Goal: Task Accomplishment & Management: Complete application form

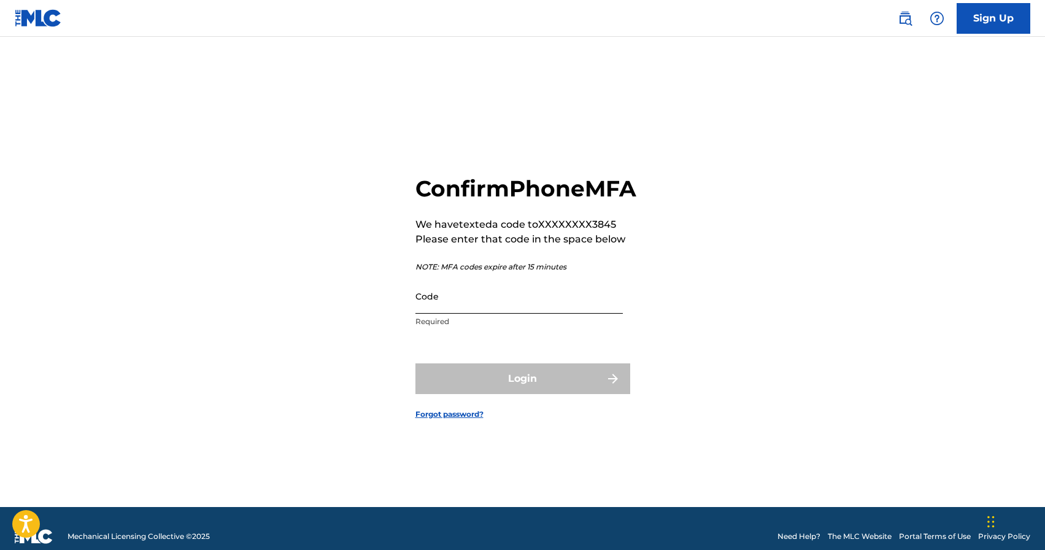
click at [466, 313] on input "Code" at bounding box center [518, 296] width 207 height 35
paste input "888158"
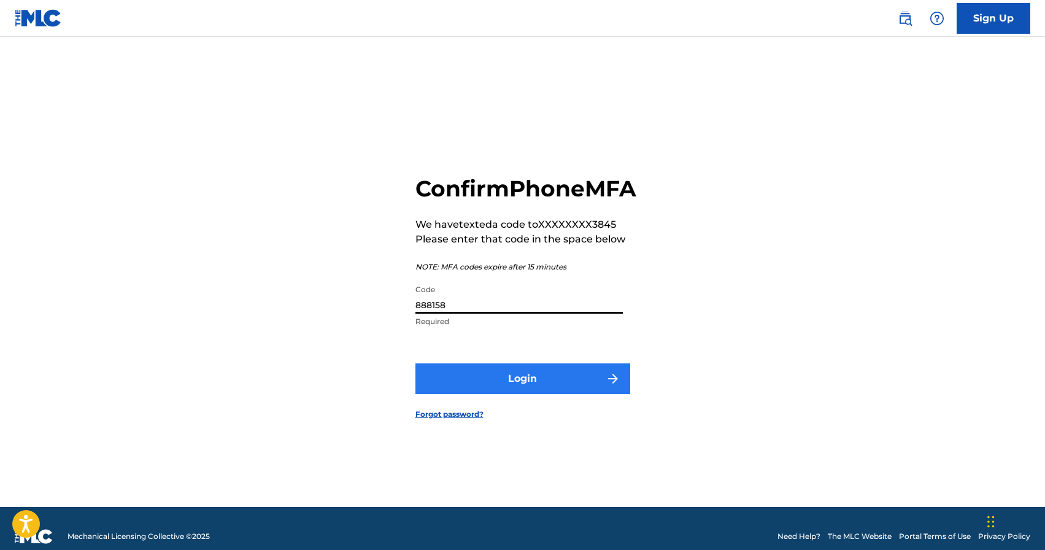
type input "888158"
click at [497, 394] on button "Login" at bounding box center [522, 378] width 215 height 31
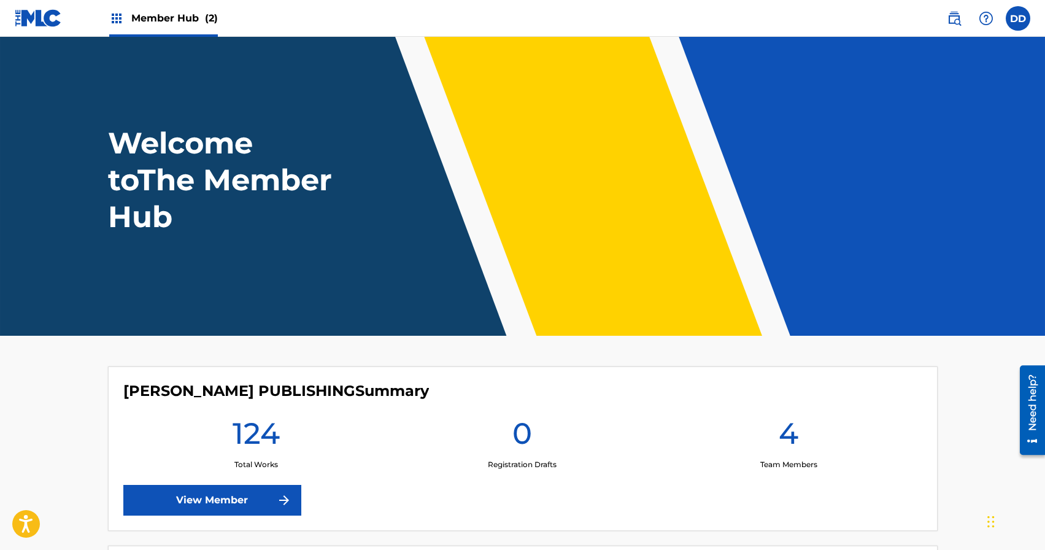
scroll to position [236, 0]
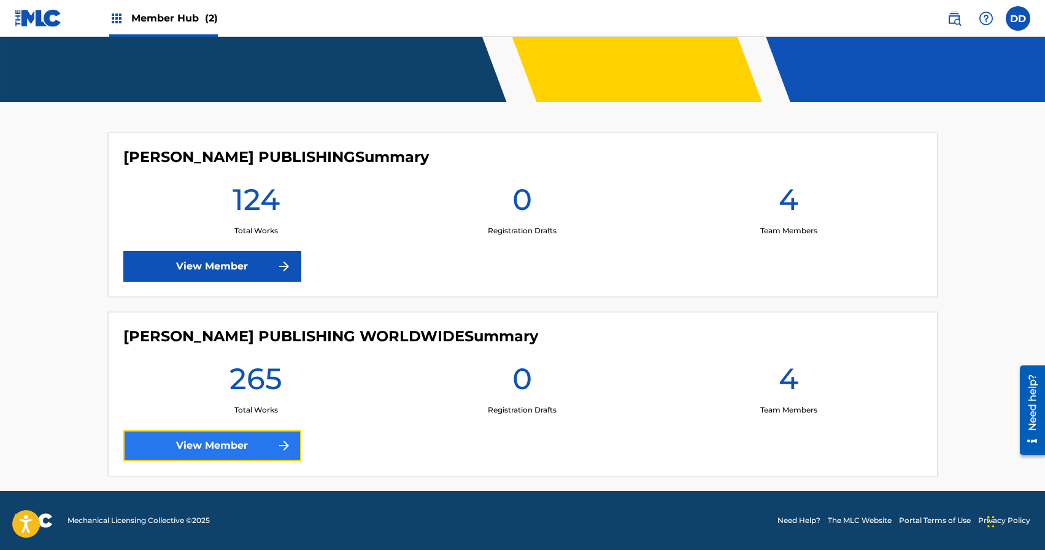
click at [232, 446] on link "View Member" at bounding box center [212, 445] width 178 height 31
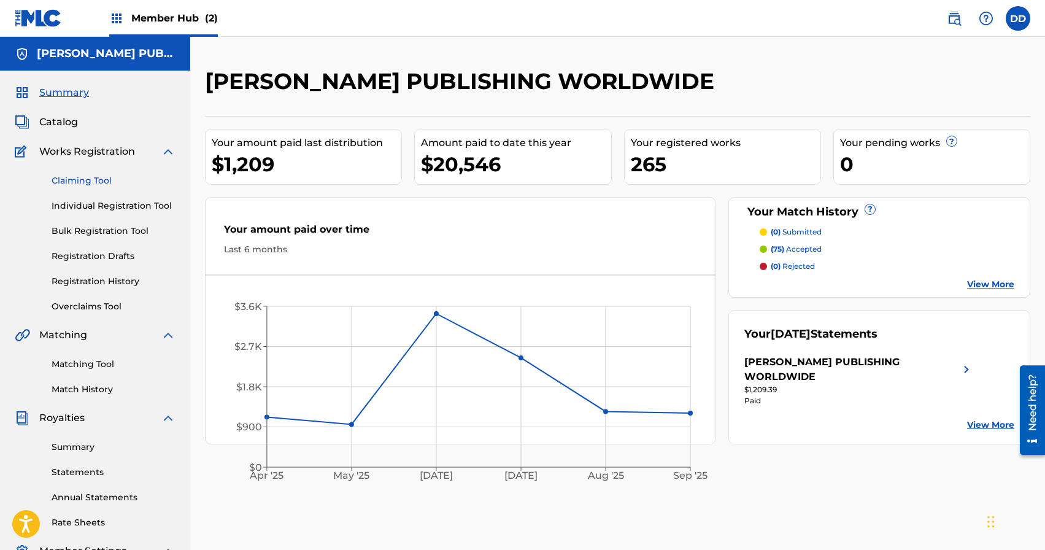
click at [81, 183] on link "Claiming Tool" at bounding box center [114, 180] width 124 height 13
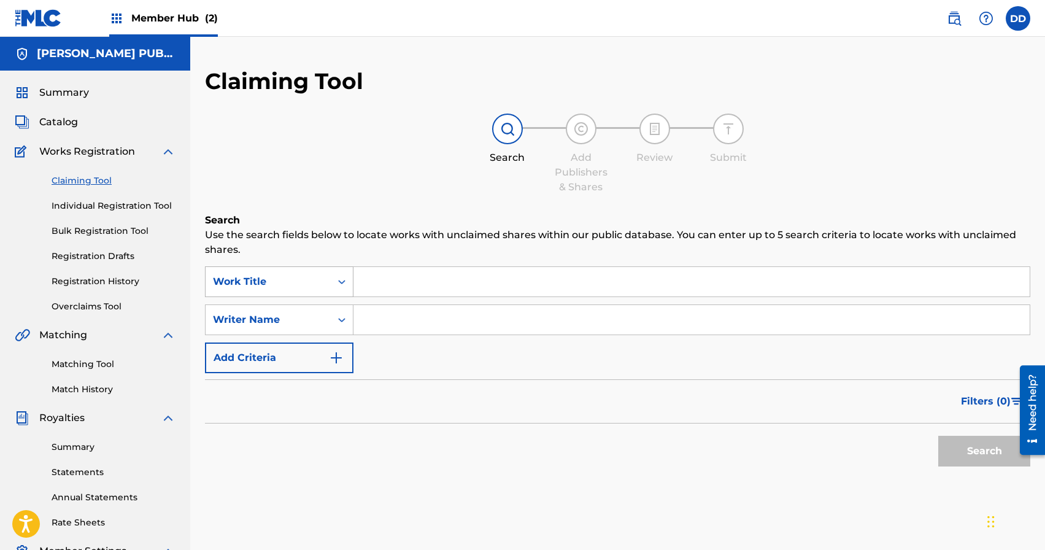
click at [288, 274] on div "Work Title" at bounding box center [268, 281] width 110 height 15
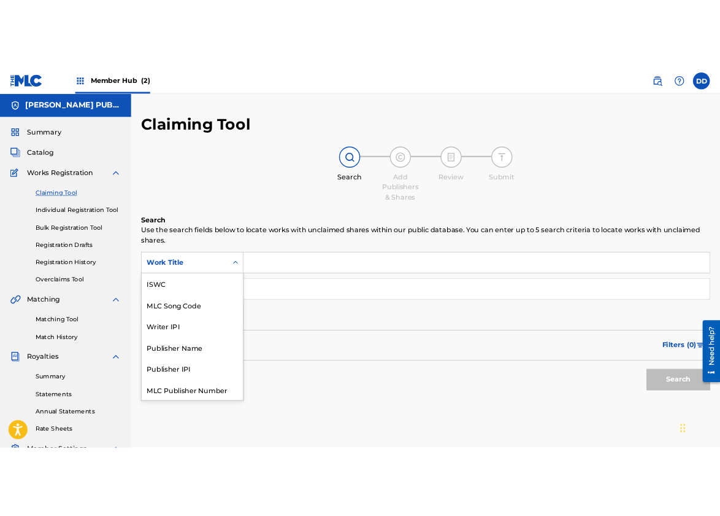
scroll to position [31, 0]
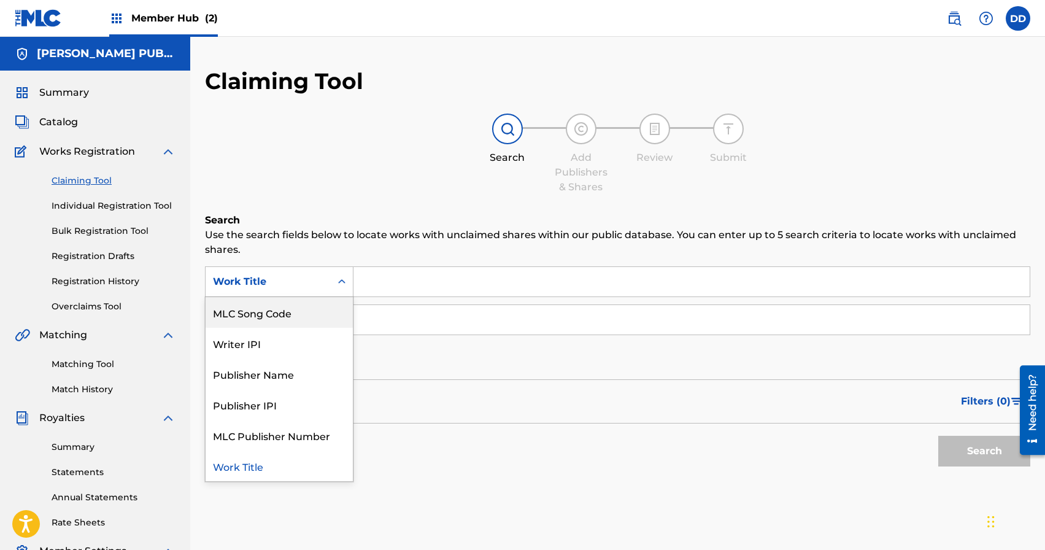
drag, startPoint x: 276, startPoint y: 320, endPoint x: 295, endPoint y: 322, distance: 18.5
click at [276, 320] on div "MLC Song Code" at bounding box center [279, 312] width 147 height 31
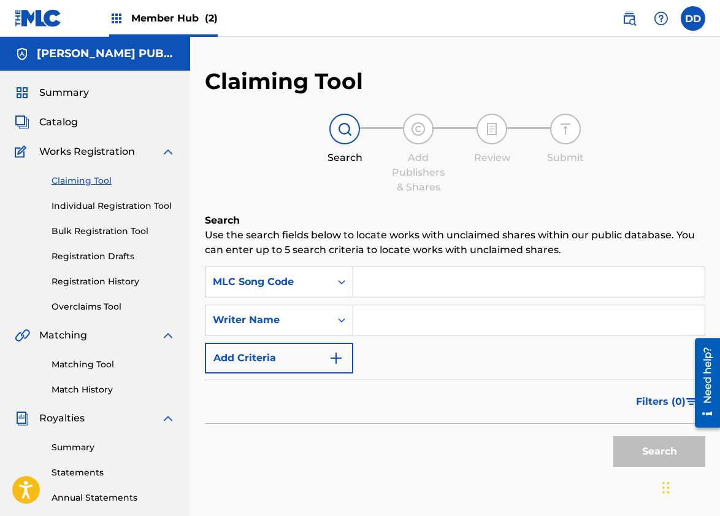
click at [366, 282] on input "Search Form" at bounding box center [529, 281] width 352 height 29
paste input "3FZ2O88K"
type input "3FZ2O88K"
click at [653, 445] on button "Search" at bounding box center [660, 451] width 92 height 31
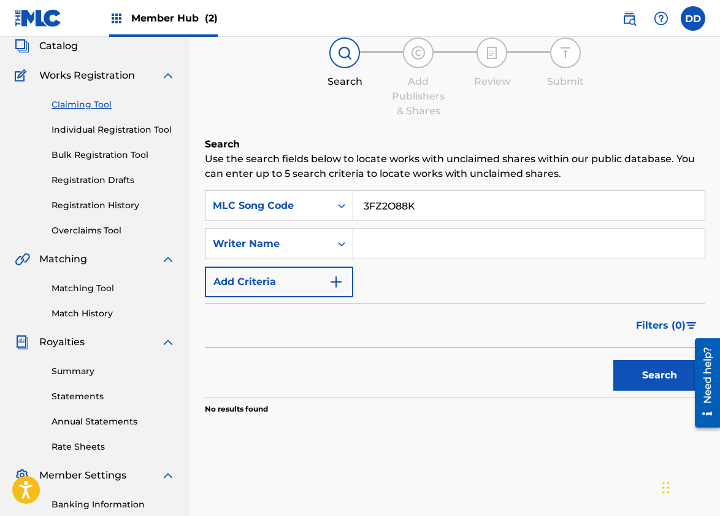
scroll to position [54, 0]
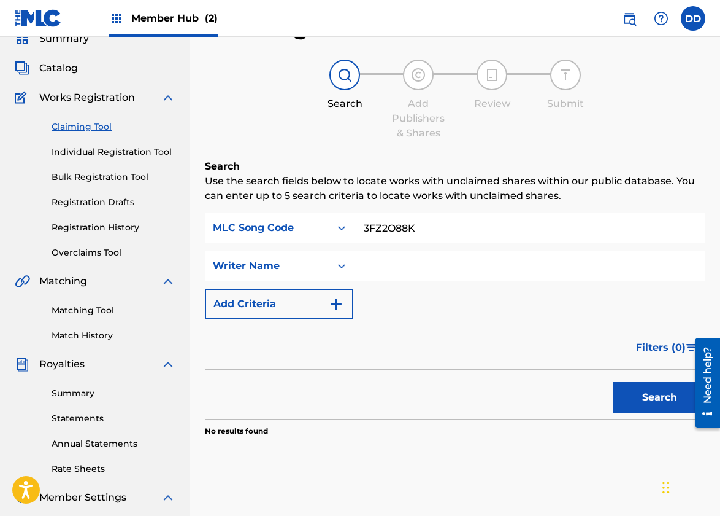
click at [113, 151] on link "Individual Registration Tool" at bounding box center [114, 151] width 124 height 13
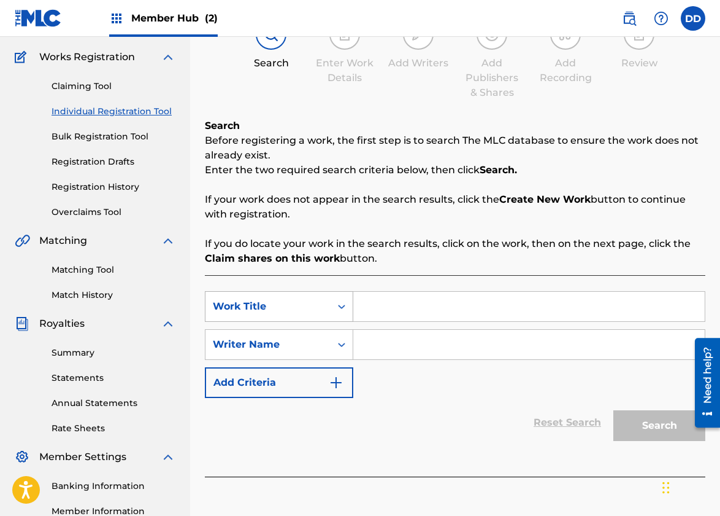
scroll to position [109, 0]
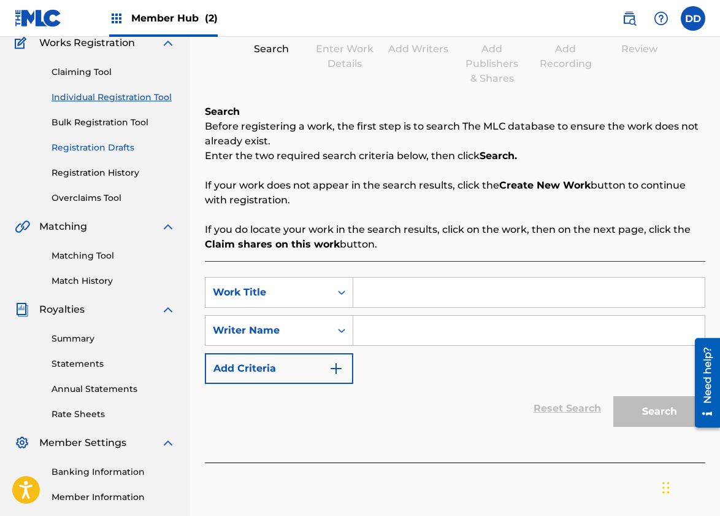
drag, startPoint x: 90, startPoint y: 257, endPoint x: 118, endPoint y: 260, distance: 28.4
click at [90, 257] on link "Matching Tool" at bounding box center [114, 255] width 124 height 13
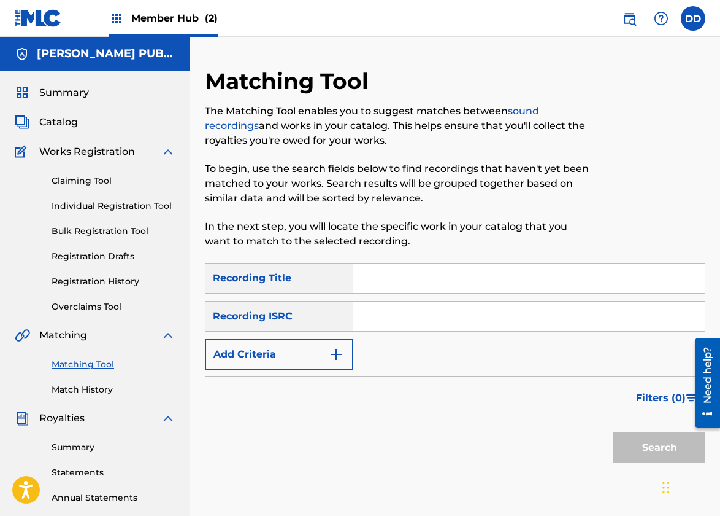
click at [373, 314] on input "Search Form" at bounding box center [529, 315] width 352 height 29
paste input "US2761280461"
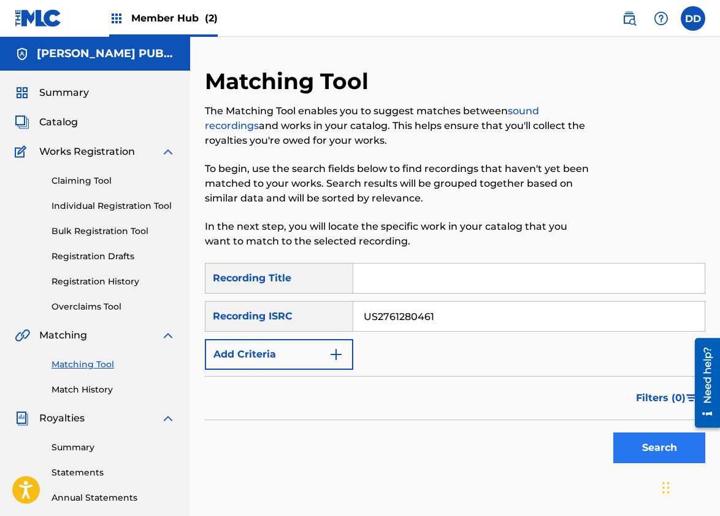
type input "US2761280461"
click at [615, 439] on button "Search" at bounding box center [660, 447] width 92 height 31
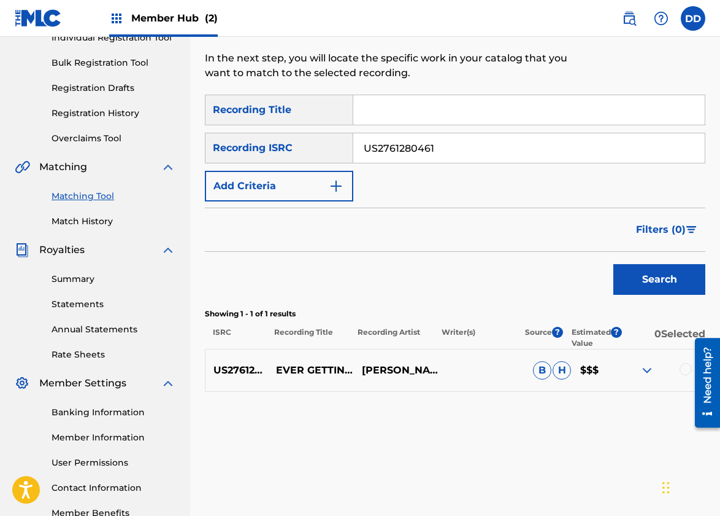
scroll to position [187, 0]
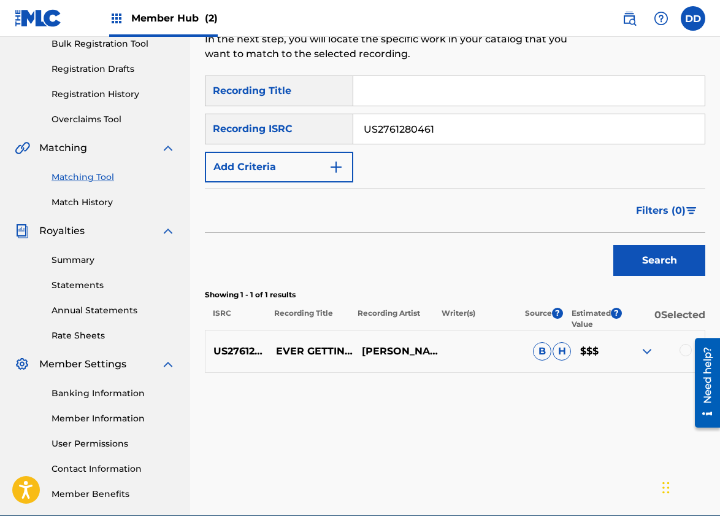
click at [649, 351] on img at bounding box center [647, 351] width 15 height 15
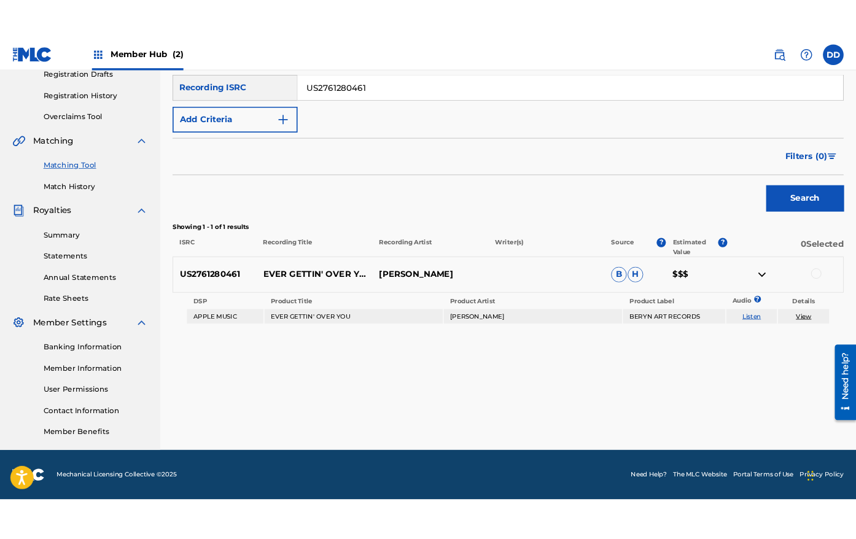
scroll to position [211, 0]
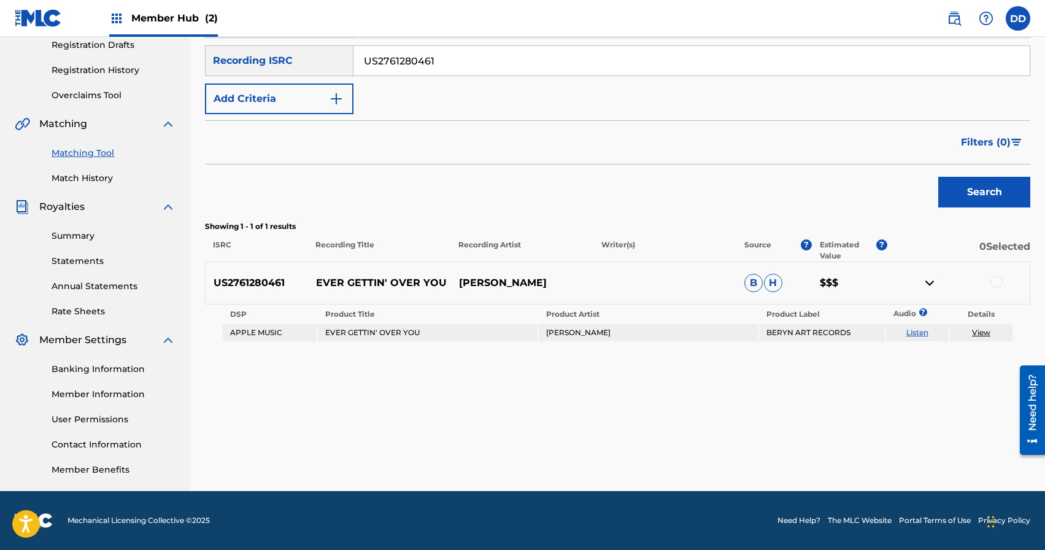
click at [978, 332] on link "View" at bounding box center [981, 332] width 18 height 9
click at [825, 330] on td "BERYN ART RECORDS" at bounding box center [821, 332] width 125 height 17
click at [247, 331] on td "APPLE MUSIC" at bounding box center [270, 332] width 94 height 17
click at [929, 284] on img at bounding box center [929, 283] width 15 height 15
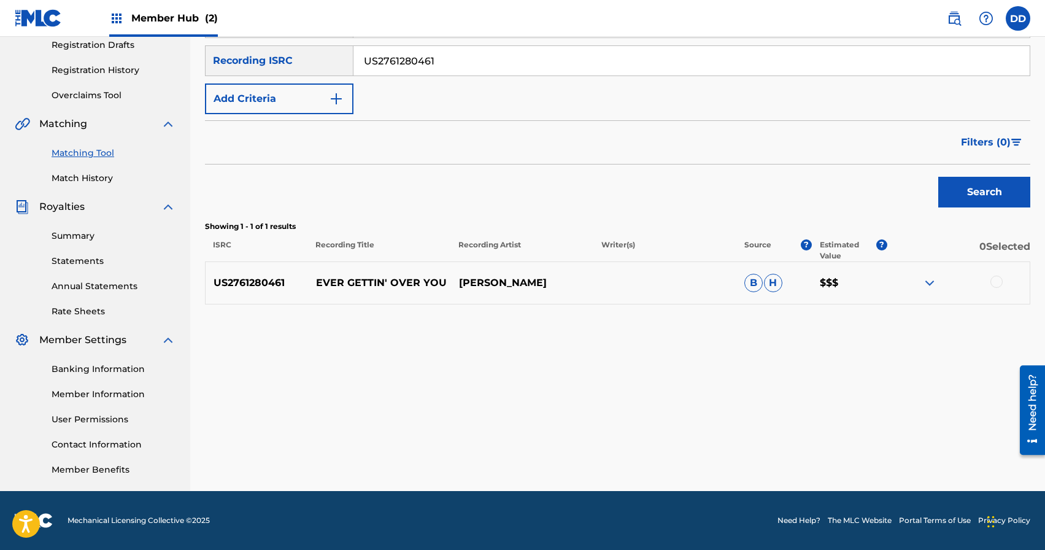
click at [991, 282] on div at bounding box center [997, 282] width 12 height 12
click at [857, 452] on button "Match 1 Group" at bounding box center [863, 450] width 136 height 31
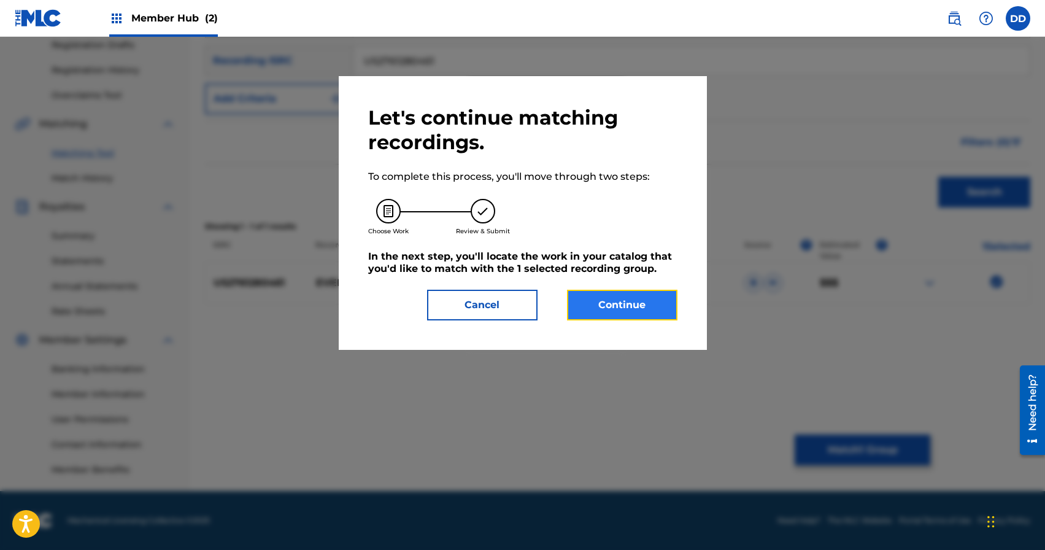
click at [622, 302] on button "Continue" at bounding box center [622, 305] width 110 height 31
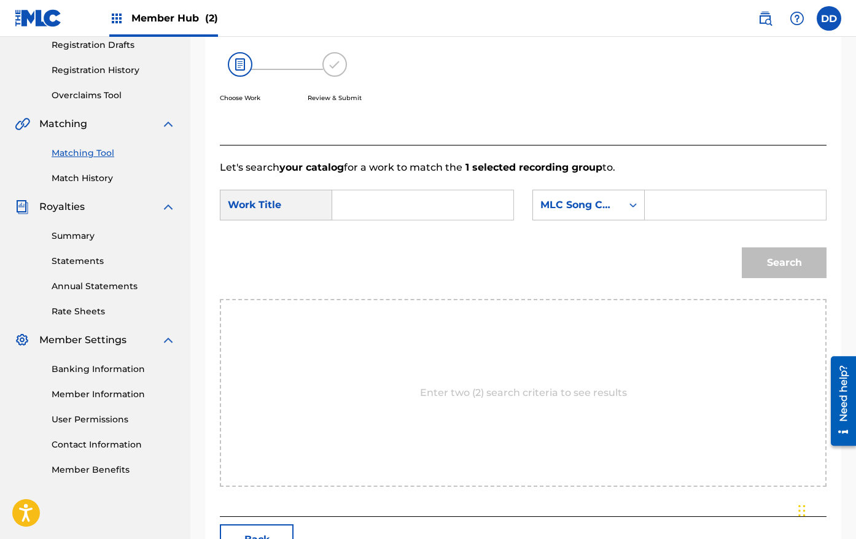
click at [423, 199] on input "Search Form" at bounding box center [422, 204] width 160 height 29
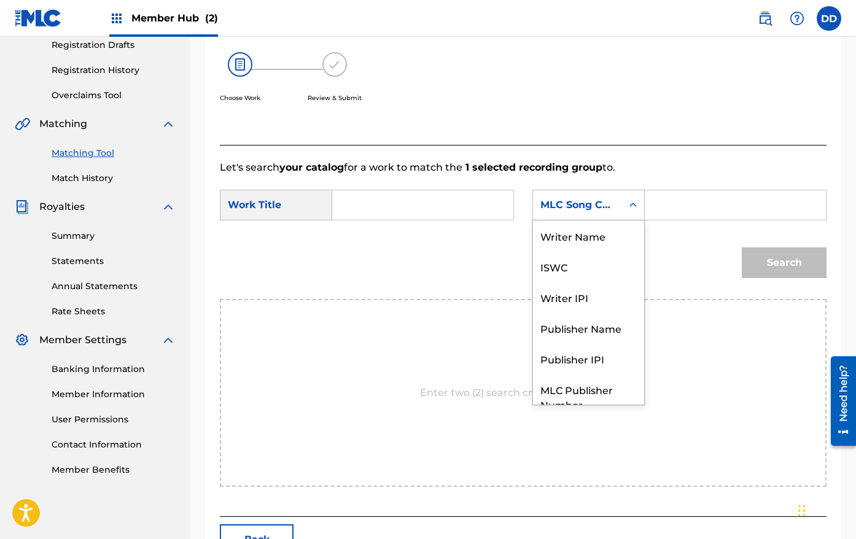
click at [562, 207] on div "MLC Song Code" at bounding box center [577, 205] width 74 height 15
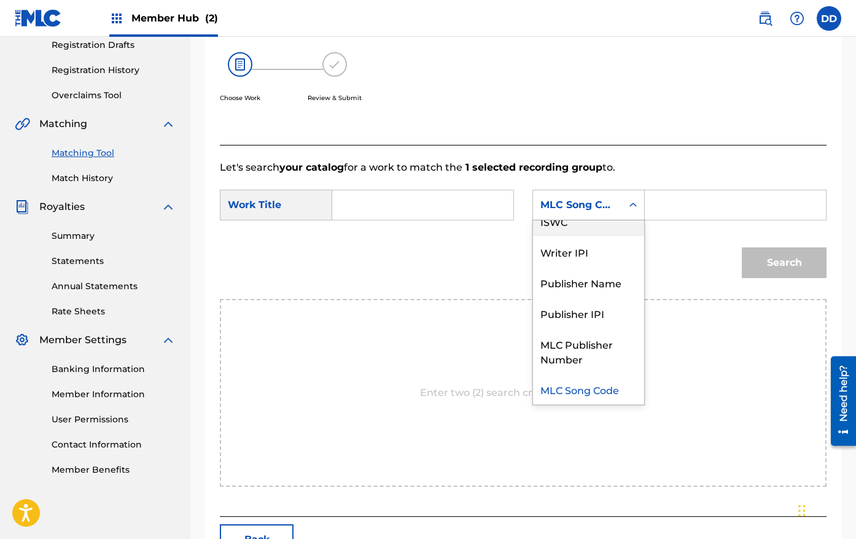
scroll to position [0, 0]
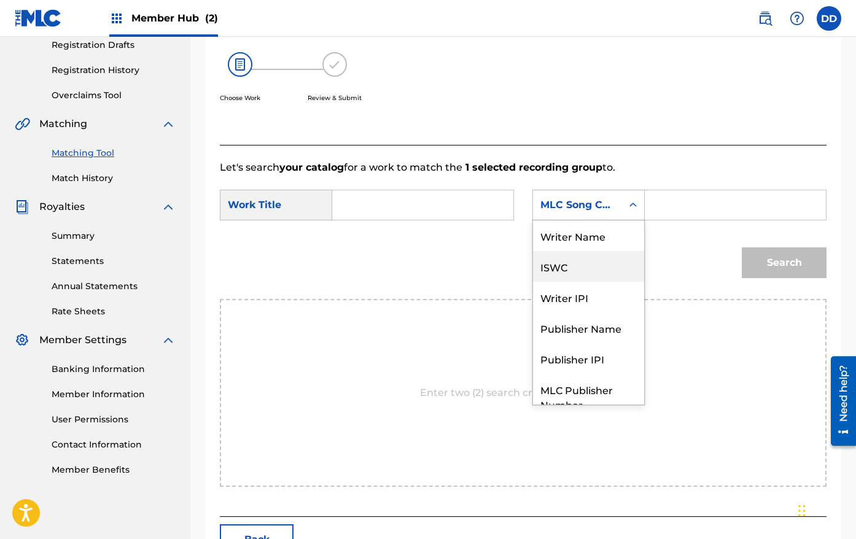
drag, startPoint x: 569, startPoint y: 261, endPoint x: 625, endPoint y: 229, distance: 65.2
click at [569, 261] on div "ISWC" at bounding box center [588, 266] width 111 height 31
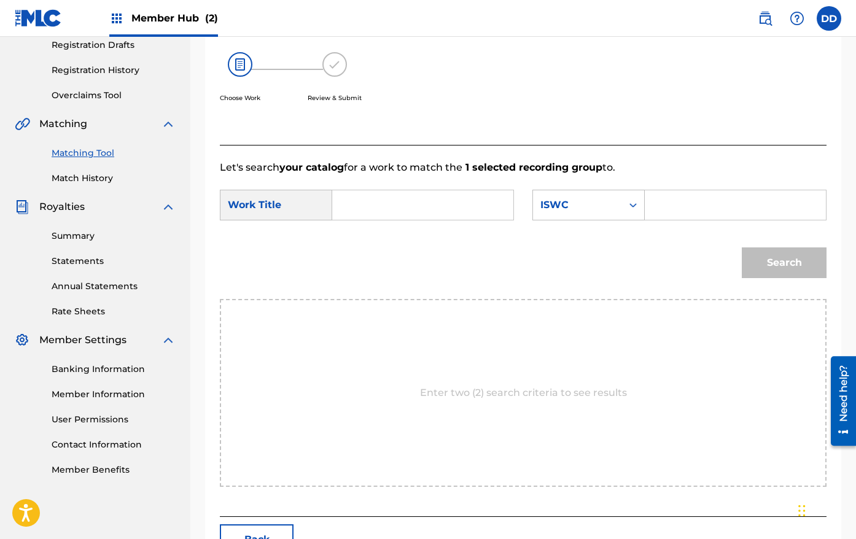
click at [644, 209] on div "Search Form" at bounding box center [735, 205] width 182 height 31
click at [659, 205] on input "Search Form" at bounding box center [735, 204] width 160 height 29
paste input "T9112646589"
type input "T9112646589"
click at [786, 265] on div "Search" at bounding box center [780, 259] width 91 height 49
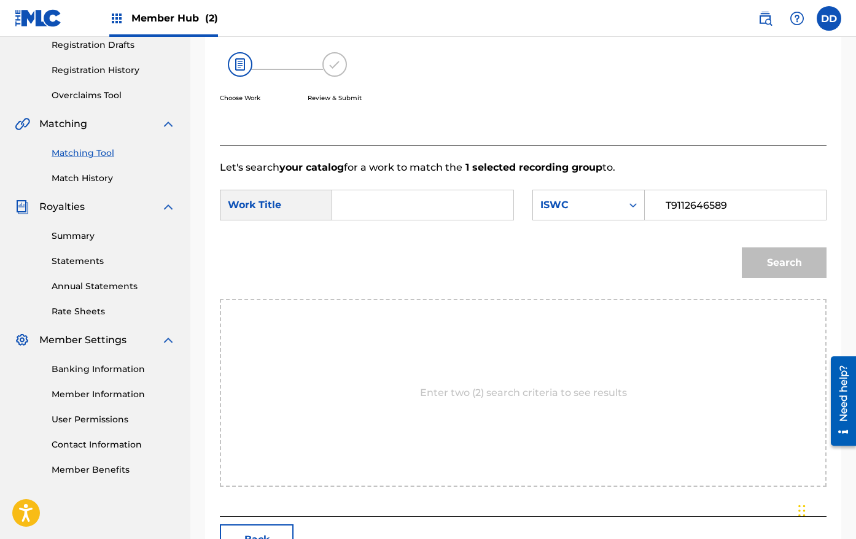
click at [659, 207] on input "T9112646589" at bounding box center [735, 204] width 160 height 29
click at [403, 203] on input "Search Form" at bounding box center [422, 204] width 160 height 29
click at [390, 199] on input "Search Form" at bounding box center [422, 204] width 160 height 29
paste input "EVER GETTING OVER 13489876 CROW BART SUMMAR TRENTON LEE"
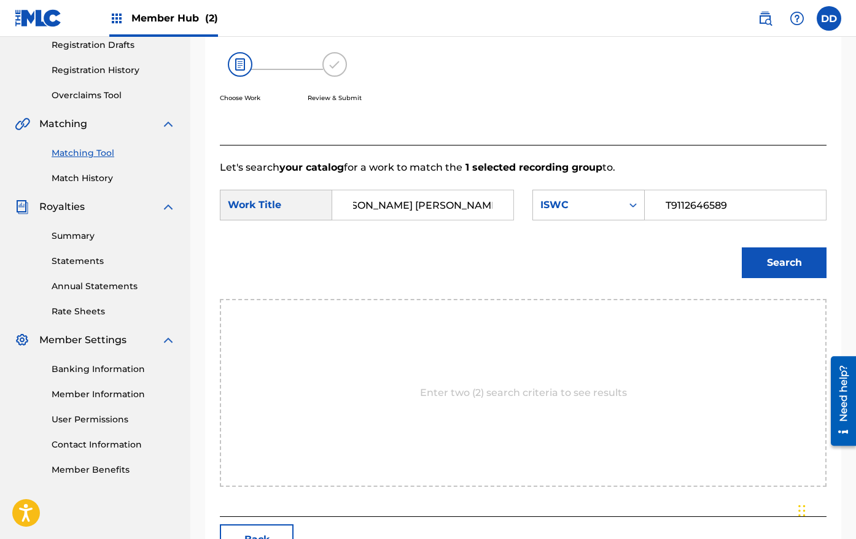
drag, startPoint x: 390, startPoint y: 206, endPoint x: 701, endPoint y: 223, distance: 312.2
click at [701, 223] on div "SearchWithCriteria8b1c2000-38bf-41d1-b5de-be297ecf70b8 Work Title EVER GETTING …" at bounding box center [523, 209] width 606 height 38
type input "EVER GETTING OVER"
click at [741, 247] on button "Search" at bounding box center [783, 262] width 85 height 31
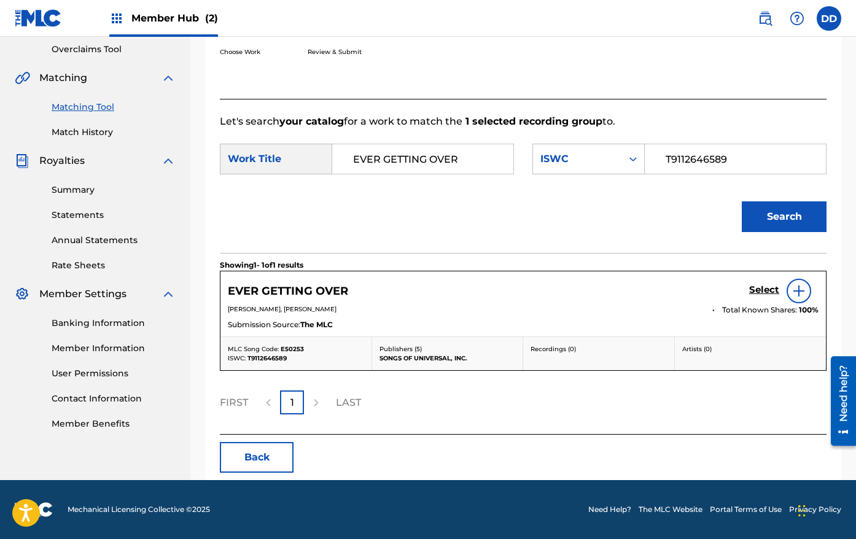
scroll to position [257, 0]
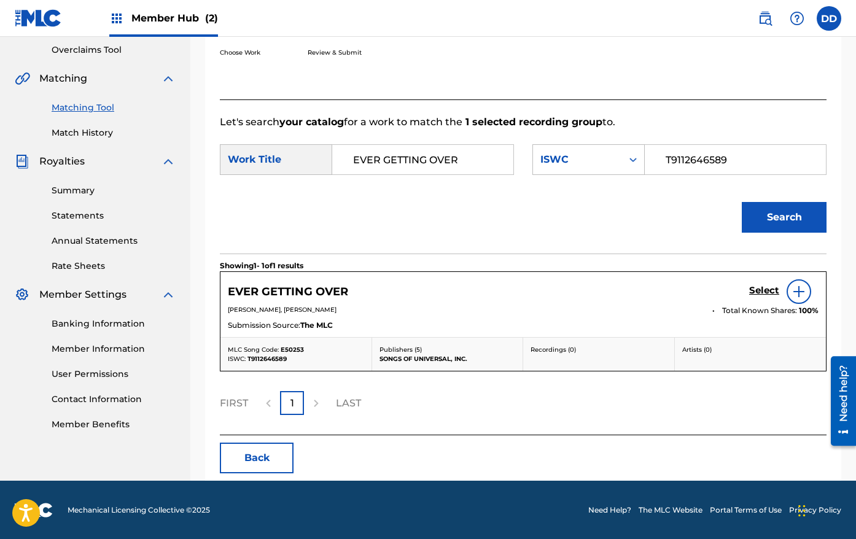
click at [799, 293] on img at bounding box center [798, 291] width 15 height 15
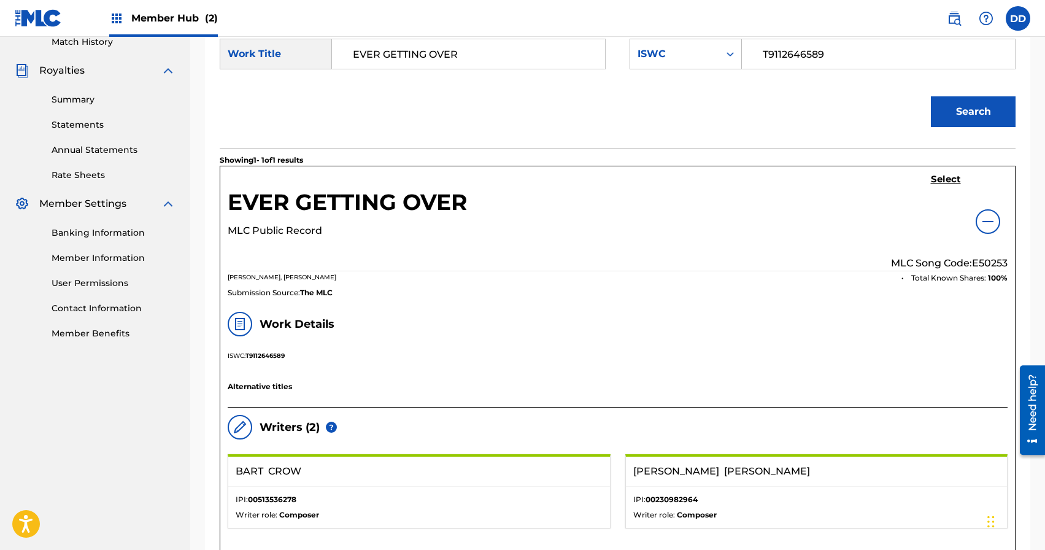
scroll to position [348, 0]
click at [951, 179] on h5 "Select" at bounding box center [946, 179] width 30 height 12
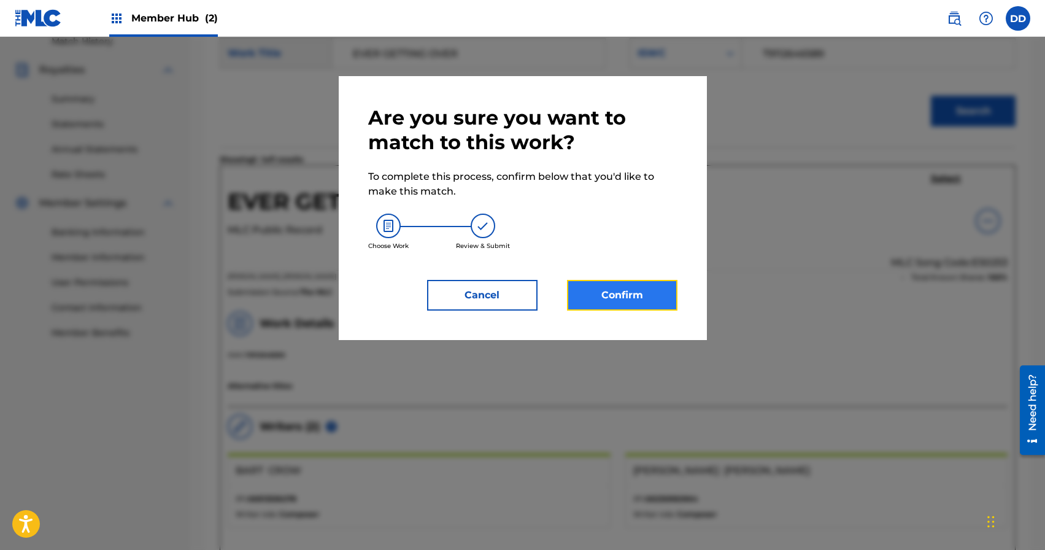
click at [643, 289] on button "Confirm" at bounding box center [622, 295] width 110 height 31
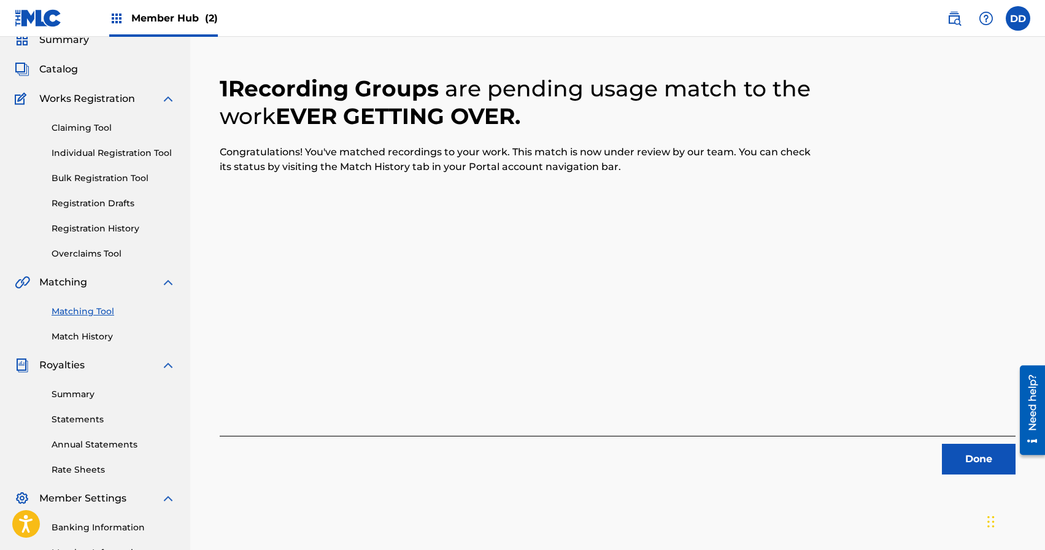
scroll to position [55, 0]
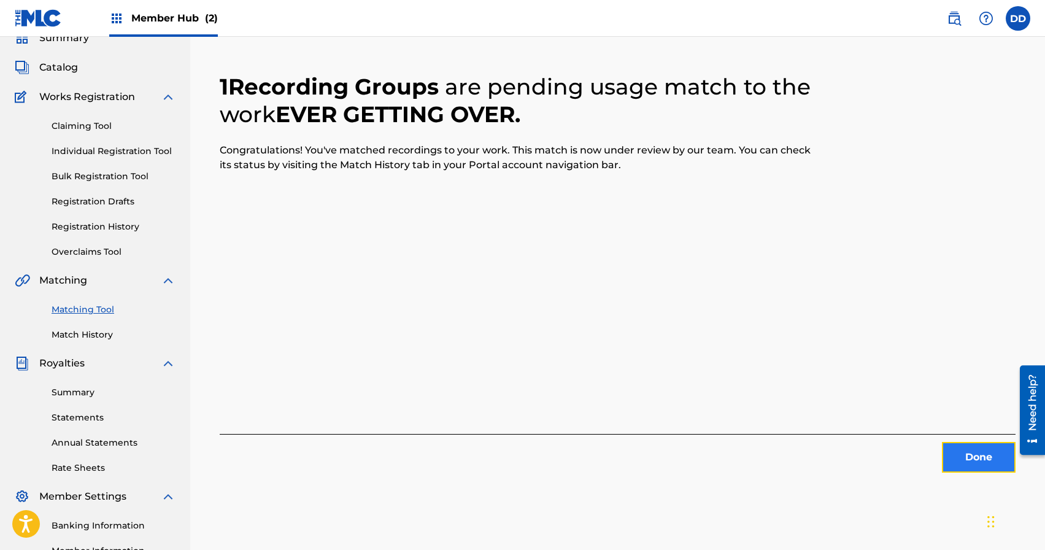
click at [968, 461] on button "Done" at bounding box center [979, 457] width 74 height 31
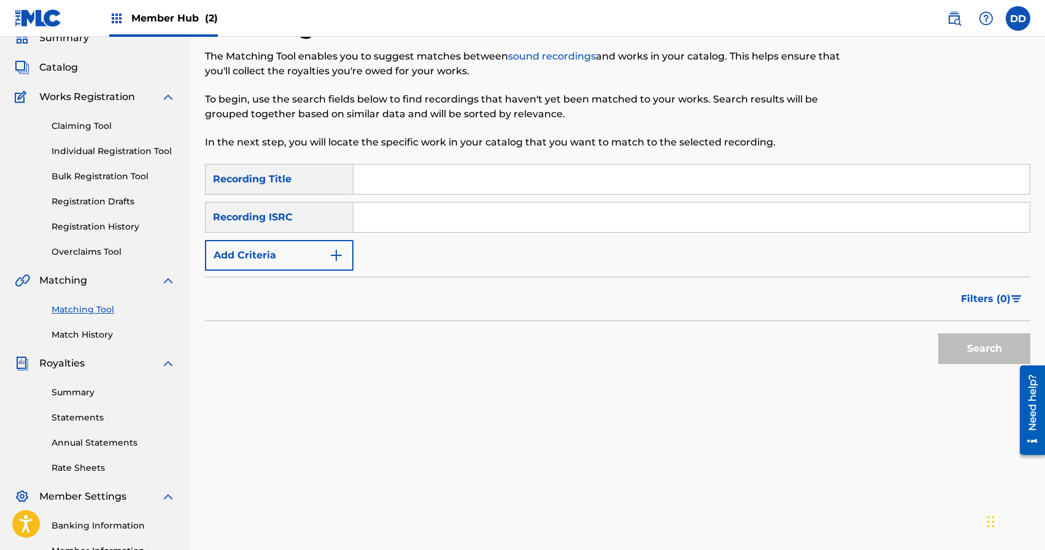
click at [420, 218] on input "Search Form" at bounding box center [691, 217] width 676 height 29
paste input "US2762202422"
type input "US2762202422"
click at [979, 349] on button "Search" at bounding box center [984, 348] width 92 height 31
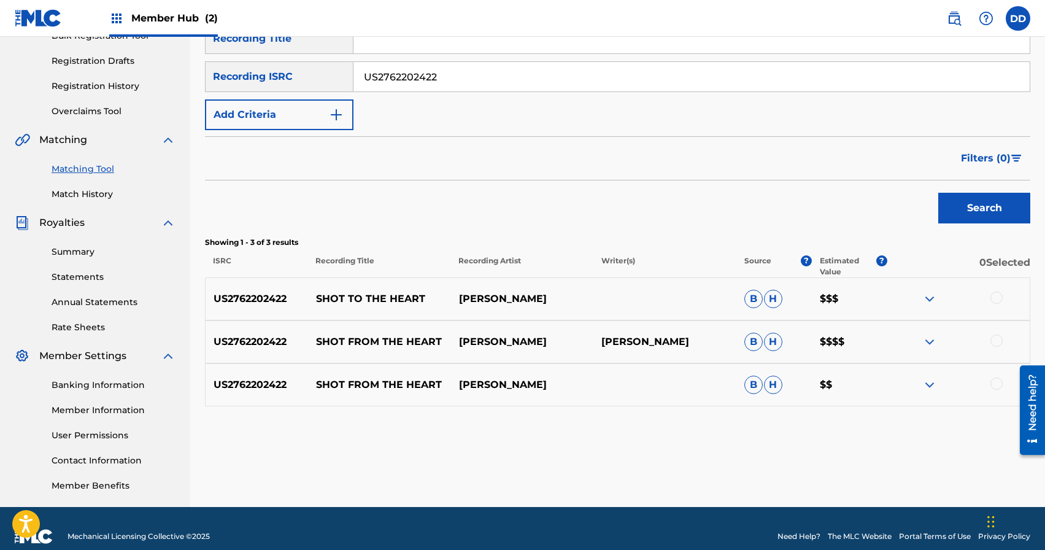
scroll to position [204, 0]
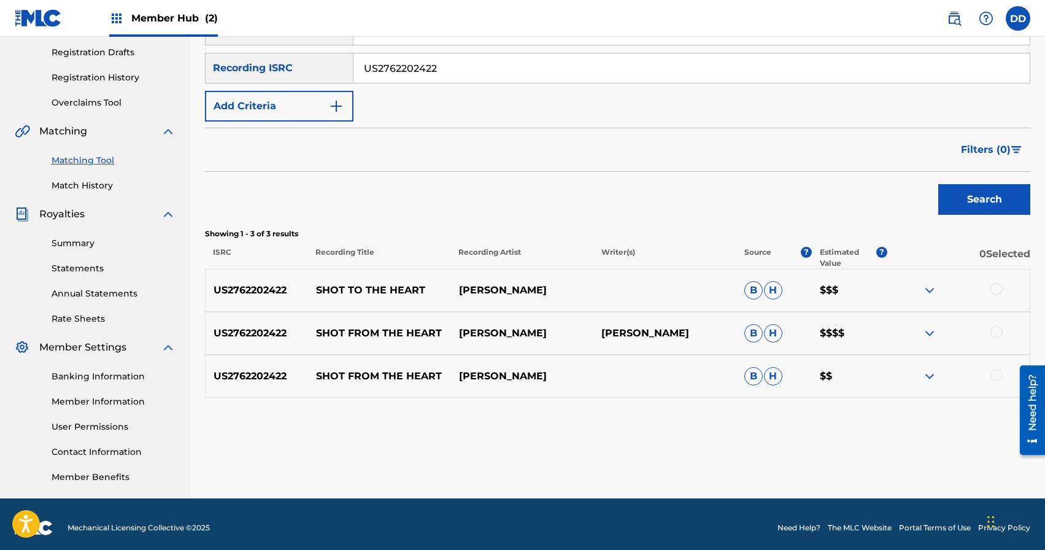
drag, startPoint x: 999, startPoint y: 288, endPoint x: 1003, endPoint y: 311, distance: 23.1
click at [999, 289] on div at bounding box center [997, 289] width 12 height 12
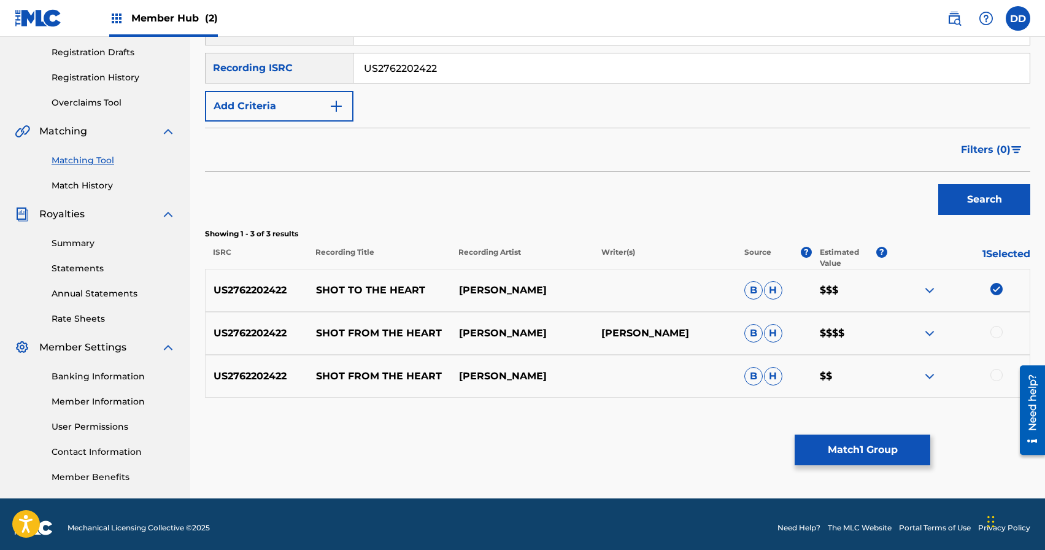
click at [997, 336] on div at bounding box center [997, 332] width 12 height 12
click at [999, 374] on div at bounding box center [997, 375] width 12 height 12
click at [875, 446] on button "Match 3 Groups" at bounding box center [863, 450] width 136 height 31
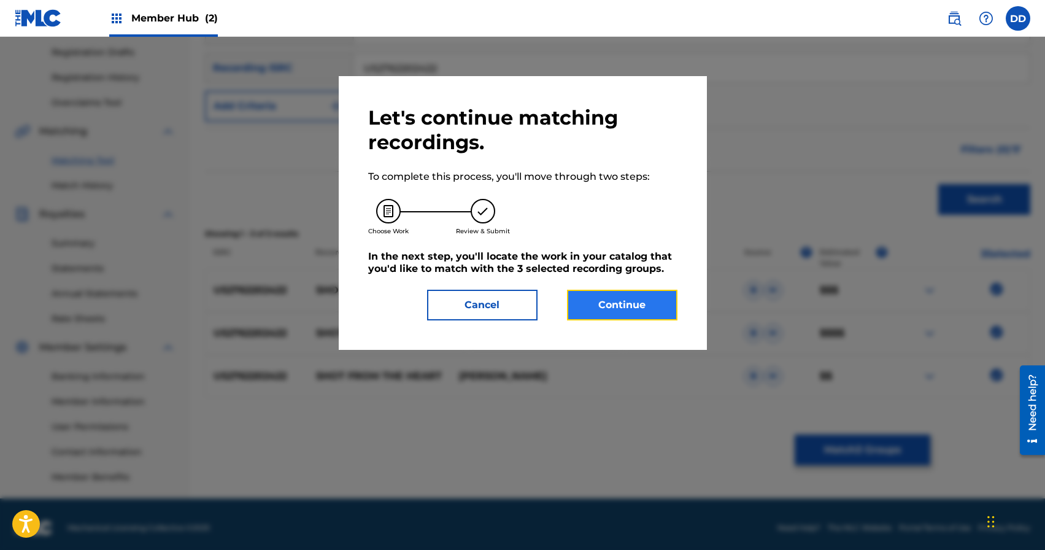
click at [645, 308] on button "Continue" at bounding box center [622, 305] width 110 height 31
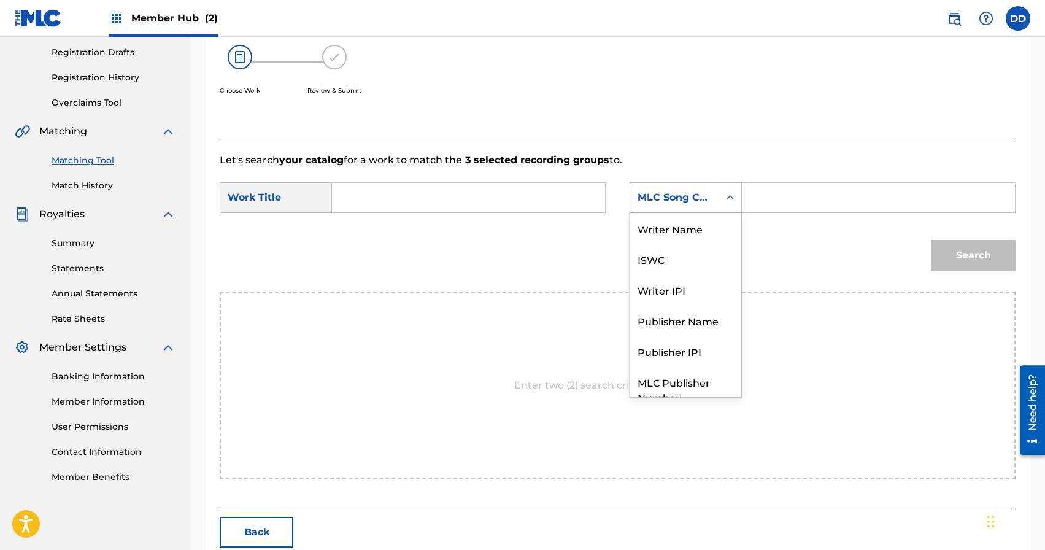
click at [680, 201] on div "MLC Song Code" at bounding box center [675, 197] width 74 height 15
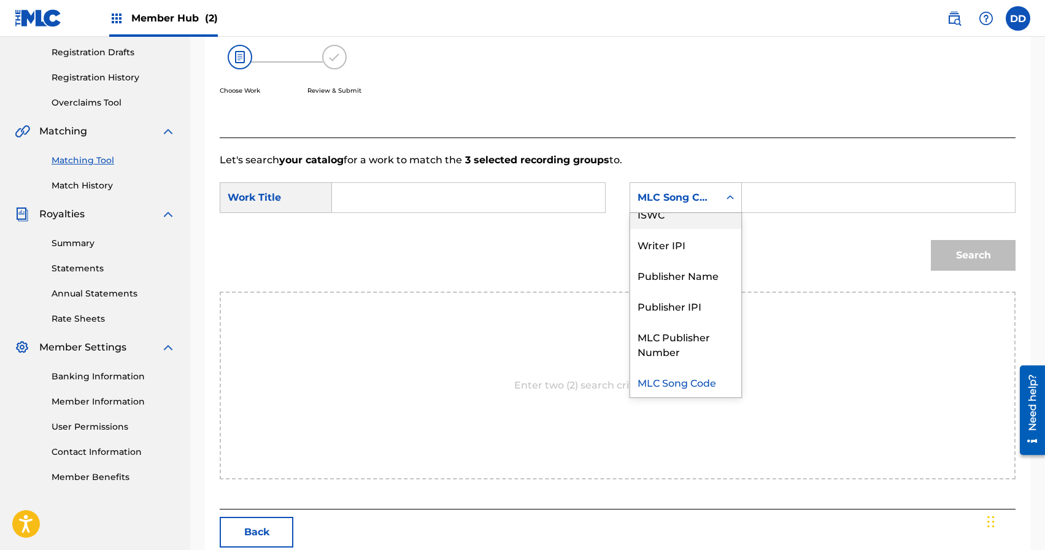
drag, startPoint x: 680, startPoint y: 220, endPoint x: 710, endPoint y: 214, distance: 30.7
click at [680, 220] on div "ISWC" at bounding box center [685, 213] width 111 height 31
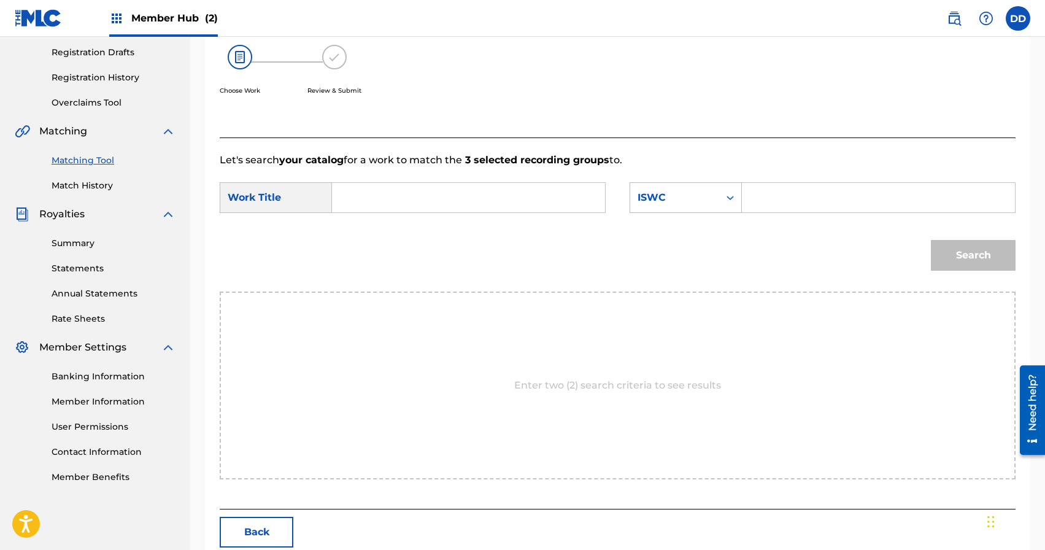
click at [789, 199] on input "Search Form" at bounding box center [878, 197] width 252 height 29
paste input "T3278392197"
type input "T3278392197"
click at [360, 198] on input "Search Form" at bounding box center [468, 197] width 252 height 29
type input "Shot From The Heart"
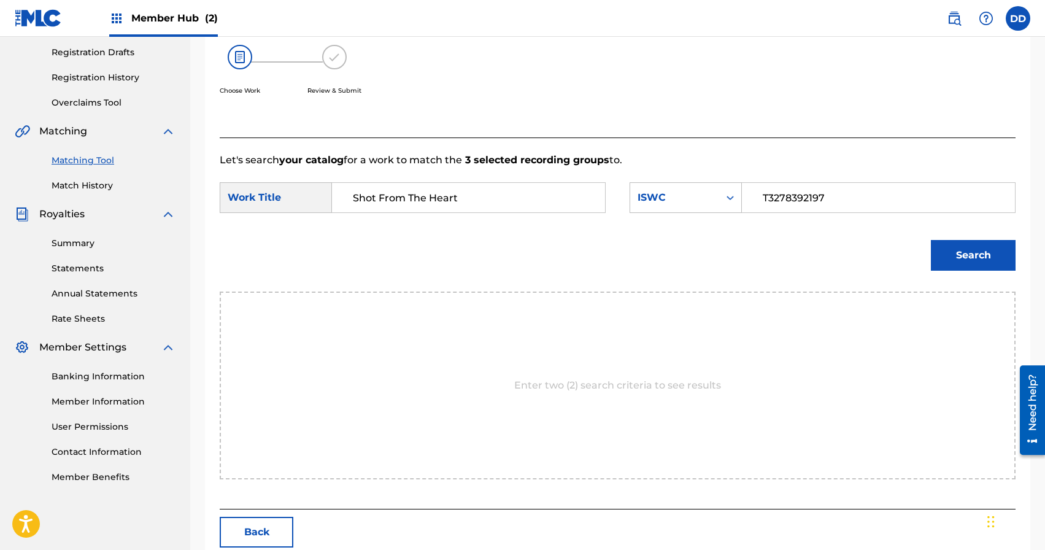
click at [931, 240] on button "Search" at bounding box center [973, 255] width 85 height 31
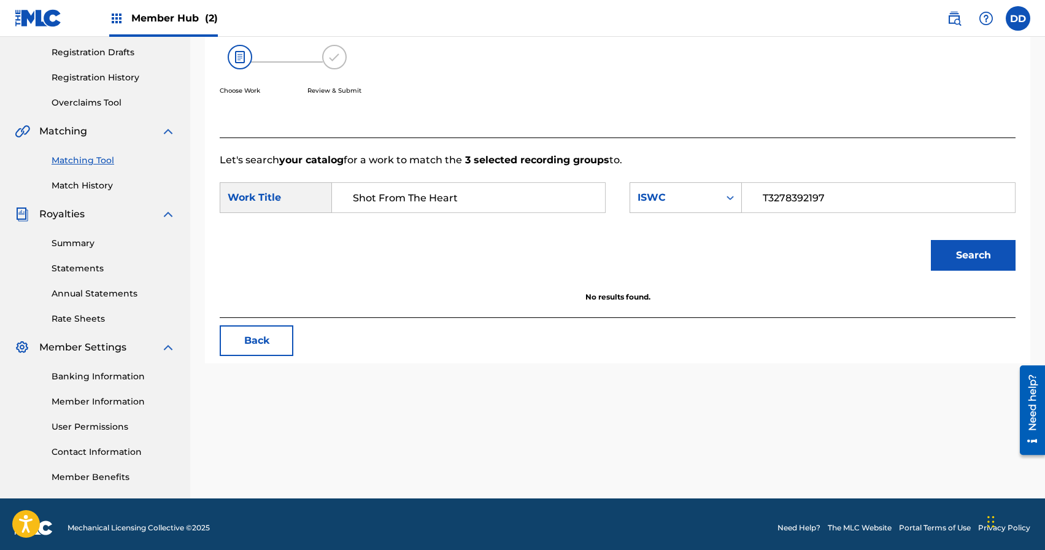
click at [503, 188] on input "Shot From The Heart" at bounding box center [468, 197] width 252 height 29
click at [503, 195] on input "Shot From The Heart" at bounding box center [468, 197] width 252 height 29
click at [831, 197] on input "T3278392197" at bounding box center [878, 197] width 252 height 29
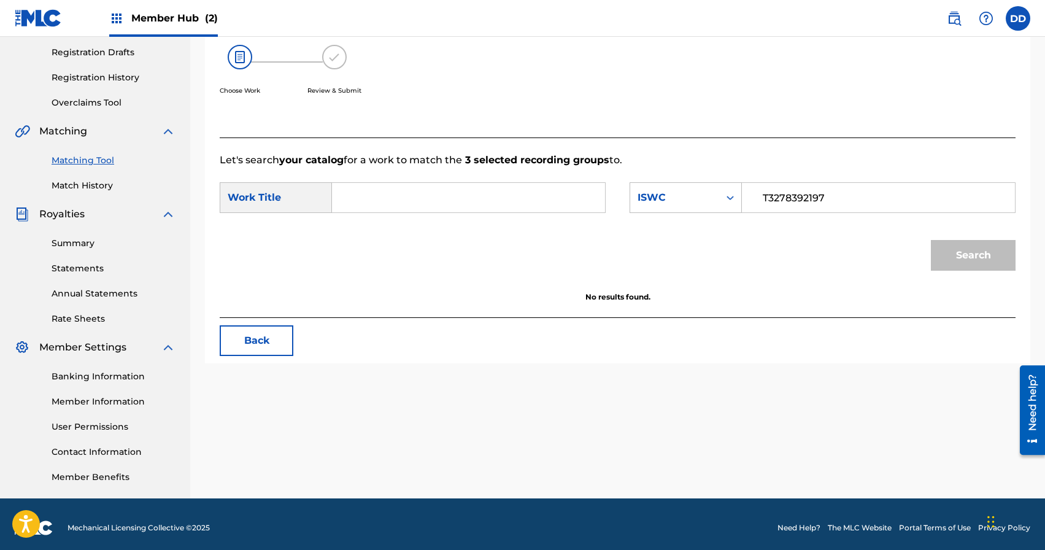
click at [831, 197] on input "T3278392197" at bounding box center [878, 197] width 252 height 29
click at [450, 209] on input "Search Form" at bounding box center [468, 197] width 252 height 29
paste input "T3278392197"
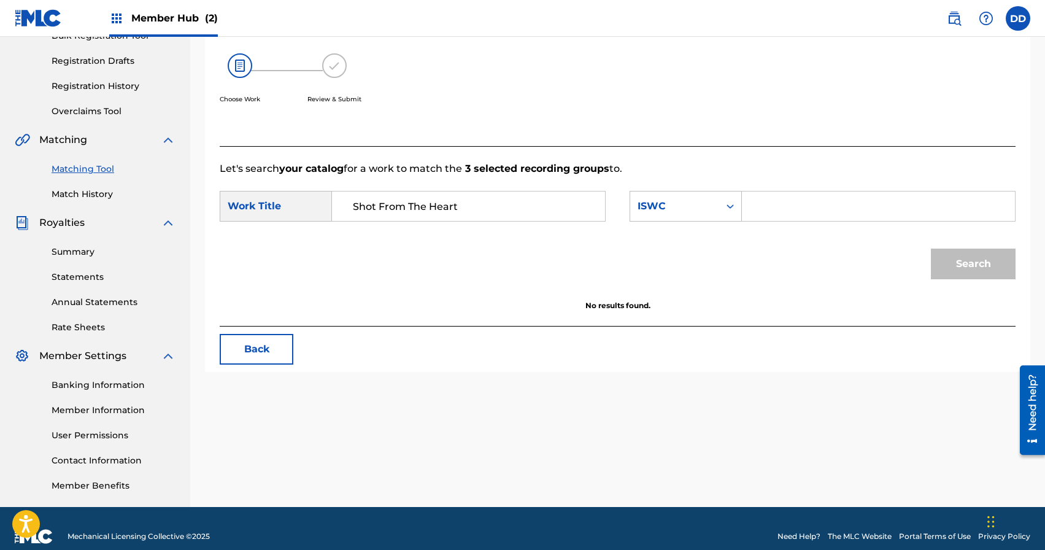
type input "Shot From The Heart"
click at [974, 271] on div "Search" at bounding box center [970, 260] width 91 height 49
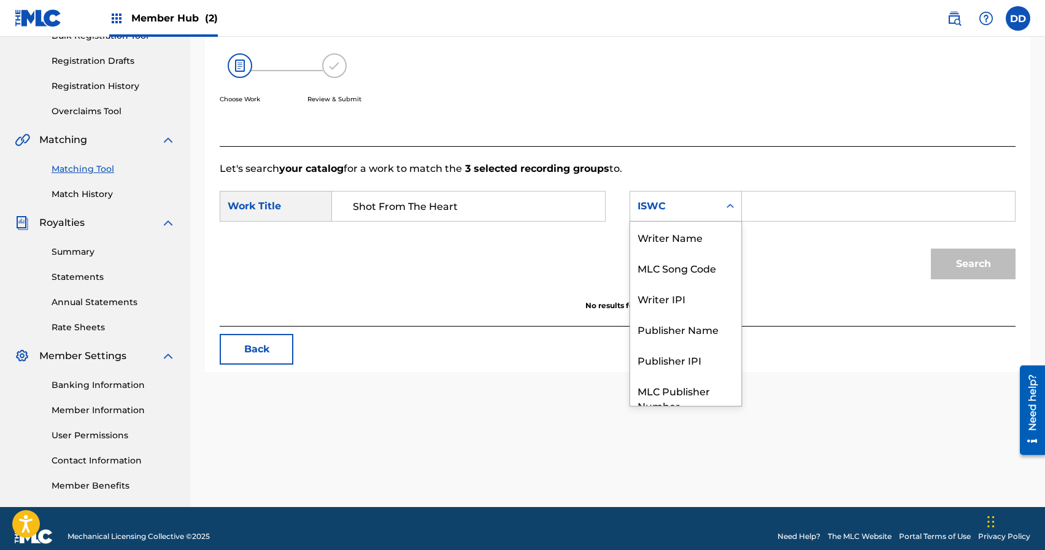
click at [704, 219] on div "ISWC" at bounding box center [686, 206] width 112 height 31
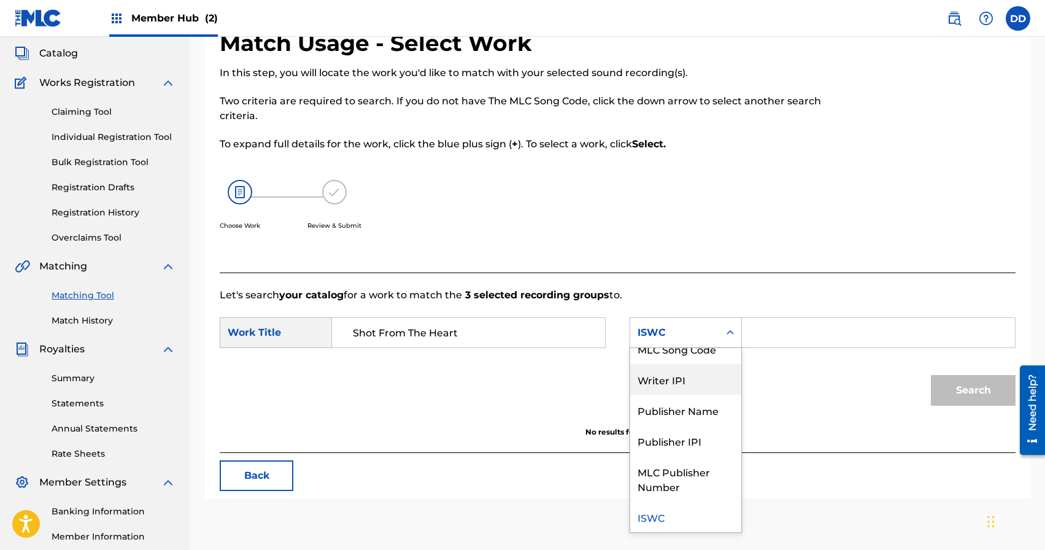
scroll to position [0, 0]
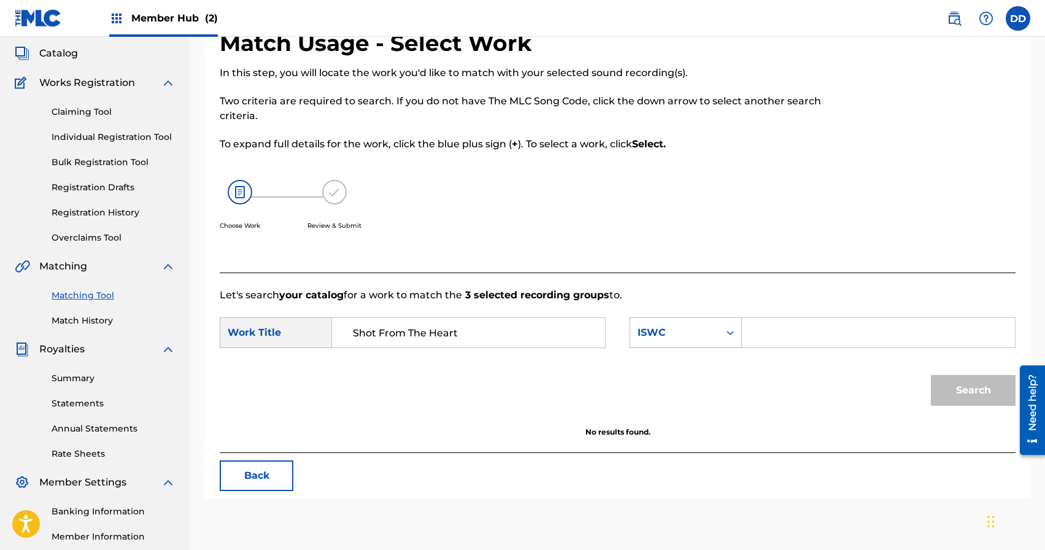
drag, startPoint x: 468, startPoint y: 408, endPoint x: 513, endPoint y: 401, distance: 45.2
click at [468, 408] on div "Search" at bounding box center [618, 395] width 796 height 64
click at [252, 465] on button "Back" at bounding box center [257, 475] width 74 height 31
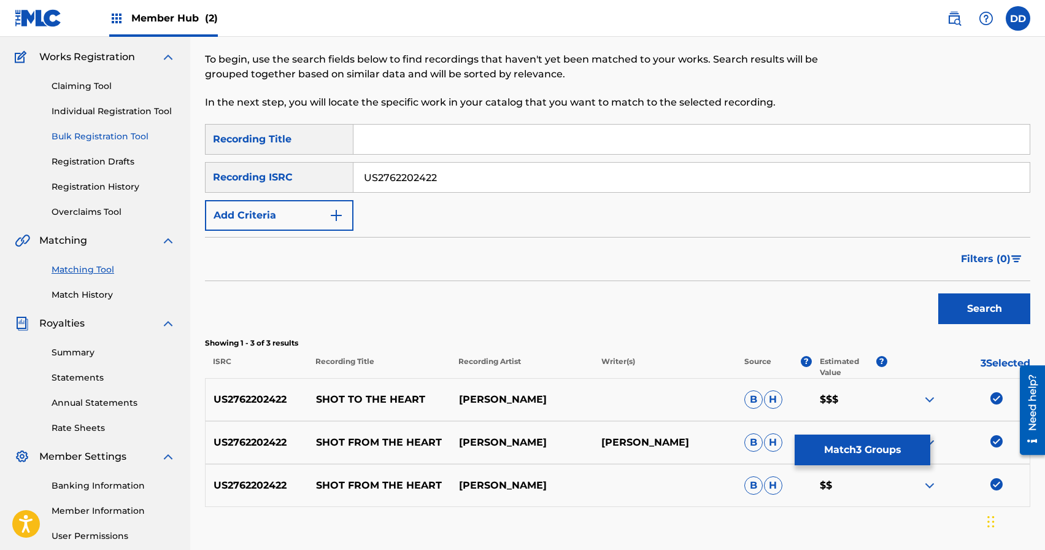
scroll to position [93, 0]
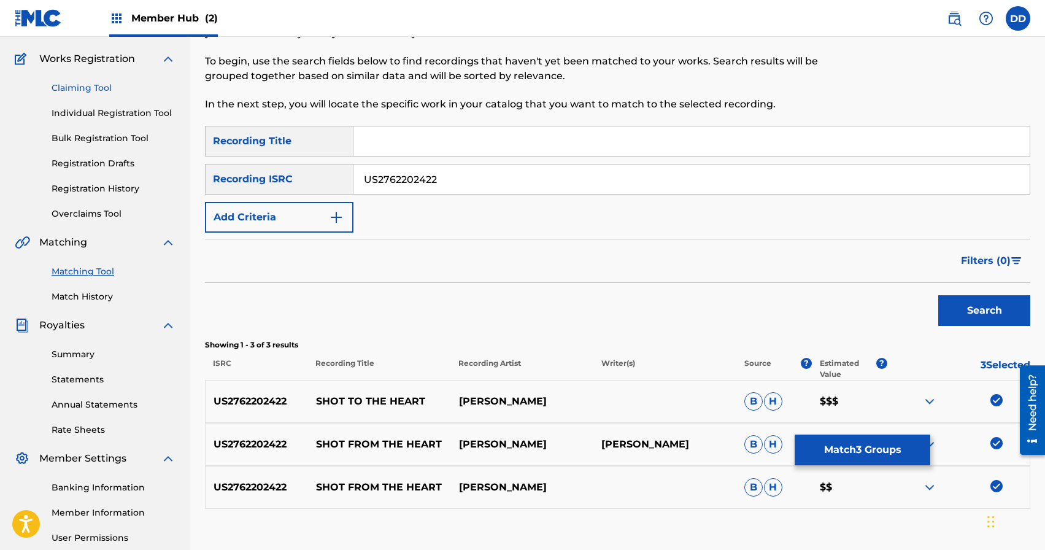
click at [88, 91] on link "Claiming Tool" at bounding box center [114, 88] width 124 height 13
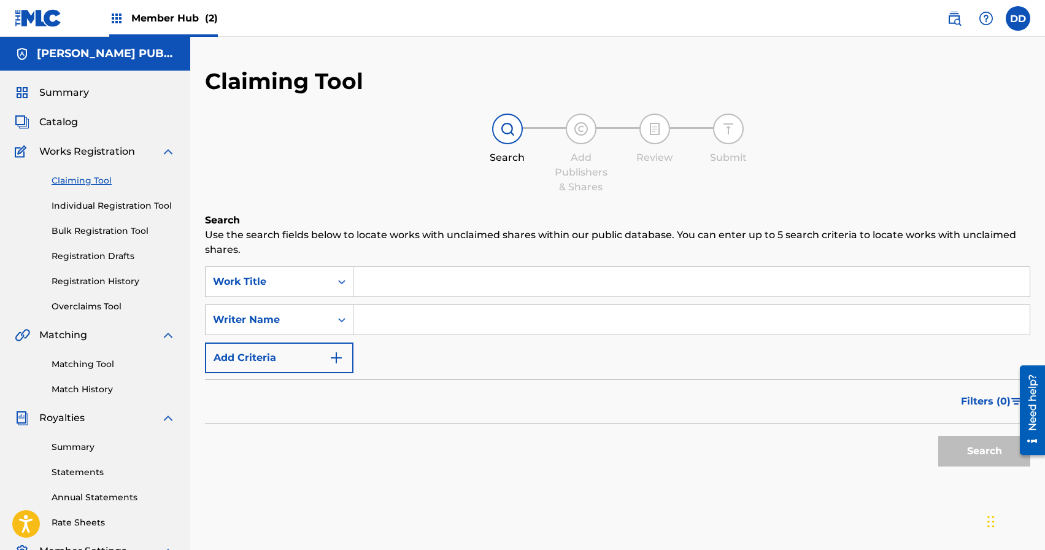
click at [403, 293] on input "Search Form" at bounding box center [691, 281] width 676 height 29
paste input "T3278392197"
type input "T3278392197"
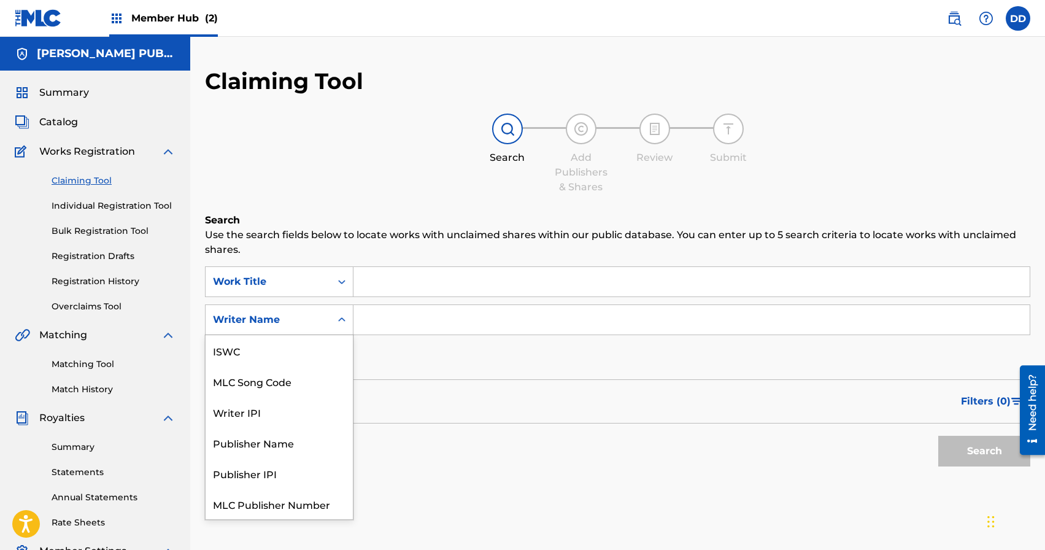
click at [309, 328] on div "Writer Name" at bounding box center [268, 319] width 125 height 23
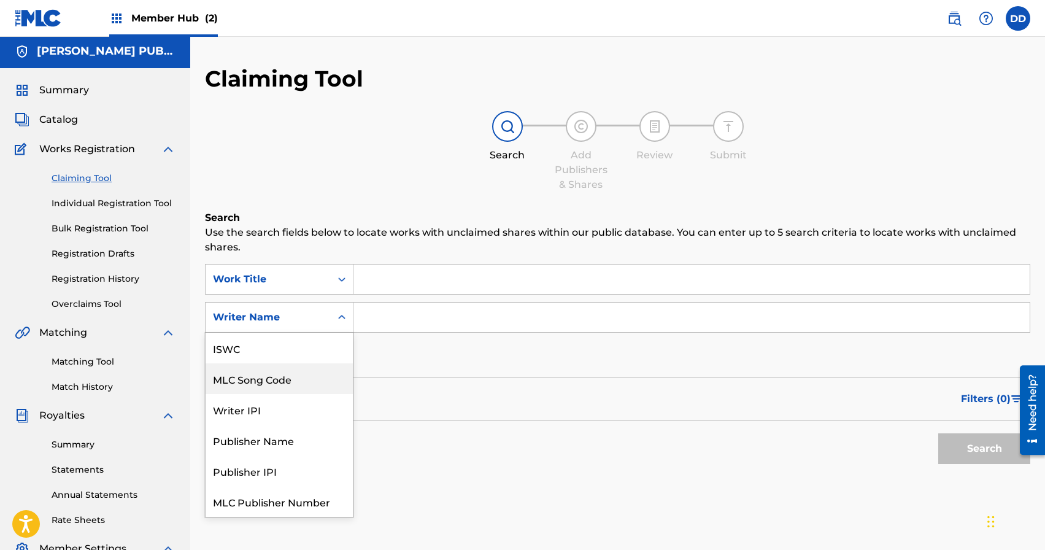
click at [258, 350] on div "ISWC" at bounding box center [279, 348] width 147 height 31
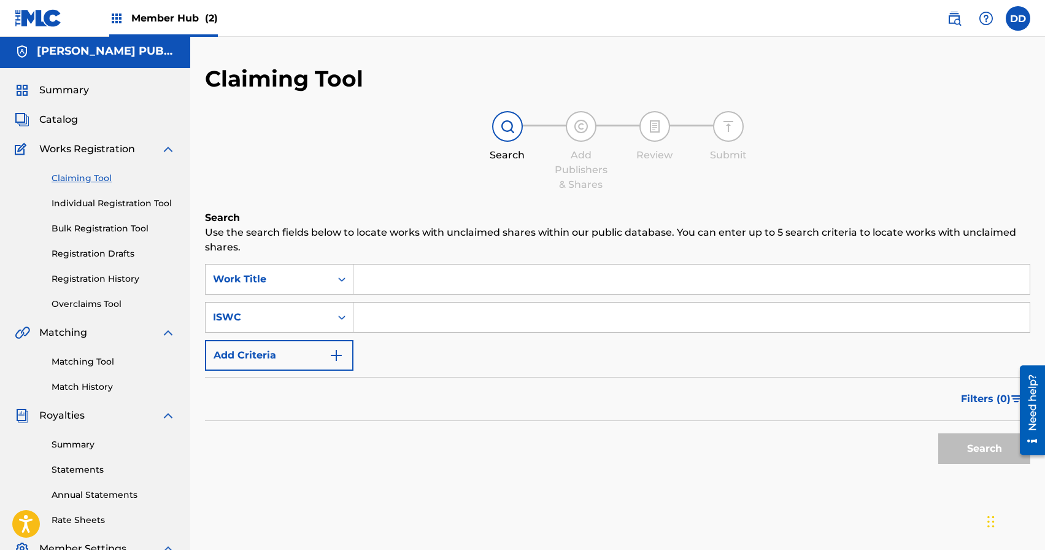
click at [405, 317] on input "Search Form" at bounding box center [691, 317] width 676 height 29
paste input "T3278392197"
type input "T3278392197"
click at [403, 265] on input "Search Form" at bounding box center [691, 279] width 676 height 29
type input "Shot From the heart"
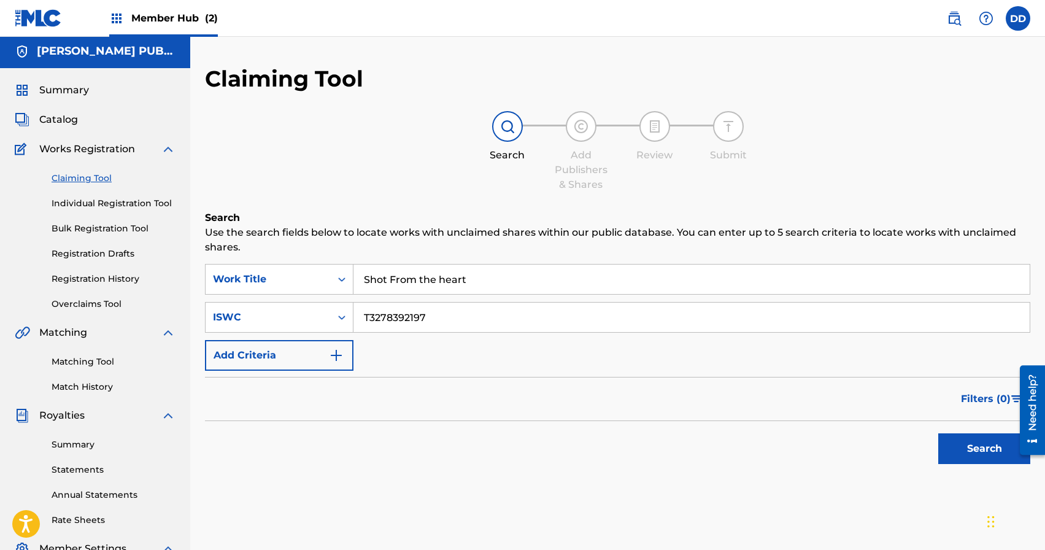
click at [938, 433] on button "Search" at bounding box center [984, 448] width 92 height 31
click at [309, 280] on div "Work Title" at bounding box center [268, 279] width 110 height 15
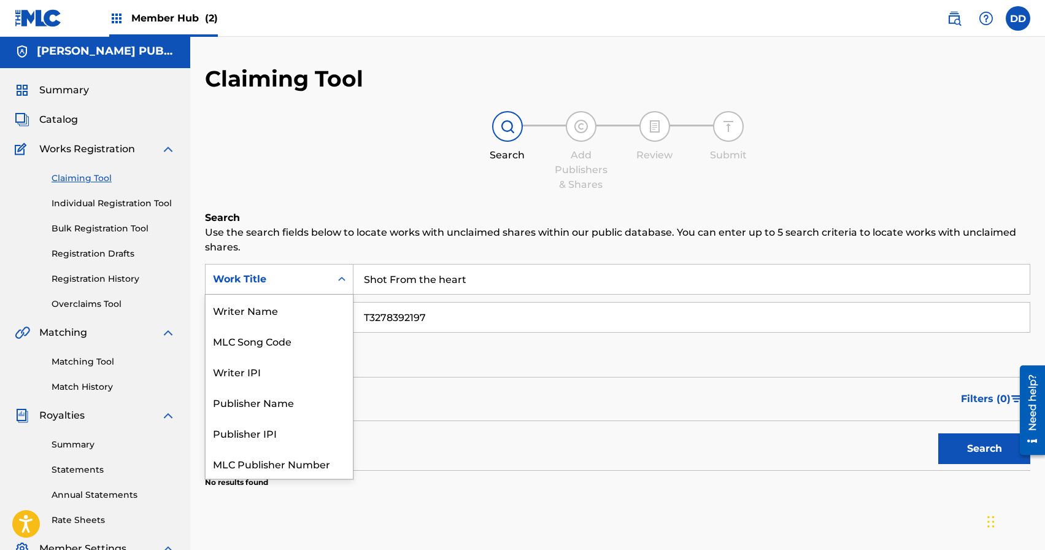
scroll to position [31, 0]
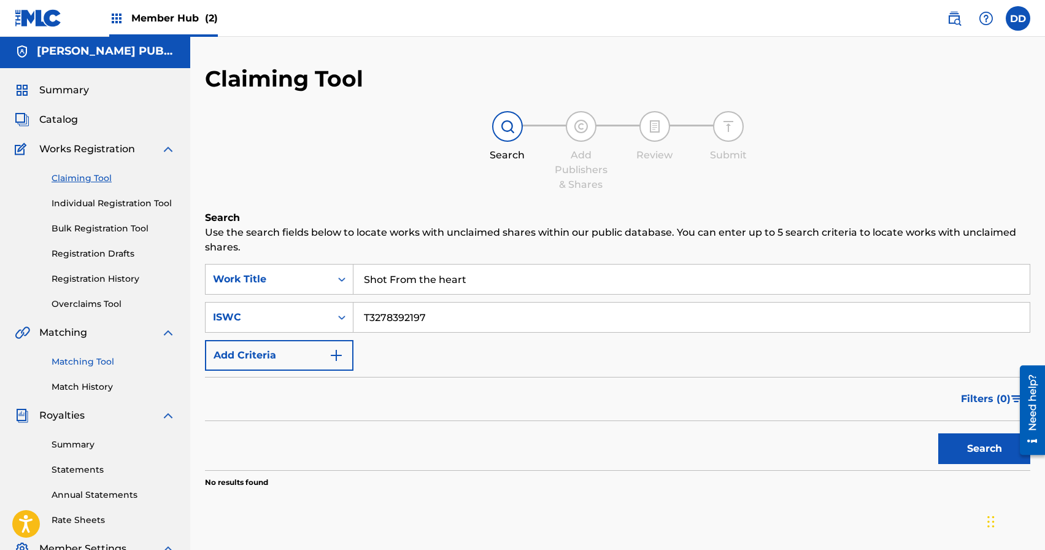
click at [85, 364] on link "Matching Tool" at bounding box center [114, 361] width 124 height 13
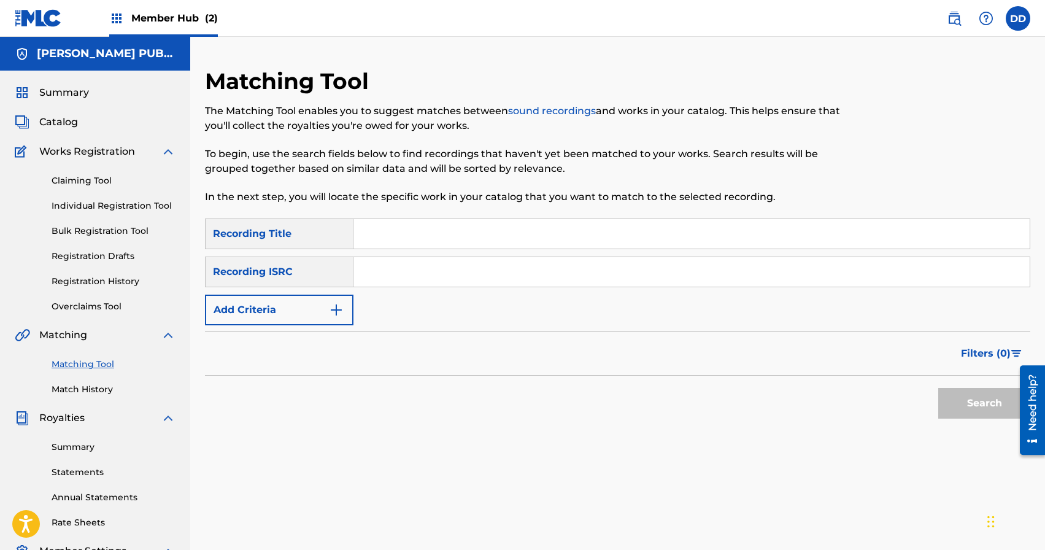
click at [371, 268] on input "Search Form" at bounding box center [691, 271] width 676 height 29
paste input "T3278392197"
type input "T3278392197"
click at [288, 272] on div "Recording ISRC" at bounding box center [279, 272] width 149 height 31
click at [109, 203] on link "Individual Registration Tool" at bounding box center [114, 205] width 124 height 13
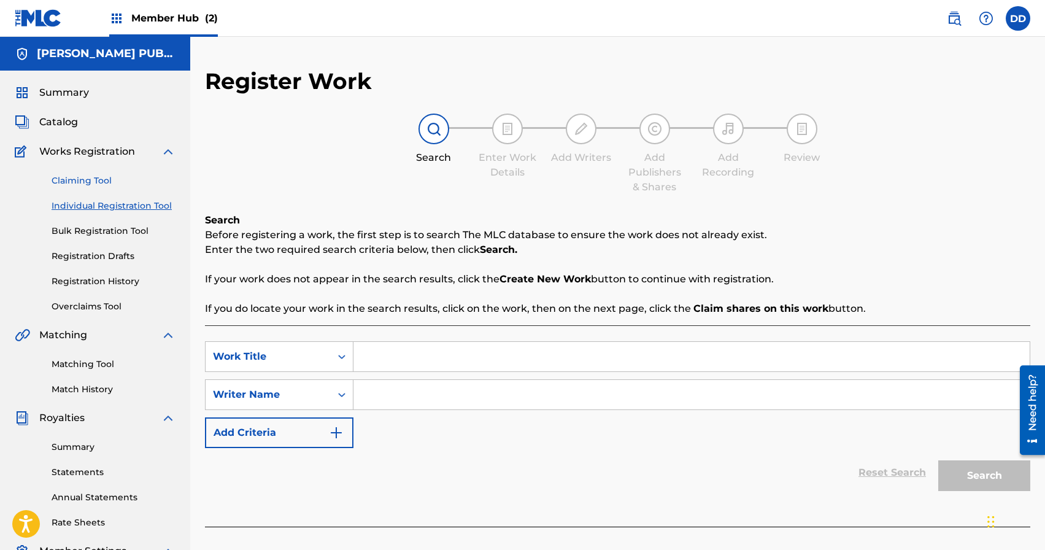
click at [90, 176] on link "Claiming Tool" at bounding box center [114, 180] width 124 height 13
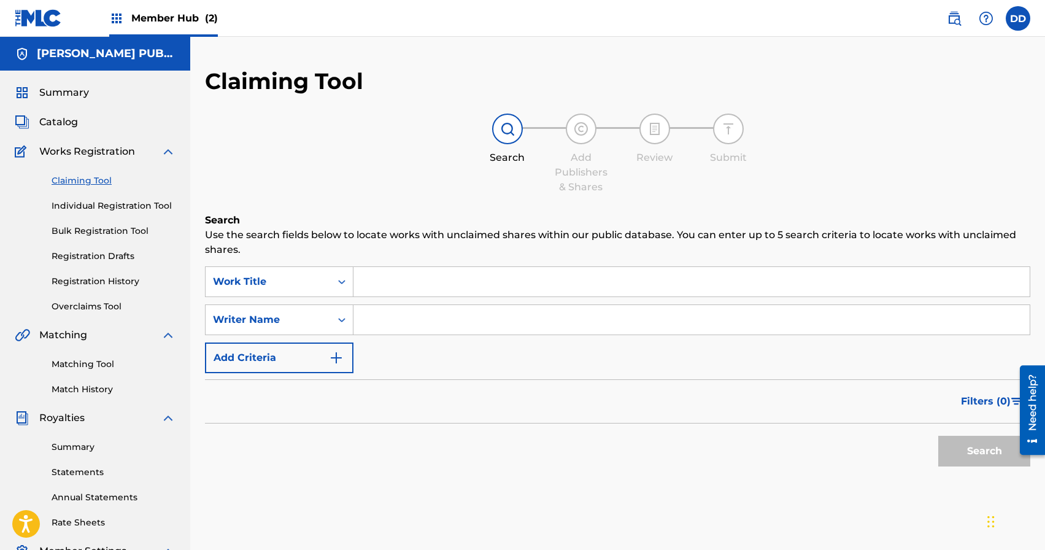
click at [144, 212] on div "Claiming Tool Individual Registration Tool Bulk Registration Tool Registration …" at bounding box center [95, 236] width 161 height 154
click at [143, 206] on link "Individual Registration Tool" at bounding box center [114, 205] width 124 height 13
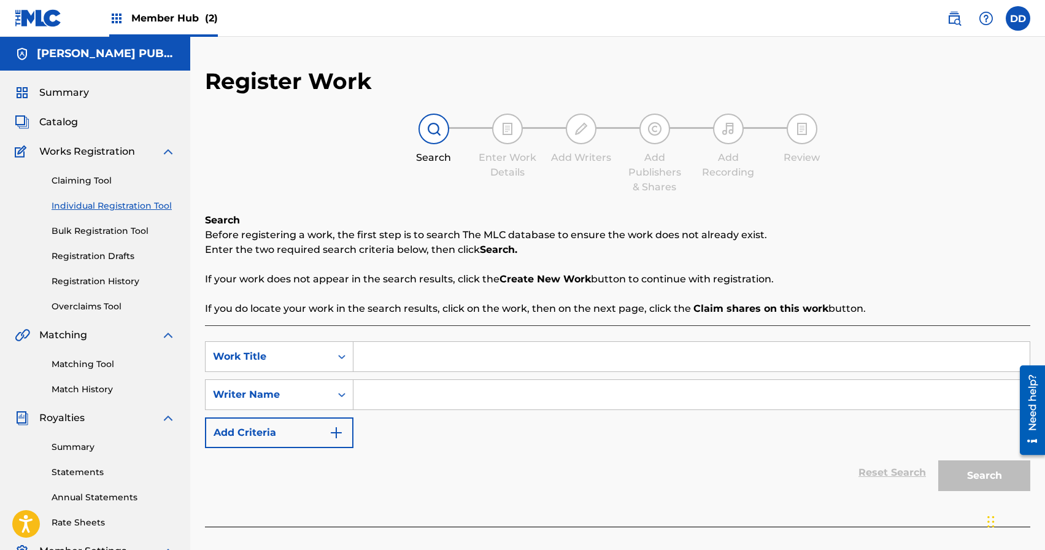
click at [373, 393] on input "Search Form" at bounding box center [691, 394] width 676 height 29
paste input "T3278392197"
click at [381, 363] on input "Search Form" at bounding box center [691, 356] width 676 height 29
click at [344, 390] on div "Search Form" at bounding box center [342, 395] width 22 height 22
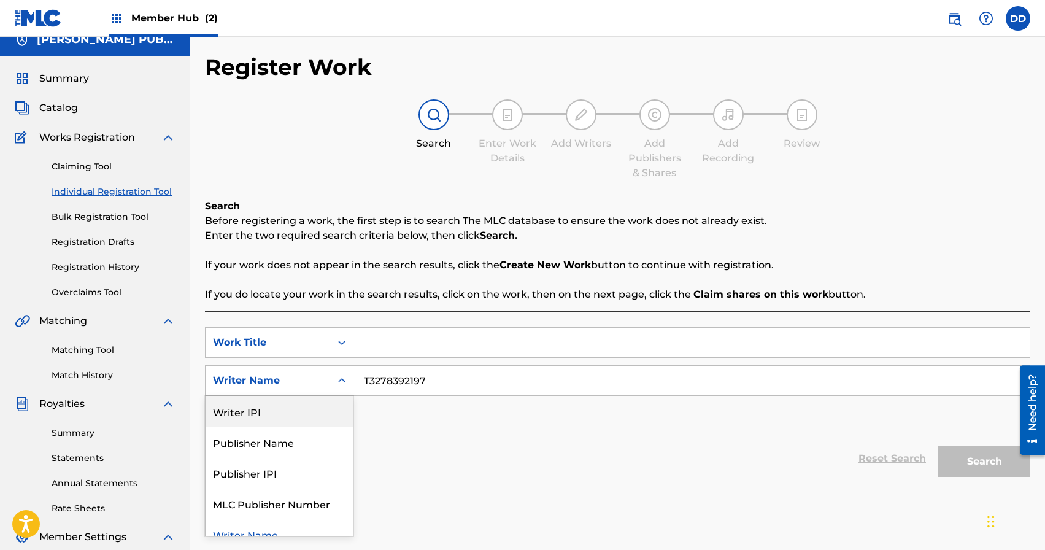
click at [416, 388] on input "T3278392197" at bounding box center [691, 380] width 676 height 29
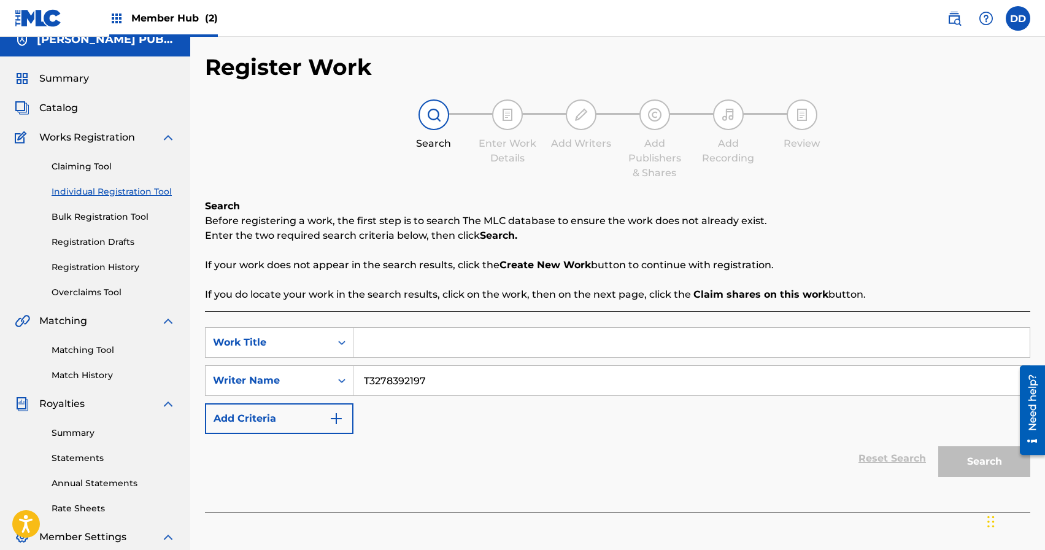
click at [416, 388] on input "T3278392197" at bounding box center [691, 380] width 676 height 29
type input "Bart Crow"
click at [448, 351] on input "Search Form" at bounding box center [691, 342] width 676 height 29
type input "Shot From The Heart"
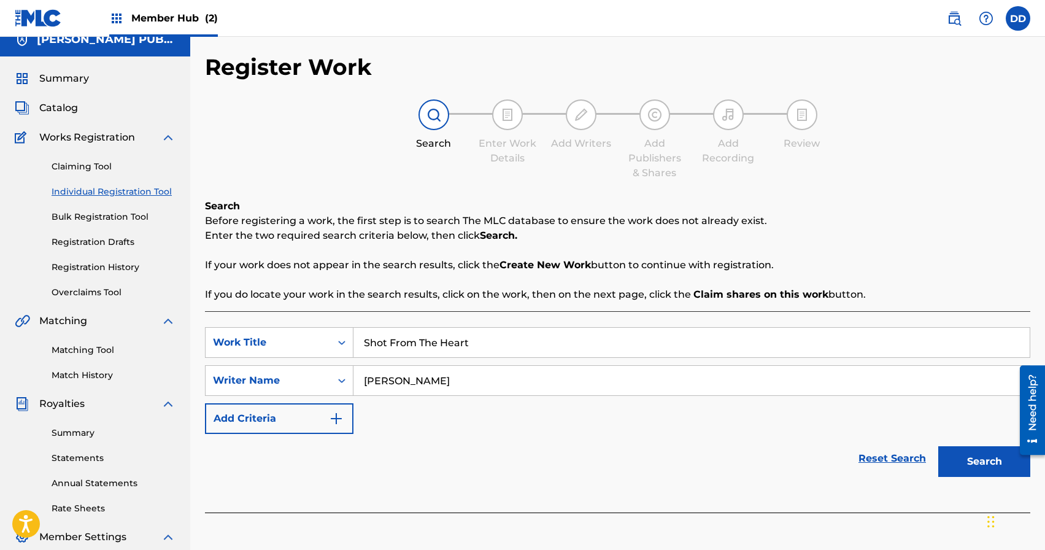
click at [938, 446] on button "Search" at bounding box center [984, 461] width 92 height 31
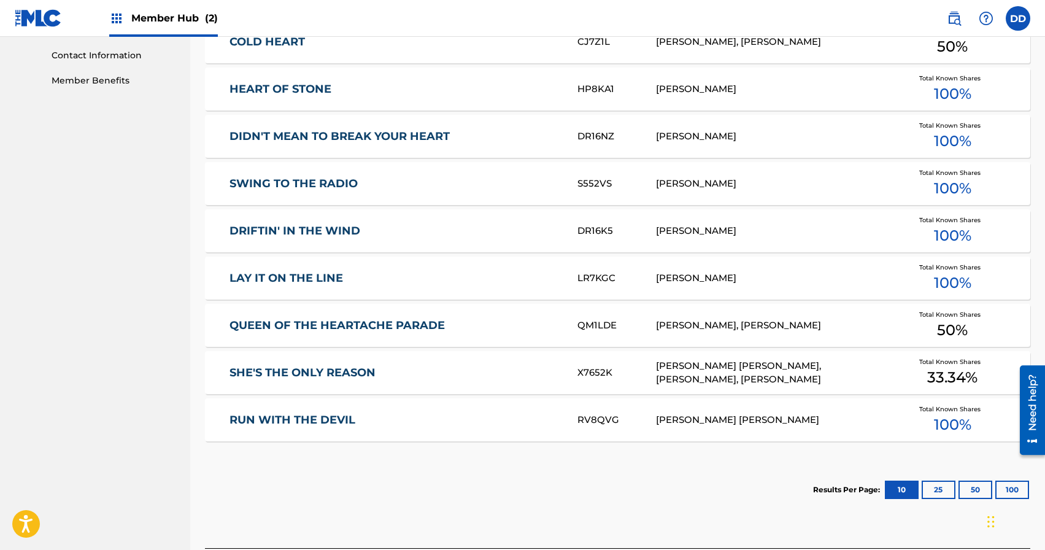
scroll to position [605, 0]
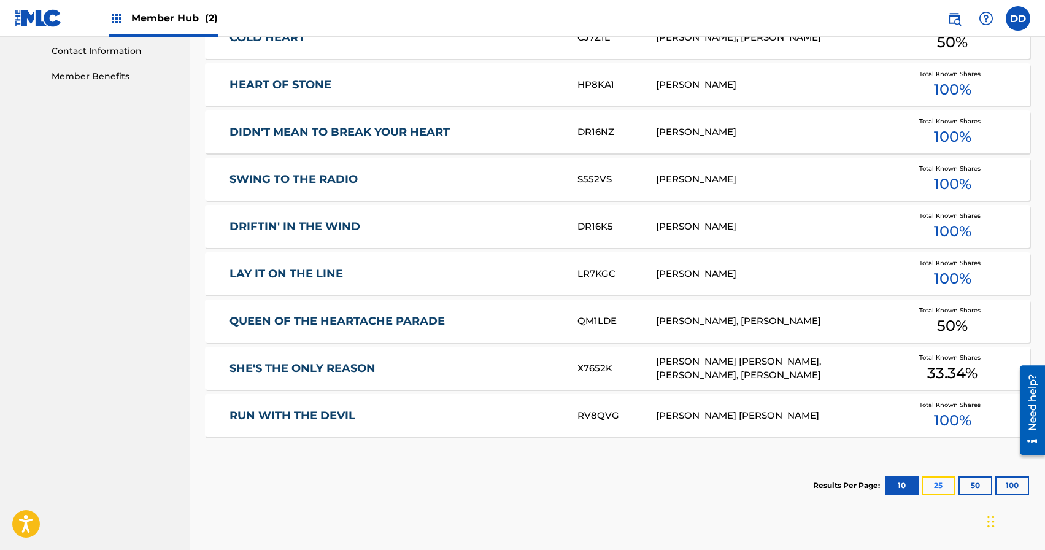
click at [949, 492] on button "25" at bounding box center [939, 485] width 34 height 18
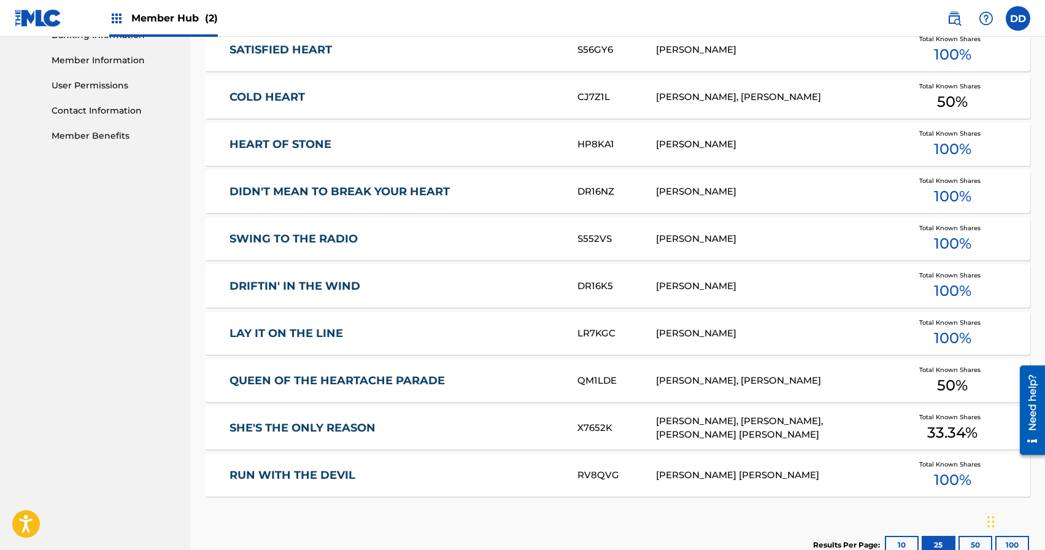
scroll to position [547, 0]
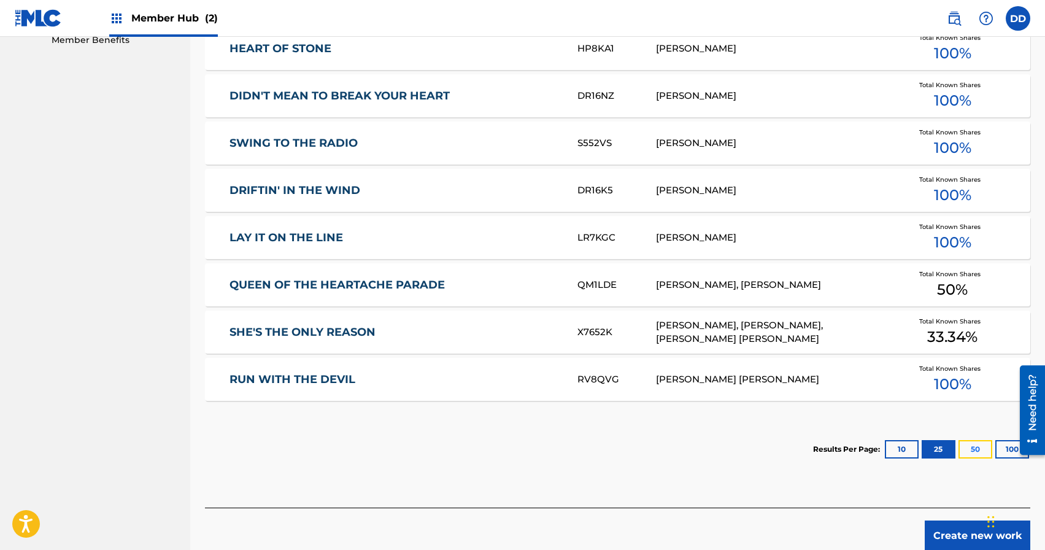
click at [969, 449] on button "50" at bounding box center [976, 449] width 34 height 18
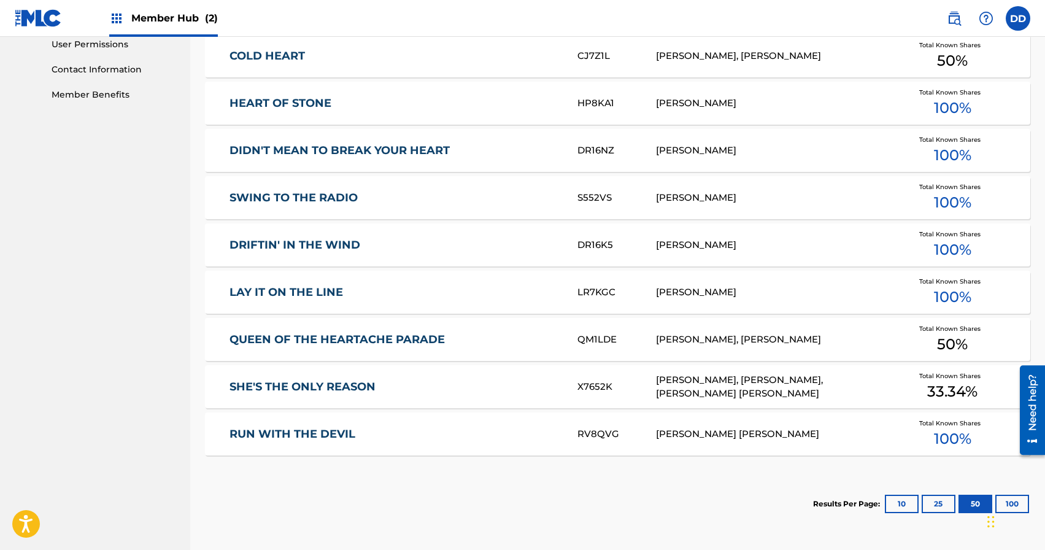
scroll to position [590, 0]
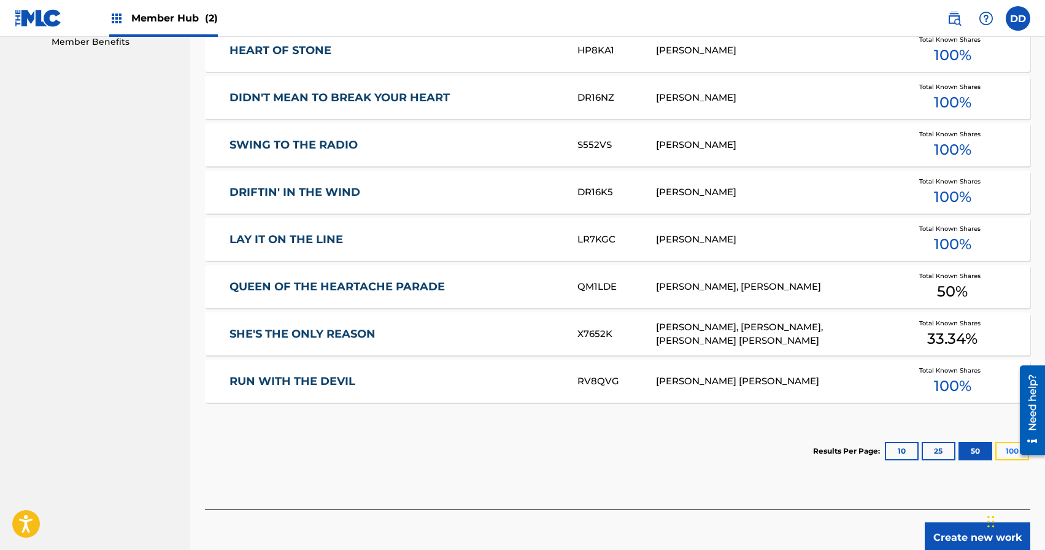
click at [1010, 454] on button "100" at bounding box center [1012, 451] width 34 height 18
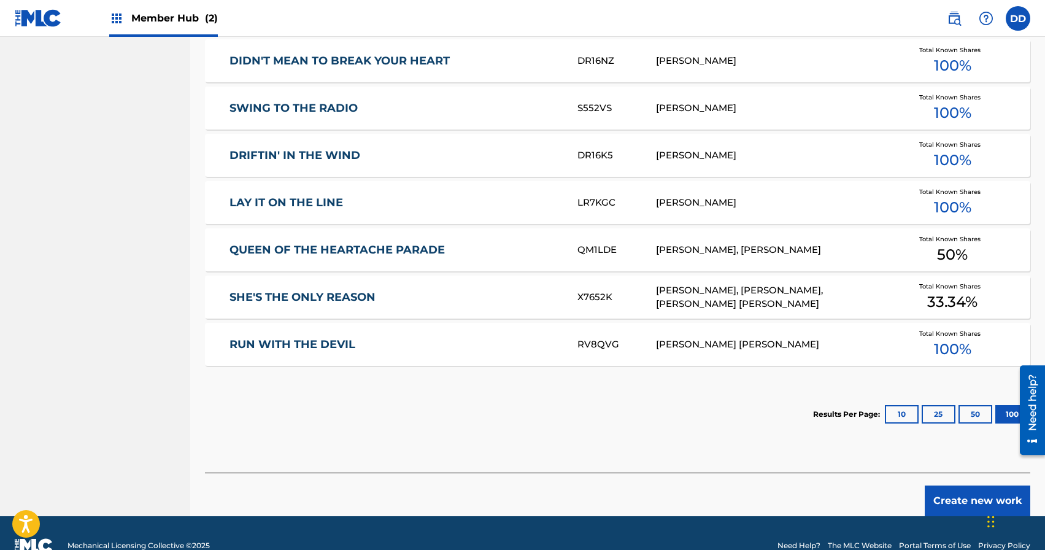
scroll to position [701, 0]
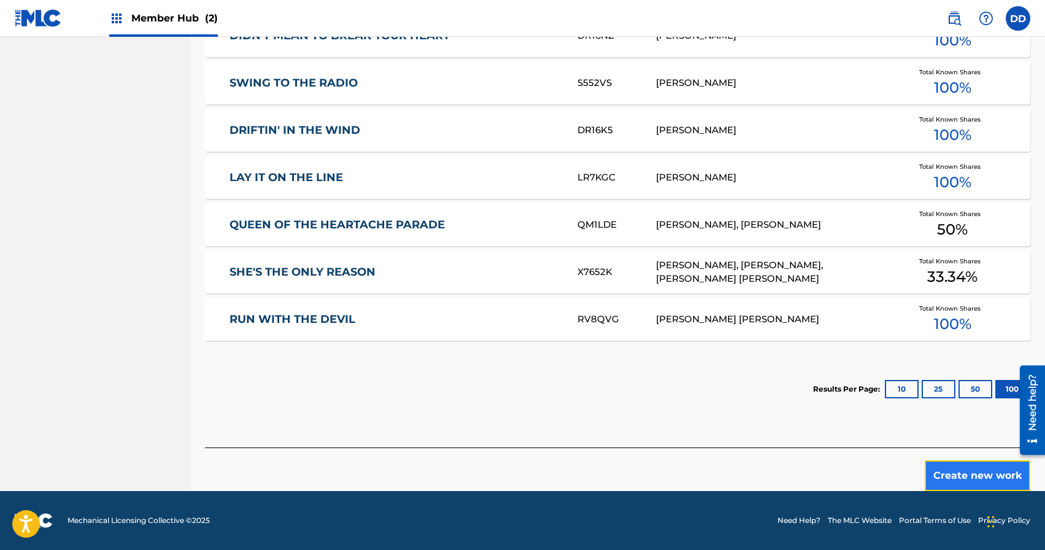
click at [960, 477] on button "Create new work" at bounding box center [978, 475] width 106 height 31
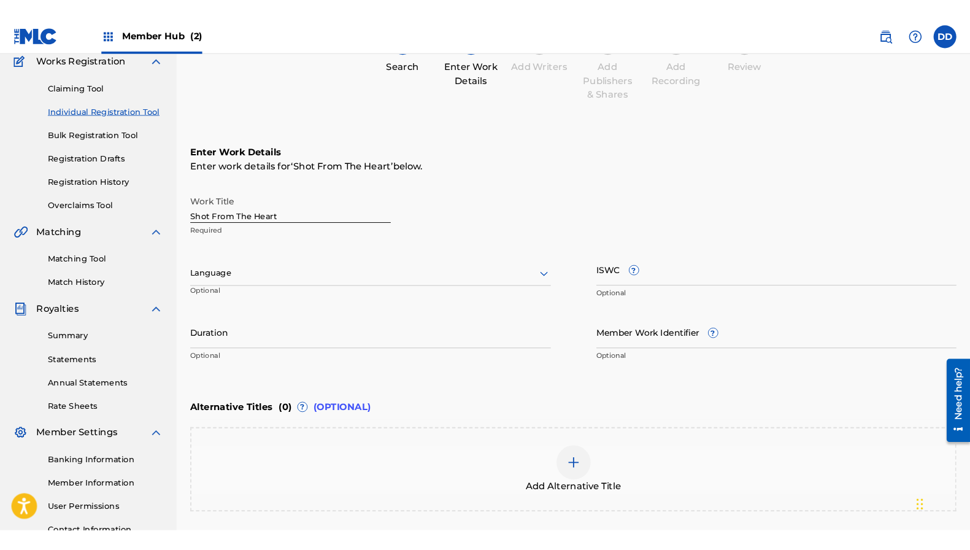
scroll to position [101, 0]
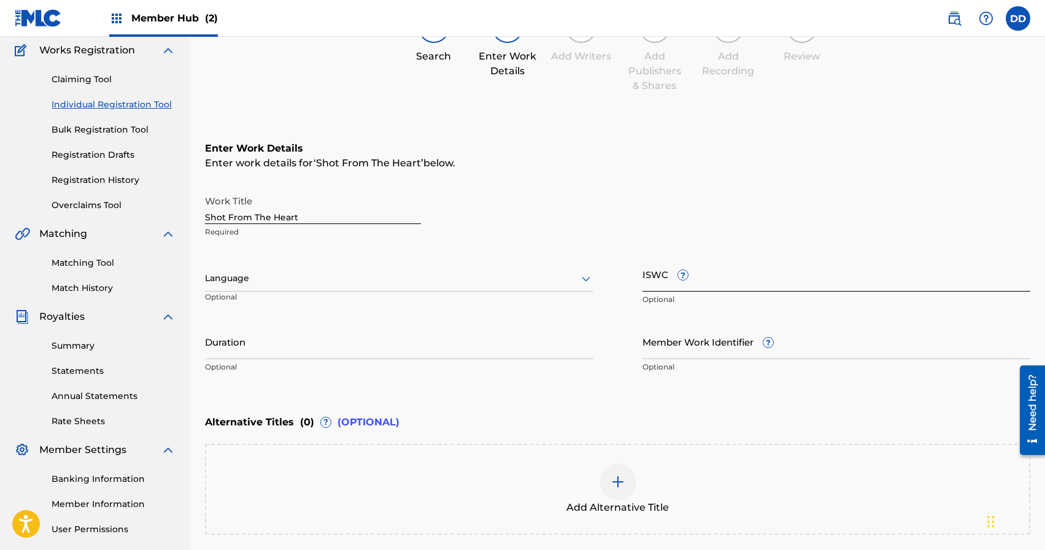
click at [699, 267] on input "ISWC ?" at bounding box center [837, 274] width 388 height 35
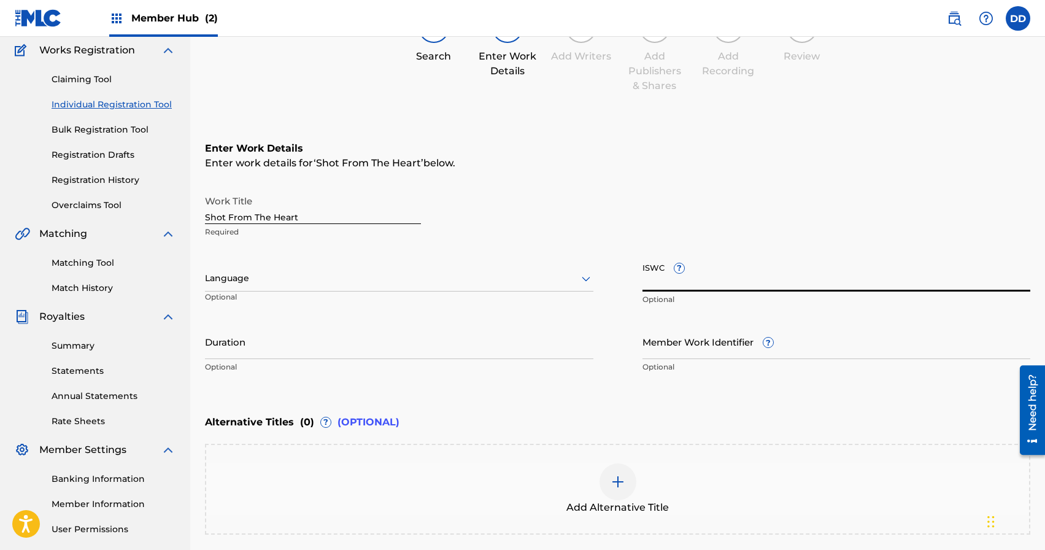
paste input "T3278392197"
type input "T3278392197"
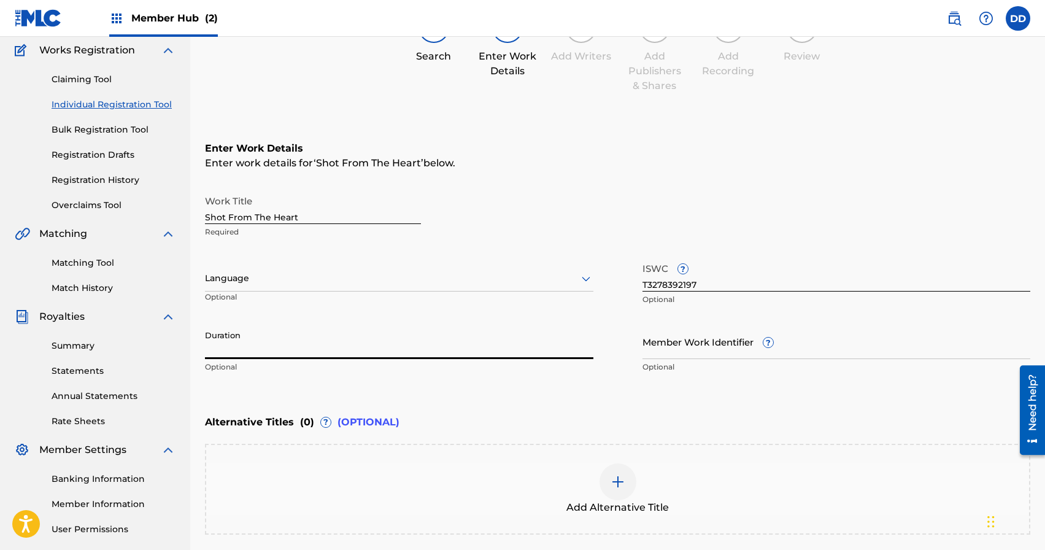
click at [388, 347] on input "Duration" at bounding box center [399, 341] width 388 height 35
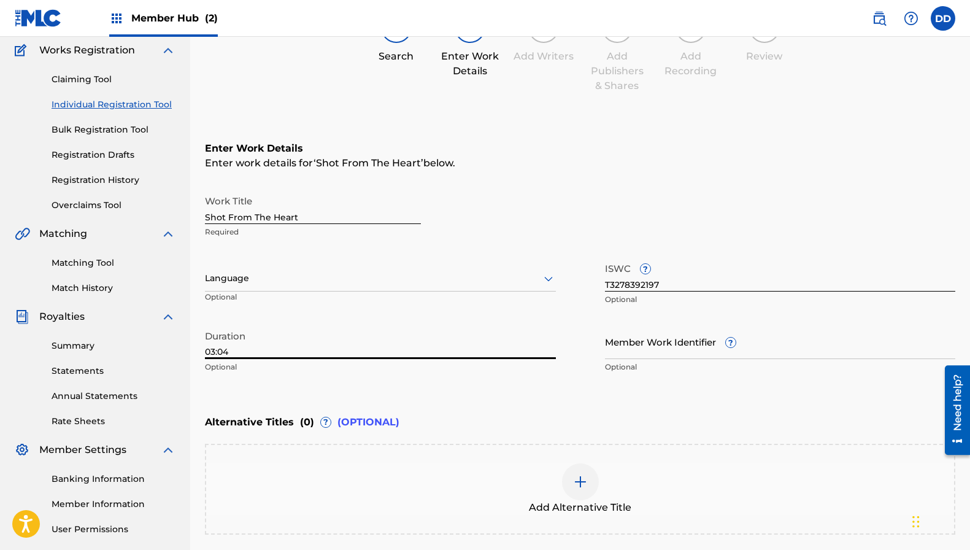
type input "03:04"
click at [756, 341] on input "Member Work Identifier ?" at bounding box center [780, 341] width 351 height 35
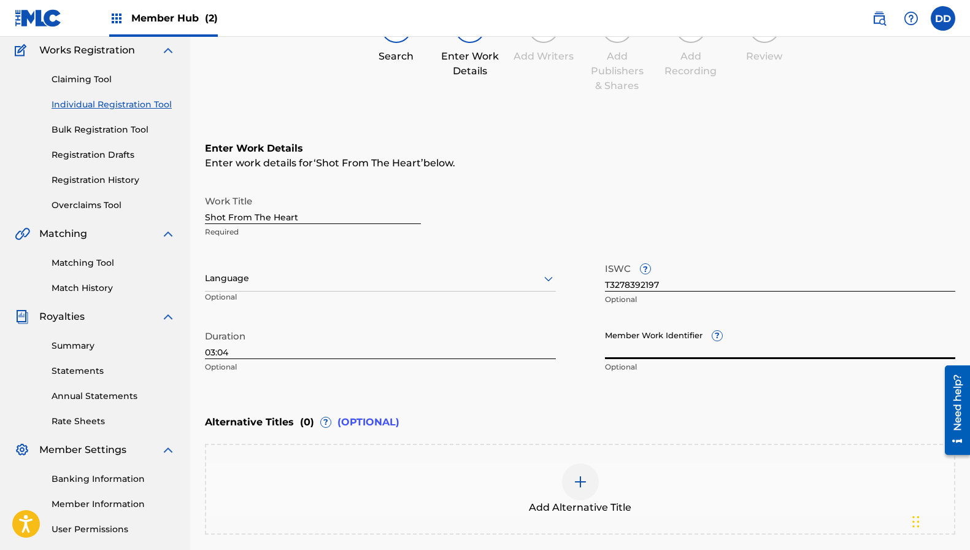
paste input "69580913"
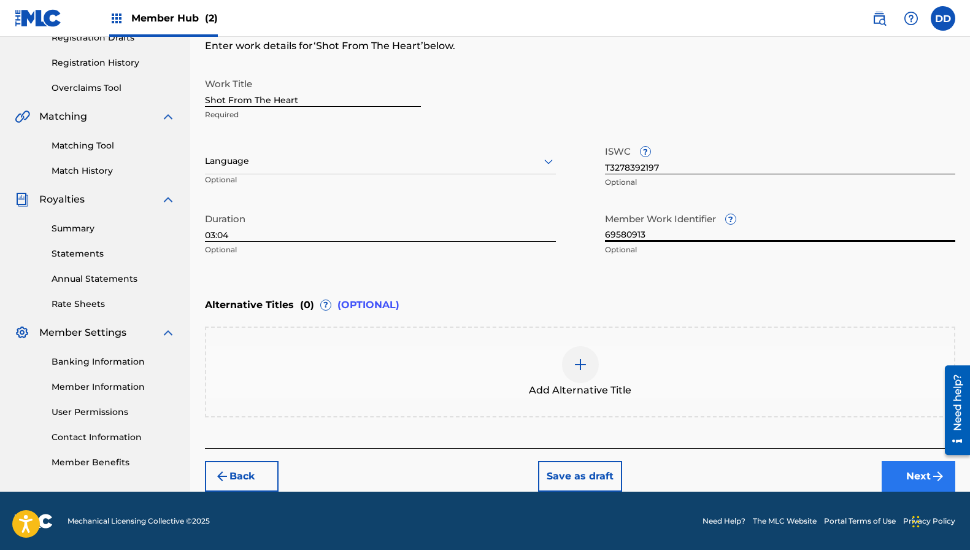
type input "69580913"
click at [906, 468] on button "Next" at bounding box center [919, 476] width 74 height 31
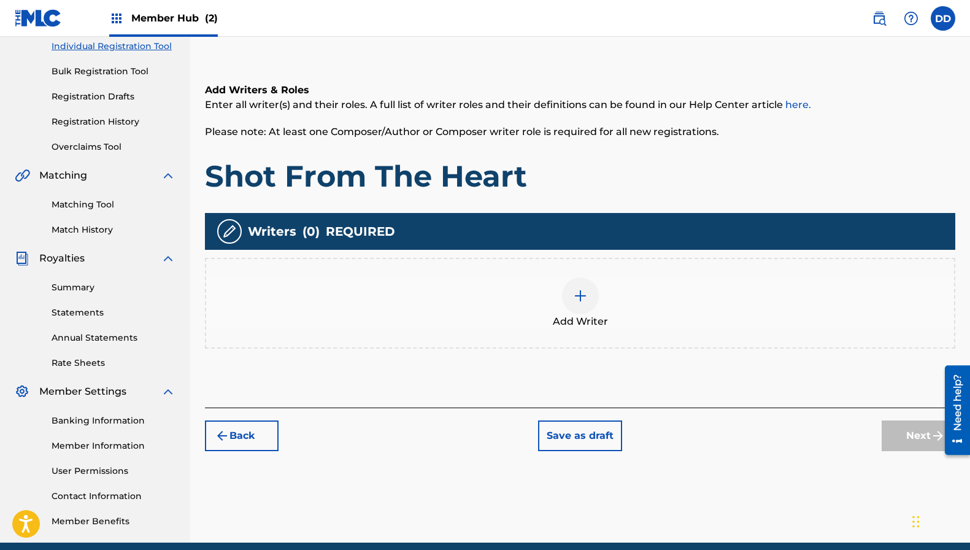
scroll to position [182, 0]
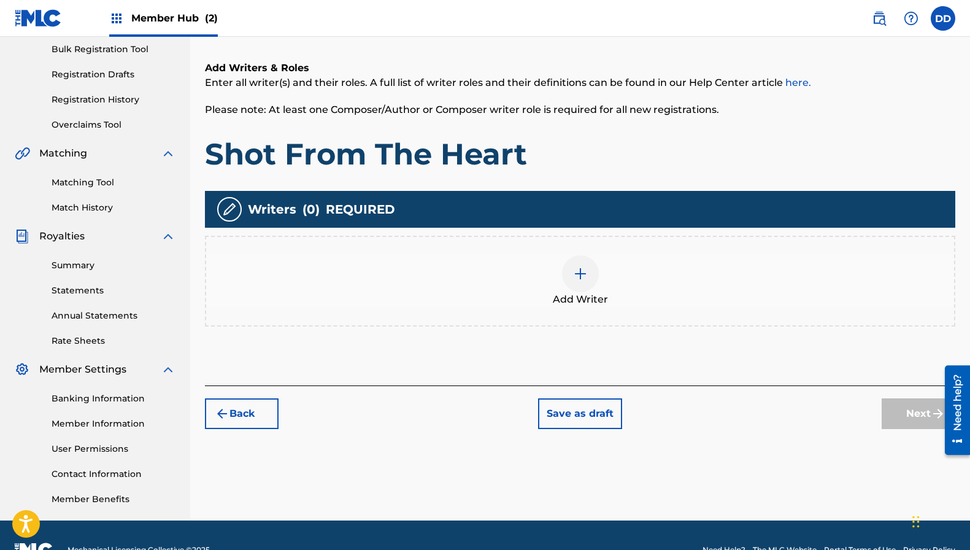
click at [591, 284] on div at bounding box center [580, 273] width 37 height 37
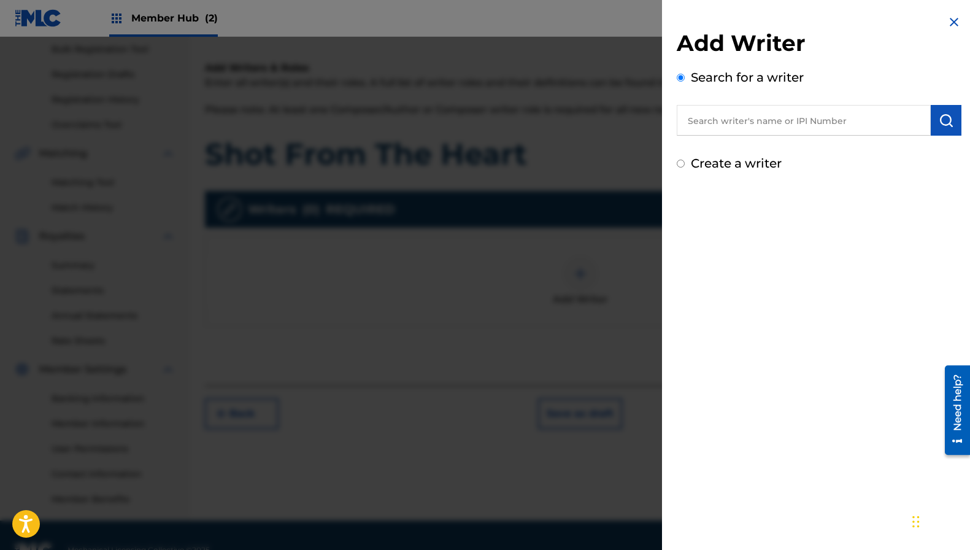
drag, startPoint x: 744, startPoint y: 104, endPoint x: 738, endPoint y: 120, distance: 17.5
click at [743, 106] on div "Search for a writer" at bounding box center [819, 102] width 285 height 68
click at [738, 120] on input "text" at bounding box center [804, 120] width 254 height 31
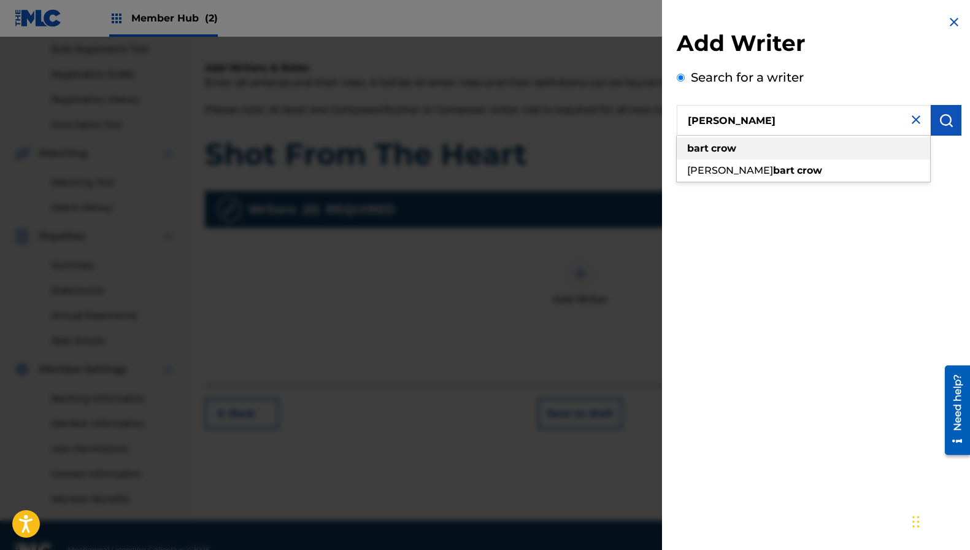
click at [724, 144] on strong "crow" at bounding box center [723, 148] width 25 height 12
type input "bart crow"
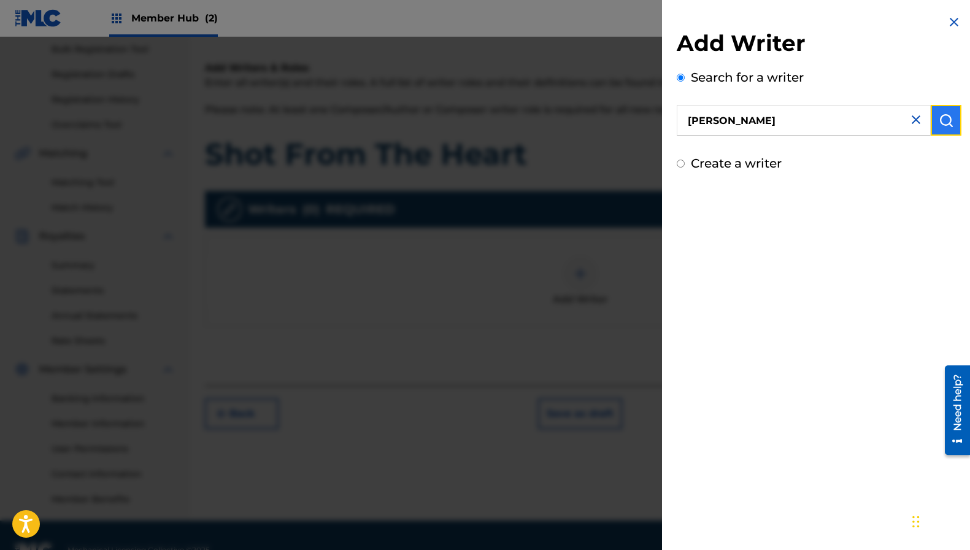
click at [940, 118] on img "submit" at bounding box center [946, 120] width 15 height 15
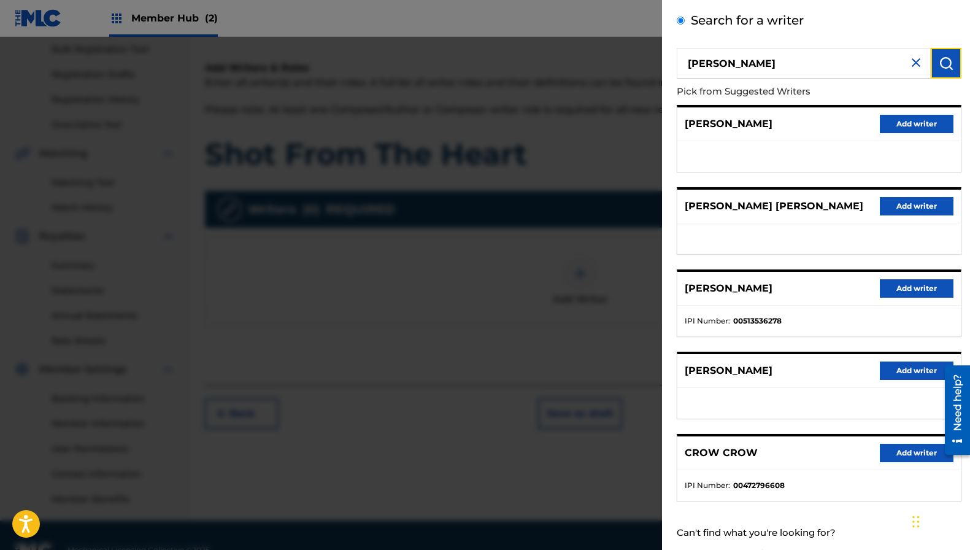
scroll to position [58, 0]
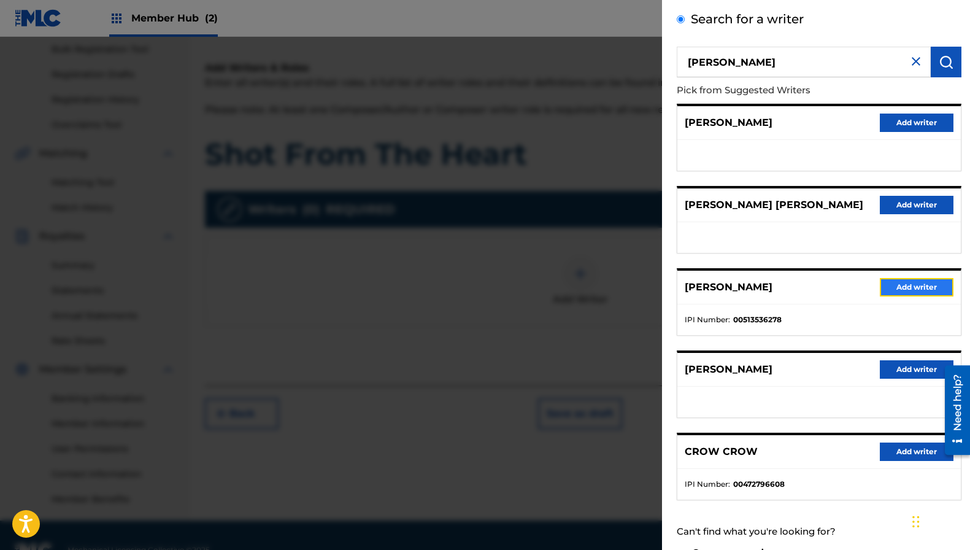
click at [887, 288] on button "Add writer" at bounding box center [917, 287] width 74 height 18
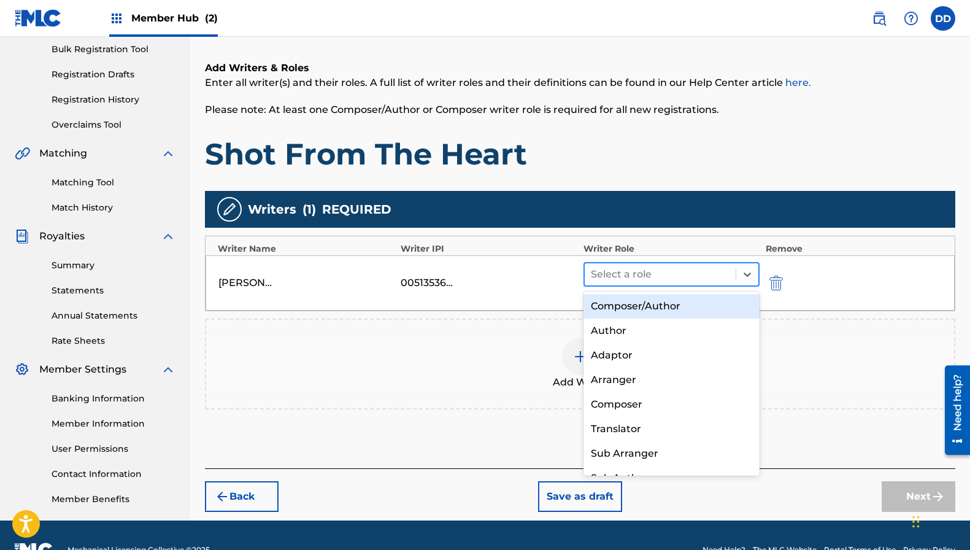
click at [693, 272] on div at bounding box center [660, 274] width 139 height 17
click at [671, 308] on div "Composer/Author" at bounding box center [672, 306] width 176 height 25
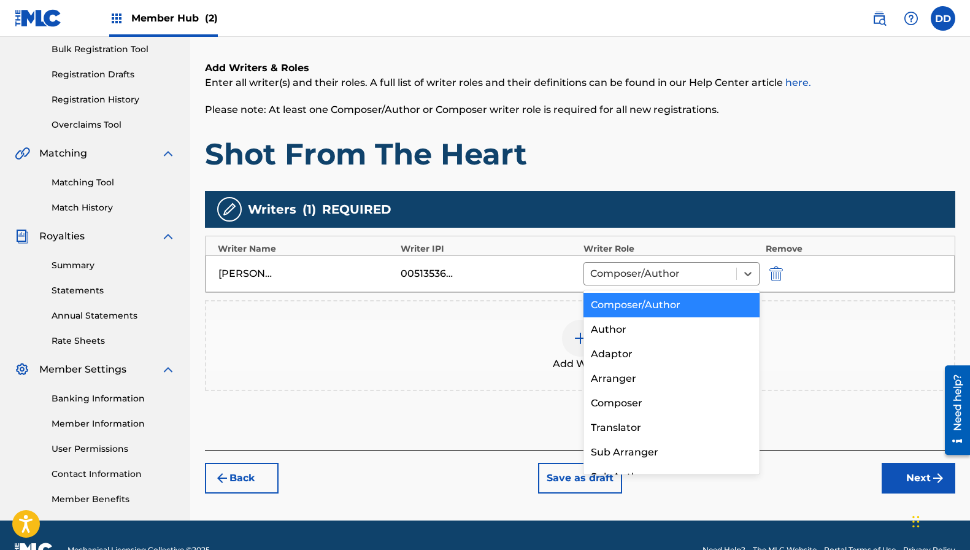
drag, startPoint x: 681, startPoint y: 269, endPoint x: 688, endPoint y: 299, distance: 30.2
click at [681, 269] on div at bounding box center [660, 273] width 140 height 17
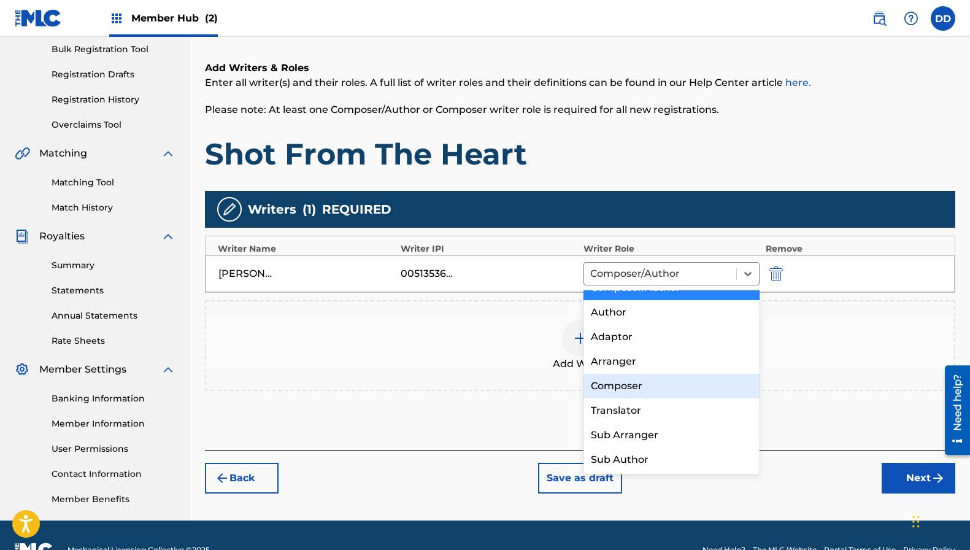
scroll to position [0, 0]
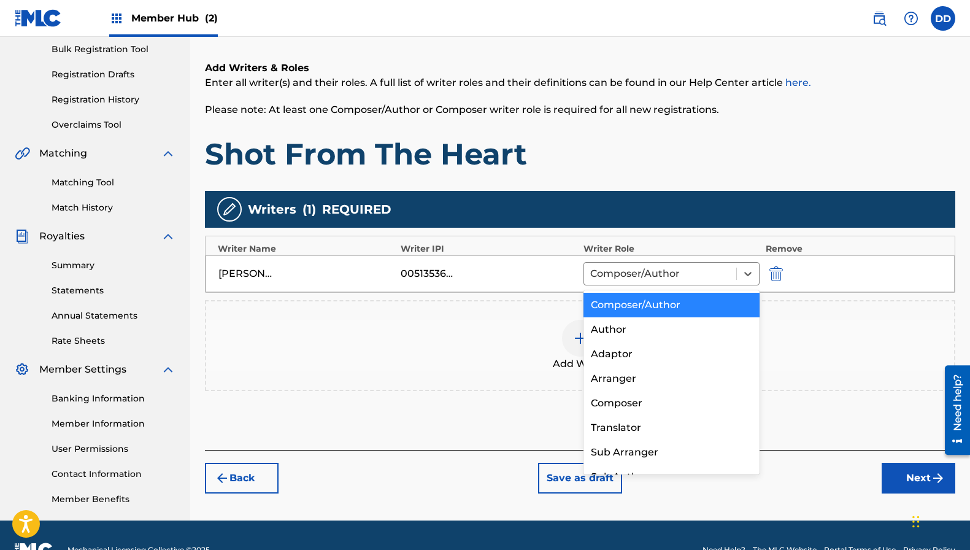
click at [674, 308] on div "Composer/Author" at bounding box center [672, 305] width 176 height 25
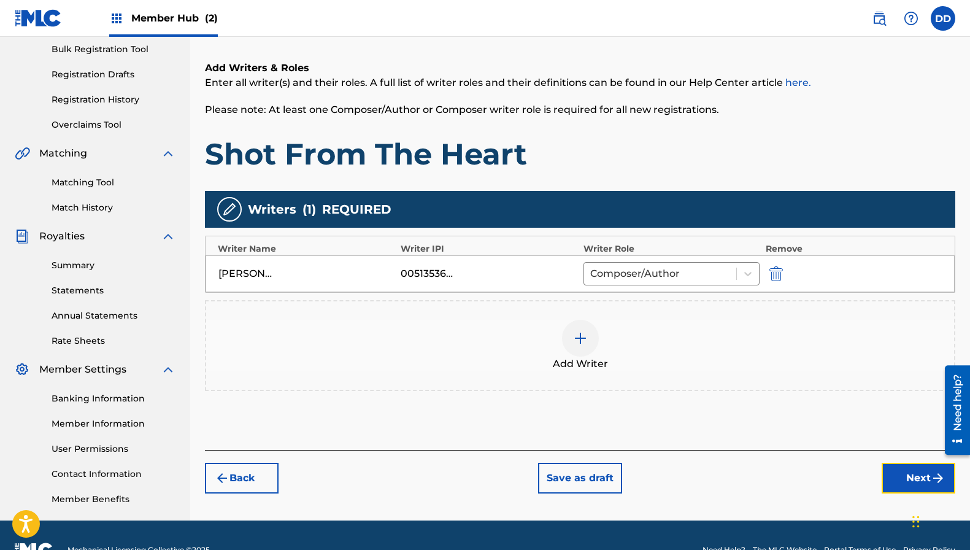
click at [919, 469] on button "Next" at bounding box center [919, 478] width 74 height 31
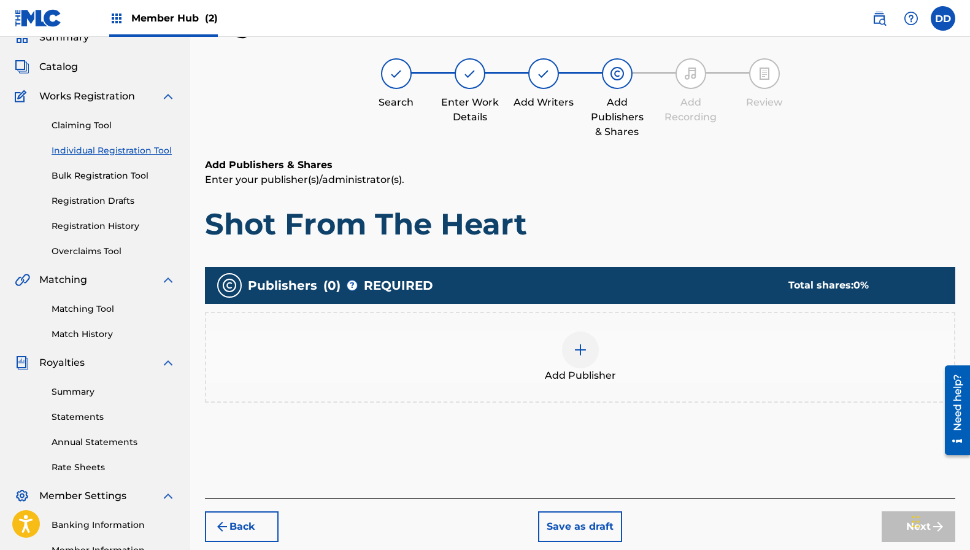
scroll to position [55, 0]
click at [581, 353] on img at bounding box center [580, 349] width 15 height 15
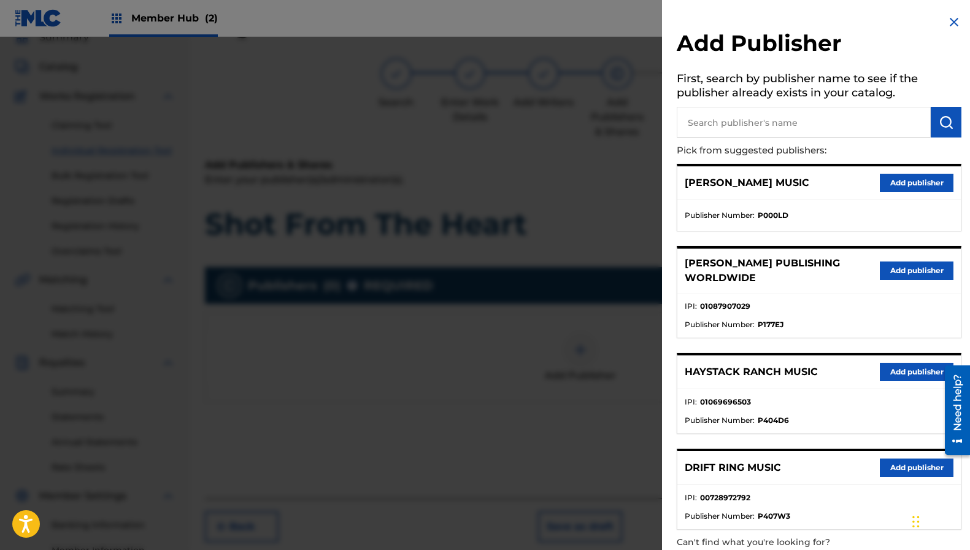
scroll to position [62, 0]
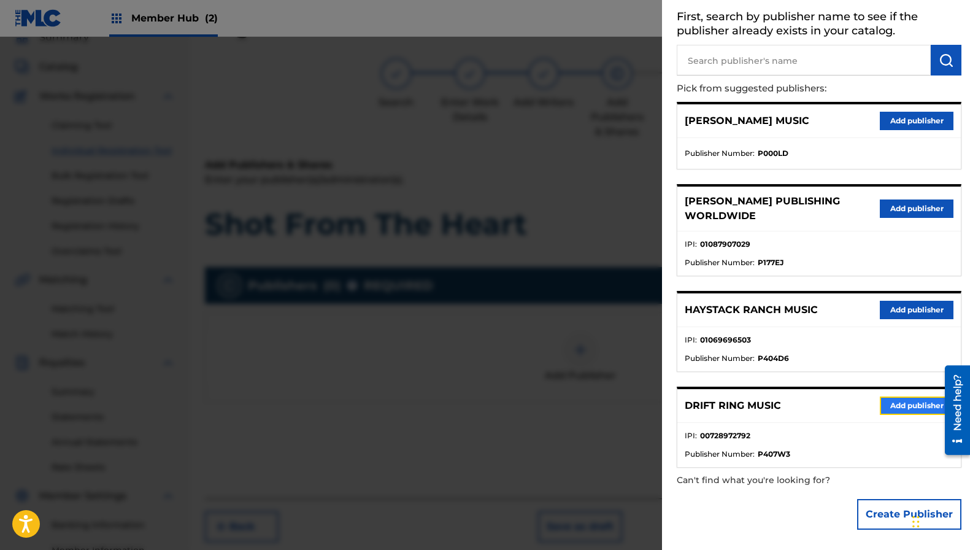
click at [905, 408] on button "Add publisher" at bounding box center [917, 405] width 74 height 18
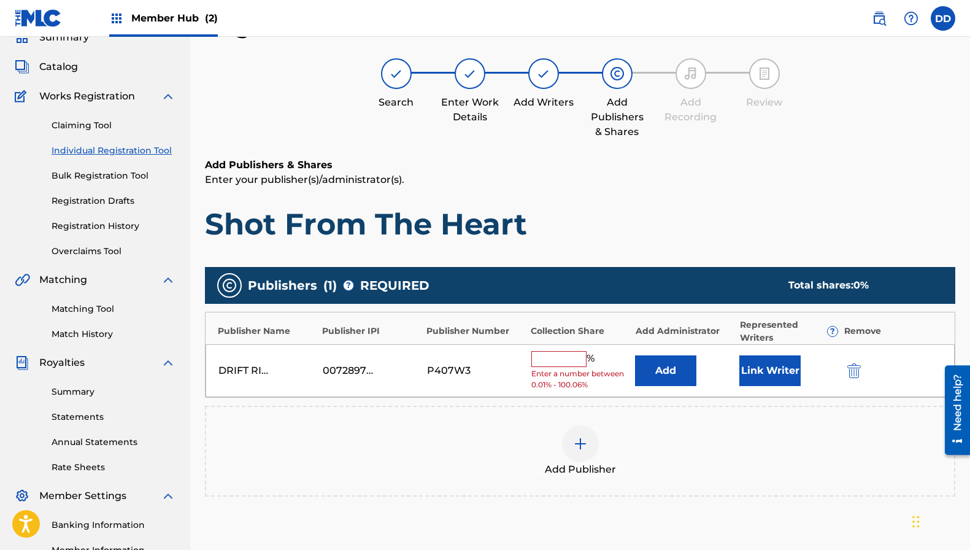
click at [559, 360] on input "text" at bounding box center [558, 359] width 55 height 16
type input "0"
click at [665, 368] on button "Add" at bounding box center [665, 370] width 61 height 31
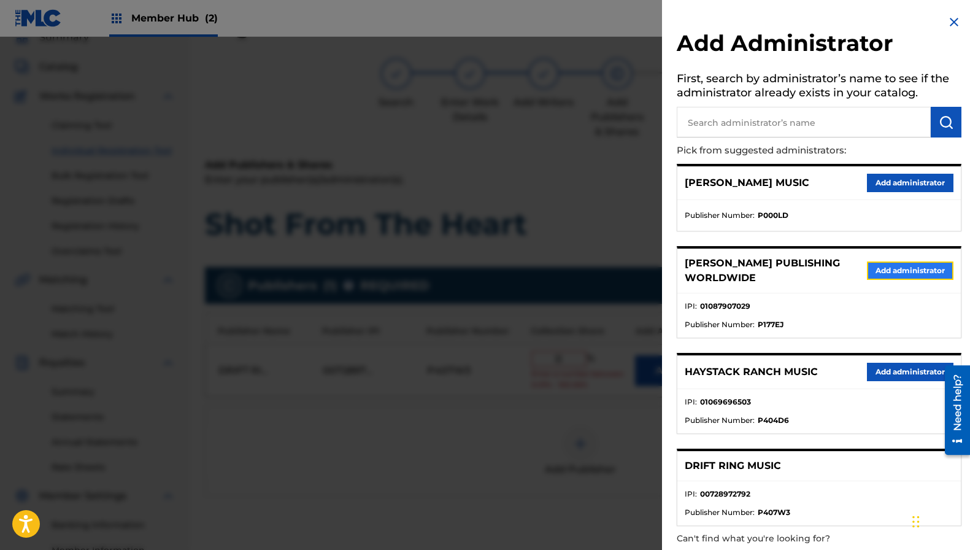
click at [879, 272] on button "Add administrator" at bounding box center [910, 270] width 87 height 18
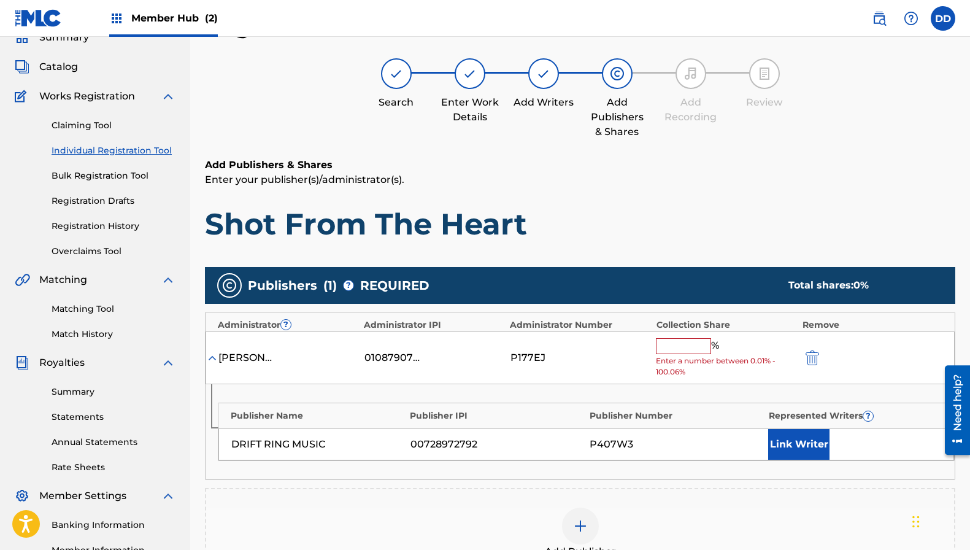
click at [681, 353] on input "text" at bounding box center [683, 346] width 55 height 16
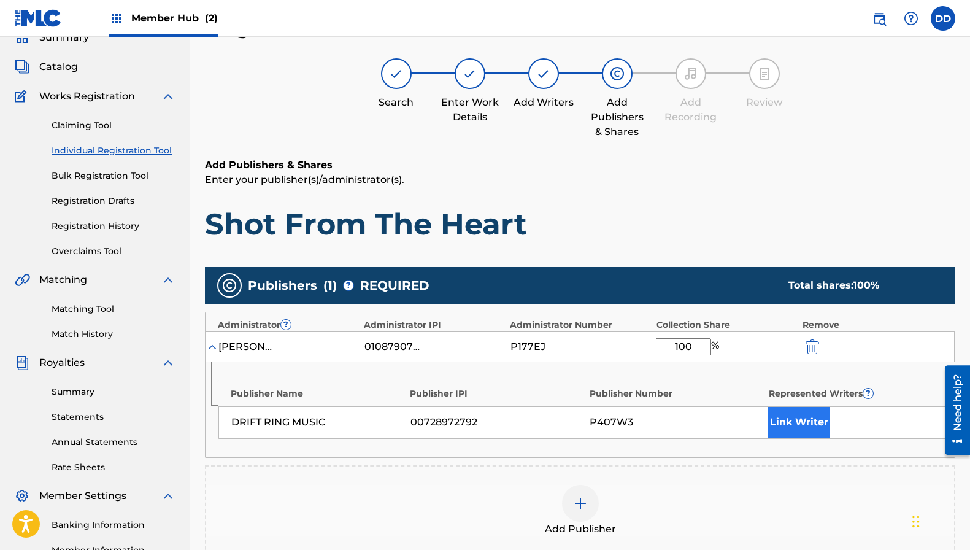
type input "100"
click at [807, 422] on button "Link Writer" at bounding box center [798, 422] width 61 height 31
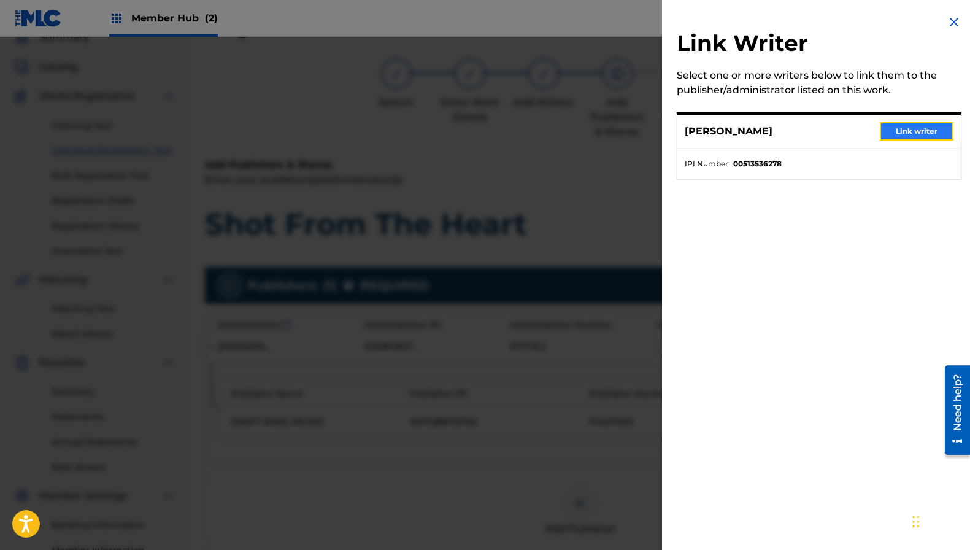
click at [907, 125] on button "Link writer" at bounding box center [917, 131] width 74 height 18
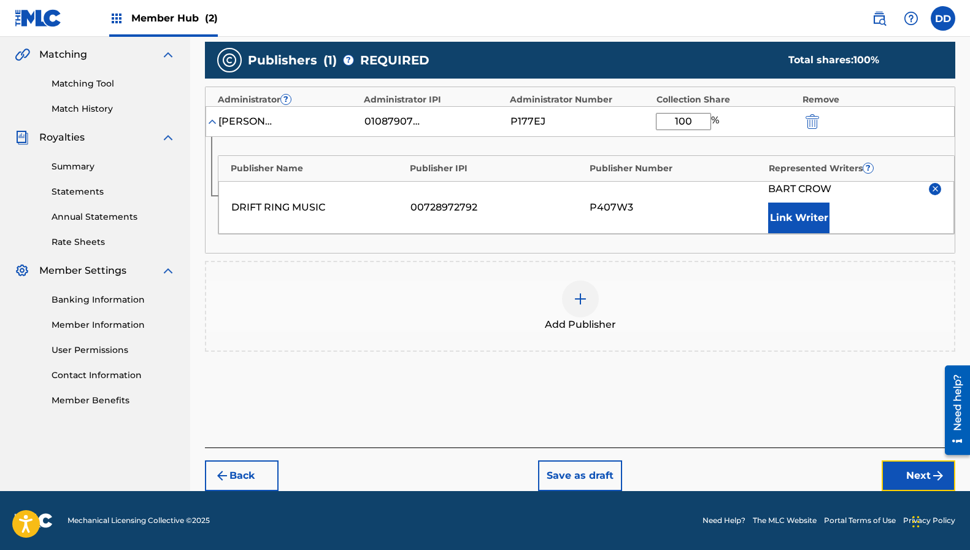
click at [888, 468] on button "Next" at bounding box center [919, 475] width 74 height 31
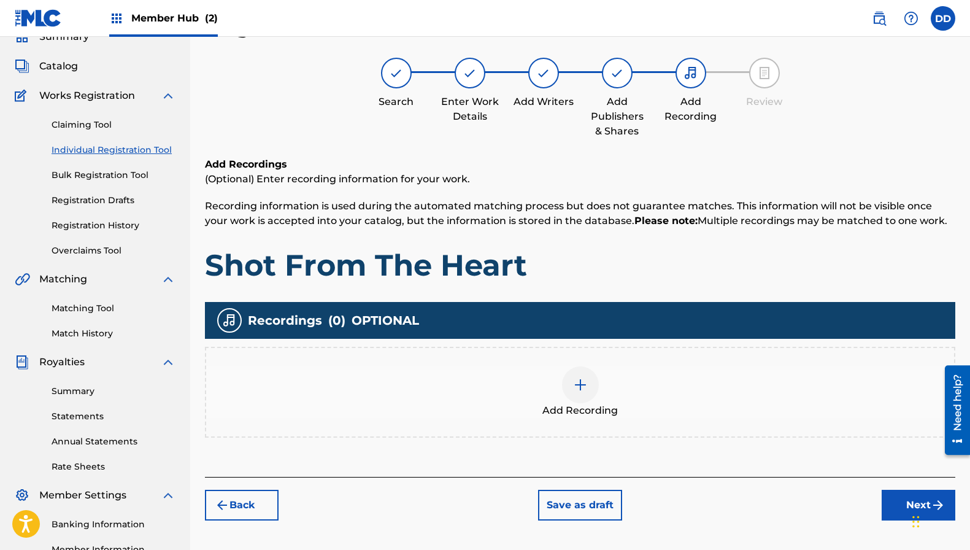
scroll to position [55, 0]
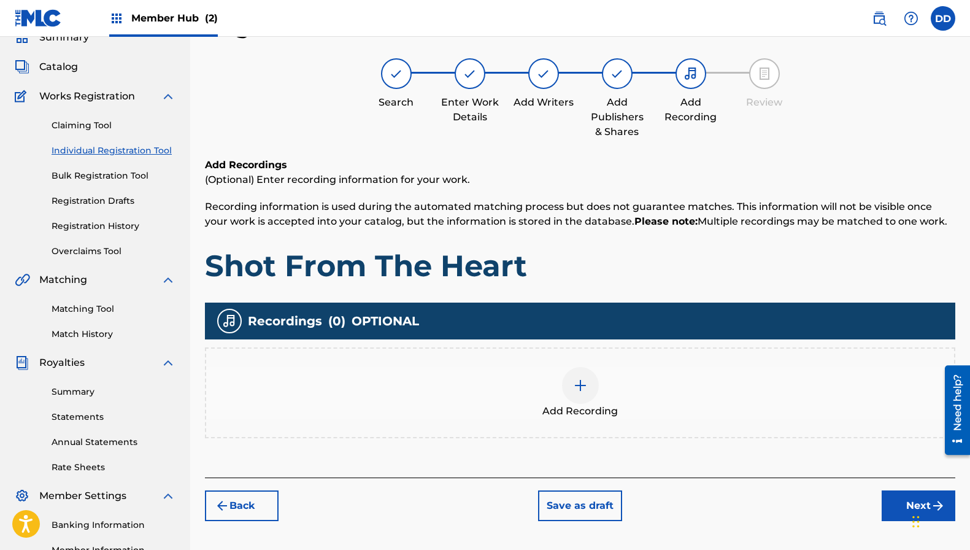
click at [596, 389] on div at bounding box center [580, 385] width 37 height 37
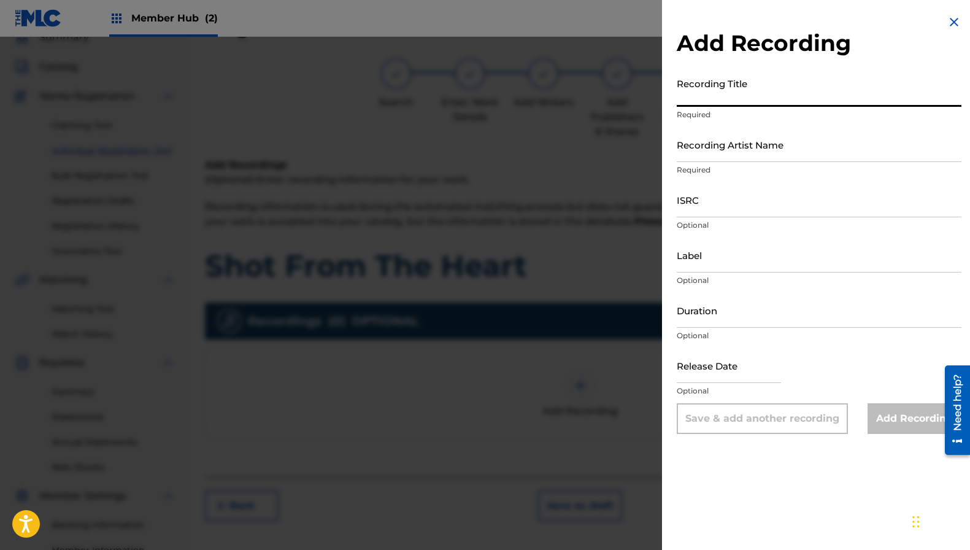
click at [714, 101] on input "Recording Title" at bounding box center [819, 89] width 285 height 35
paste input "Shot from the Heart"
type input "Shot from the Heart"
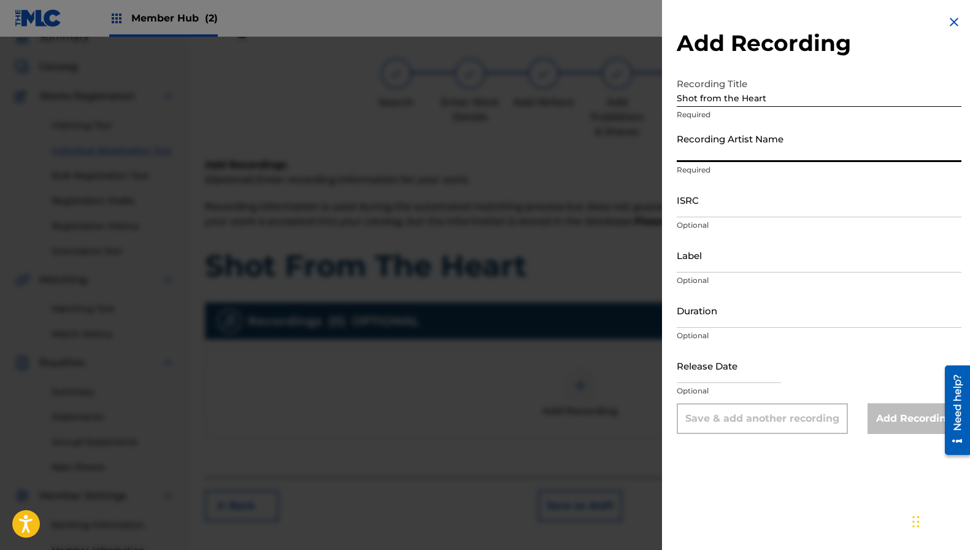
click at [730, 158] on input "Recording Artist Name" at bounding box center [819, 144] width 285 height 35
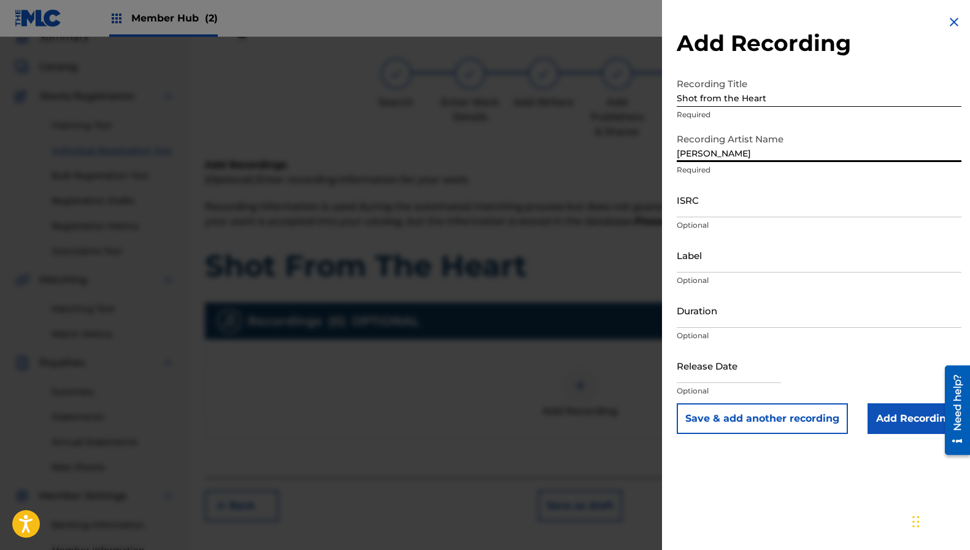
type input "Bart Crow"
drag, startPoint x: 709, startPoint y: 195, endPoint x: 707, endPoint y: 202, distance: 7.8
click at [708, 198] on input "ISRC" at bounding box center [819, 199] width 285 height 35
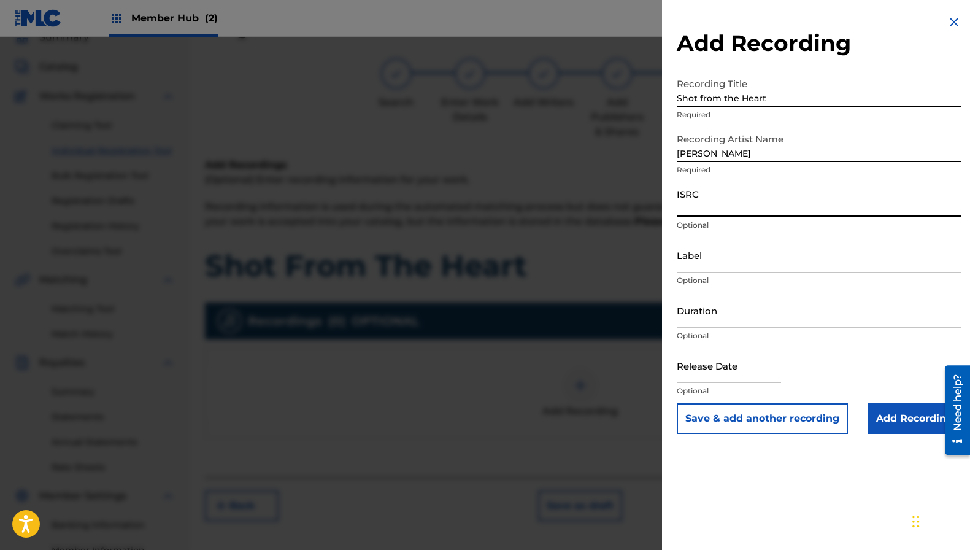
paste input "US2762202422"
type input "US2762202422"
click at [708, 250] on input "Label" at bounding box center [819, 255] width 285 height 35
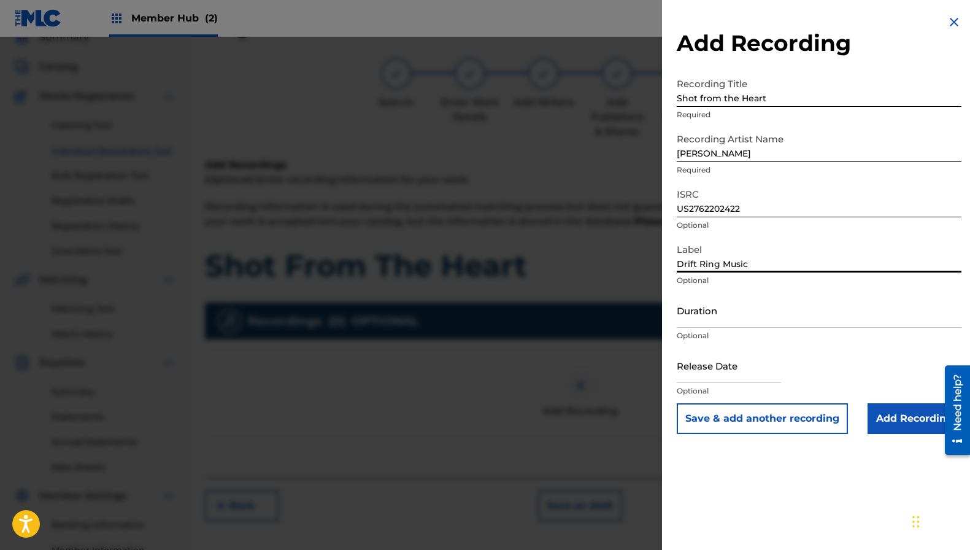
click at [732, 260] on input "Drift Ring Music" at bounding box center [819, 255] width 285 height 35
type input "Drift Ring"
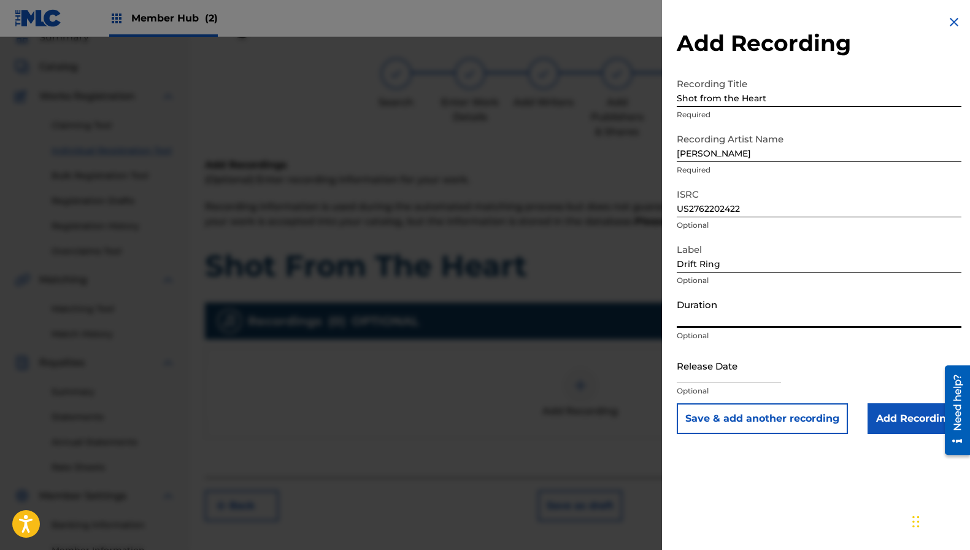
click at [714, 315] on input "Duration" at bounding box center [819, 310] width 285 height 35
type input "03:04"
click at [715, 366] on input "text" at bounding box center [729, 365] width 104 height 35
select select "8"
select select "2025"
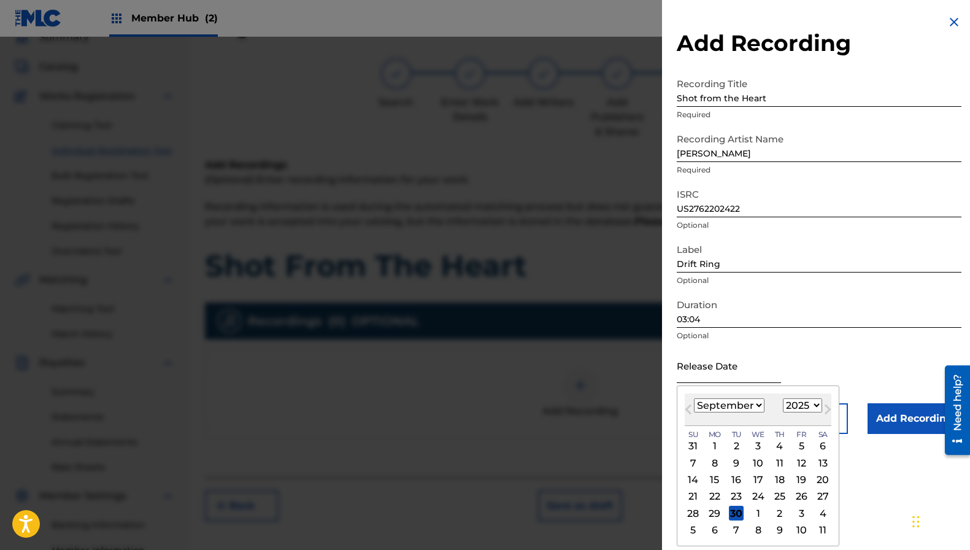
click at [721, 370] on input "text" at bounding box center [729, 365] width 104 height 35
click at [829, 402] on button "Next Month" at bounding box center [828, 412] width 20 height 20
click at [685, 406] on button "Previous Month" at bounding box center [689, 412] width 20 height 20
select select "8"
click at [808, 409] on select "1899 1900 1901 1902 1903 1904 1905 1906 1907 1908 1909 1910 1911 1912 1913 1914…" at bounding box center [802, 405] width 39 height 14
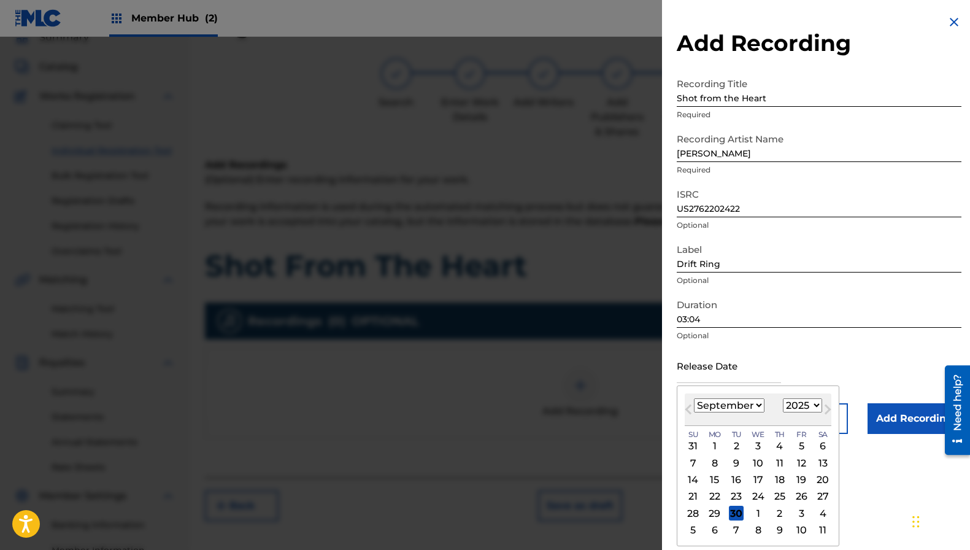
select select "2022"
click at [783, 398] on select "1899 1900 1901 1902 1903 1904 1905 1906 1907 1908 1909 1910 1911 1912 1913 1914…" at bounding box center [802, 405] width 39 height 14
click at [802, 511] on div "30" at bounding box center [801, 513] width 15 height 15
type input "September 30 2022"
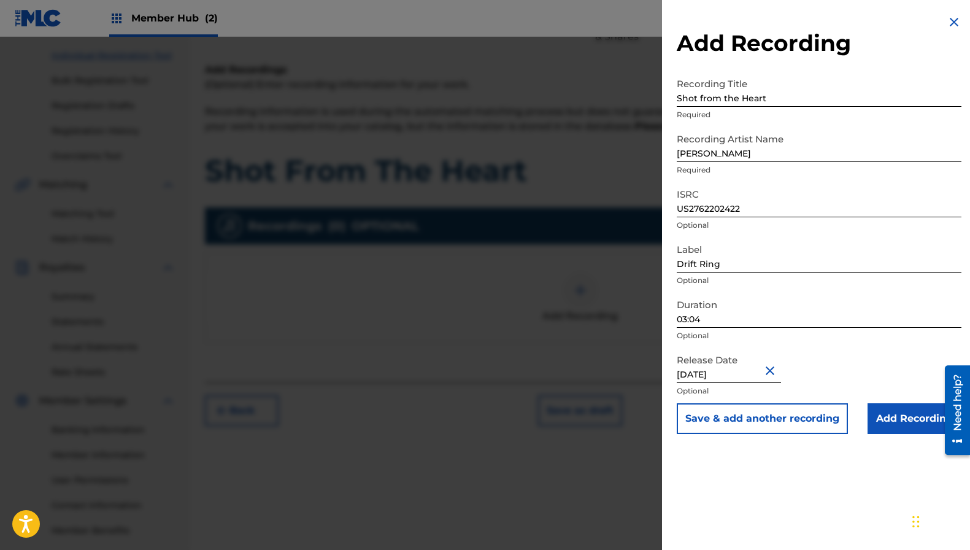
scroll to position [152, 0]
click at [891, 417] on input "Add Recording" at bounding box center [915, 418] width 94 height 31
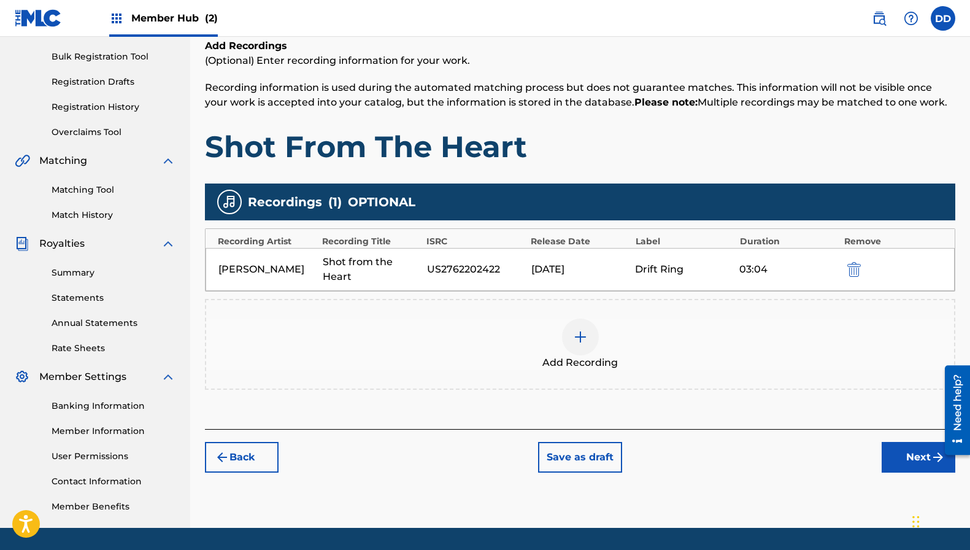
scroll to position [211, 0]
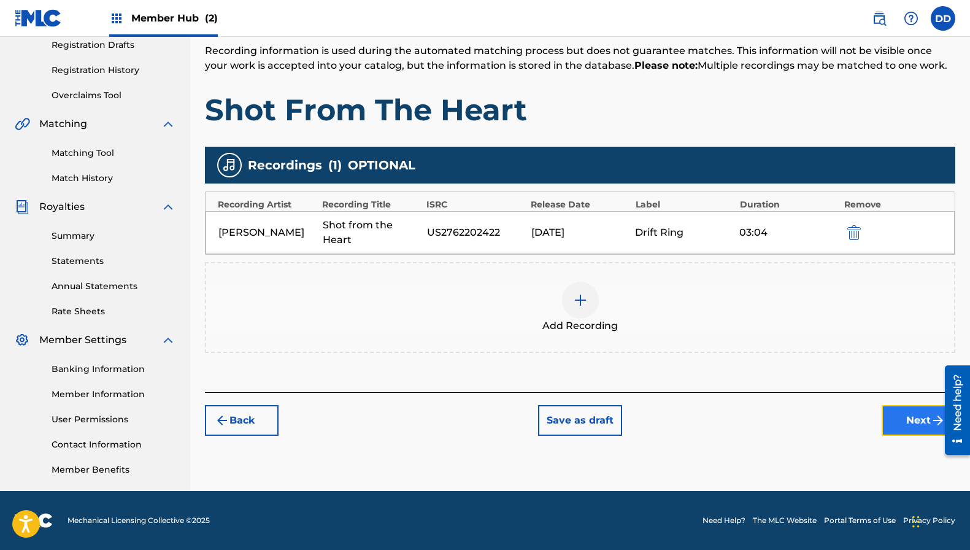
click at [895, 425] on button "Next" at bounding box center [919, 420] width 74 height 31
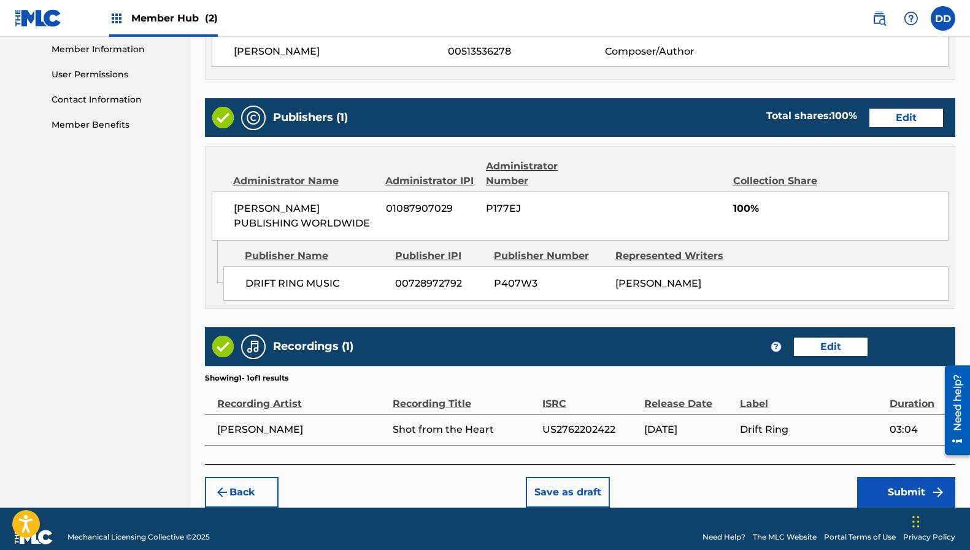
scroll to position [571, 0]
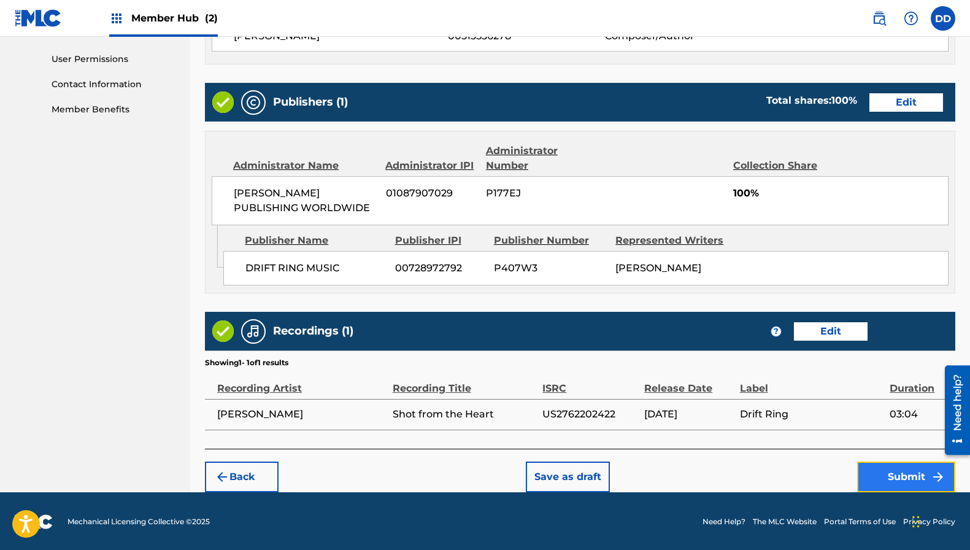
click at [875, 471] on button "Submit" at bounding box center [906, 477] width 98 height 31
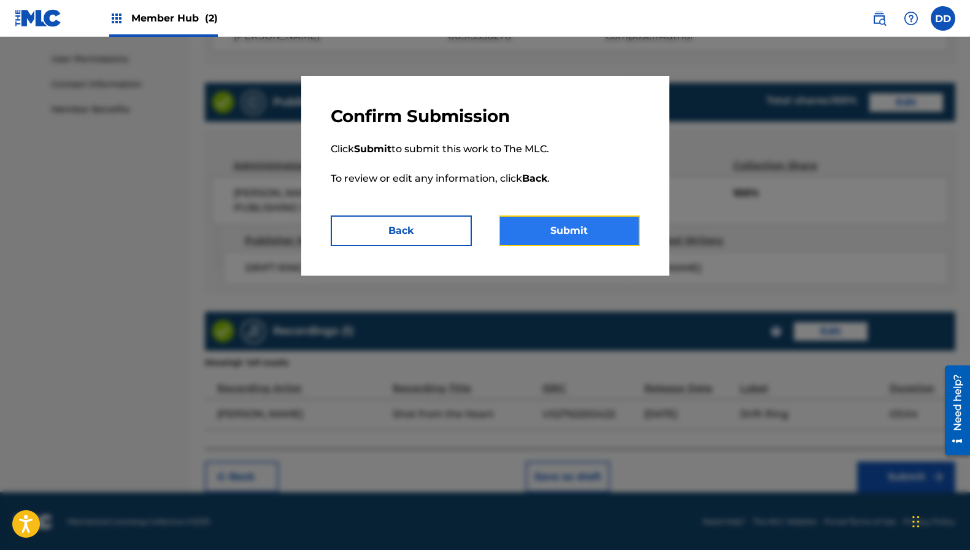
click at [574, 242] on button "Submit" at bounding box center [569, 230] width 141 height 31
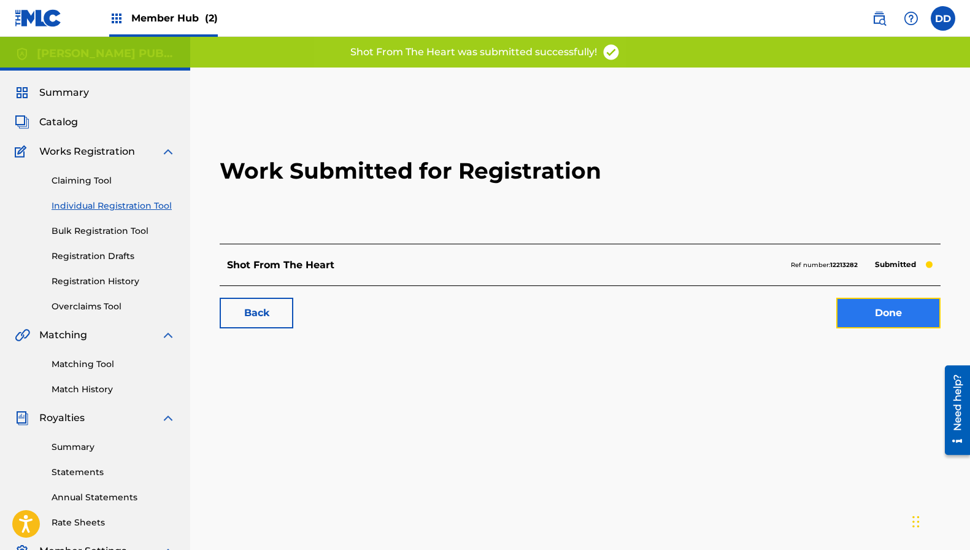
click at [887, 318] on link "Done" at bounding box center [888, 313] width 104 height 31
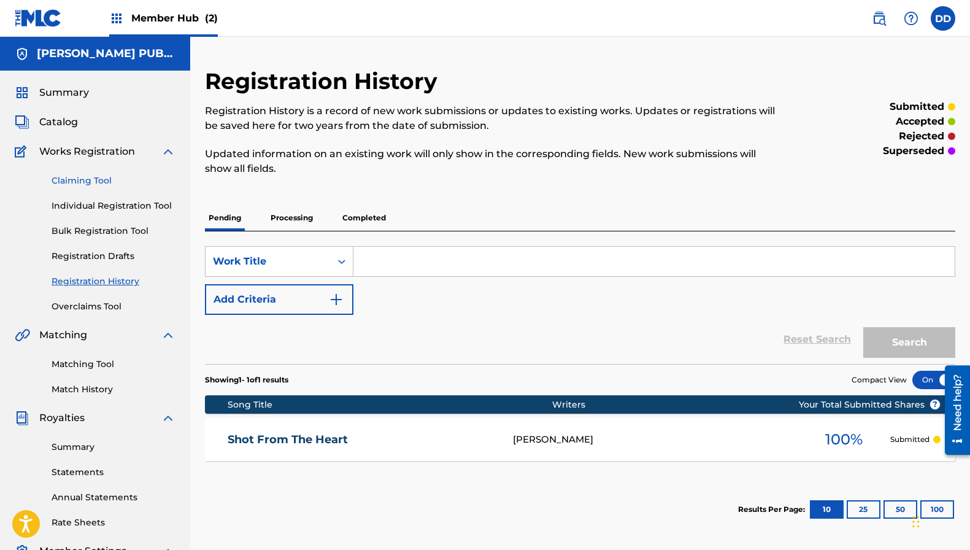
click at [78, 175] on link "Claiming Tool" at bounding box center [114, 180] width 124 height 13
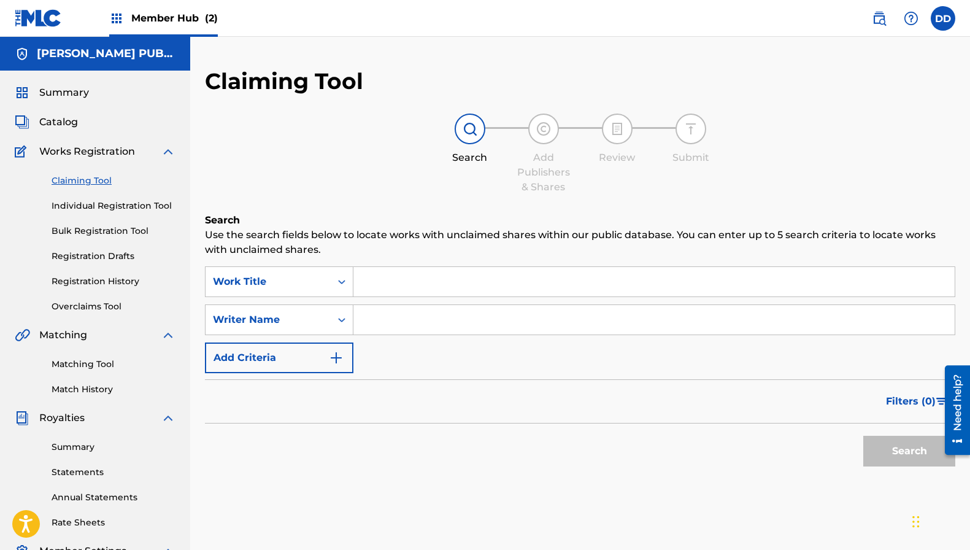
click at [400, 287] on input "Search Form" at bounding box center [653, 281] width 601 height 29
paste input "STAINED YOUR CROWN"
type input "STAINED YOUR CROWN"
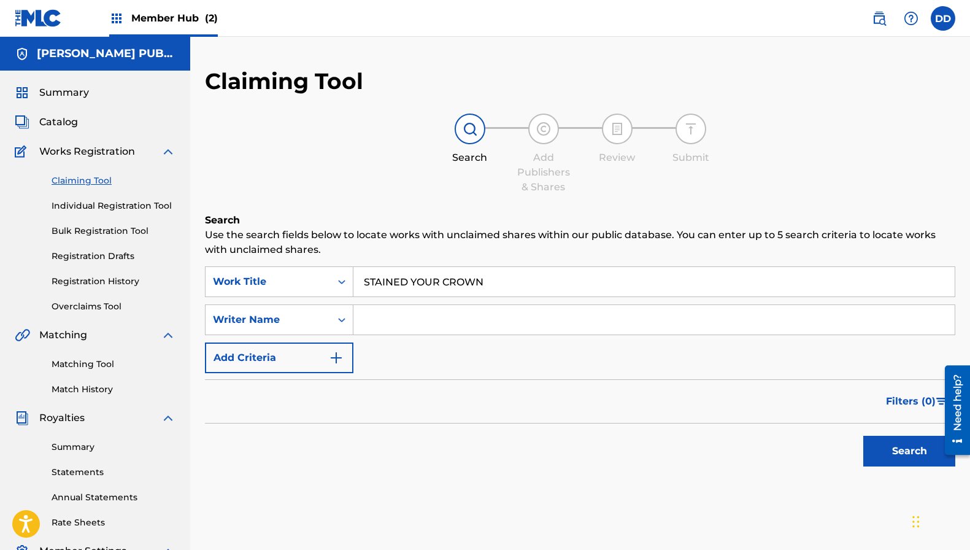
click at [397, 322] on input "Search Form" at bounding box center [653, 319] width 601 height 29
click at [558, 280] on input "STAINED YOUR CROWN" at bounding box center [653, 281] width 601 height 29
click at [411, 325] on input "Search Form" at bounding box center [653, 319] width 601 height 29
type input "Bart Crow"
click at [863, 436] on button "Search" at bounding box center [909, 451] width 92 height 31
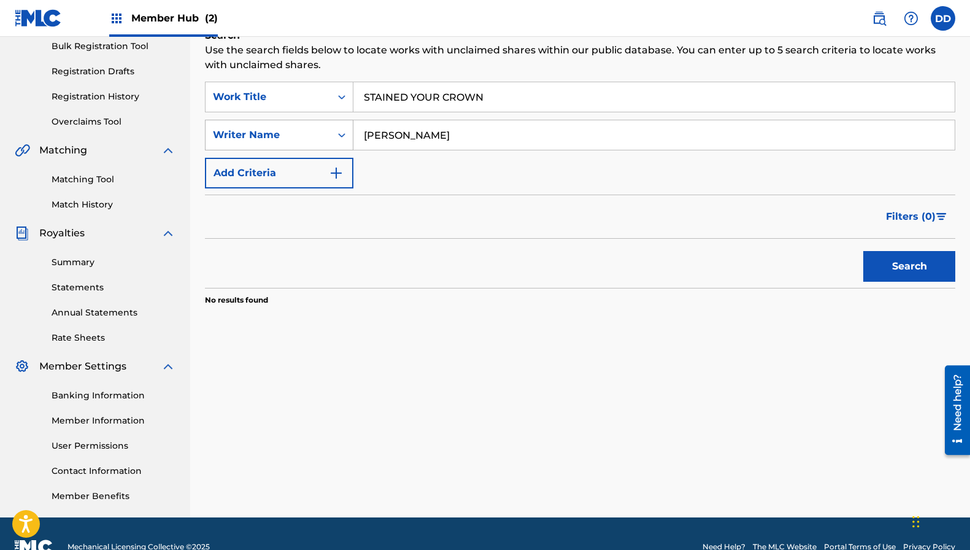
scroll to position [185, 0]
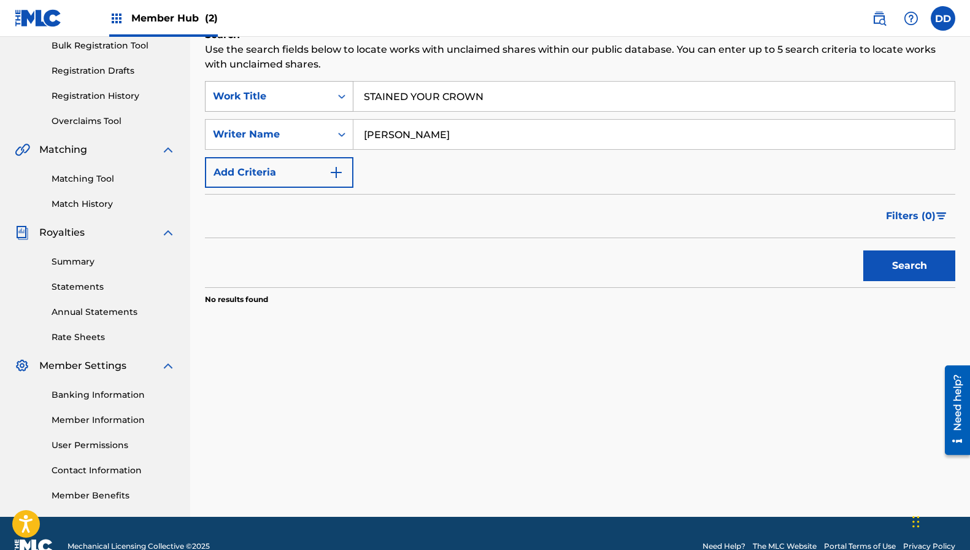
click at [326, 101] on div "Work Title" at bounding box center [268, 96] width 125 height 23
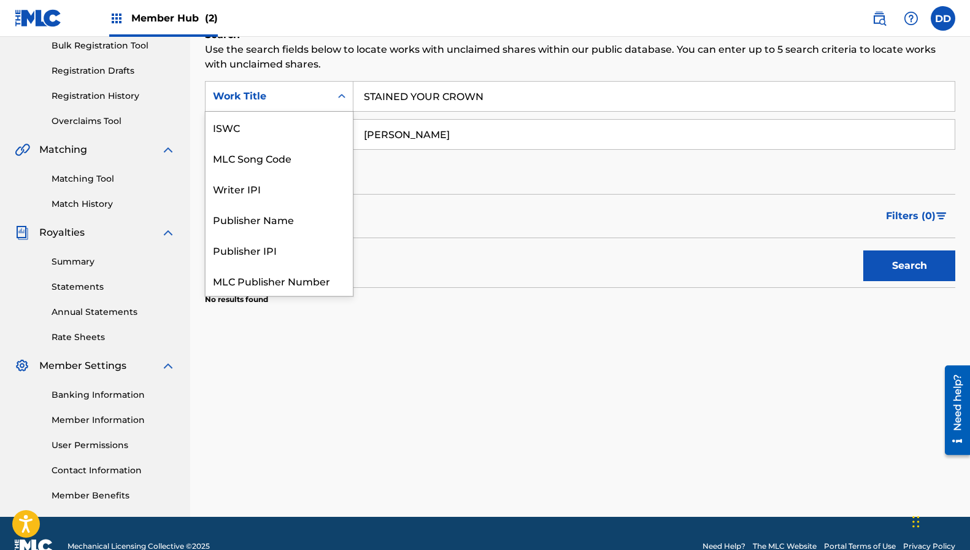
scroll to position [31, 0]
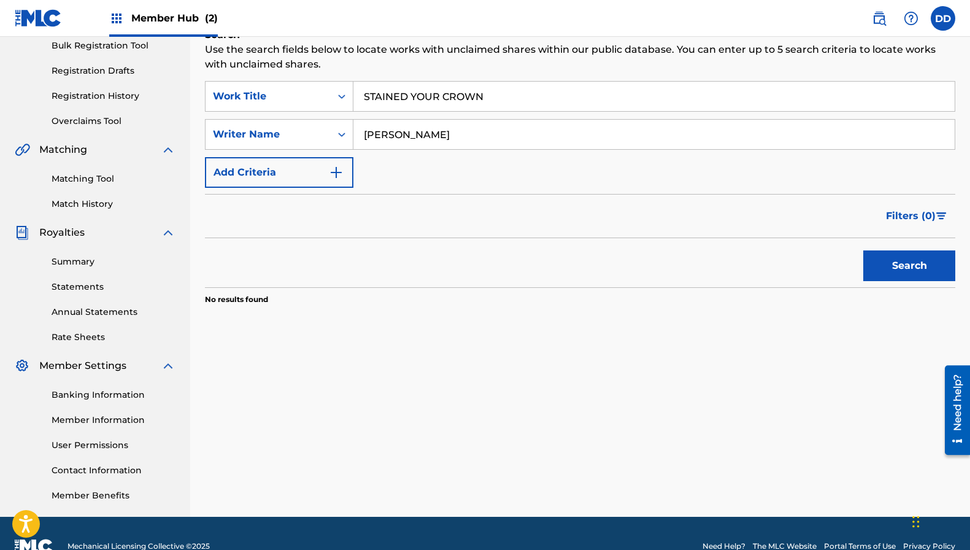
click at [493, 217] on div "Filters ( 0 )" at bounding box center [580, 216] width 751 height 44
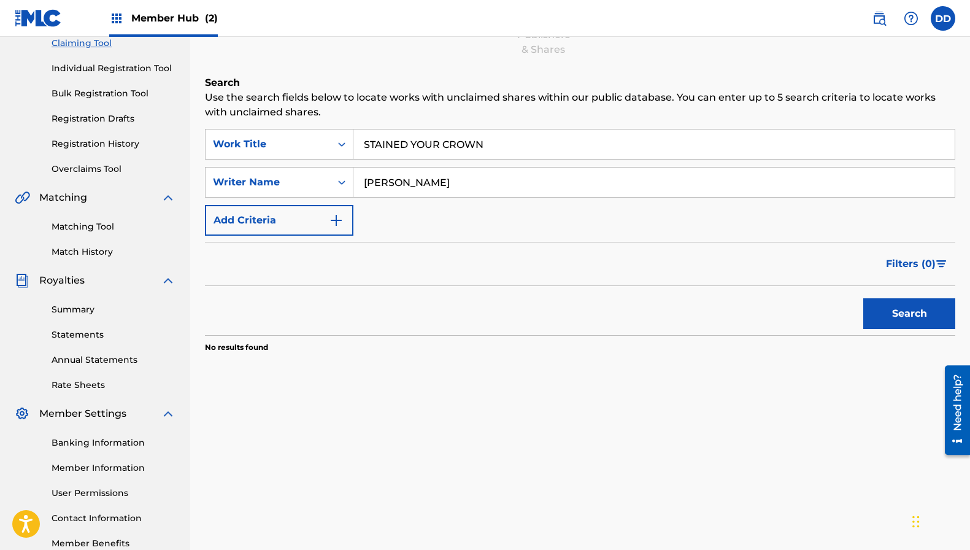
scroll to position [133, 0]
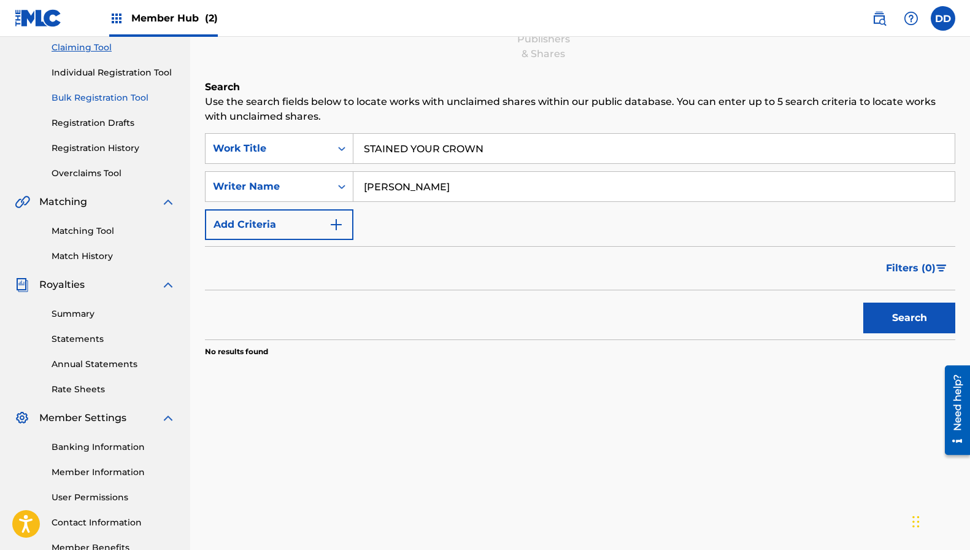
click at [70, 229] on link "Matching Tool" at bounding box center [114, 231] width 124 height 13
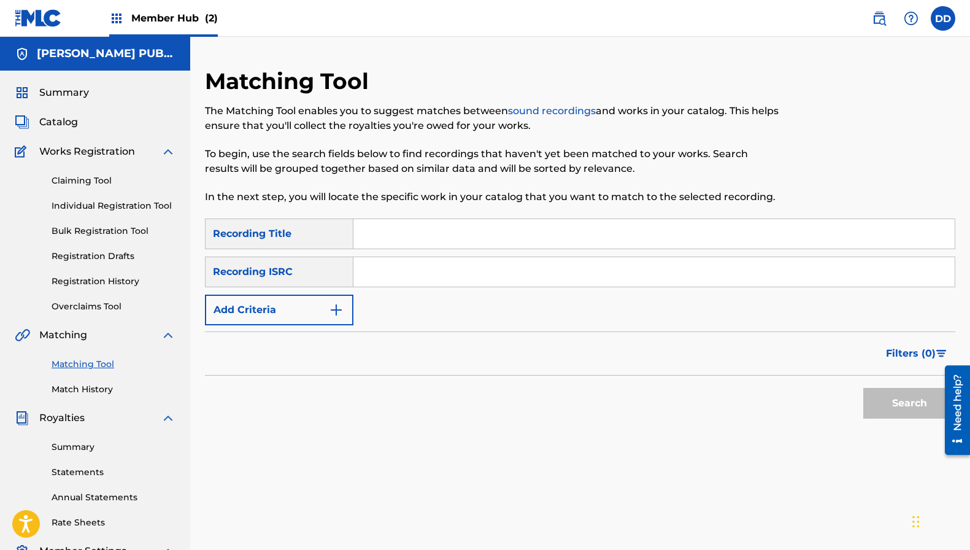
click at [376, 268] on input "Search Form" at bounding box center [653, 271] width 601 height 29
paste input "US2762405048"
type input "US2762405048"
click at [898, 398] on button "Search" at bounding box center [909, 403] width 92 height 31
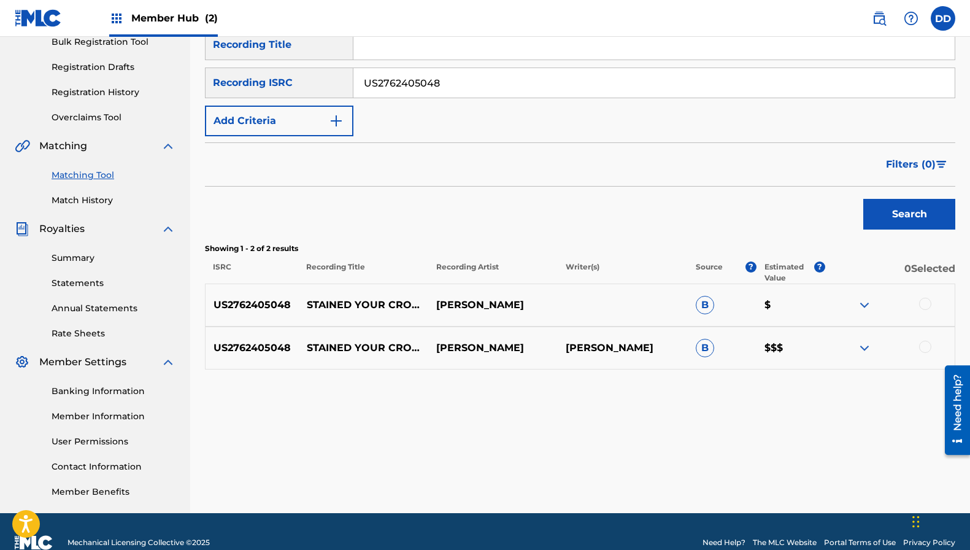
scroll to position [197, 0]
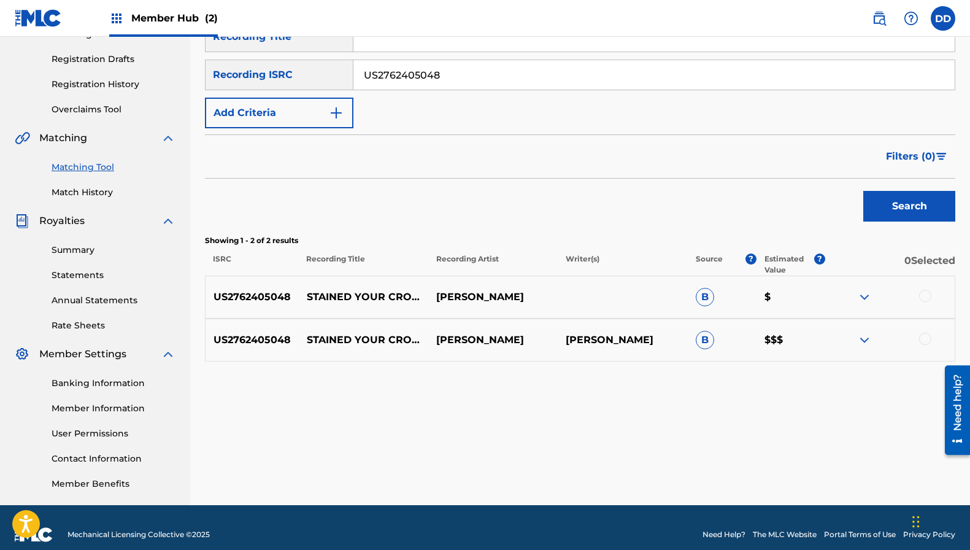
drag, startPoint x: 925, startPoint y: 292, endPoint x: 926, endPoint y: 323, distance: 31.3
click at [925, 292] on div at bounding box center [925, 296] width 12 height 12
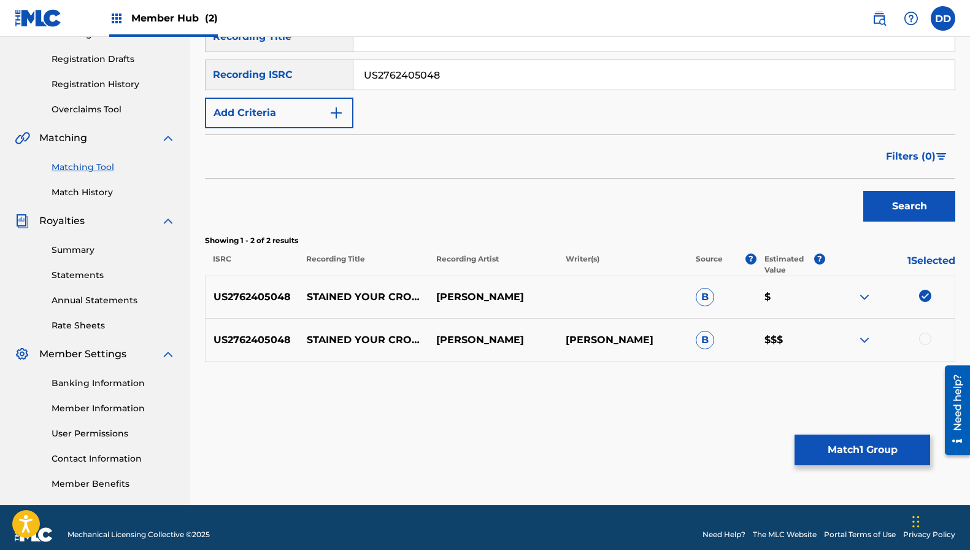
click at [926, 350] on div "US2762405048 STAINED YOUR CROWN BART CROW BART CROW B $$$" at bounding box center [580, 340] width 751 height 43
click at [929, 341] on div at bounding box center [925, 339] width 12 height 12
click at [878, 455] on button "Match 2 Groups" at bounding box center [863, 450] width 136 height 31
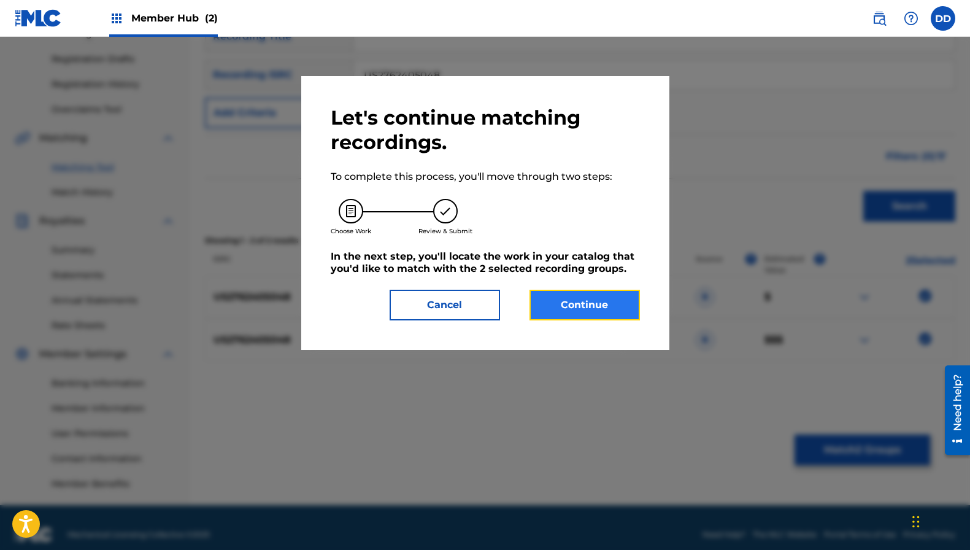
click at [624, 315] on button "Continue" at bounding box center [585, 305] width 110 height 31
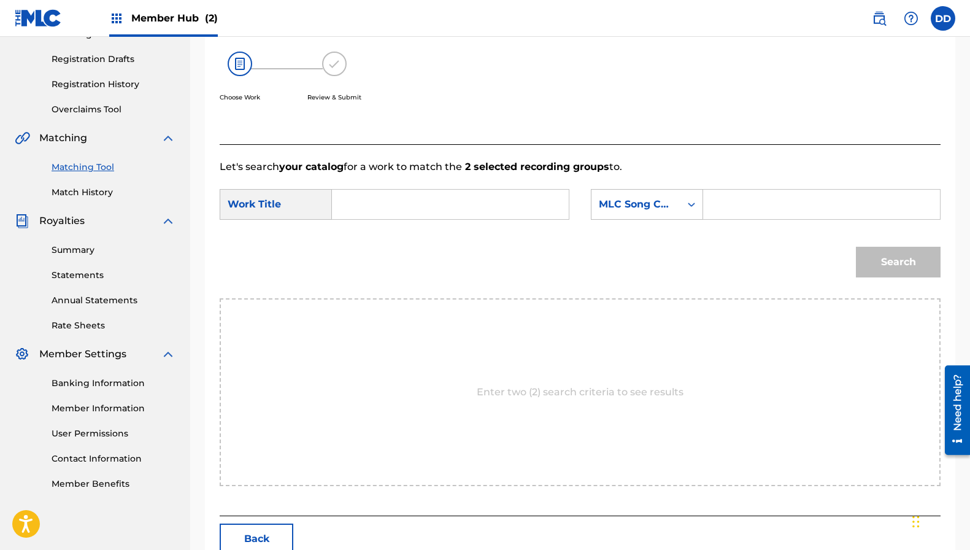
click at [393, 190] on input "Search Form" at bounding box center [450, 204] width 216 height 29
paste input "US2762405048"
type input "US2762405048"
type input "Stained Your Crown"
click at [676, 209] on div "MLC Song Code" at bounding box center [636, 204] width 89 height 23
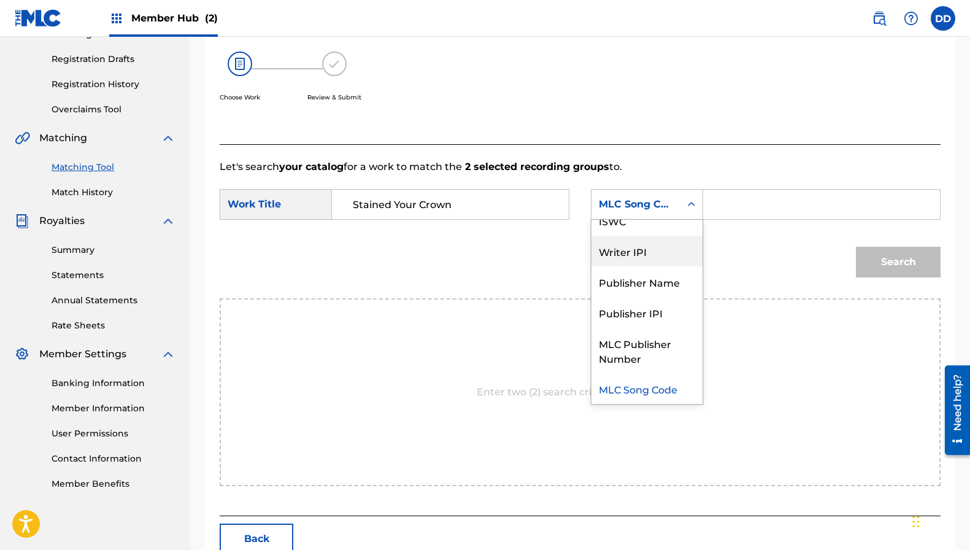
scroll to position [0, 0]
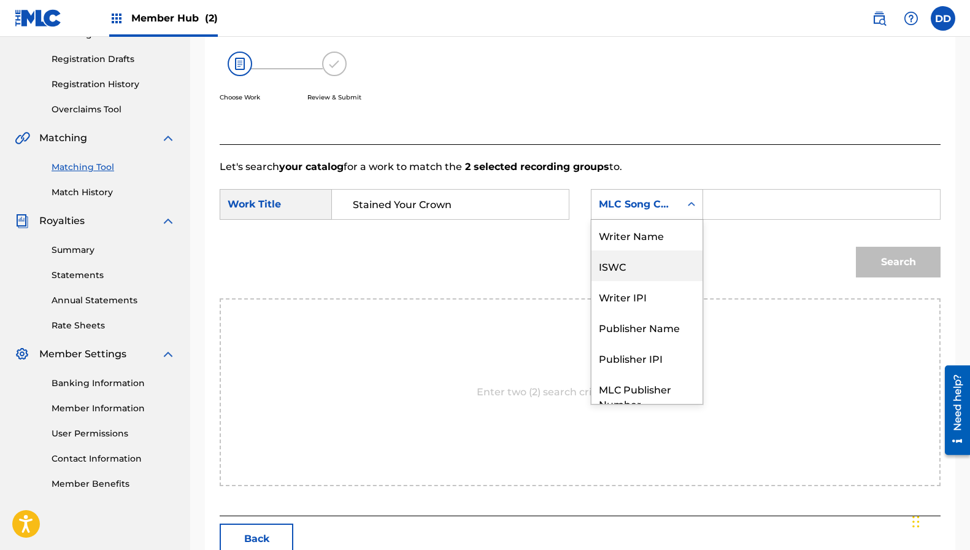
click at [643, 266] on div "ISWC" at bounding box center [647, 265] width 111 height 31
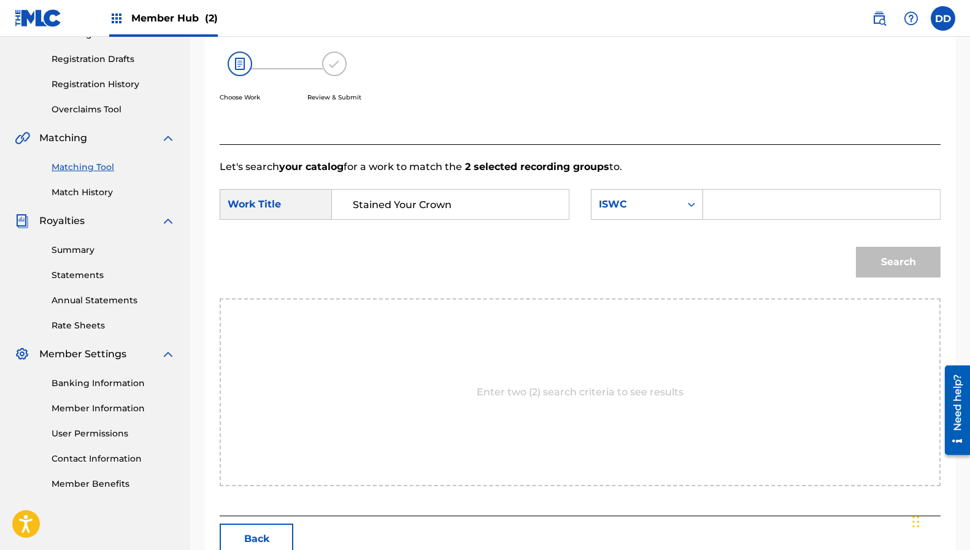
click at [785, 196] on input "Search Form" at bounding box center [822, 204] width 216 height 29
paste input "T3278393894"
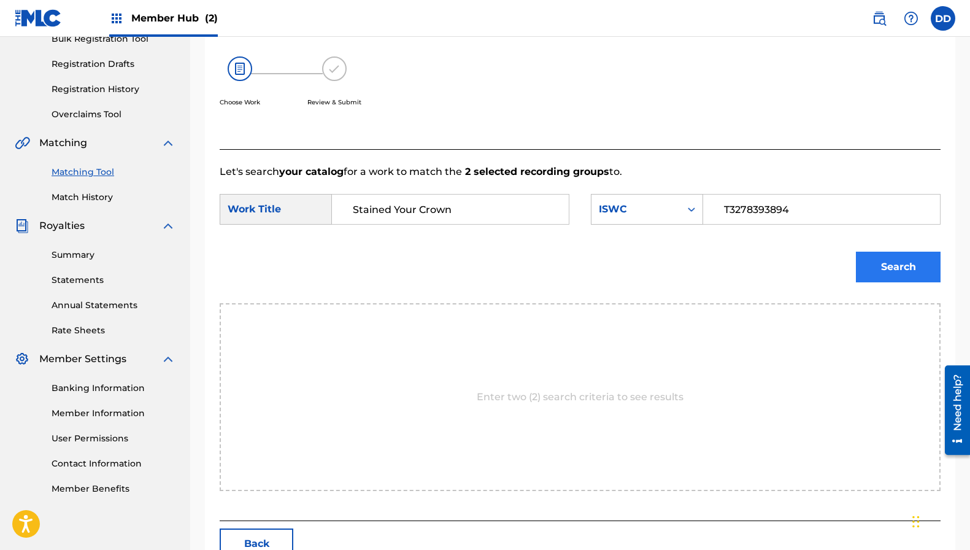
type input "T3278393894"
click at [875, 260] on button "Search" at bounding box center [898, 267] width 85 height 31
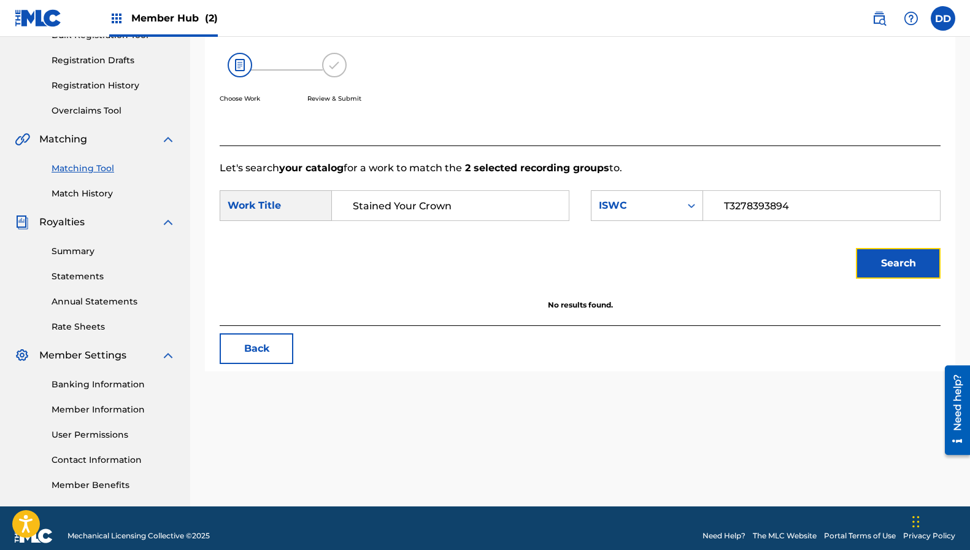
scroll to position [211, 0]
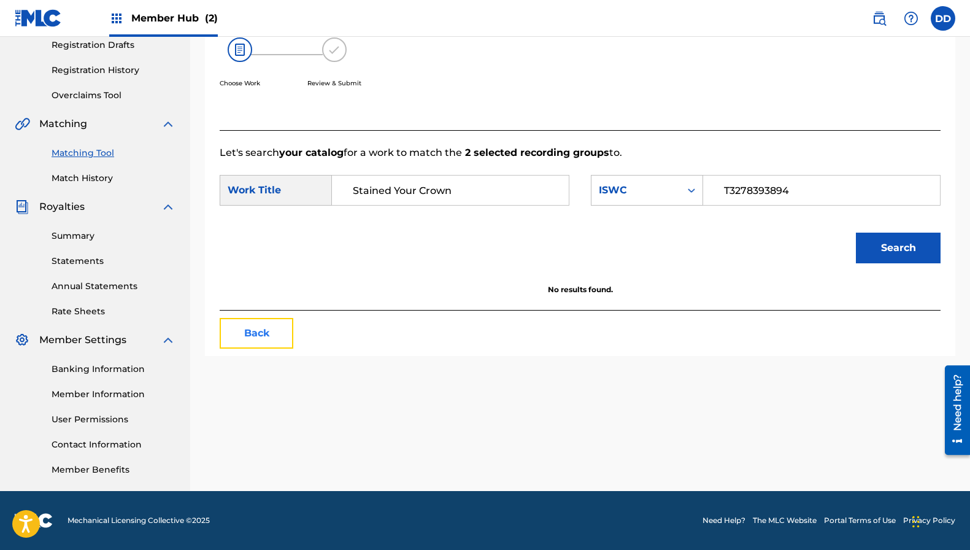
click at [258, 336] on button "Back" at bounding box center [257, 333] width 74 height 31
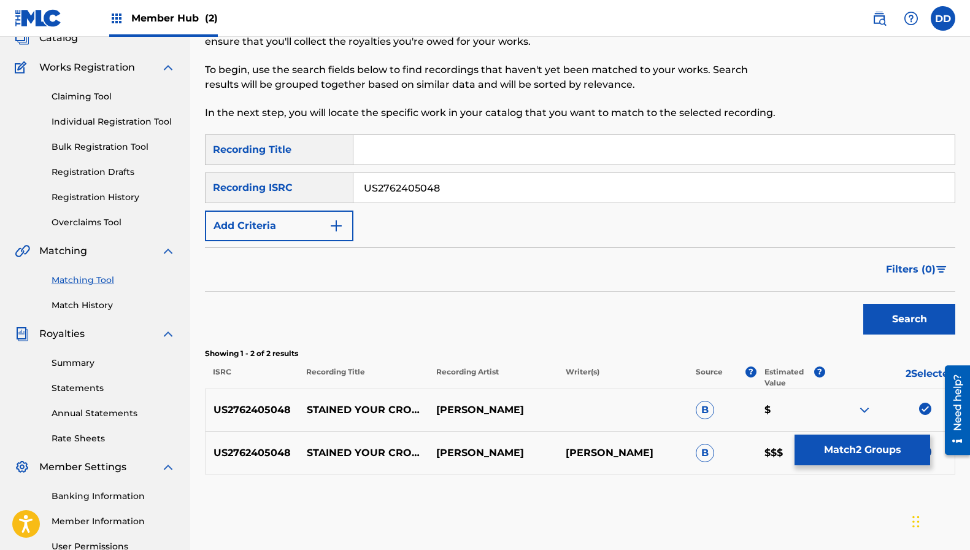
scroll to position [71, 0]
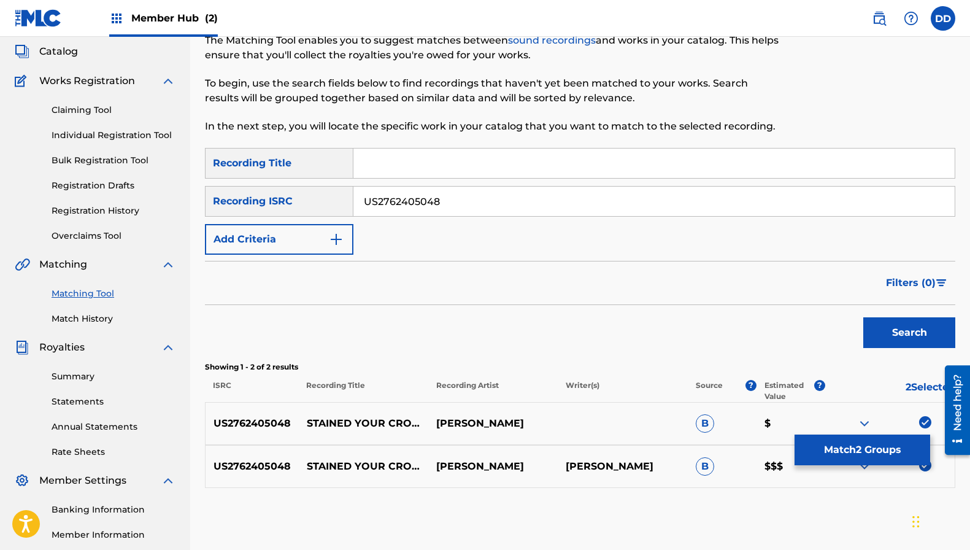
click at [81, 111] on link "Claiming Tool" at bounding box center [114, 110] width 124 height 13
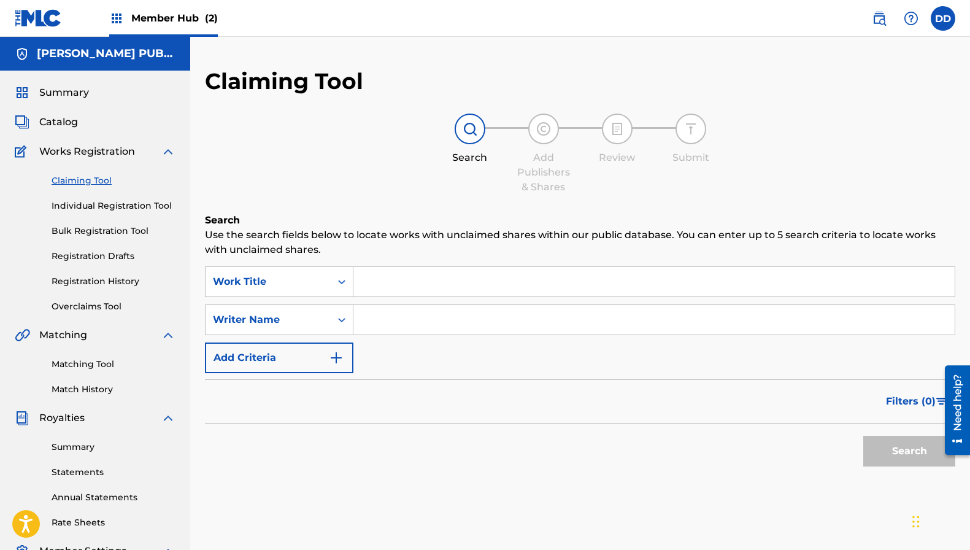
click at [366, 278] on input "Search Form" at bounding box center [653, 281] width 601 height 29
click at [317, 288] on div "Work Title" at bounding box center [268, 281] width 110 height 15
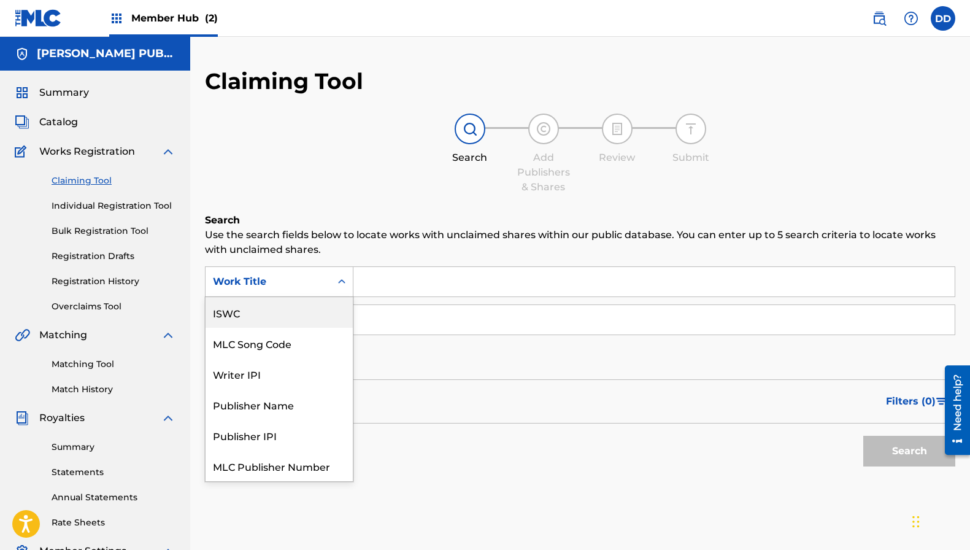
drag, startPoint x: 265, startPoint y: 316, endPoint x: 322, endPoint y: 302, distance: 59.4
click at [265, 316] on div "ISWC" at bounding box center [279, 312] width 147 height 31
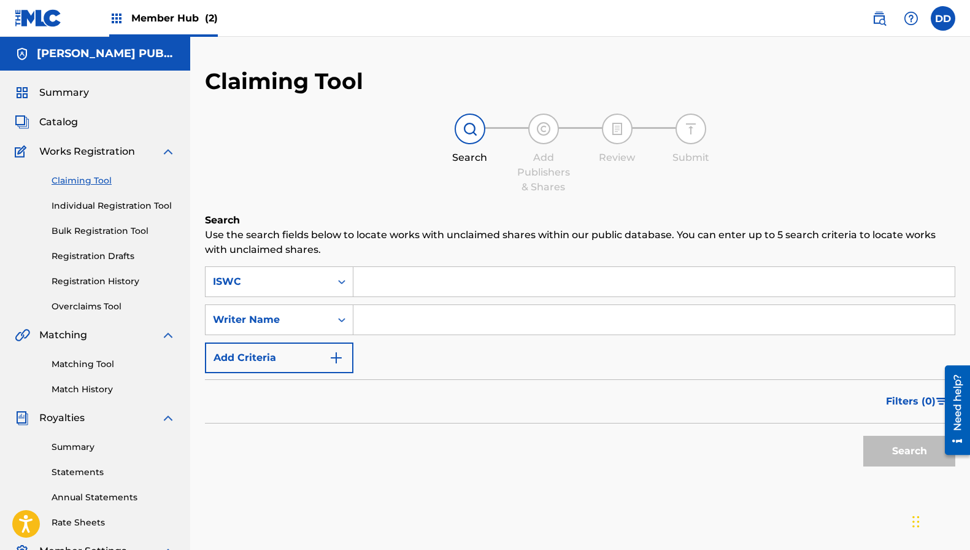
click at [409, 274] on input "Search Form" at bounding box center [653, 281] width 601 height 29
paste input "T3278393894"
type input "T3278393894"
click at [395, 319] on input "Search Form" at bounding box center [653, 319] width 601 height 29
type input "Bart Crow"
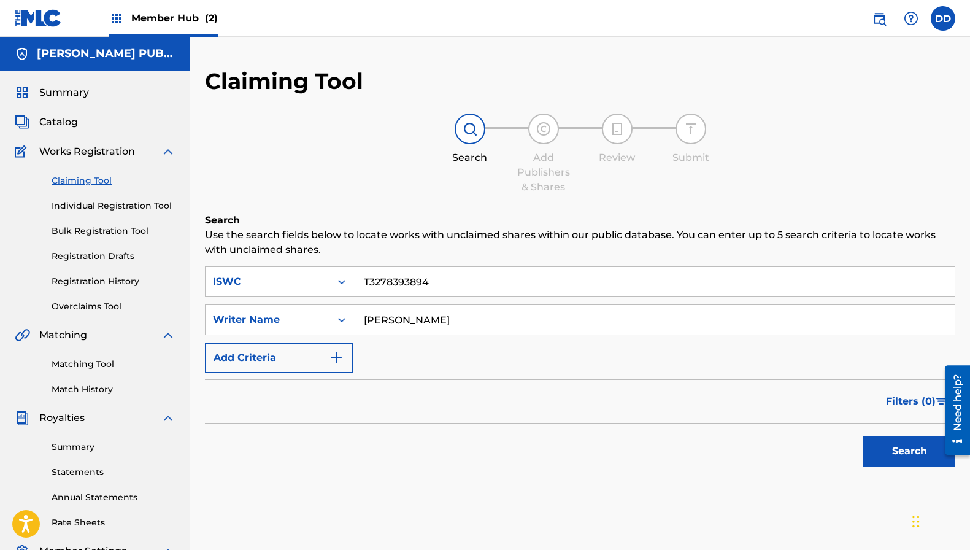
click at [863, 436] on button "Search" at bounding box center [909, 451] width 92 height 31
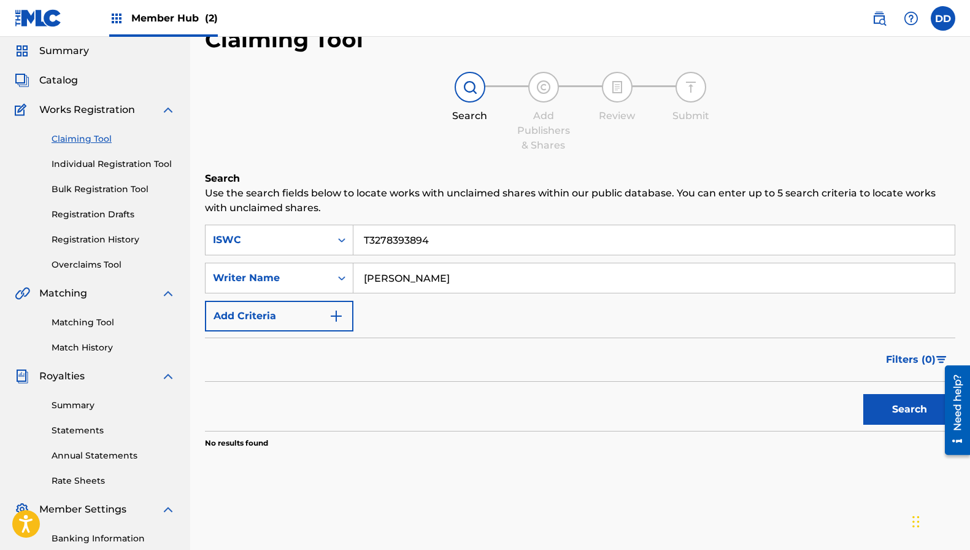
scroll to position [41, 0]
click at [110, 167] on link "Individual Registration Tool" at bounding box center [114, 164] width 124 height 13
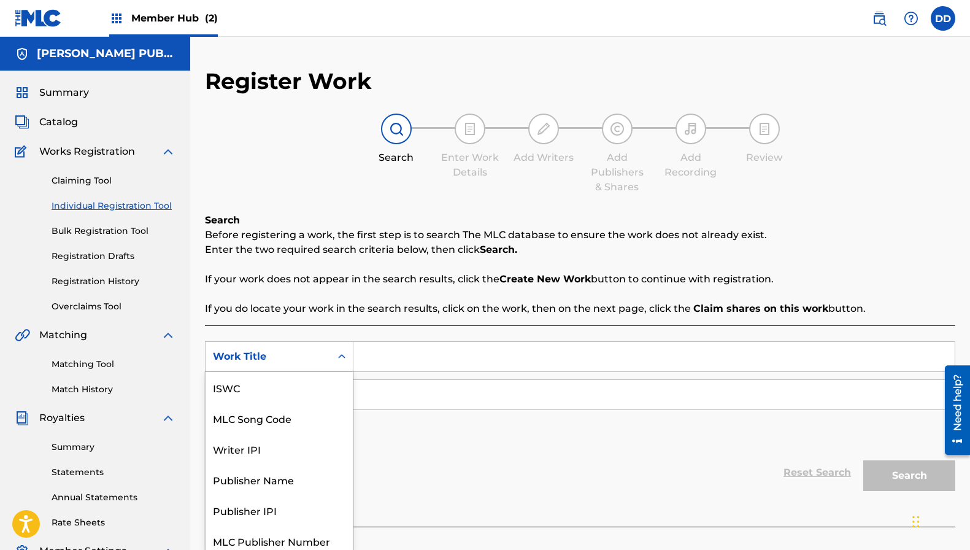
scroll to position [6, 0]
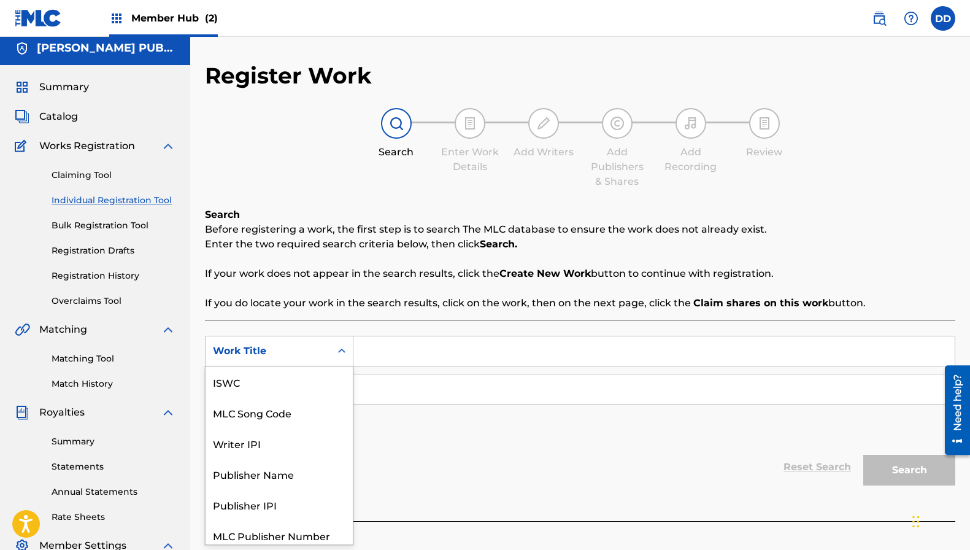
drag, startPoint x: 285, startPoint y: 353, endPoint x: 289, endPoint y: 387, distance: 34.0
click at [285, 353] on div "Work Title" at bounding box center [268, 351] width 110 height 15
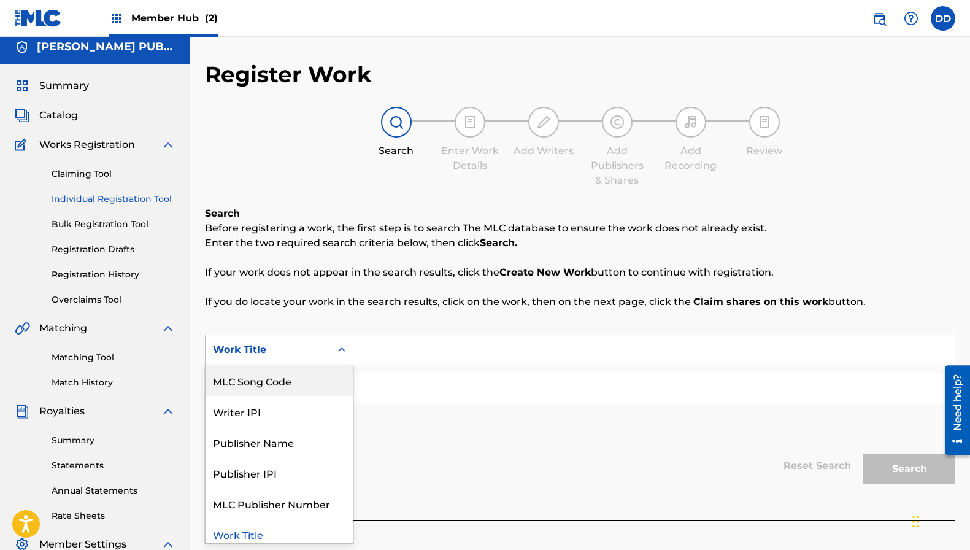
scroll to position [0, 0]
click at [261, 383] on div "ISWC" at bounding box center [279, 380] width 147 height 31
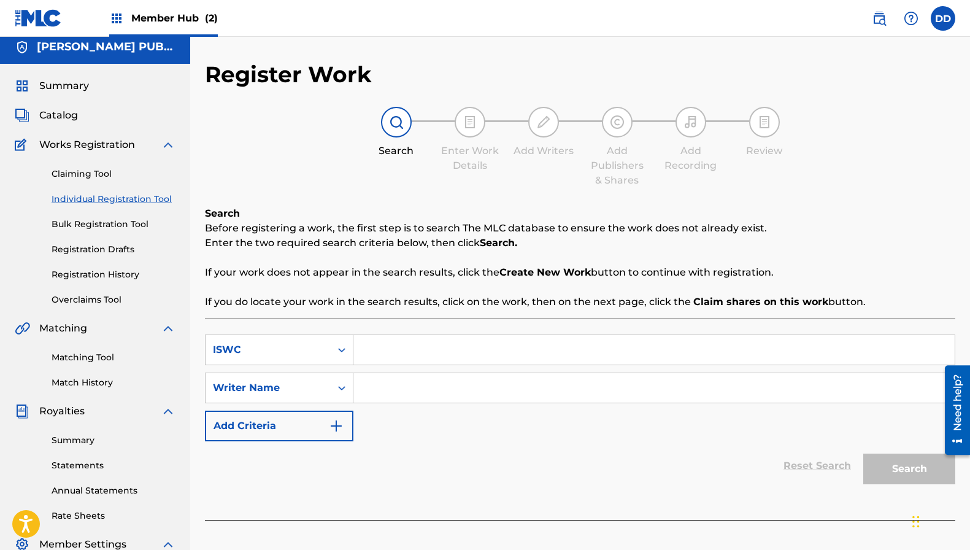
click at [382, 342] on input "Search Form" at bounding box center [653, 349] width 601 height 29
paste input "T3278393894"
type input "T3278393894"
click at [393, 394] on input "Search Form" at bounding box center [653, 387] width 601 height 29
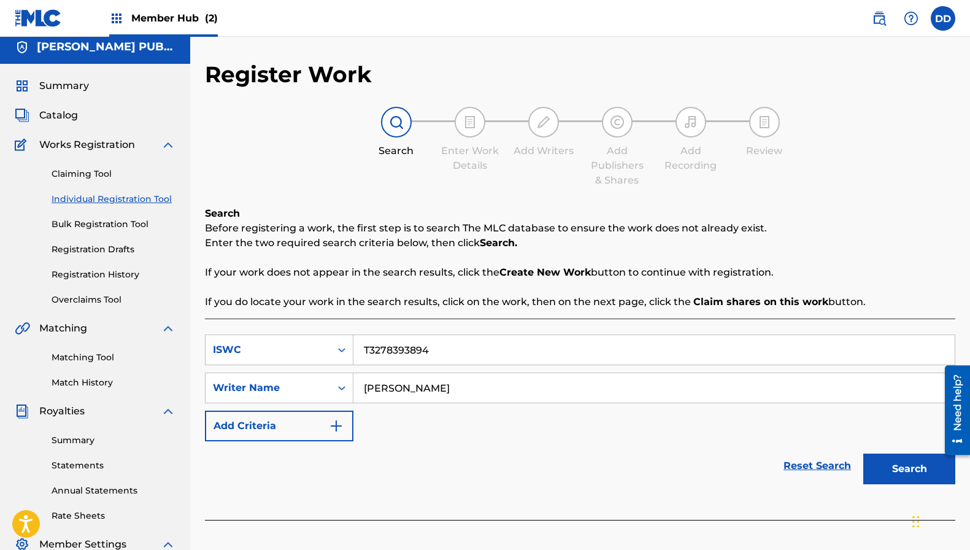
type input "Bart Crow"
click at [863, 454] on button "Search" at bounding box center [909, 469] width 92 height 31
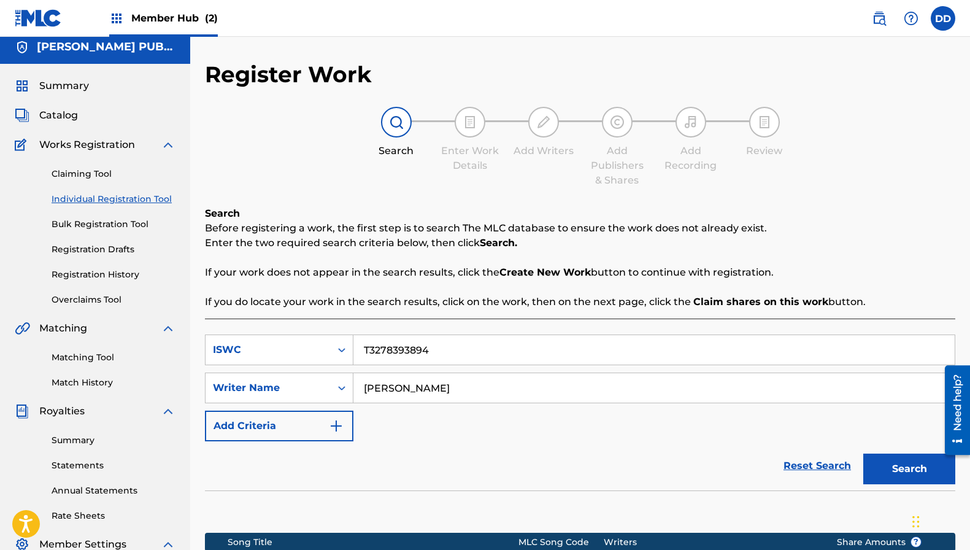
scroll to position [211, 0]
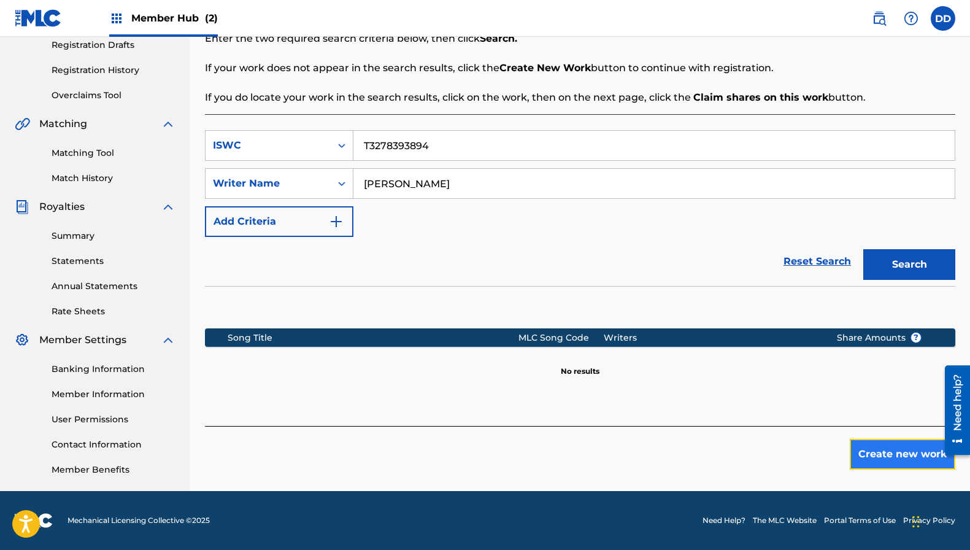
click at [869, 459] on button "Create new work" at bounding box center [903, 454] width 106 height 31
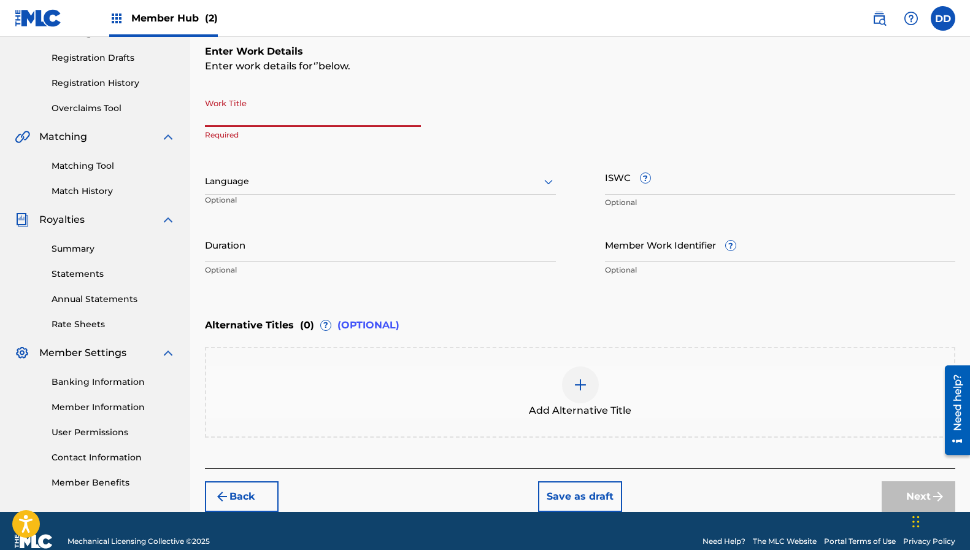
click at [239, 107] on input "Work Title" at bounding box center [313, 109] width 216 height 35
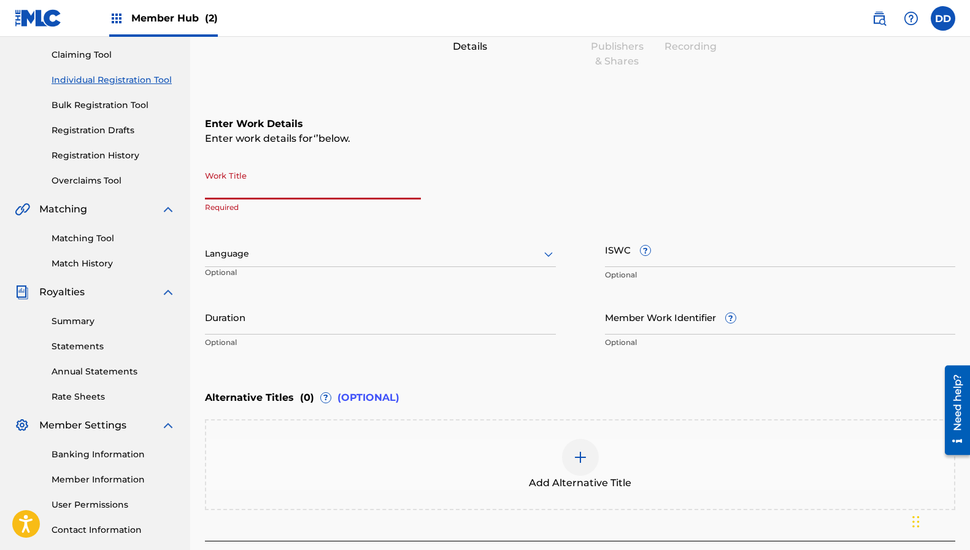
scroll to position [122, 0]
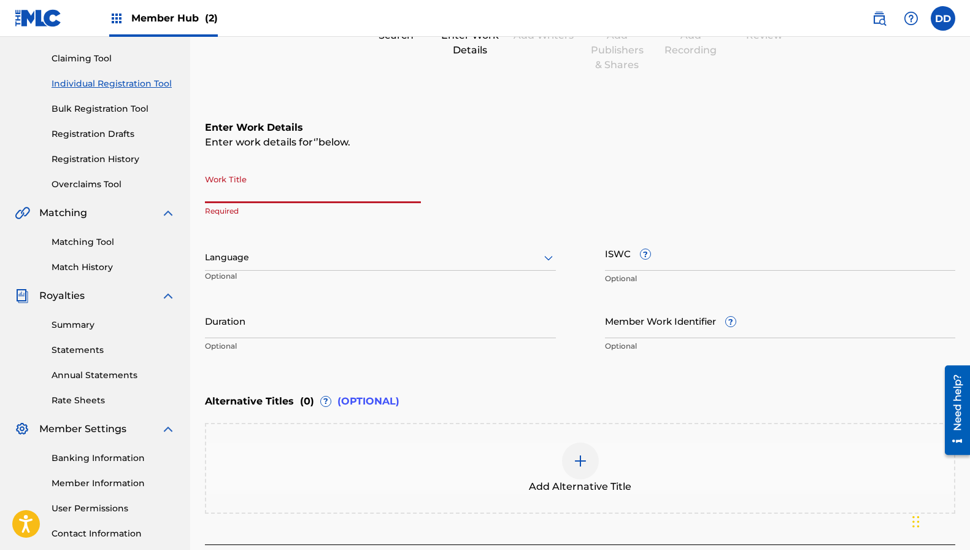
paste input "STAINED YOUR CROWN 69580449 CROW BART CROW BART"
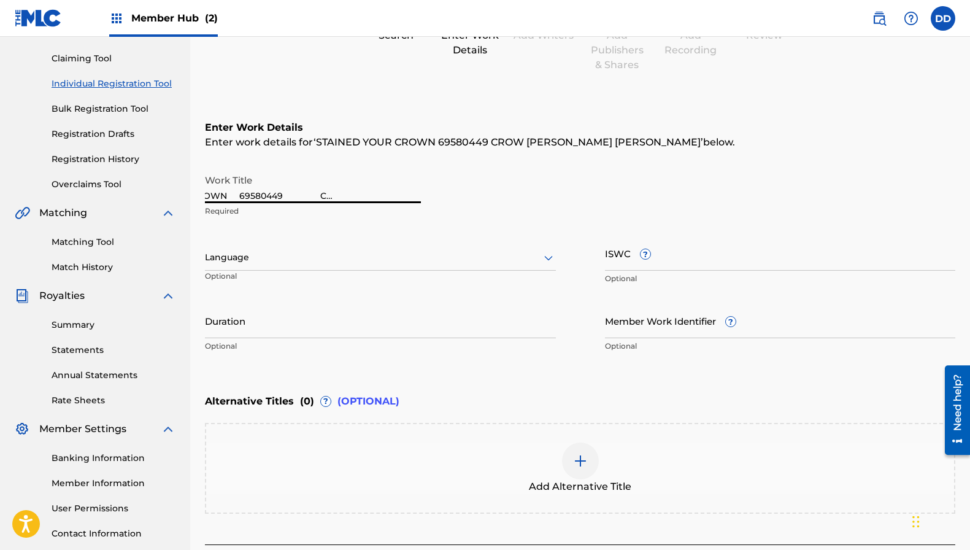
scroll to position [0, 84]
drag, startPoint x: 224, startPoint y: 195, endPoint x: 661, endPoint y: 223, distance: 437.8
click at [661, 223] on div "Work Title STAINED YOUR CROWN 69580449 CROW BART CROW BART Required Language Op…" at bounding box center [580, 263] width 751 height 190
type input "STAINED YOUR CROWN"
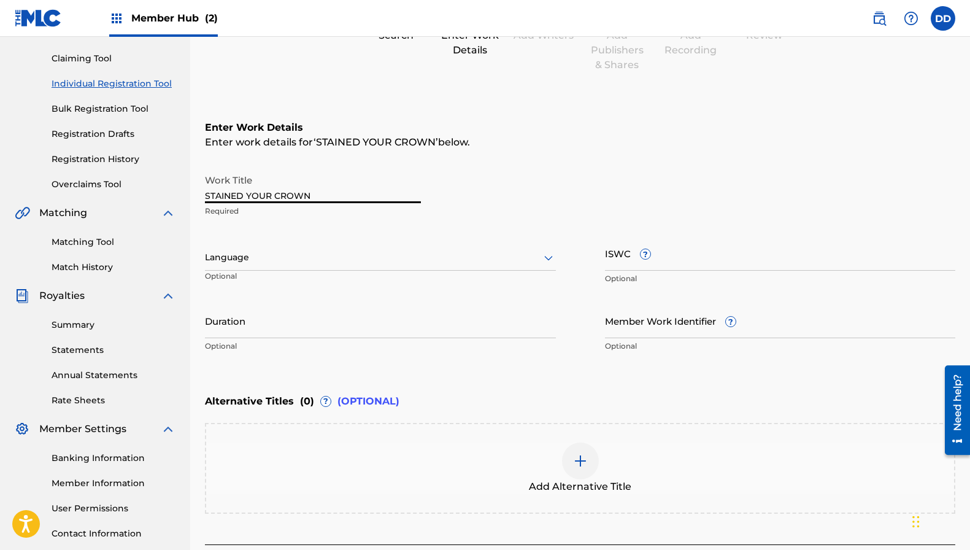
click at [427, 255] on div at bounding box center [380, 257] width 351 height 15
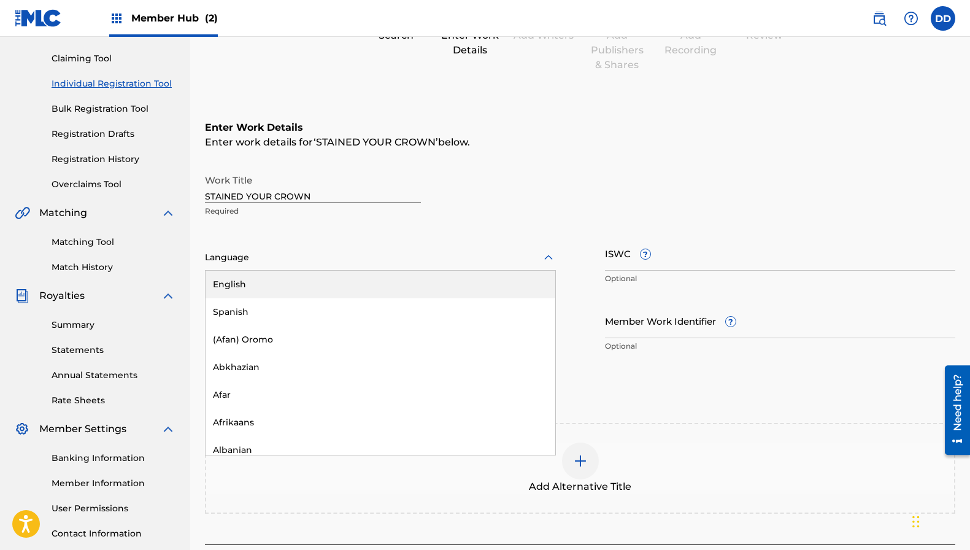
drag, startPoint x: 348, startPoint y: 287, endPoint x: 463, endPoint y: 280, distance: 115.5
click at [347, 287] on div "English" at bounding box center [381, 285] width 350 height 28
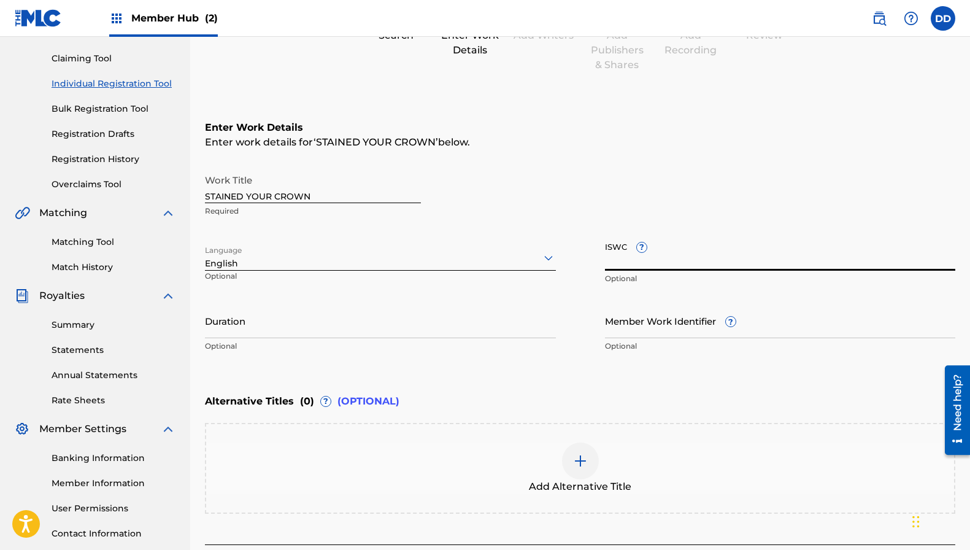
click at [620, 267] on input "ISWC ?" at bounding box center [780, 253] width 351 height 35
paste input "T3278393894"
type input "T3278393894"
drag, startPoint x: 345, startPoint y: 350, endPoint x: 334, endPoint y: 332, distance: 21.2
click at [341, 348] on p "Optional" at bounding box center [380, 346] width 351 height 11
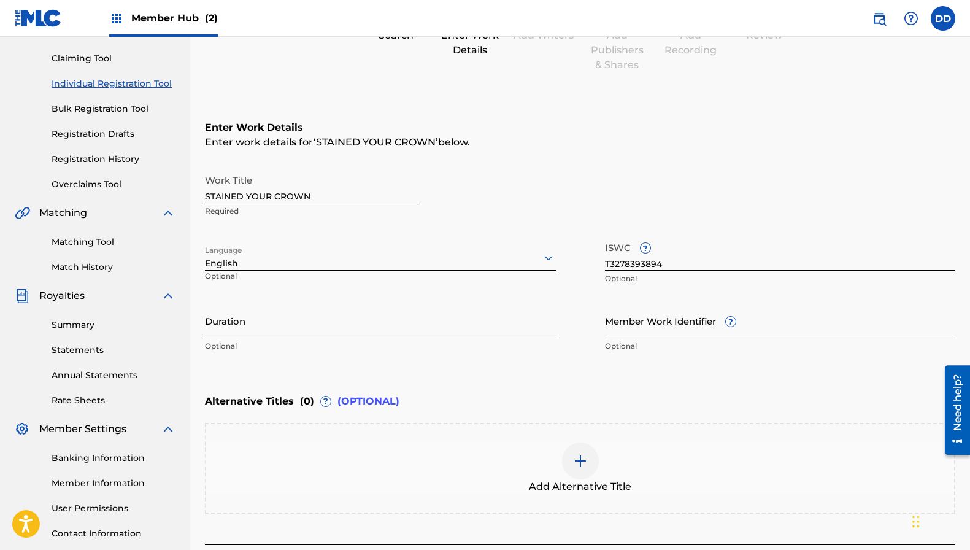
click at [333, 328] on input "Duration" at bounding box center [380, 320] width 351 height 35
click at [449, 320] on input "Duration" at bounding box center [380, 320] width 351 height 35
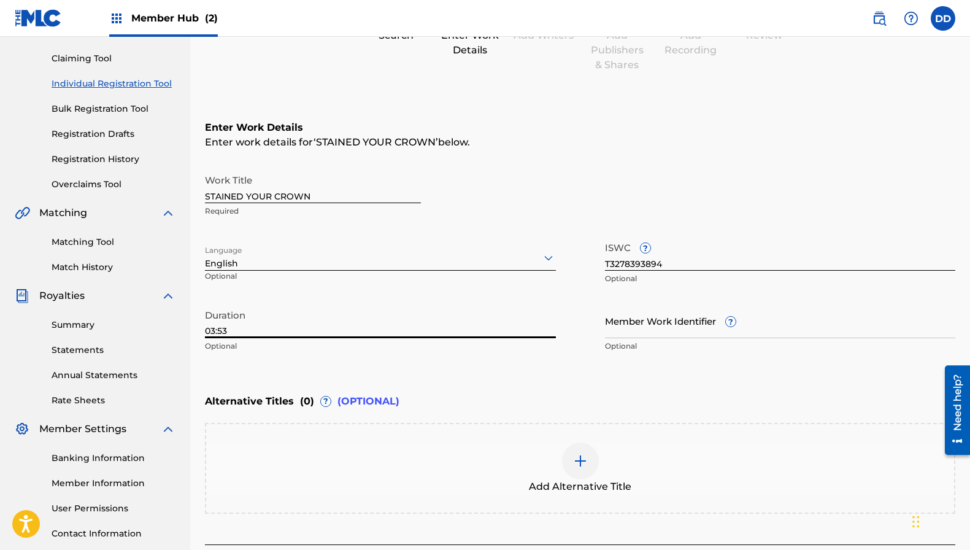
type input "03:53"
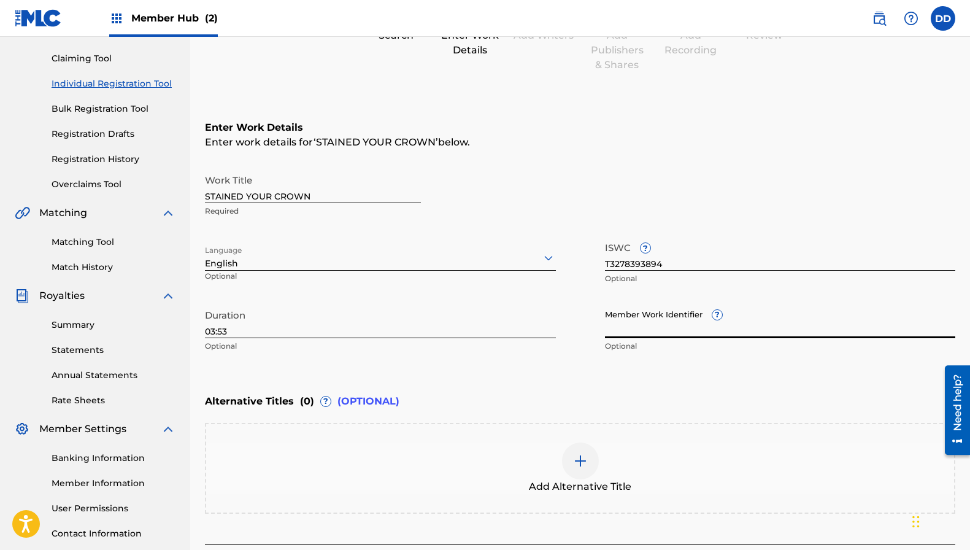
click at [627, 328] on input "Member Work Identifier ?" at bounding box center [780, 320] width 351 height 35
paste input "69580449"
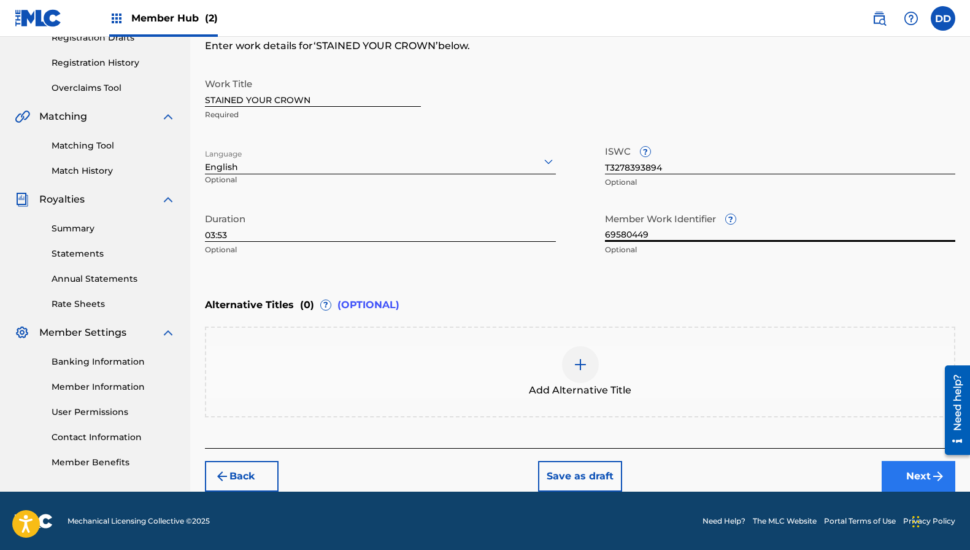
type input "69580449"
click at [914, 484] on button "Next" at bounding box center [919, 476] width 74 height 31
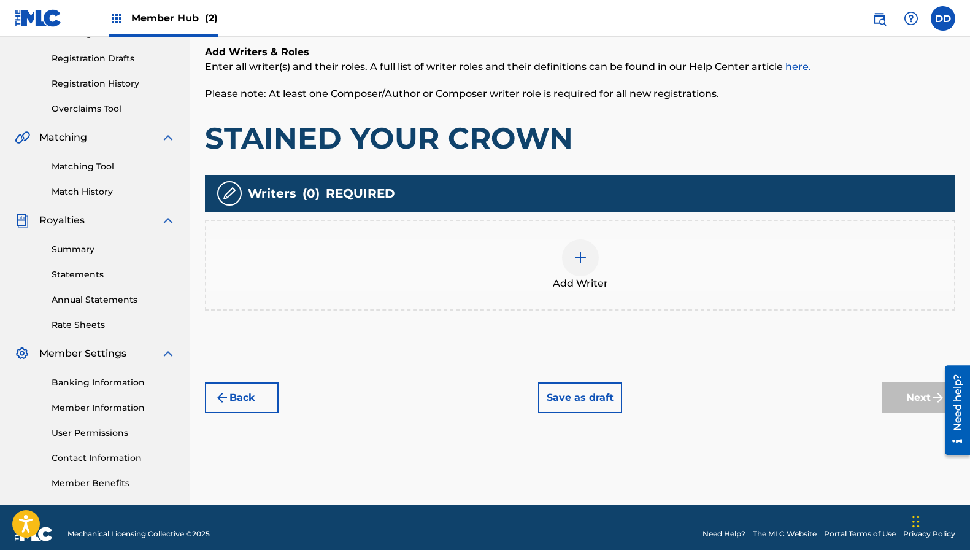
scroll to position [203, 0]
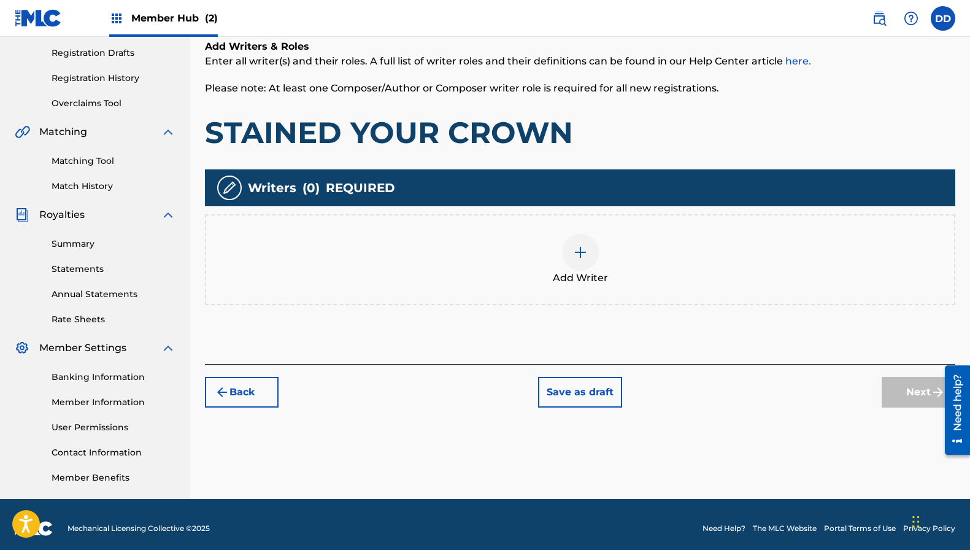
click at [592, 255] on div at bounding box center [580, 252] width 37 height 37
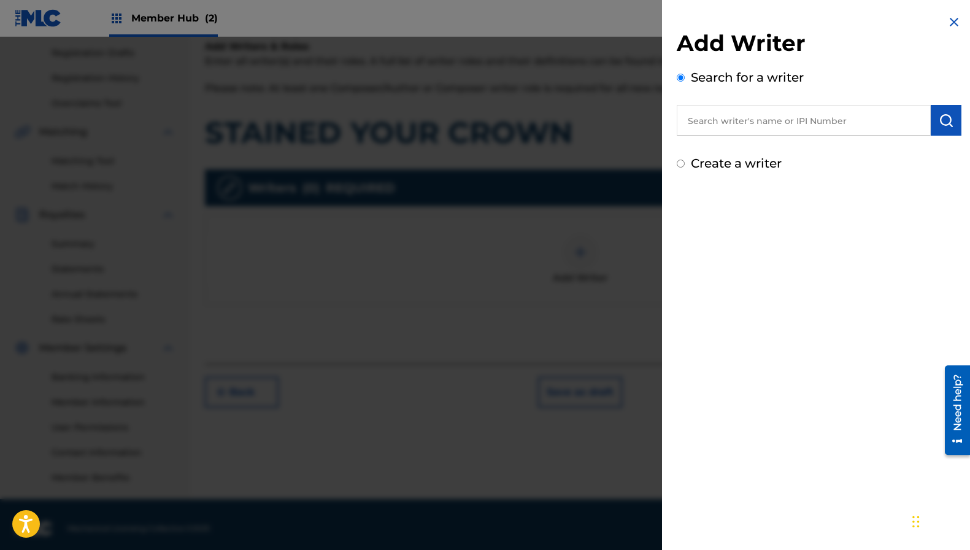
click at [732, 114] on input "text" at bounding box center [804, 120] width 254 height 31
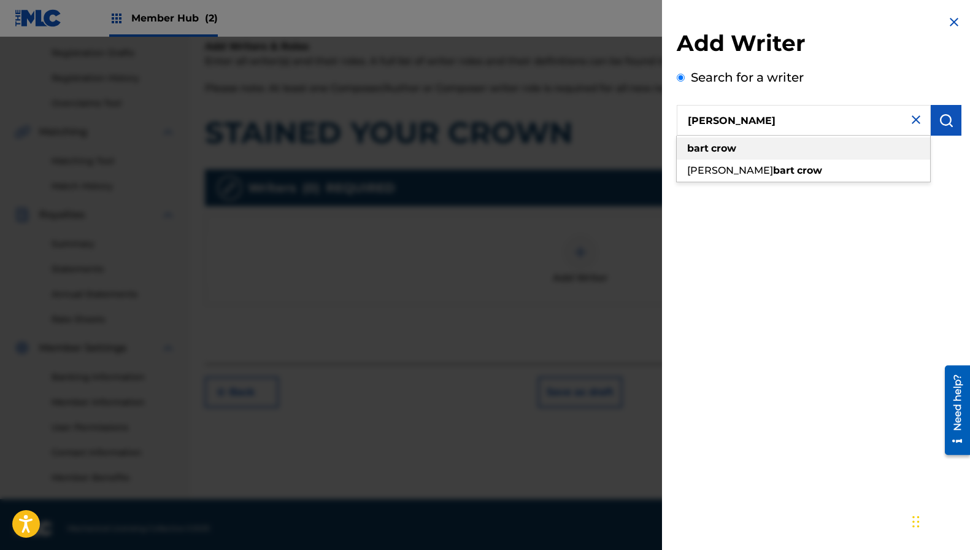
click at [732, 148] on strong "crow" at bounding box center [723, 148] width 25 height 12
type input "bart crow"
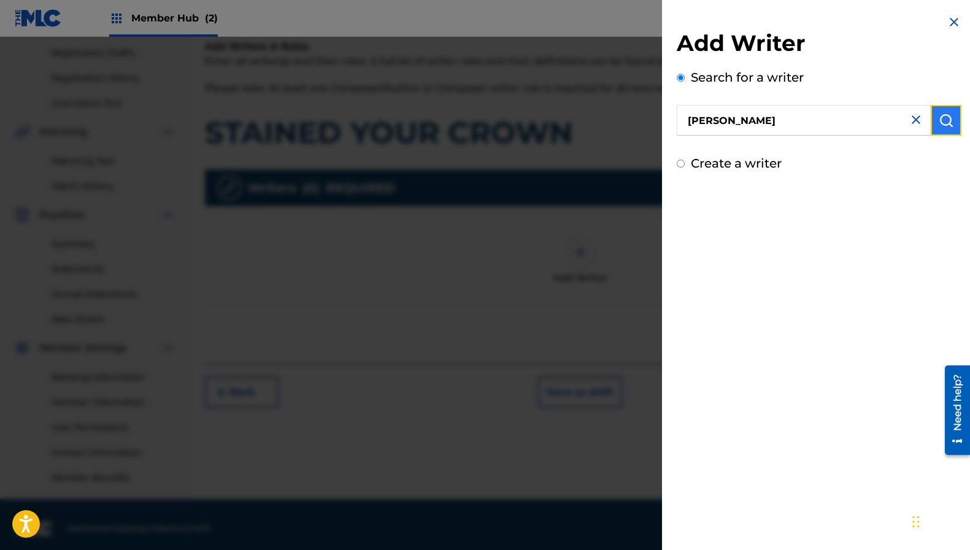
click at [950, 115] on button "submit" at bounding box center [946, 120] width 31 height 31
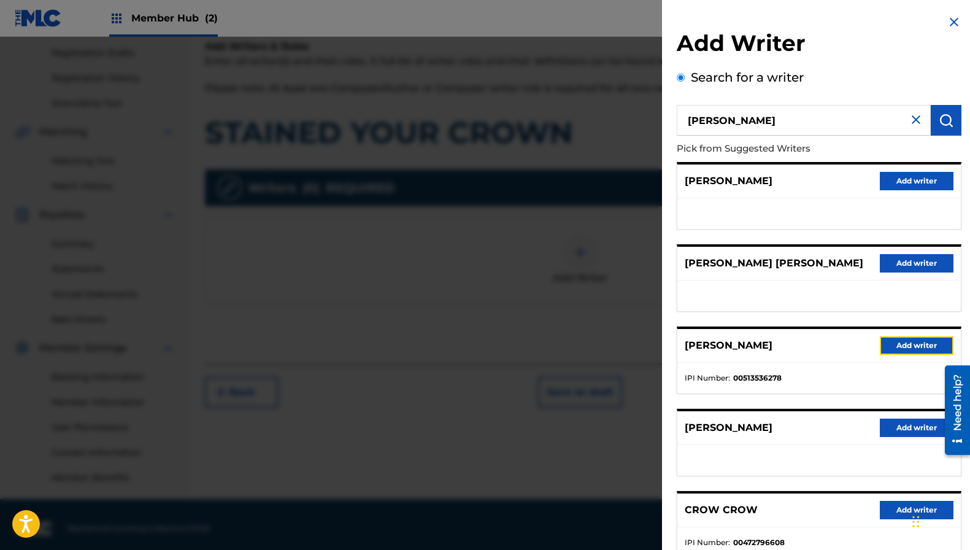
click at [903, 346] on button "Add writer" at bounding box center [917, 345] width 74 height 18
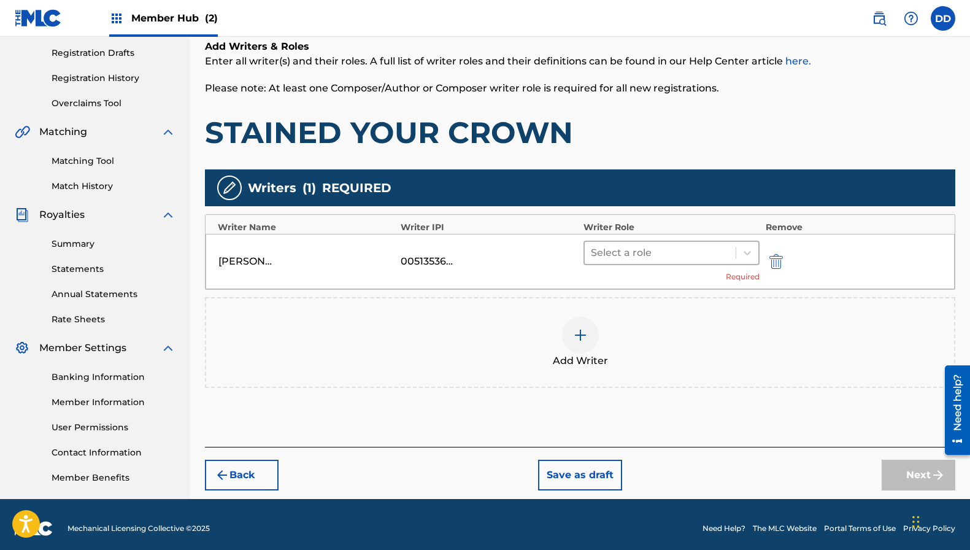
click at [701, 245] on div at bounding box center [660, 252] width 139 height 17
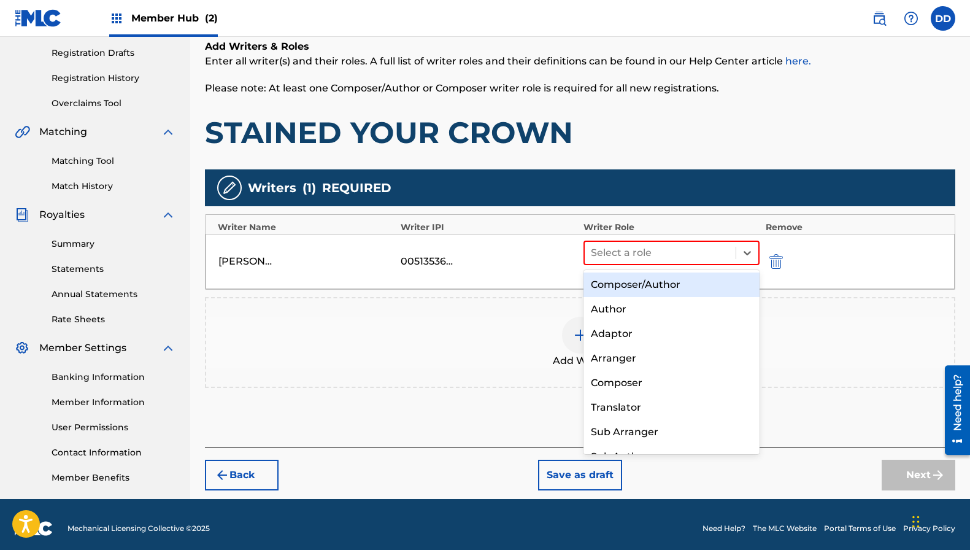
click at [659, 288] on div "Composer/Author" at bounding box center [672, 284] width 176 height 25
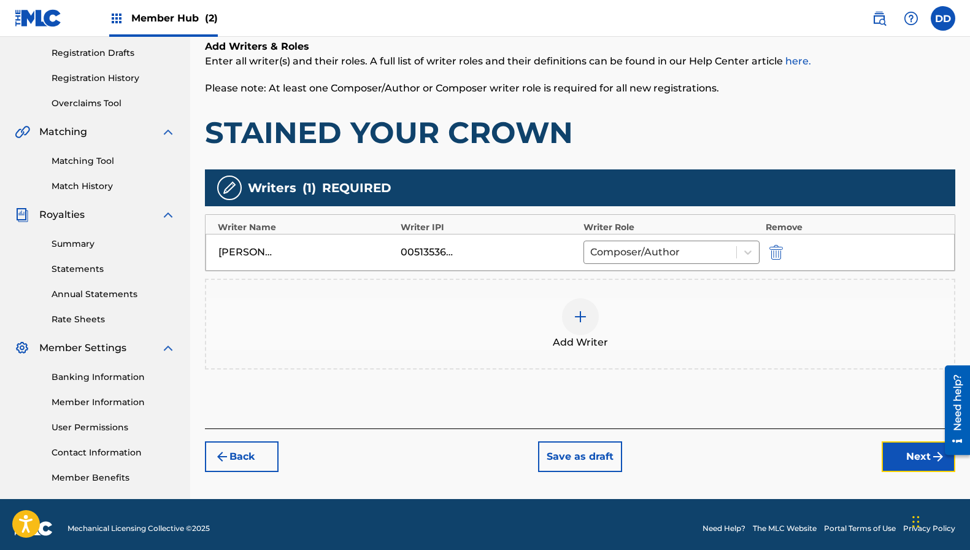
click at [931, 455] on img "submit" at bounding box center [938, 456] width 15 height 15
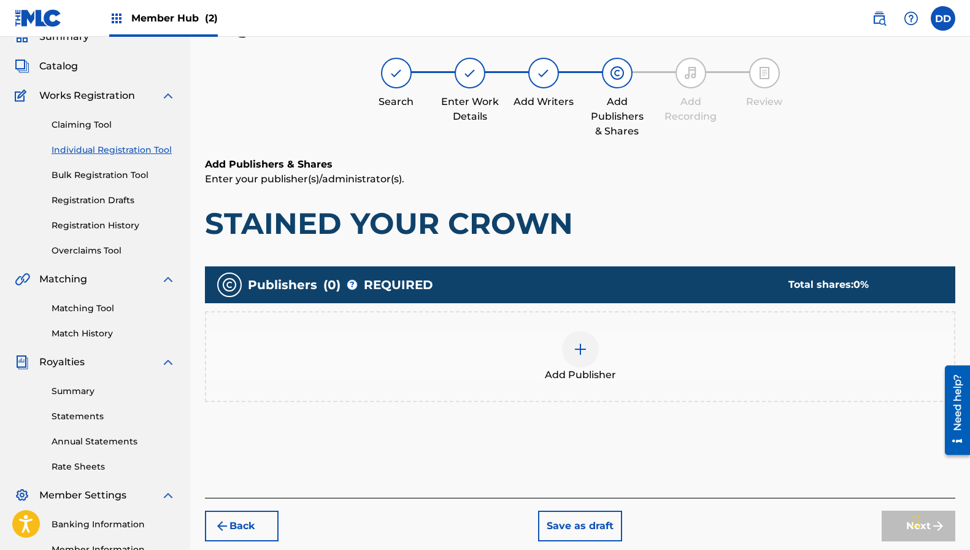
scroll to position [55, 0]
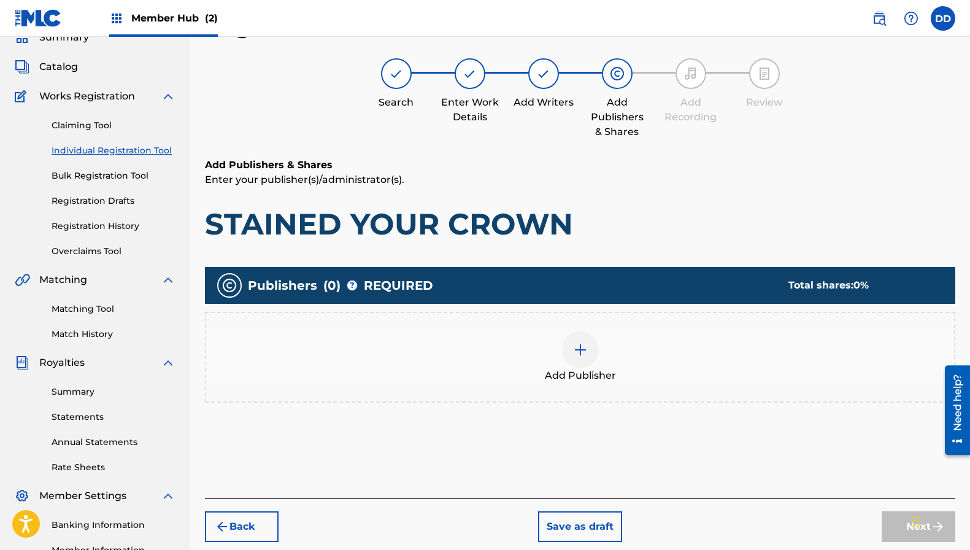
click at [600, 360] on div "Add Publisher" at bounding box center [580, 357] width 748 height 52
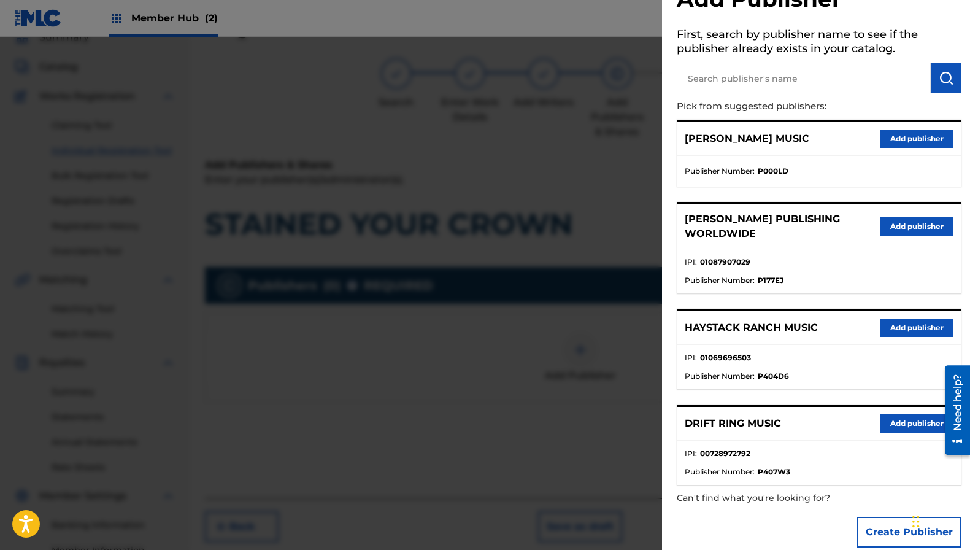
scroll to position [48, 0]
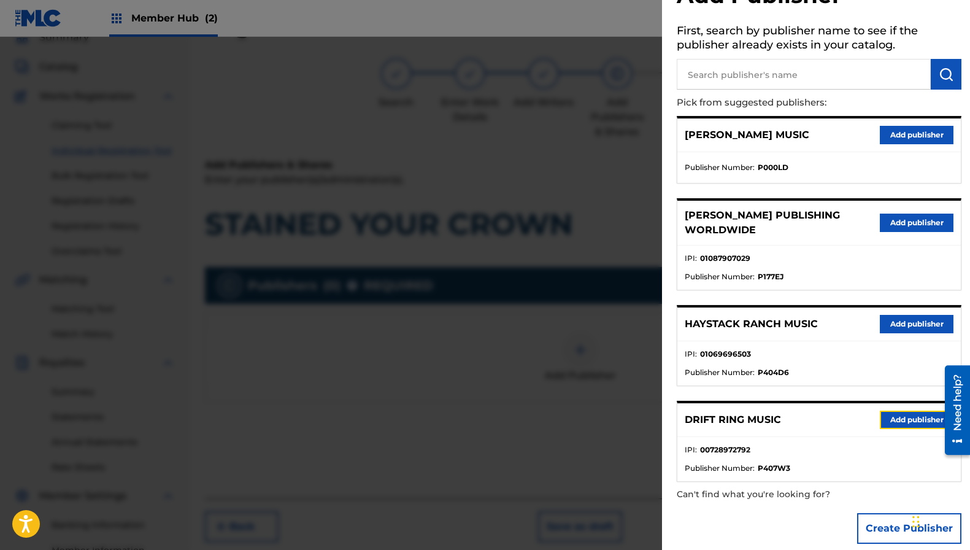
click at [907, 412] on button "Add publisher" at bounding box center [917, 420] width 74 height 18
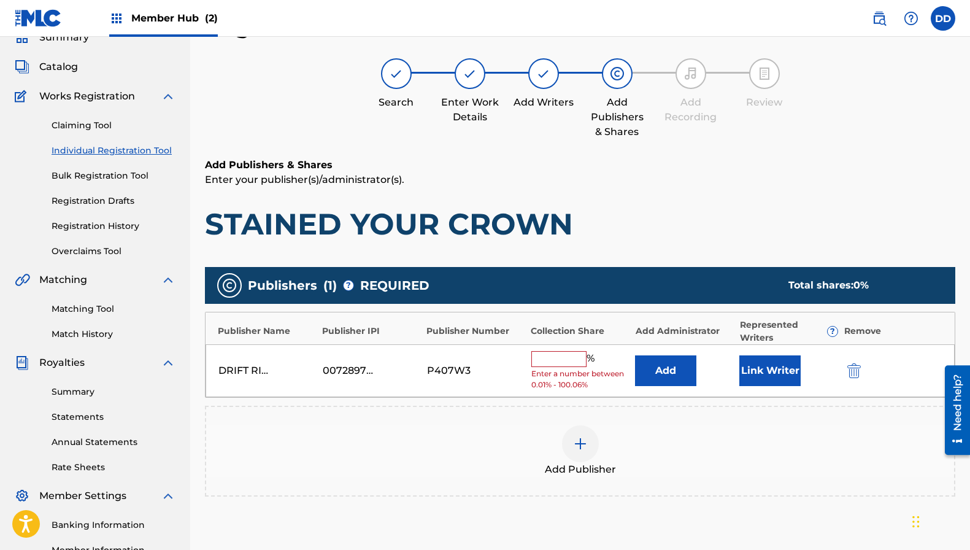
click at [559, 358] on input "text" at bounding box center [558, 359] width 55 height 16
type input "1"
type input "0"
click at [655, 373] on button "Add" at bounding box center [665, 370] width 61 height 31
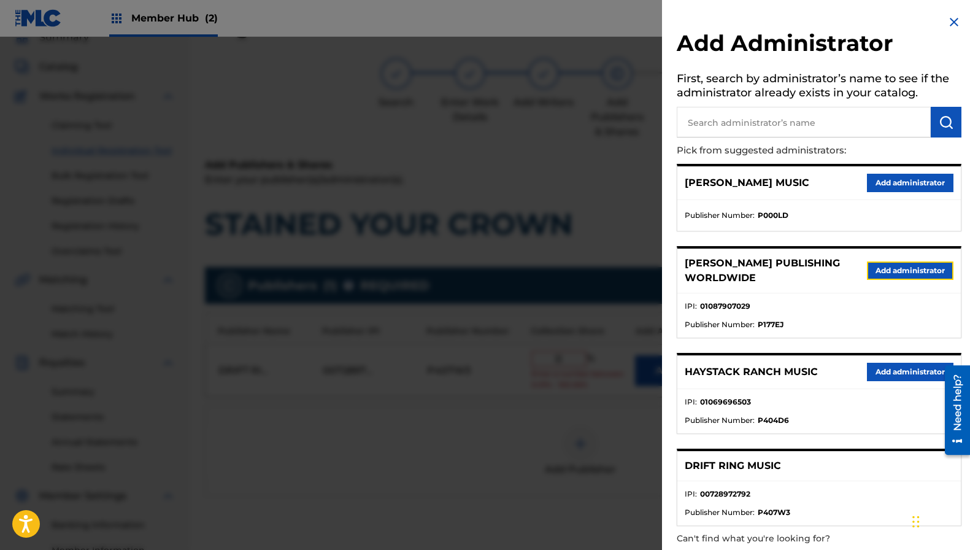
click at [887, 276] on button "Add administrator" at bounding box center [910, 270] width 87 height 18
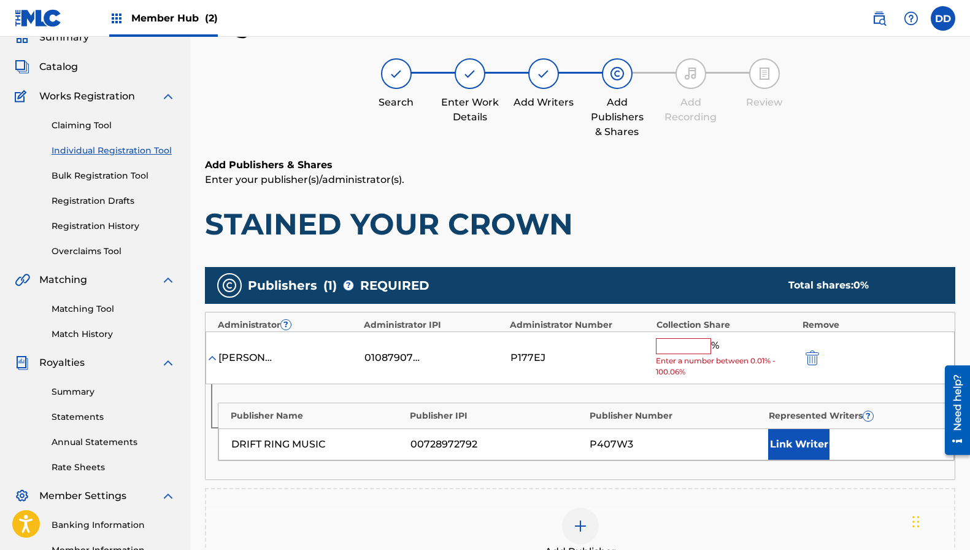
click at [665, 353] on input "text" at bounding box center [683, 346] width 55 height 16
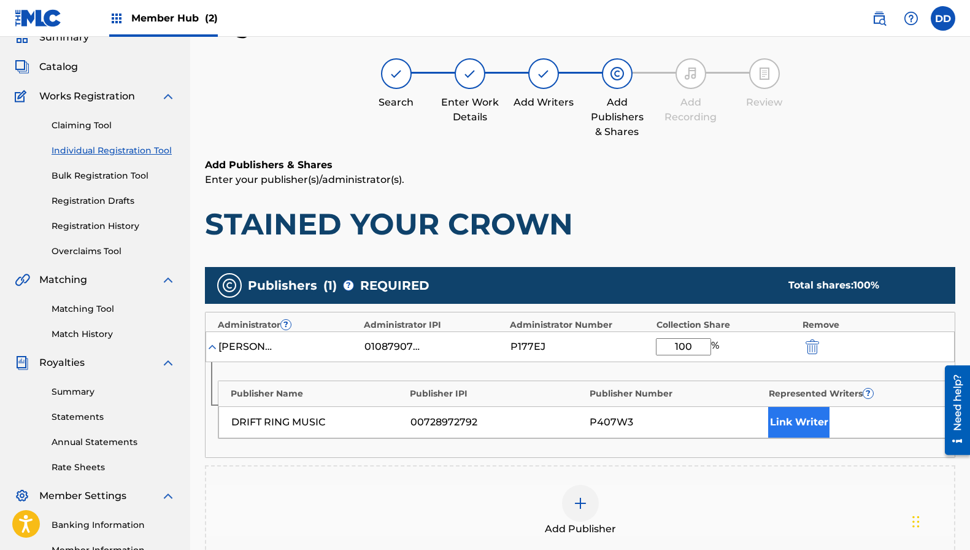
type input "100"
click at [825, 422] on button "Link Writer" at bounding box center [798, 422] width 61 height 31
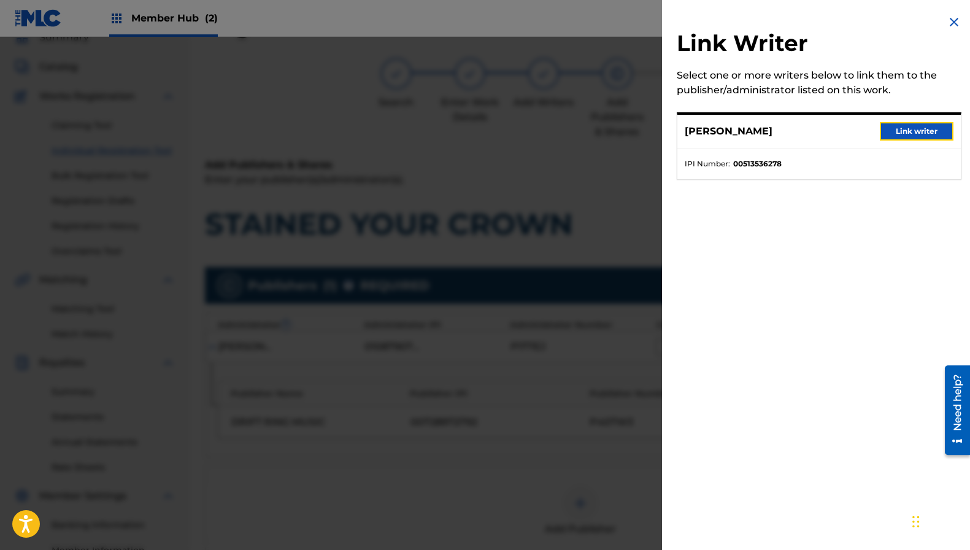
click at [892, 130] on button "Link writer" at bounding box center [917, 131] width 74 height 18
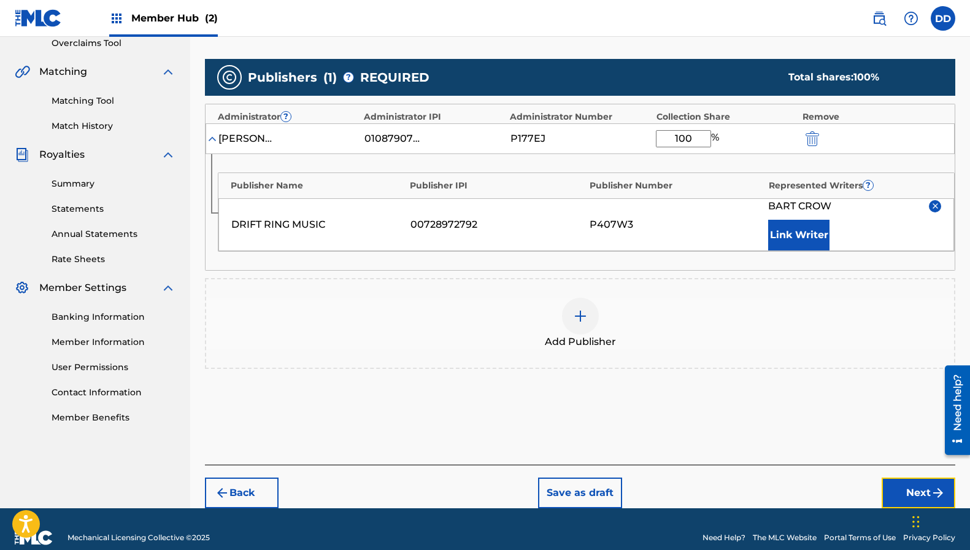
click at [902, 484] on button "Next" at bounding box center [919, 492] width 74 height 31
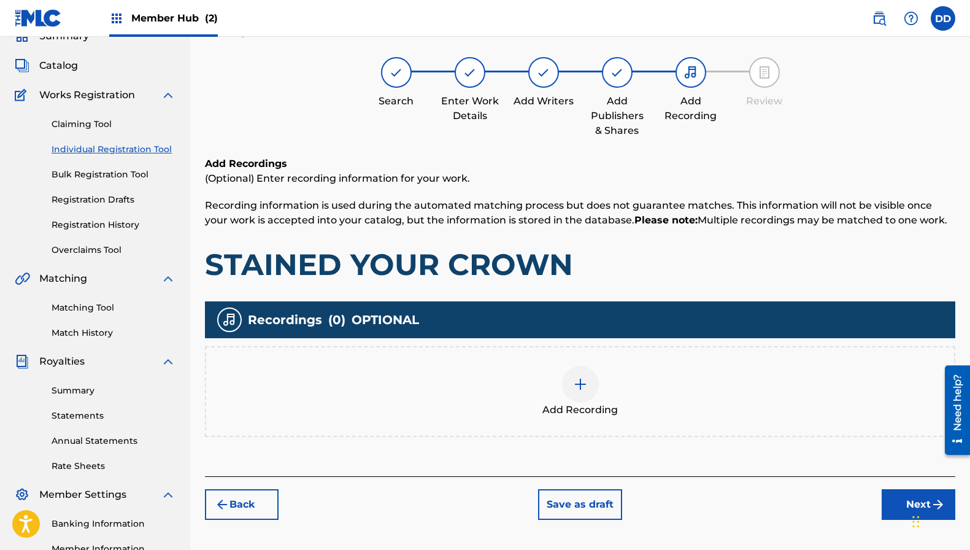
scroll to position [55, 0]
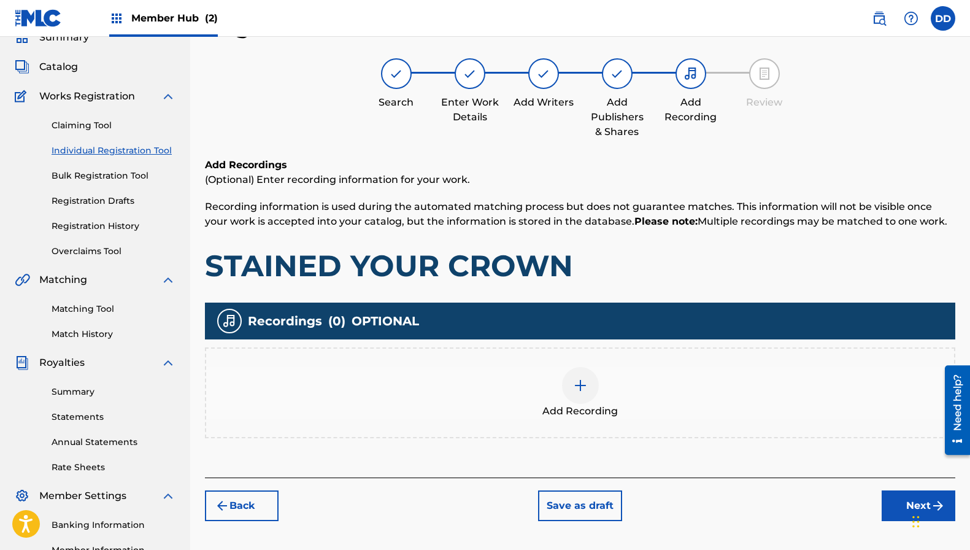
click at [604, 401] on div "Add Recording" at bounding box center [580, 393] width 748 height 52
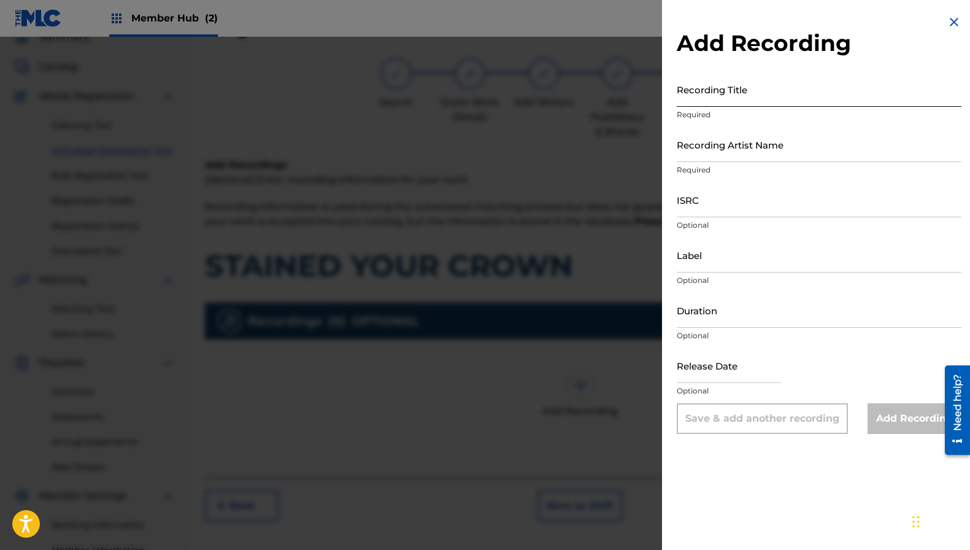
click at [741, 98] on input "Recording Title" at bounding box center [819, 89] width 285 height 35
type input "Stained Your Crown"
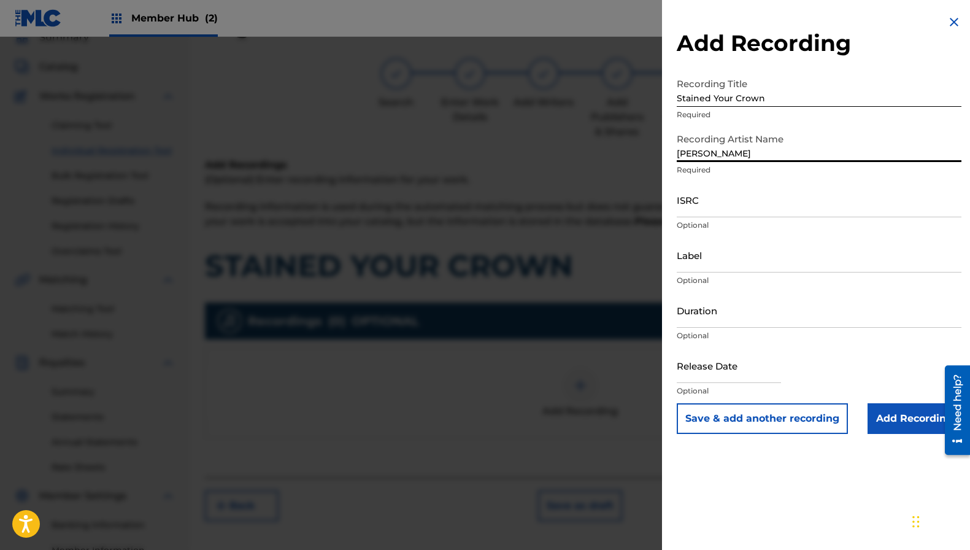
type input "Bart Crow"
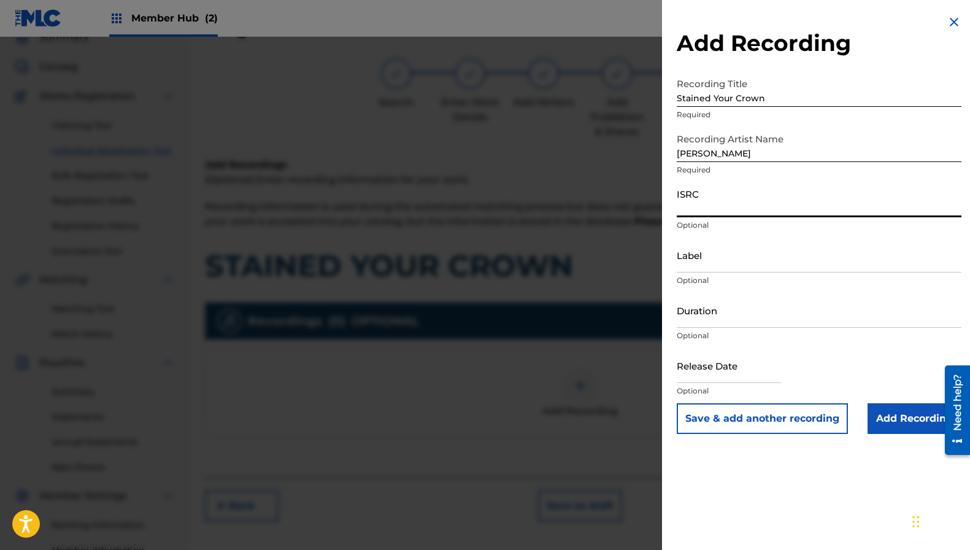
click at [754, 212] on input "ISRC" at bounding box center [819, 199] width 285 height 35
paste input "US2762405048"
type input "US2762405048"
click at [732, 251] on input "Label" at bounding box center [819, 255] width 285 height 35
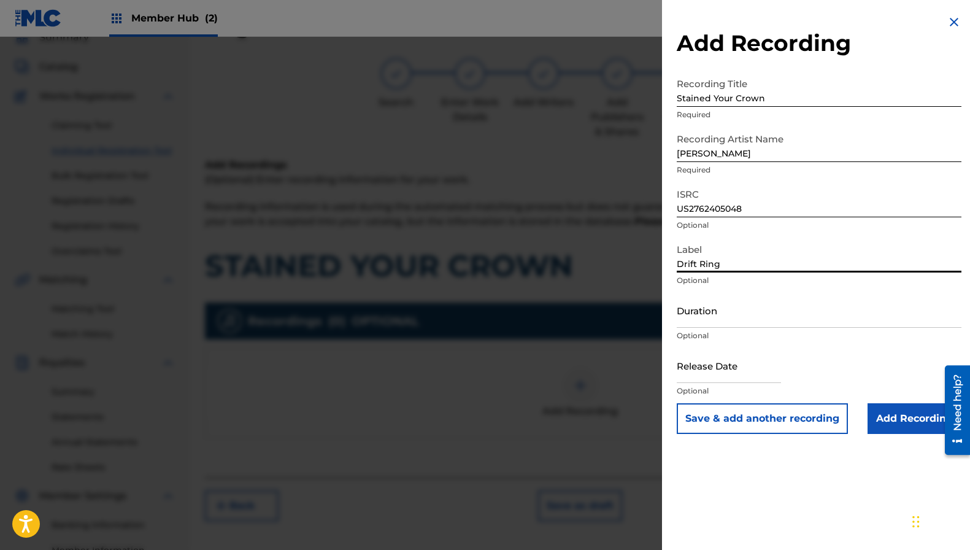
type input "Drift Ring"
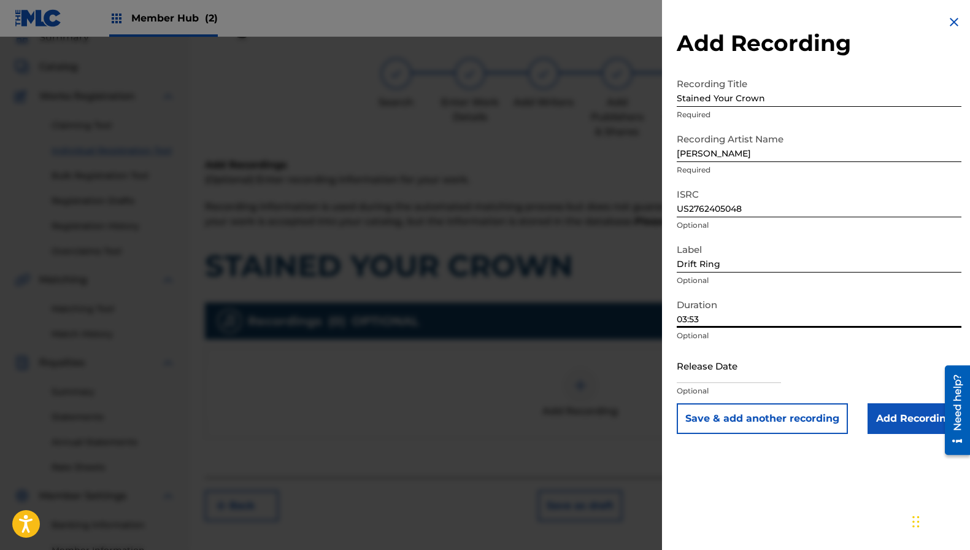
type input "03:53"
click at [718, 361] on input "text" at bounding box center [729, 365] width 104 height 35
select select "8"
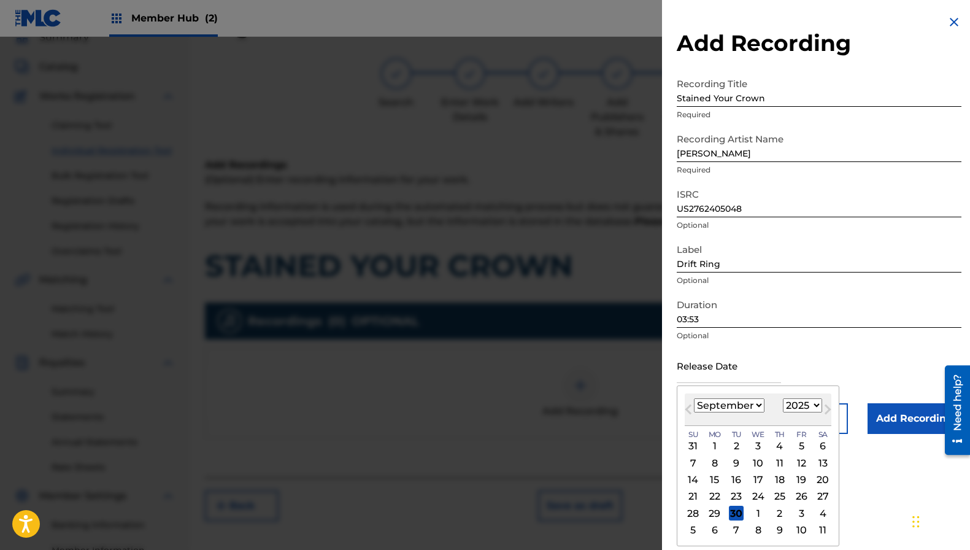
click at [699, 420] on div "September 2025 January February March April May June July August September Octo…" at bounding box center [758, 409] width 147 height 33
click at [800, 401] on select "1899 1900 1901 1902 1903 1904 1905 1906 1907 1908 1909 1910 1911 1912 1913 1914…" at bounding box center [802, 405] width 39 height 14
select select "2024"
click at [783, 398] on select "1899 1900 1901 1902 1903 1904 1905 1906 1907 1908 1909 1910 1911 1912 1913 1914…" at bounding box center [802, 405] width 39 height 14
click at [802, 498] on div "27" at bounding box center [801, 496] width 15 height 15
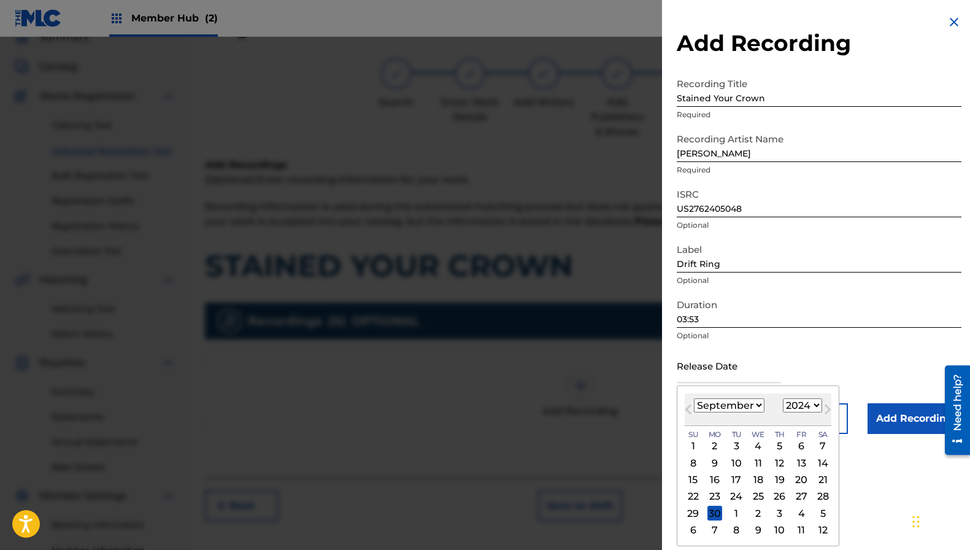
type input "September 27 2024"
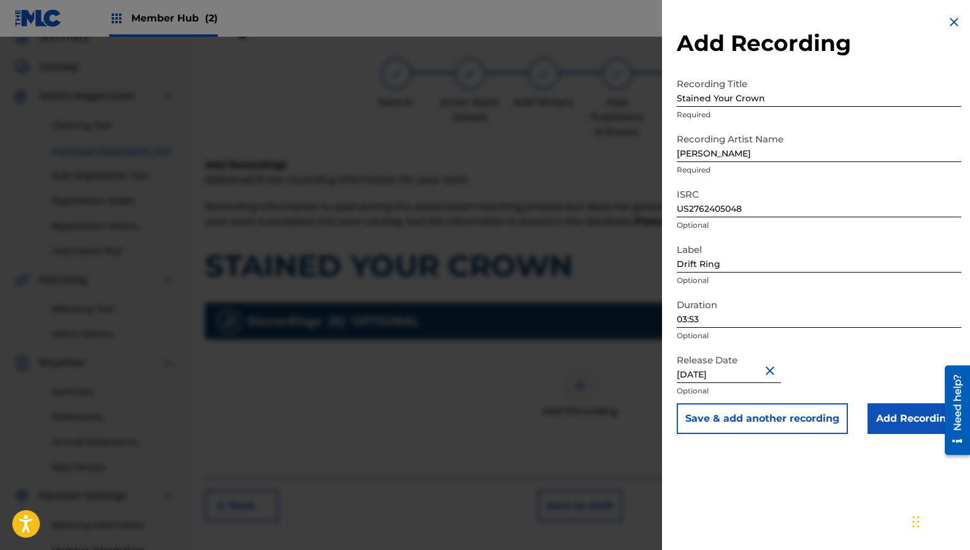
click at [741, 367] on input "September 27 2024" at bounding box center [729, 365] width 104 height 35
select select "8"
select select "2024"
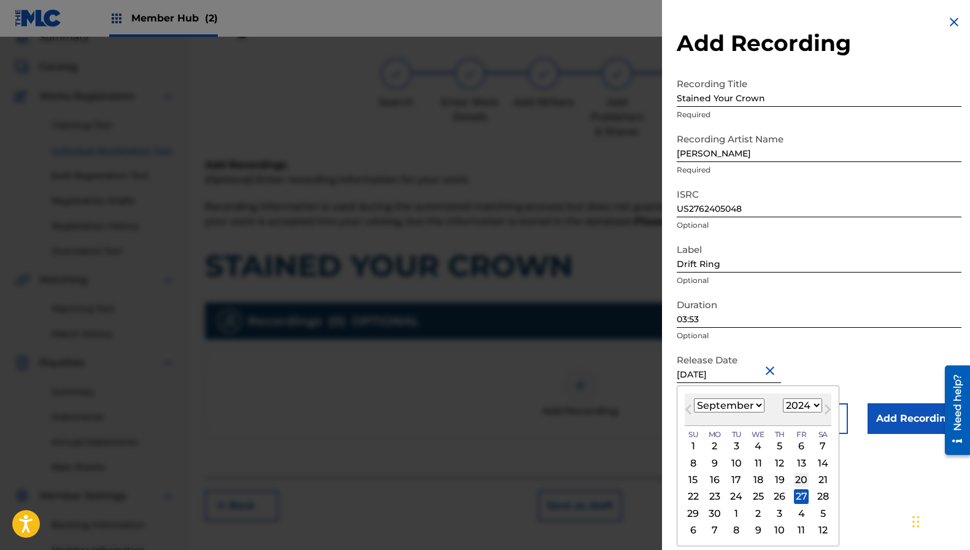
drag, startPoint x: 797, startPoint y: 476, endPoint x: 803, endPoint y: 468, distance: 10.1
click at [797, 476] on div "20" at bounding box center [801, 480] width 15 height 15
type input "September 20 2024"
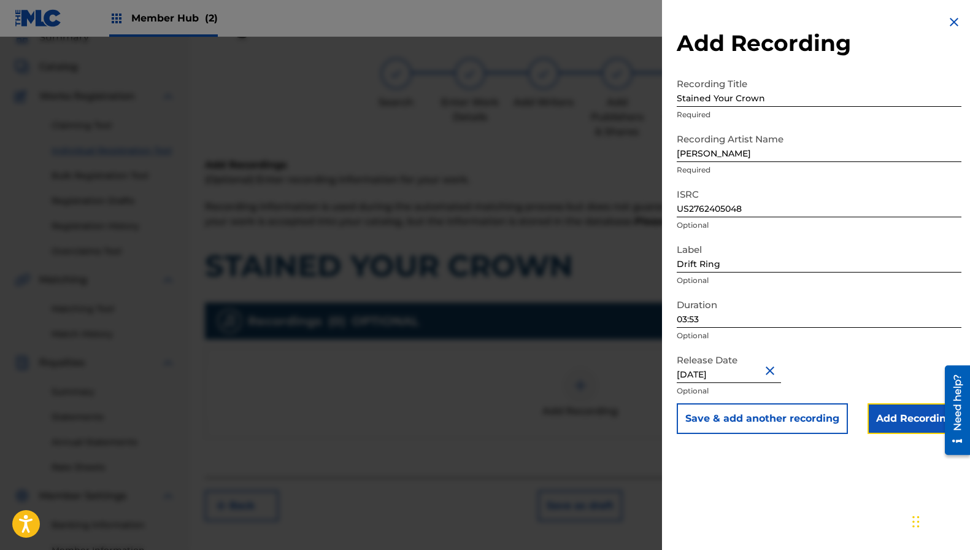
click at [895, 420] on input "Add Recording" at bounding box center [915, 418] width 94 height 31
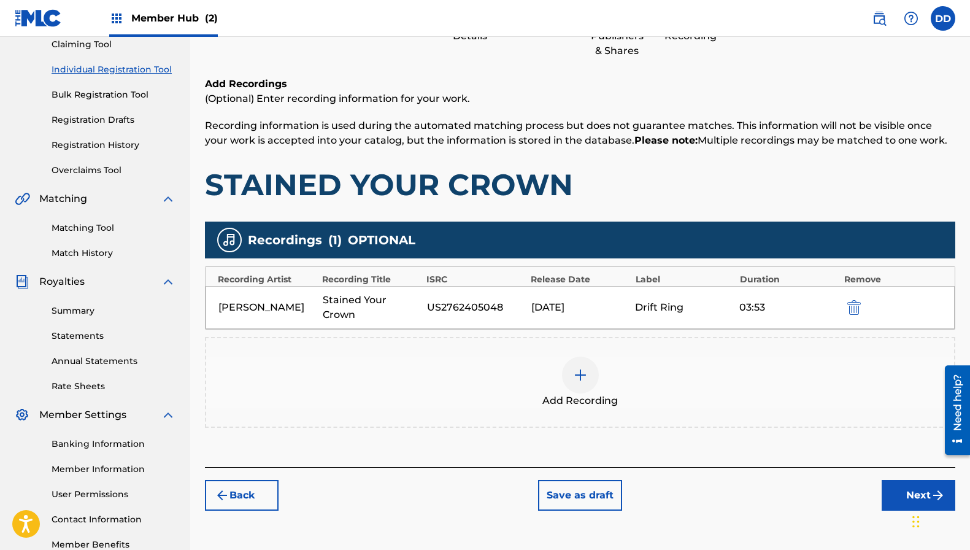
scroll to position [144, 0]
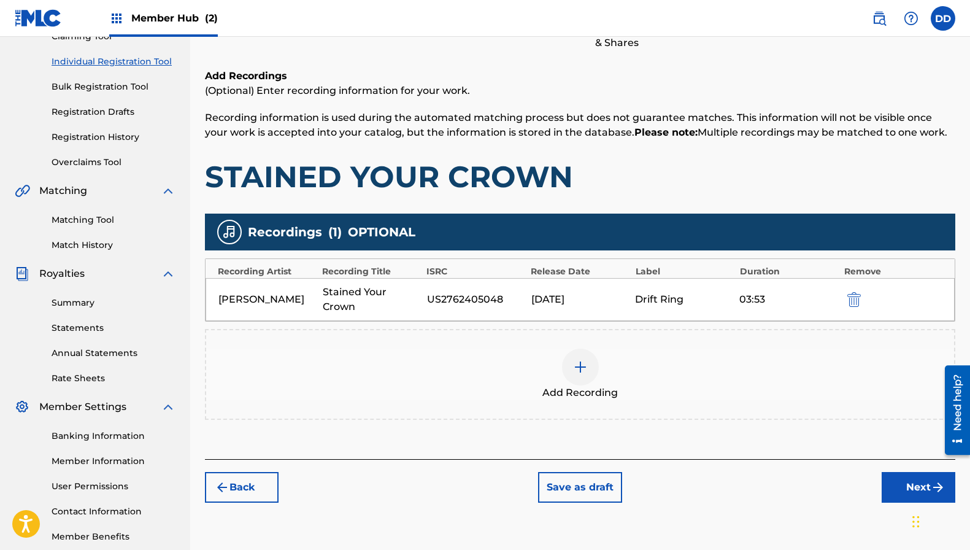
click at [582, 377] on div at bounding box center [580, 367] width 37 height 37
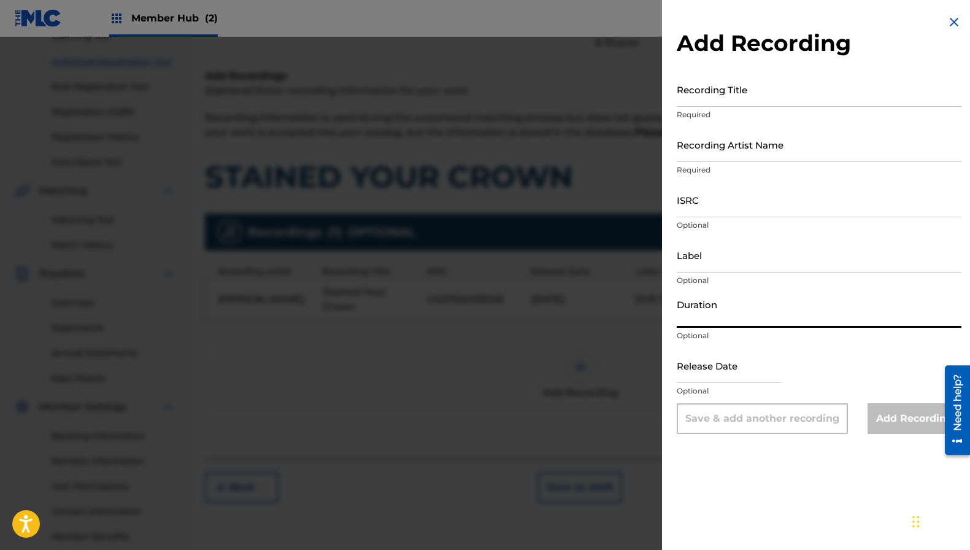
click at [709, 314] on input "Duration" at bounding box center [819, 310] width 285 height 35
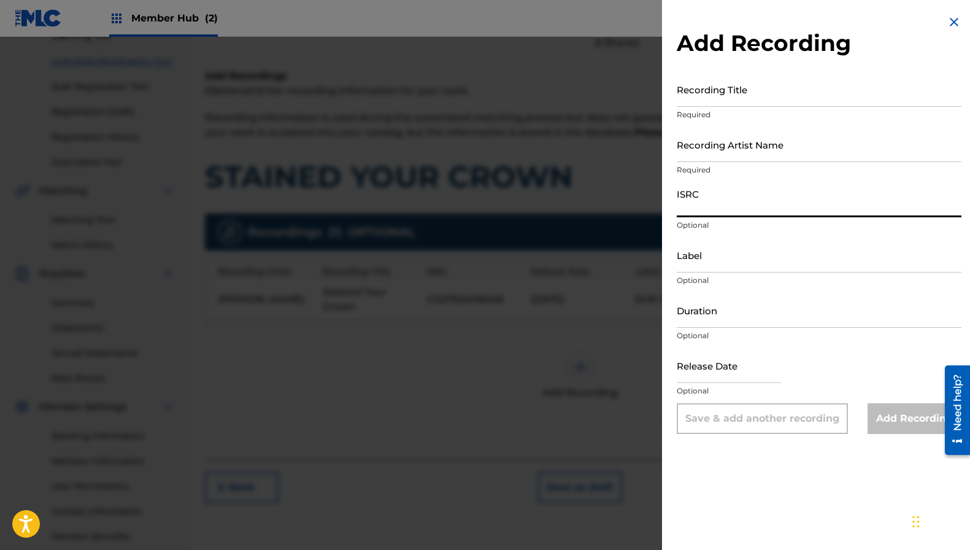
click at [732, 211] on input "ISRC" at bounding box center [819, 199] width 285 height 35
paste input "US2762405048"
type input "US2762405048"
click at [727, 253] on input "Label" at bounding box center [819, 255] width 285 height 35
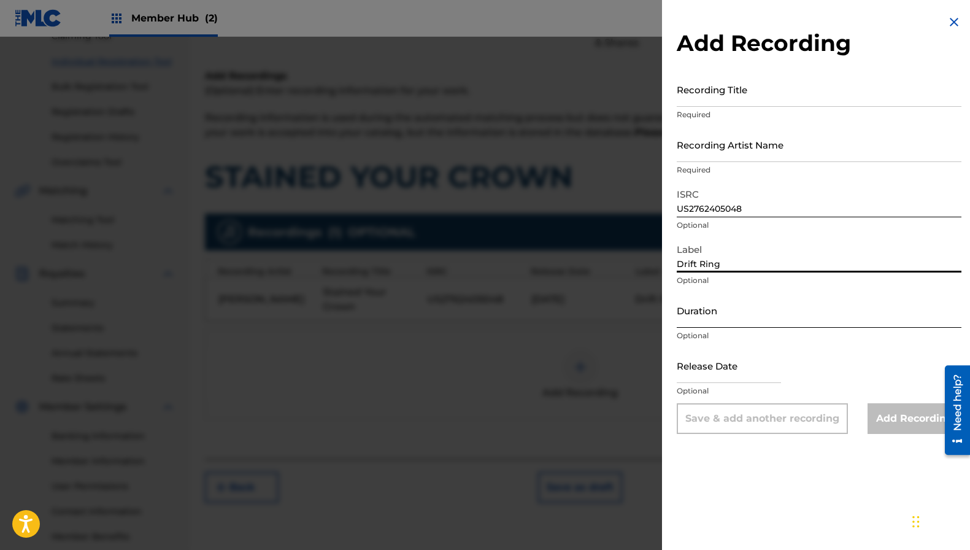
type input "Drift Ring"
click at [727, 319] on input "Duration" at bounding box center [819, 310] width 285 height 35
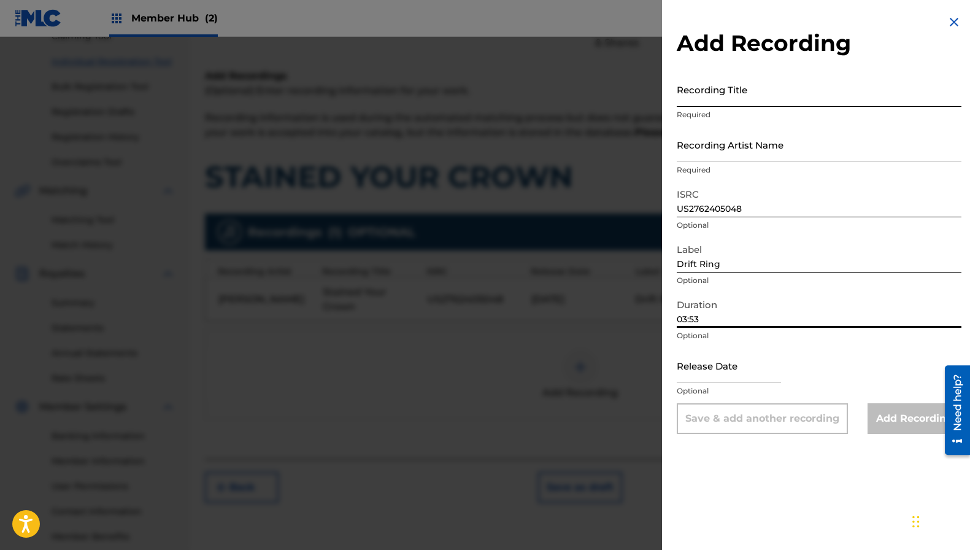
type input "03:53"
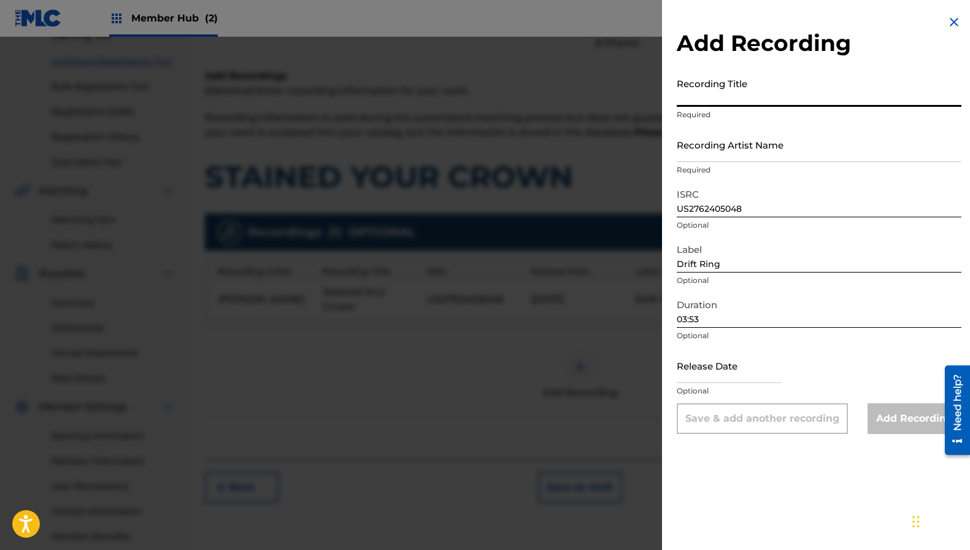
click at [734, 106] on input "Recording Title" at bounding box center [819, 89] width 285 height 35
paste input "Hey Pretty Thang"
type input "Hey Pretty Thang"
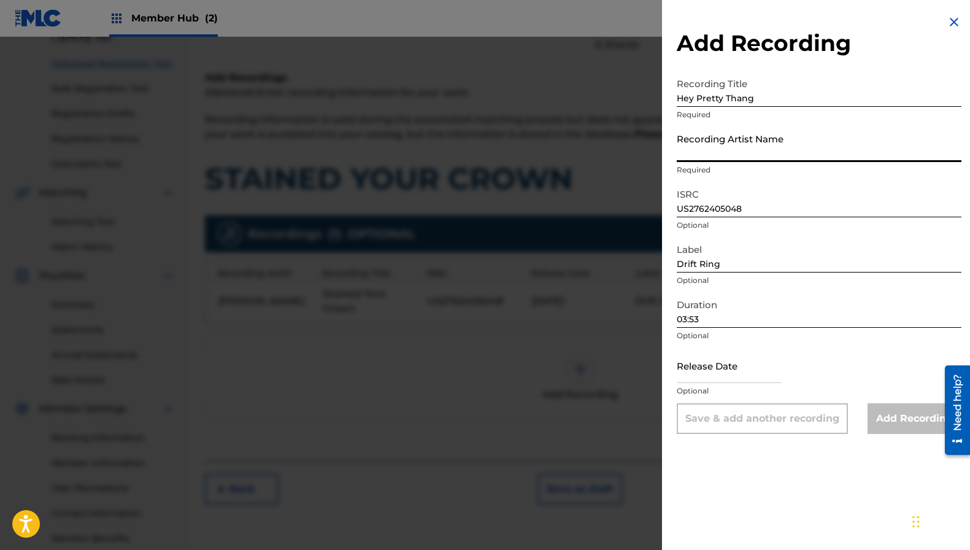
click at [739, 156] on input "Recording Artist Name" at bounding box center [819, 144] width 285 height 35
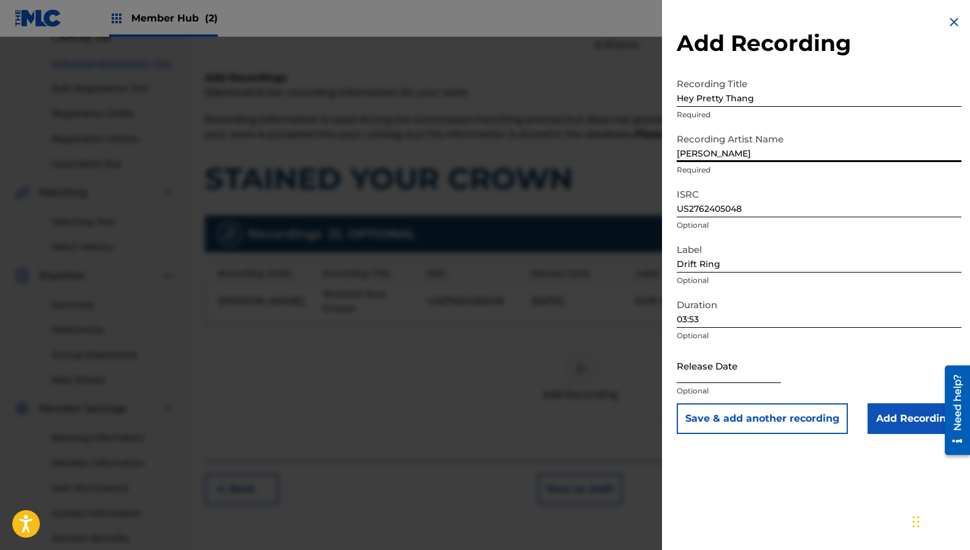
type input "Bart Crow"
click at [723, 376] on input "text" at bounding box center [729, 365] width 104 height 35
select select "8"
select select "2025"
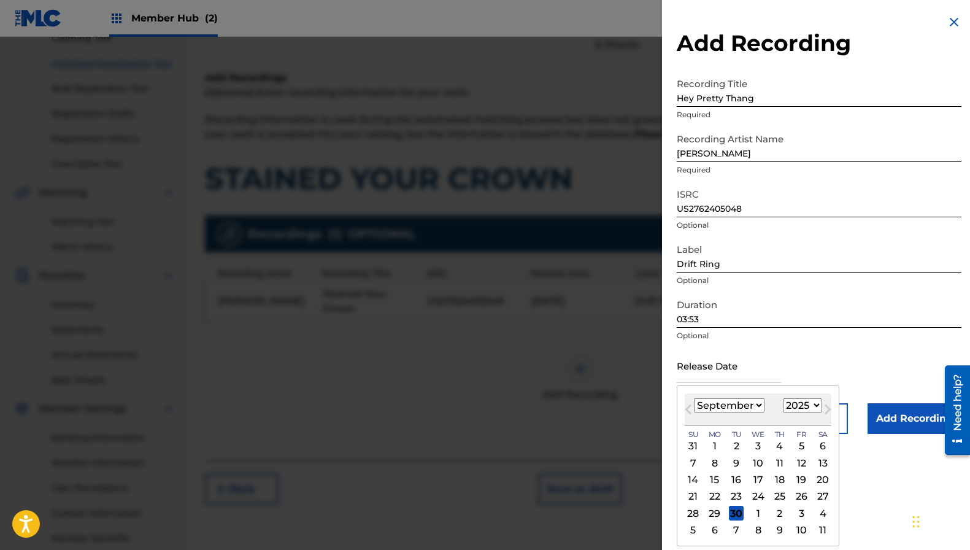
click at [811, 361] on div "Release Date Previous Month Next Month September 2025 January February March Ap…" at bounding box center [819, 375] width 285 height 55
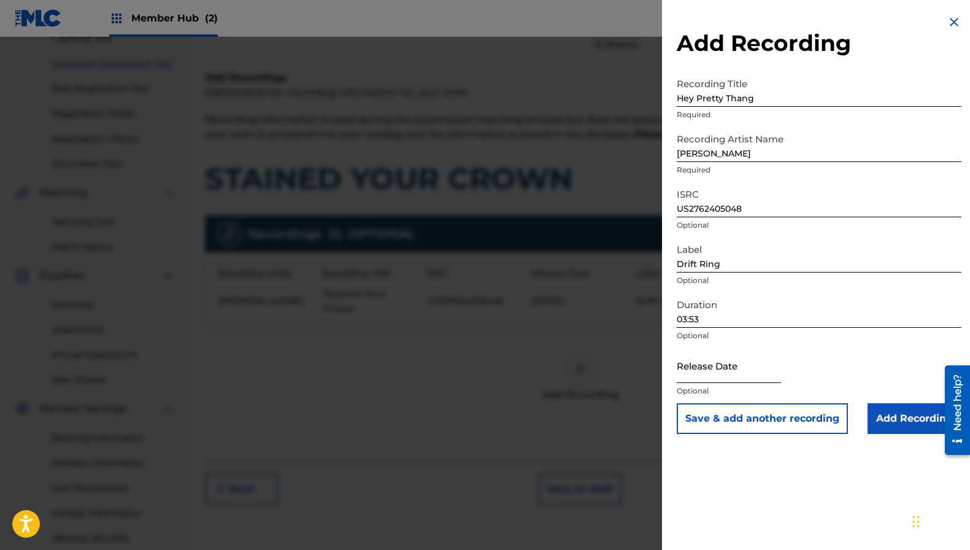
click at [717, 368] on input "text" at bounding box center [729, 365] width 104 height 35
select select "8"
select select "2025"
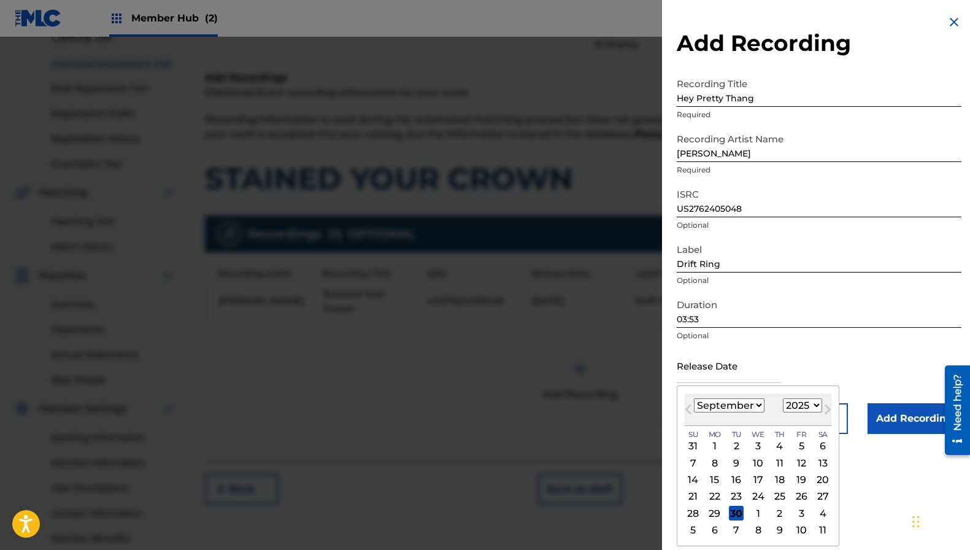
drag, startPoint x: 697, startPoint y: 370, endPoint x: 703, endPoint y: 388, distance: 19.6
click at [696, 370] on input "text" at bounding box center [729, 365] width 104 height 35
click at [702, 403] on select "January February March April May June July August September October November De…" at bounding box center [729, 405] width 71 height 14
select select "2"
click at [694, 398] on select "January February March April May June July August September October November De…" at bounding box center [729, 405] width 71 height 14
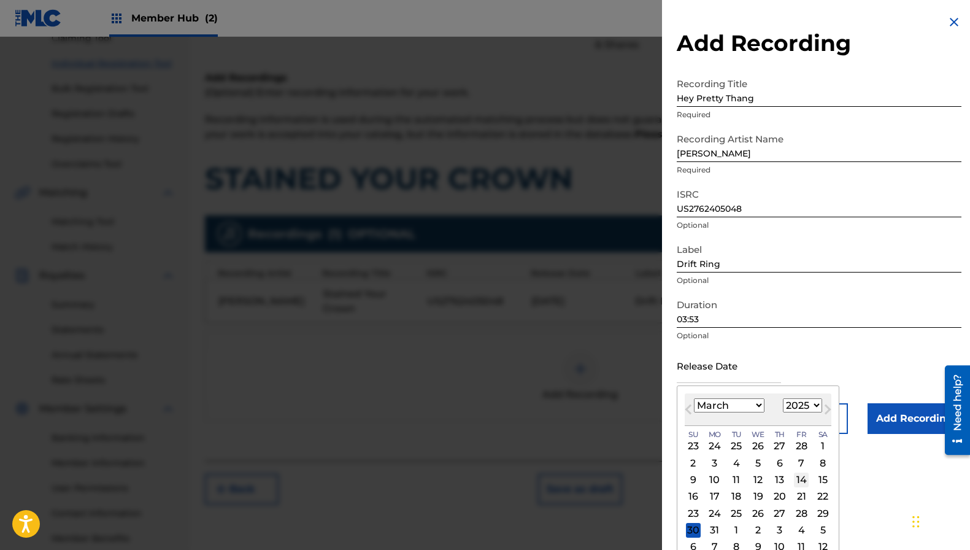
click at [802, 483] on div "14" at bounding box center [801, 480] width 15 height 15
type input "March 14 2025"
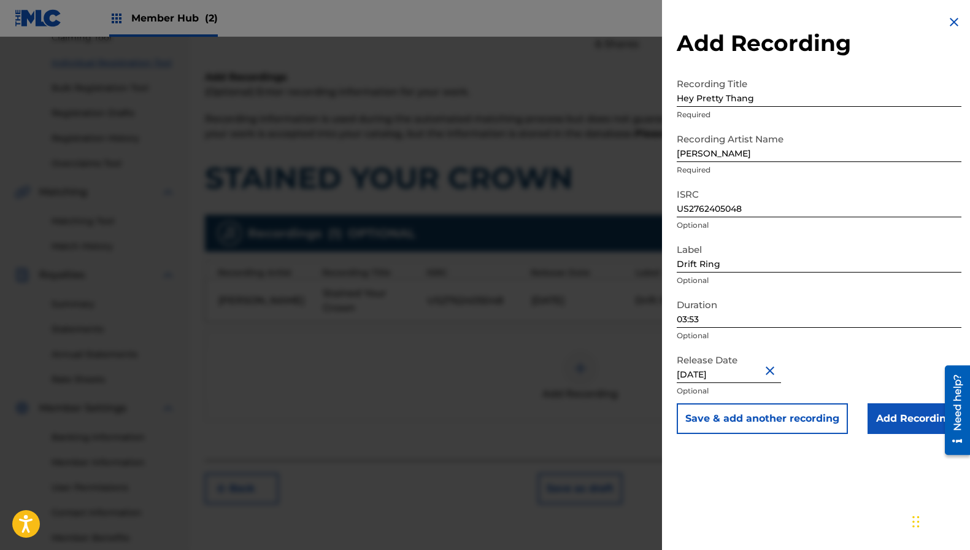
scroll to position [144, 0]
click at [920, 415] on input "Add Recording" at bounding box center [915, 418] width 94 height 31
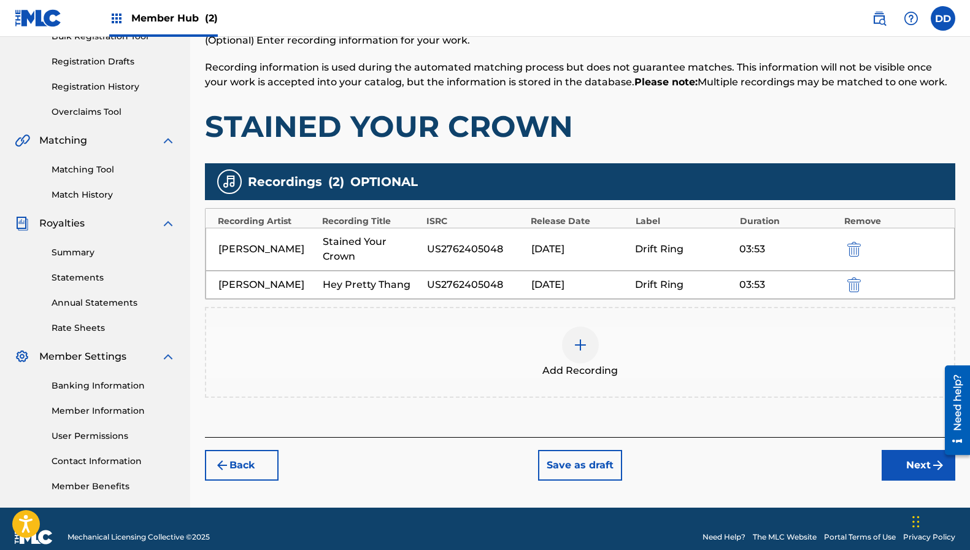
scroll to position [199, 0]
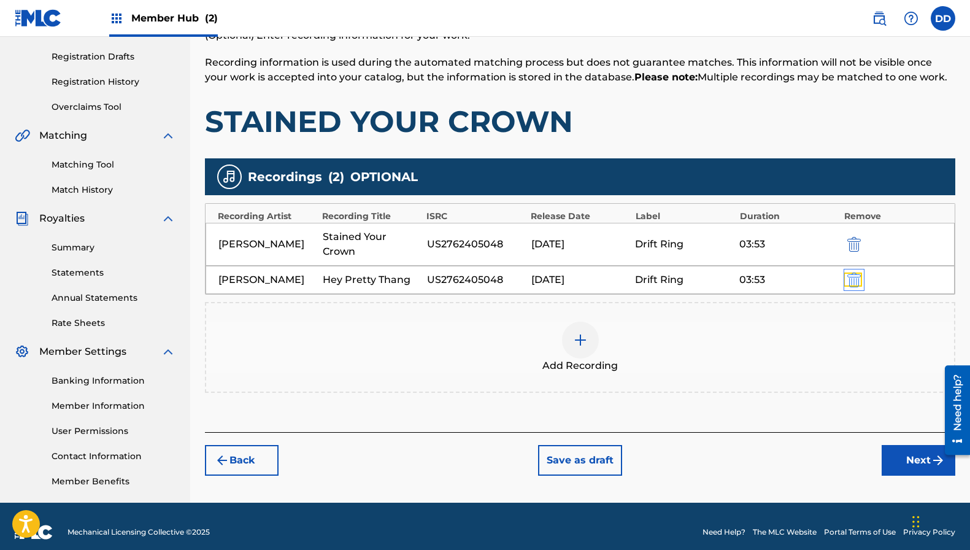
click at [855, 282] on img "submit" at bounding box center [855, 279] width 14 height 15
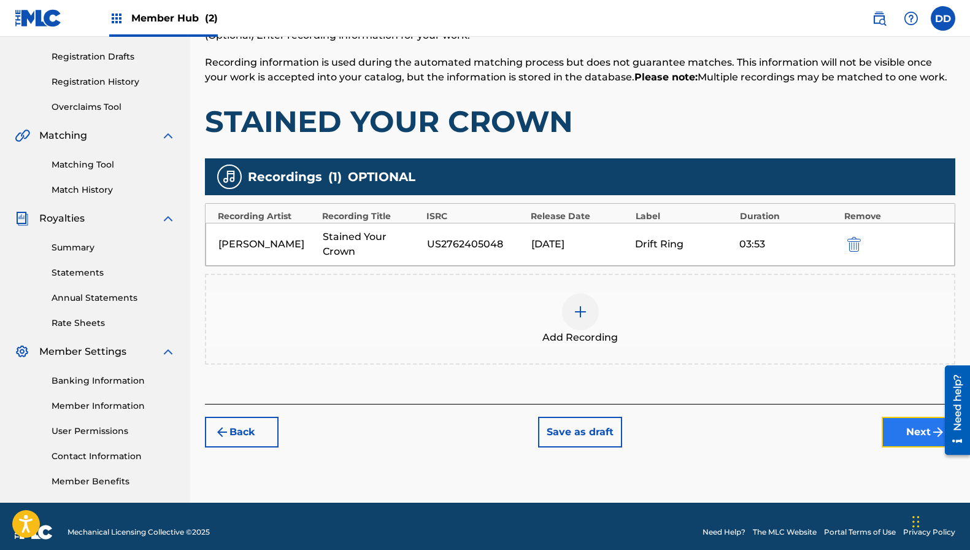
click at [903, 429] on button "Next" at bounding box center [919, 432] width 74 height 31
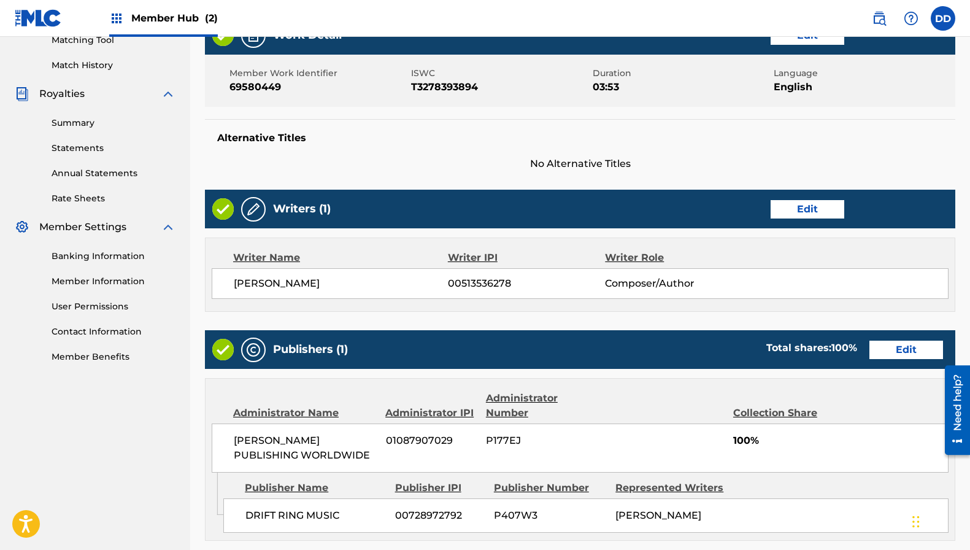
scroll to position [571, 0]
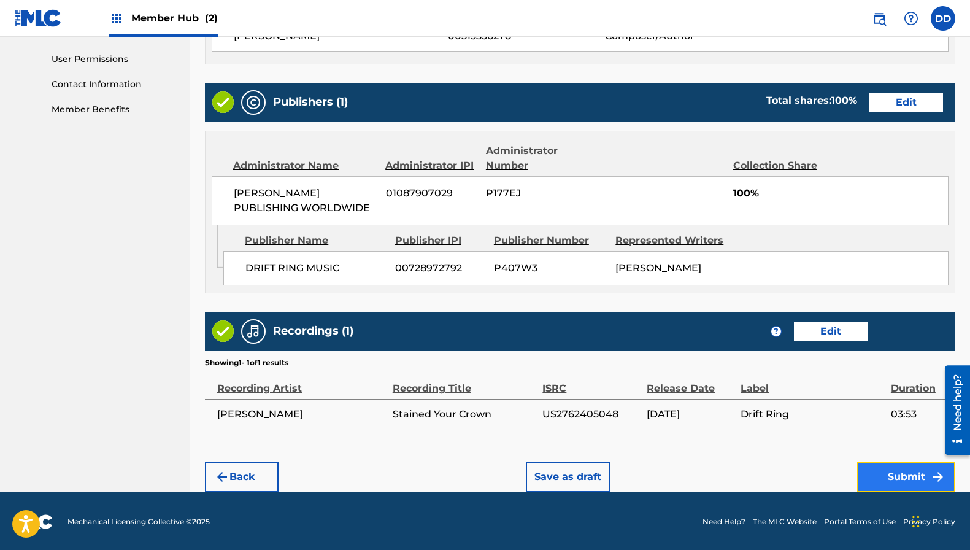
click at [897, 466] on button "Submit" at bounding box center [906, 477] width 98 height 31
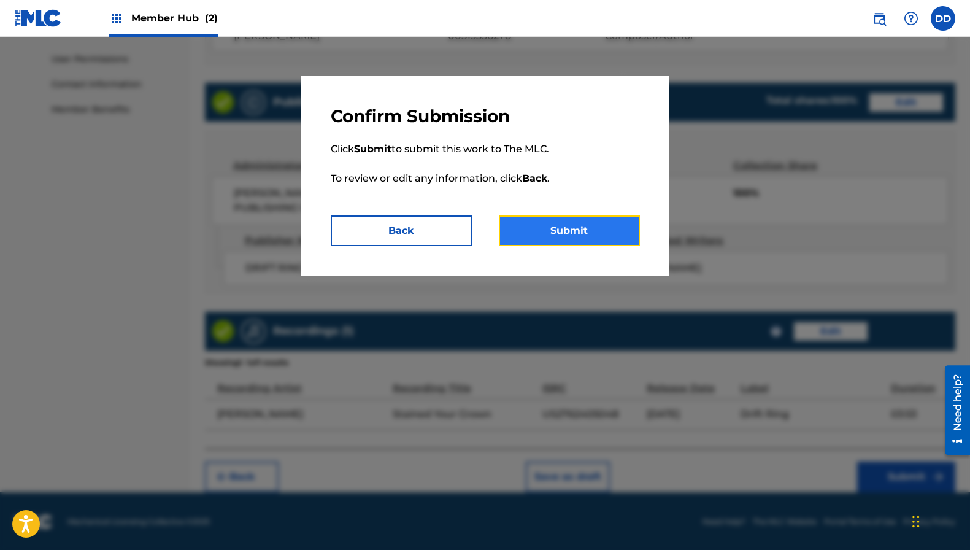
click at [589, 236] on button "Submit" at bounding box center [569, 230] width 141 height 31
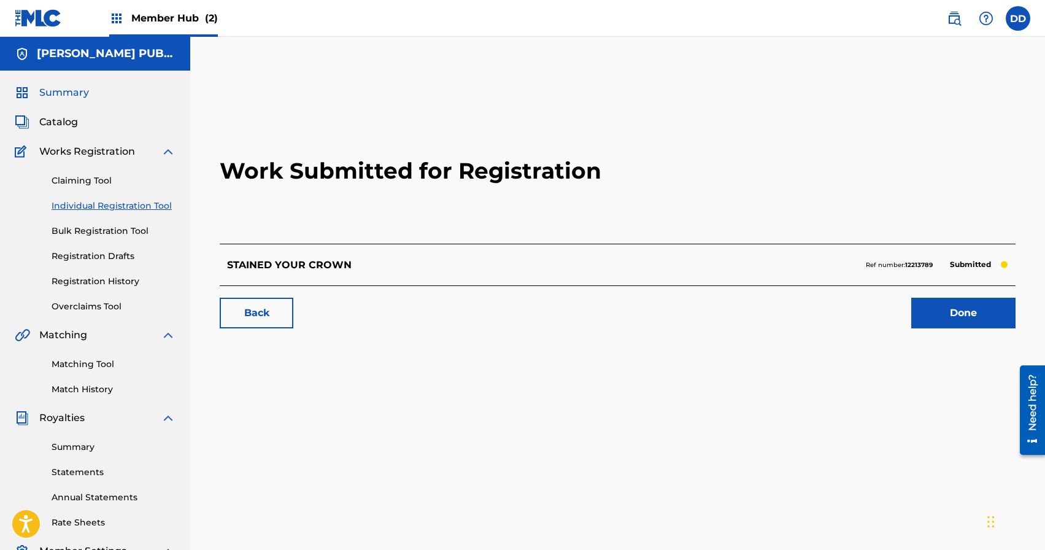
click at [76, 90] on span "Summary" at bounding box center [64, 92] width 50 height 15
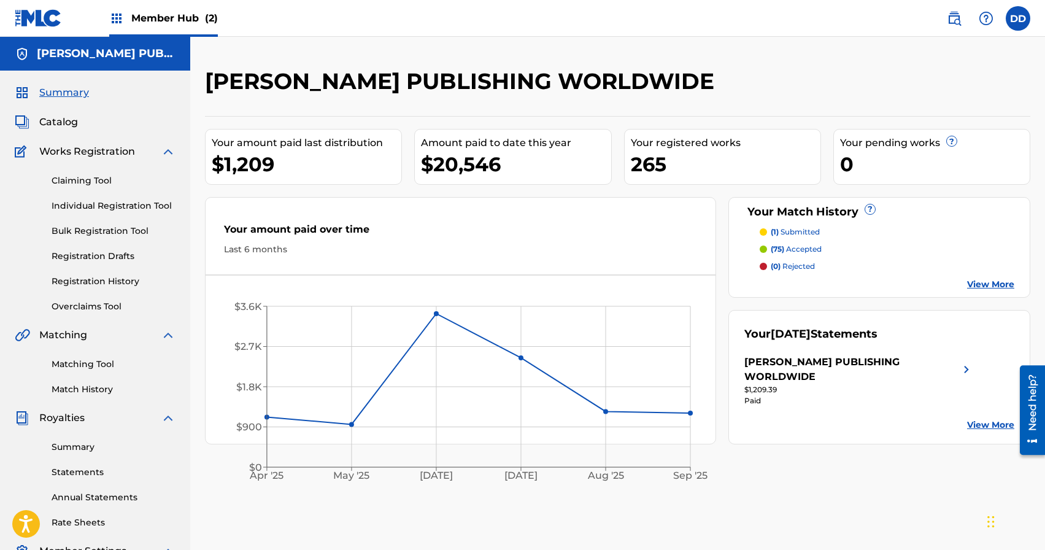
click at [797, 248] on p "(75) accepted" at bounding box center [796, 249] width 51 height 11
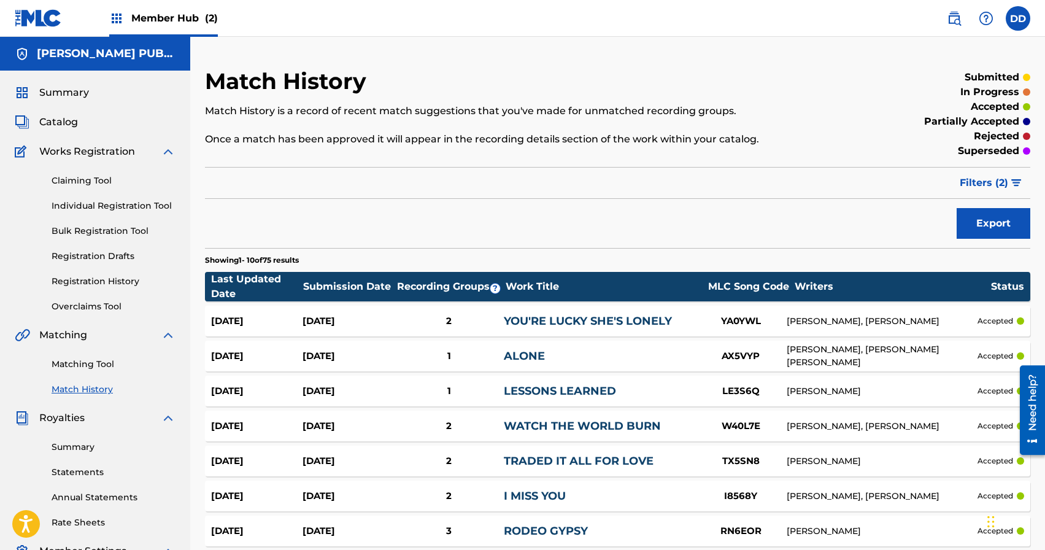
click at [74, 112] on div "Summary Catalog Works Registration Claiming Tool Individual Registration Tool B…" at bounding box center [95, 387] width 190 height 632
click at [62, 117] on span "Catalog" at bounding box center [58, 122] width 39 height 15
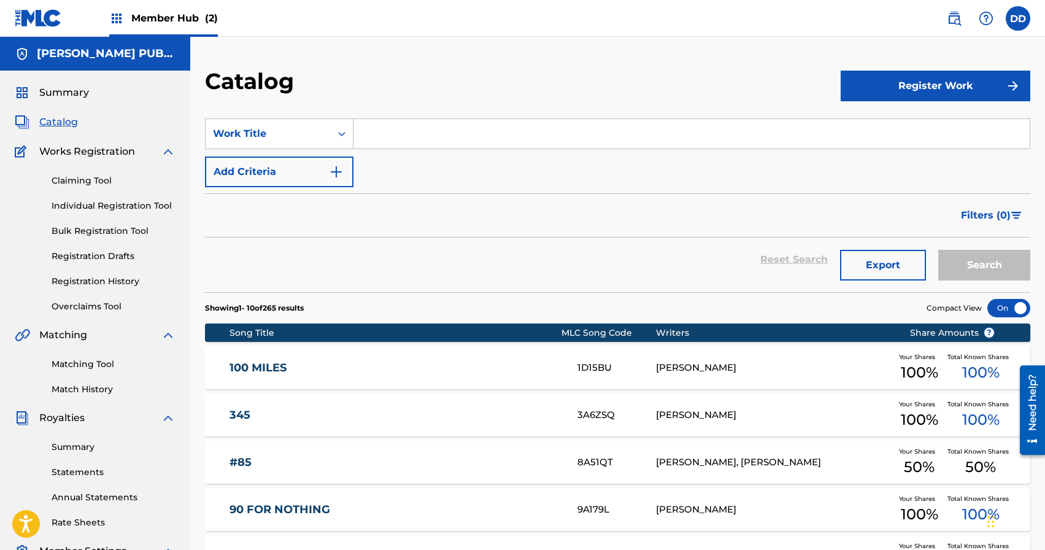
click at [491, 131] on input "Search Form" at bounding box center [691, 133] width 676 height 29
click at [312, 135] on div "Work Title" at bounding box center [268, 133] width 110 height 15
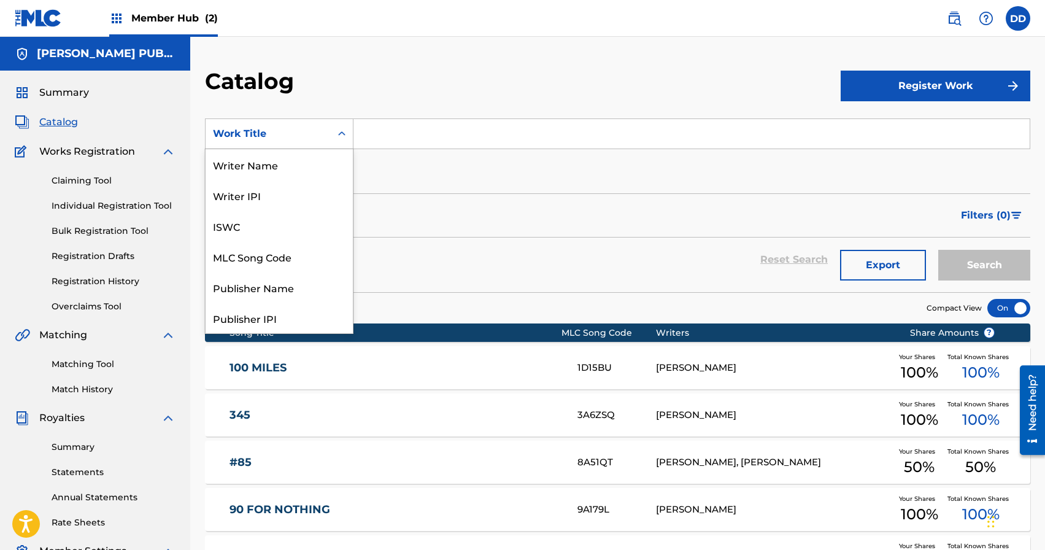
scroll to position [184, 0]
click at [368, 133] on input "Search Form" at bounding box center [691, 133] width 676 height 29
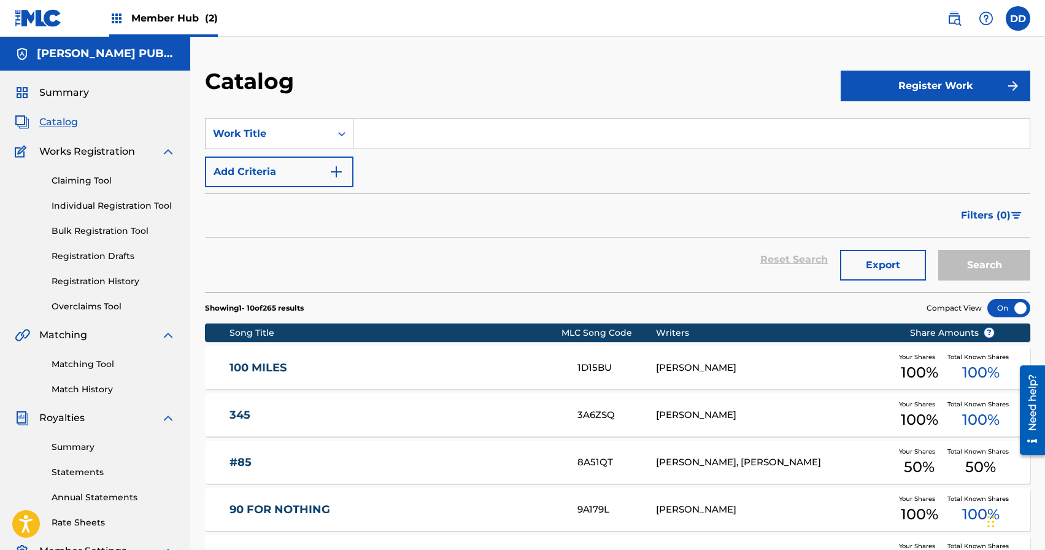
click at [442, 141] on input "Search Form" at bounding box center [691, 133] width 676 height 29
click at [264, 129] on div "Work Title" at bounding box center [268, 133] width 110 height 15
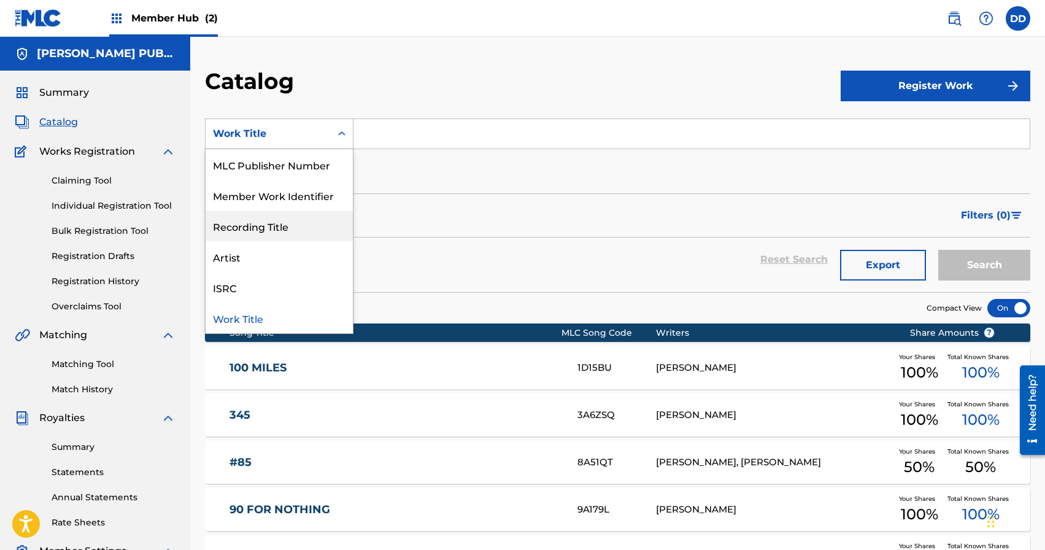
scroll to position [0, 0]
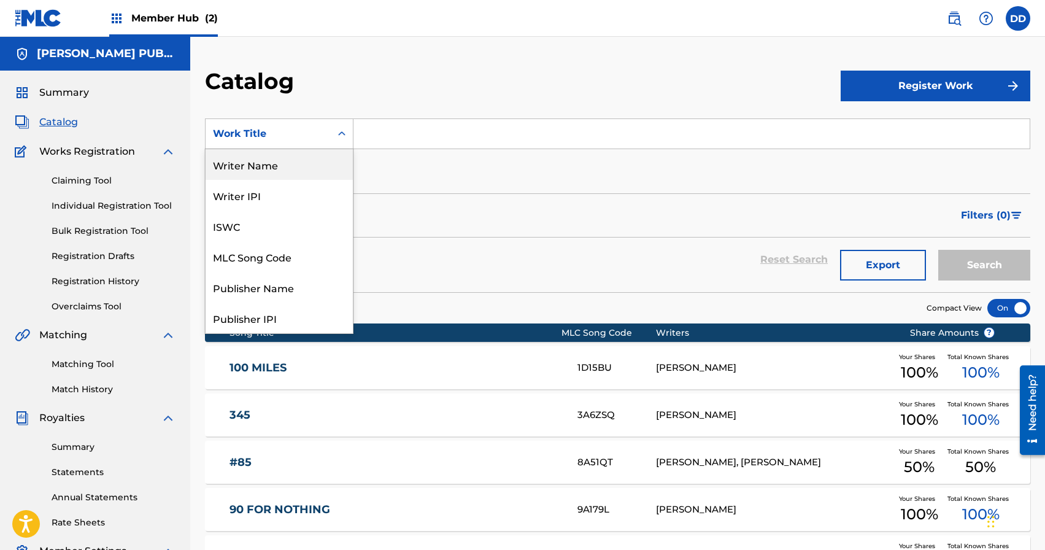
click at [258, 172] on div "Writer Name" at bounding box center [279, 164] width 147 height 31
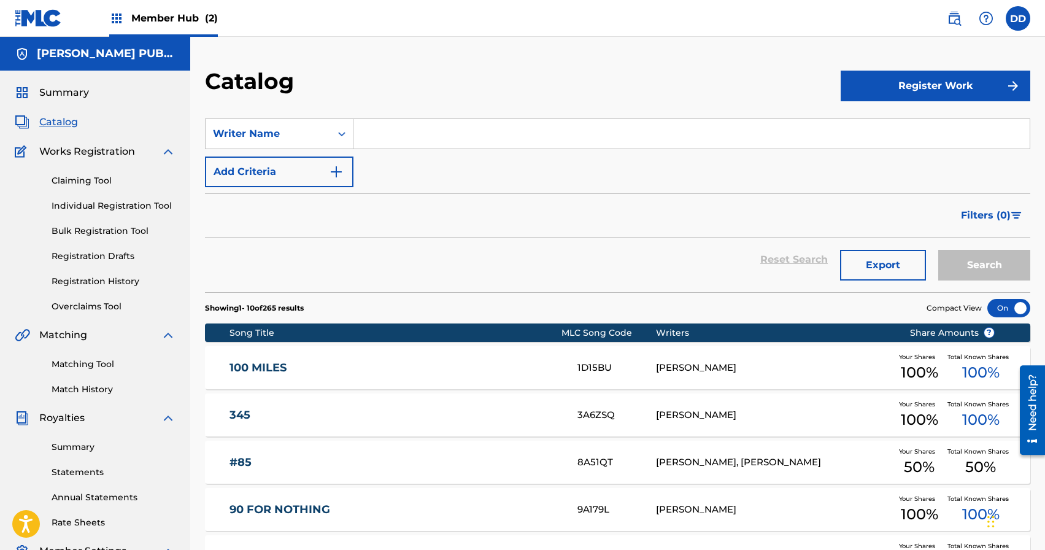
click at [390, 134] on input "Search Form" at bounding box center [691, 133] width 676 height 29
type input "Bart Crow"
click at [938, 250] on button "Search" at bounding box center [984, 265] width 92 height 31
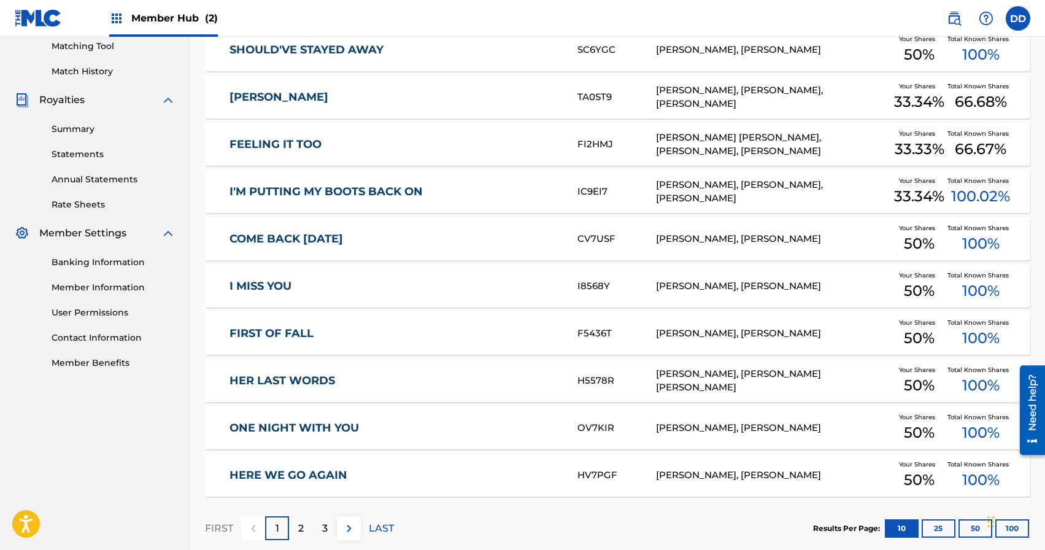
scroll to position [331, 0]
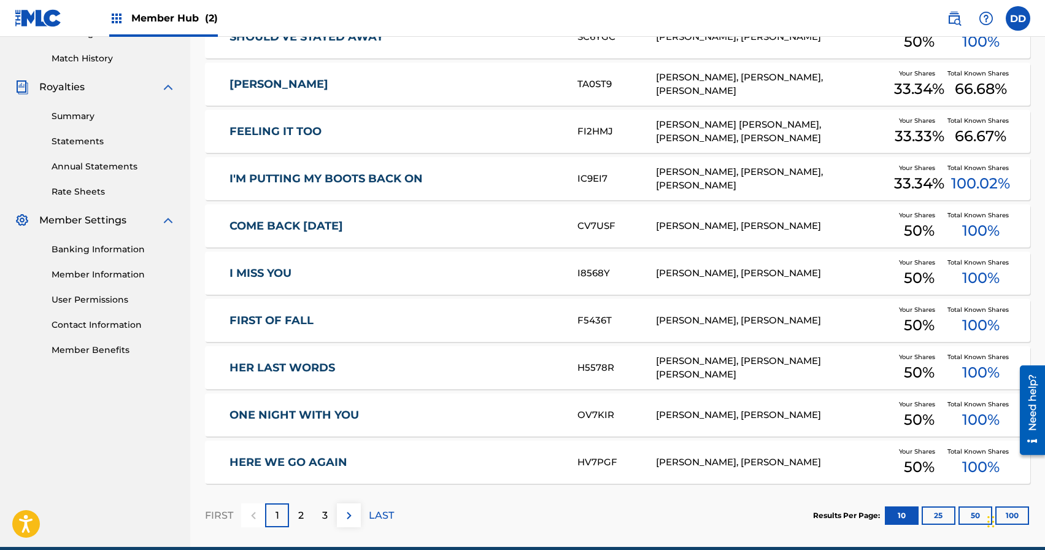
click at [307, 514] on div "2" at bounding box center [301, 515] width 24 height 24
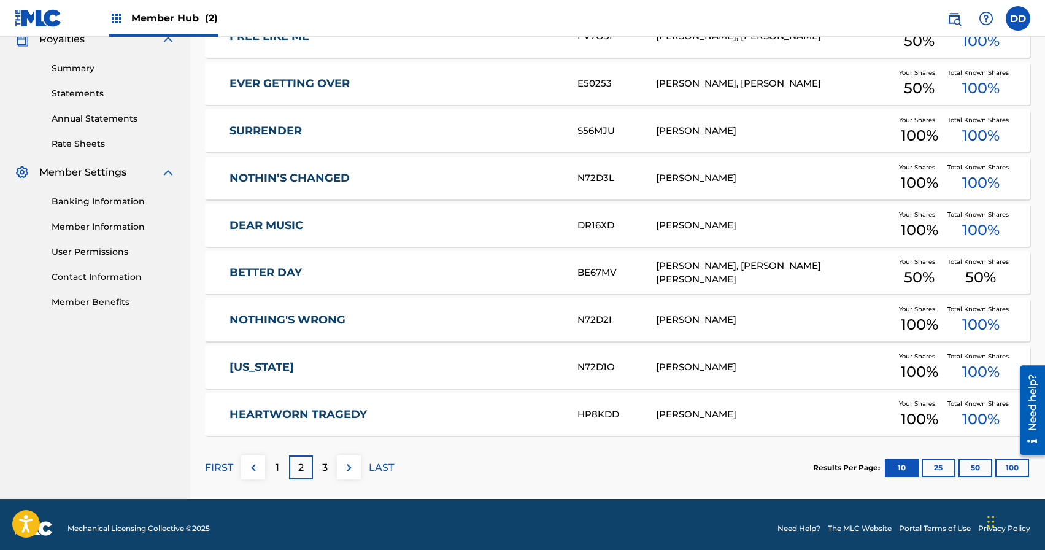
click at [329, 469] on div "3" at bounding box center [325, 467] width 24 height 24
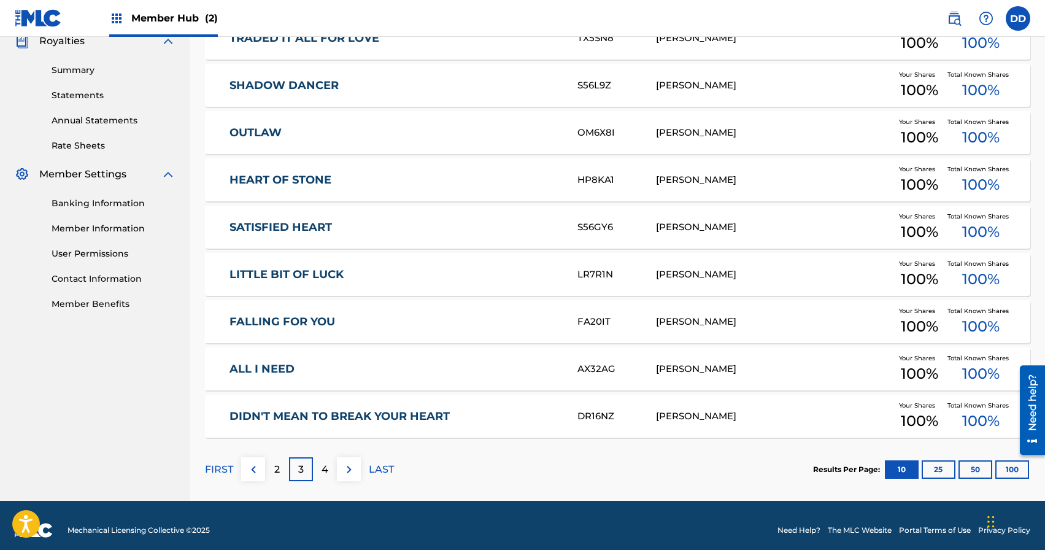
scroll to position [387, 0]
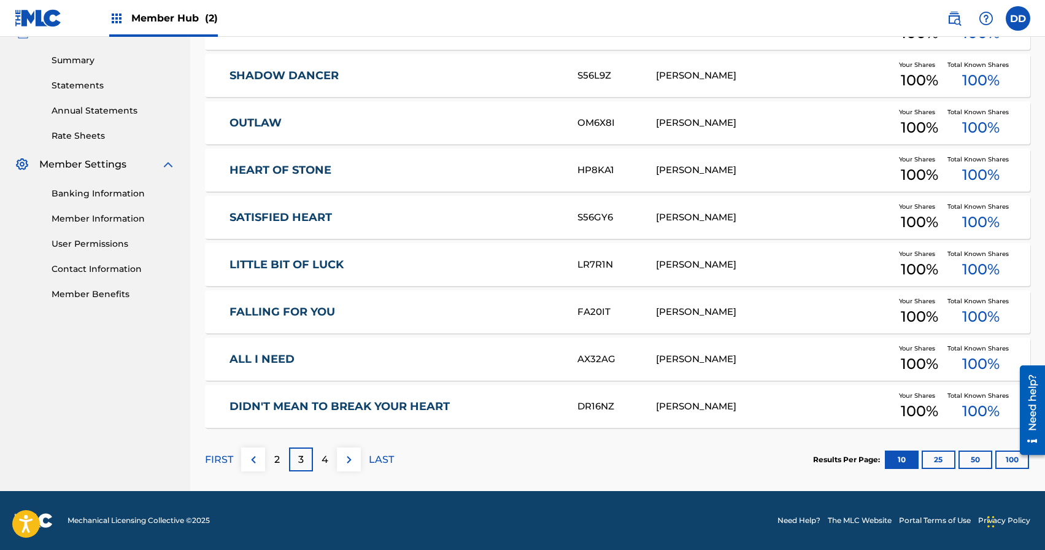
click at [323, 456] on p "4" at bounding box center [325, 459] width 7 height 15
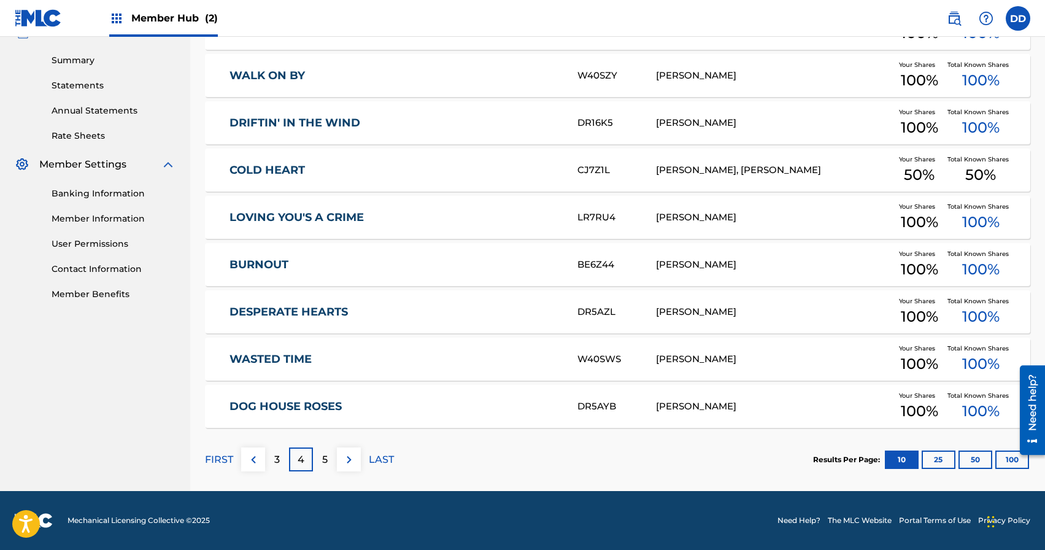
click at [328, 458] on div "5" at bounding box center [325, 459] width 24 height 24
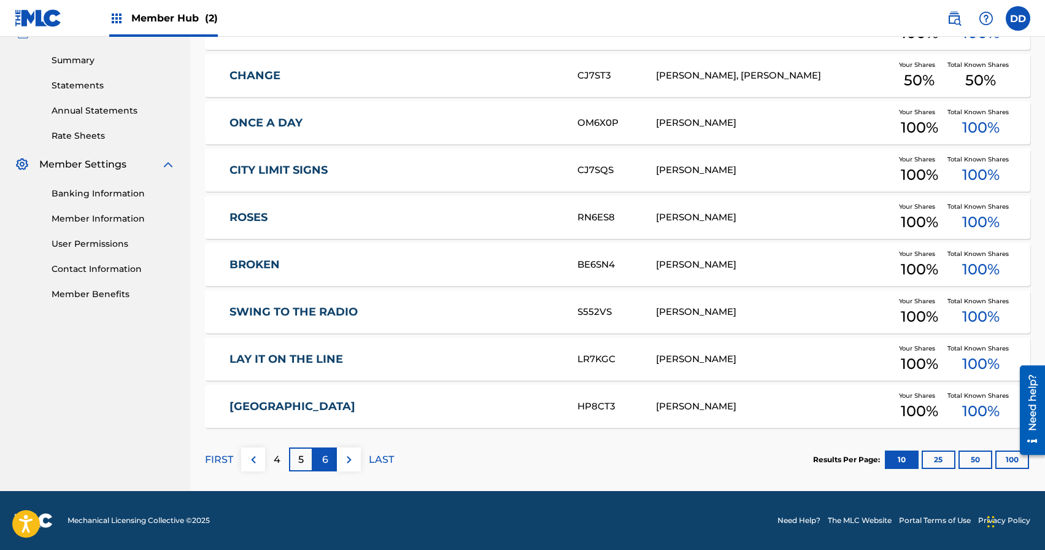
click at [326, 461] on p "6" at bounding box center [325, 459] width 6 height 15
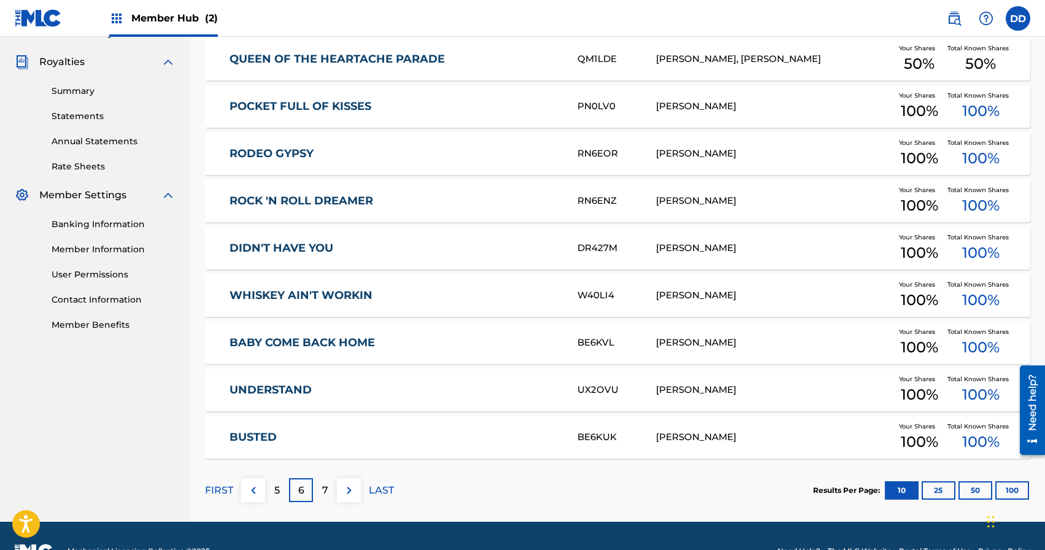
scroll to position [358, 0]
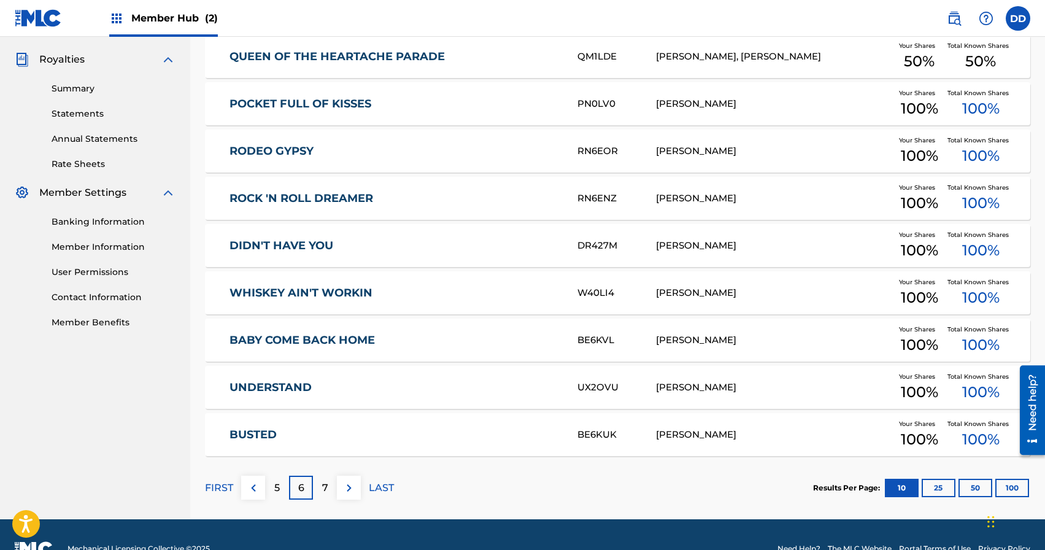
click at [326, 485] on p "7" at bounding box center [325, 488] width 6 height 15
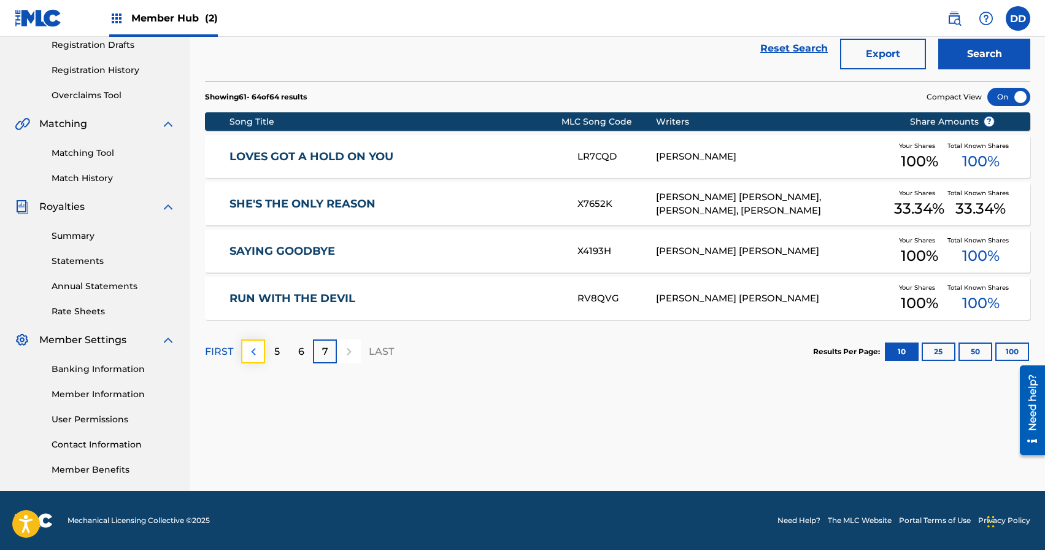
click at [253, 355] on img at bounding box center [253, 351] width 15 height 15
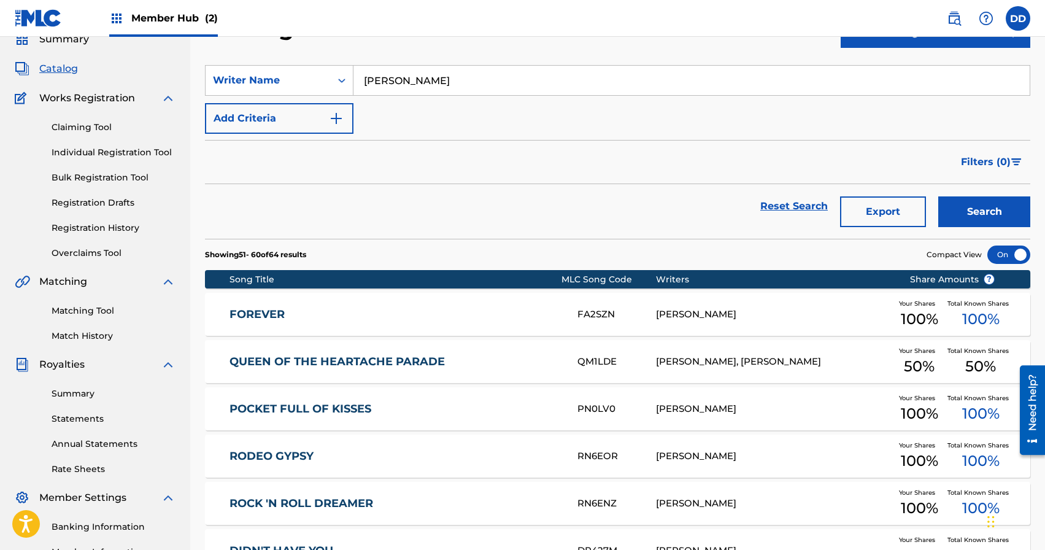
scroll to position [19, 0]
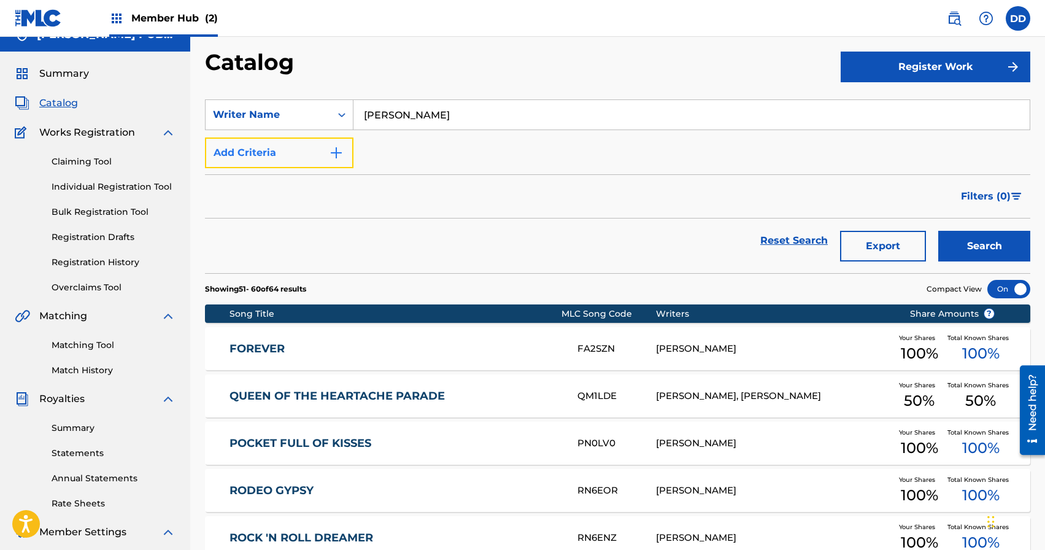
click at [283, 153] on button "Add Criteria" at bounding box center [279, 152] width 149 height 31
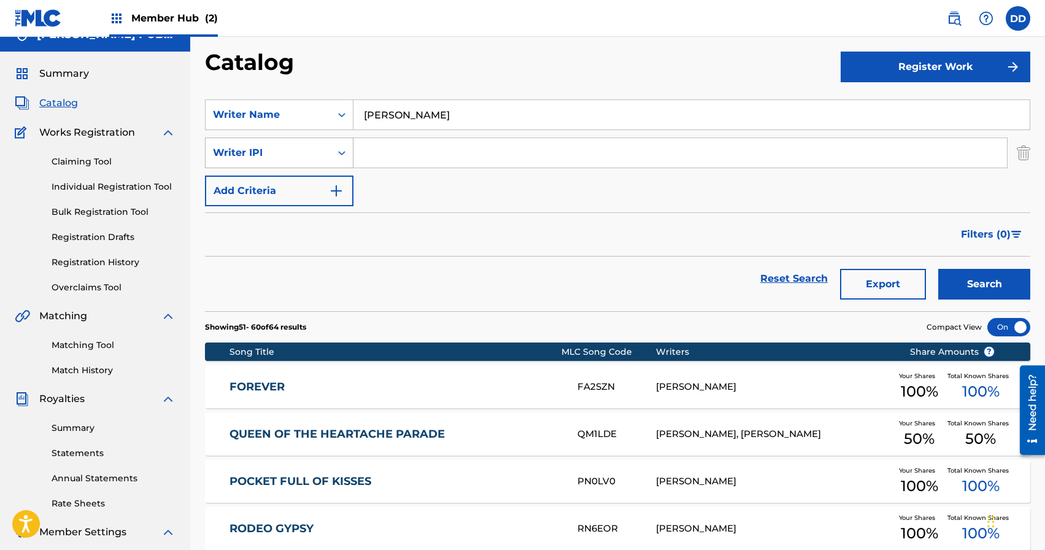
click at [283, 153] on div "Writer IPI" at bounding box center [268, 152] width 110 height 15
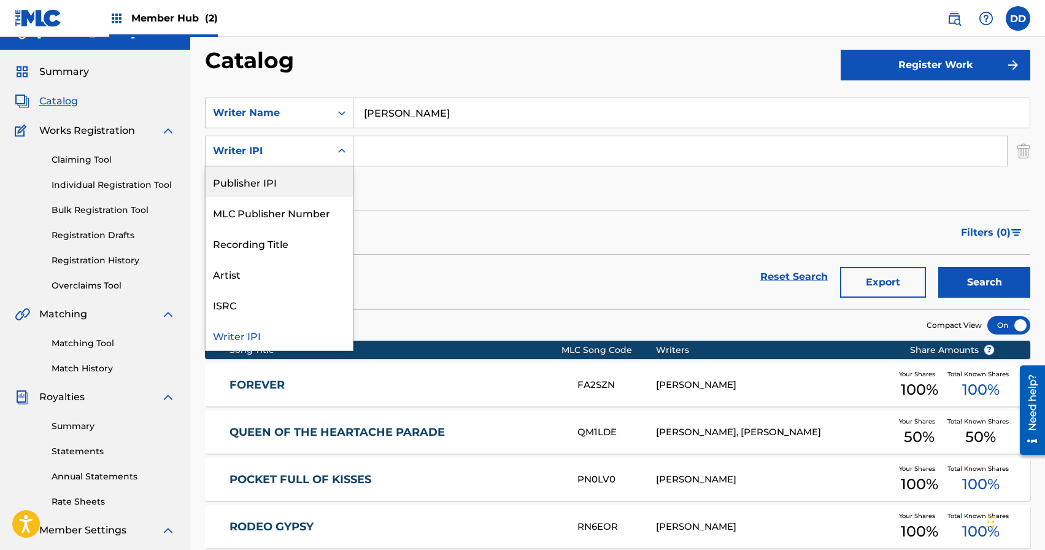
scroll to position [0, 0]
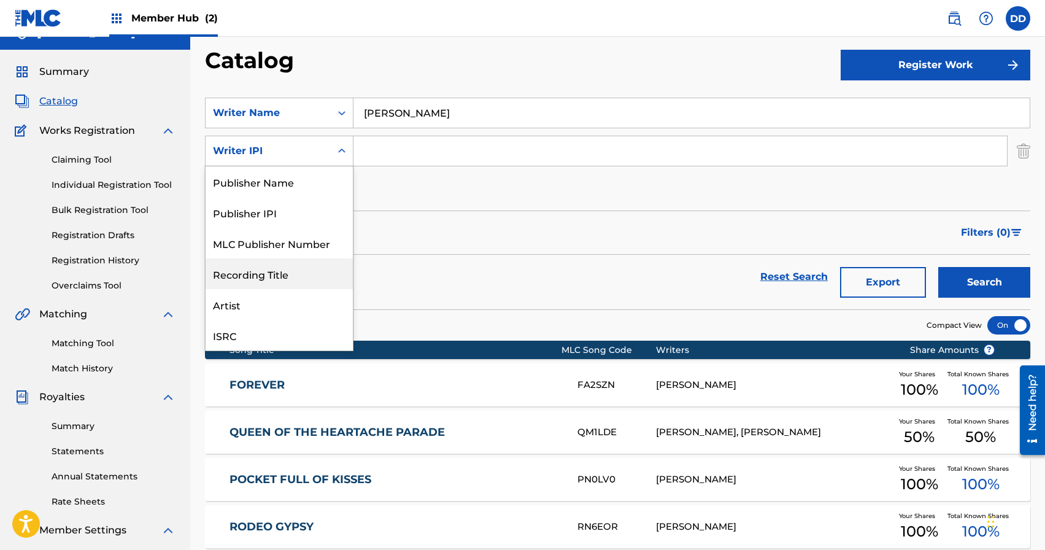
click at [392, 277] on div "Reset Search Export Search" at bounding box center [617, 277] width 825 height 44
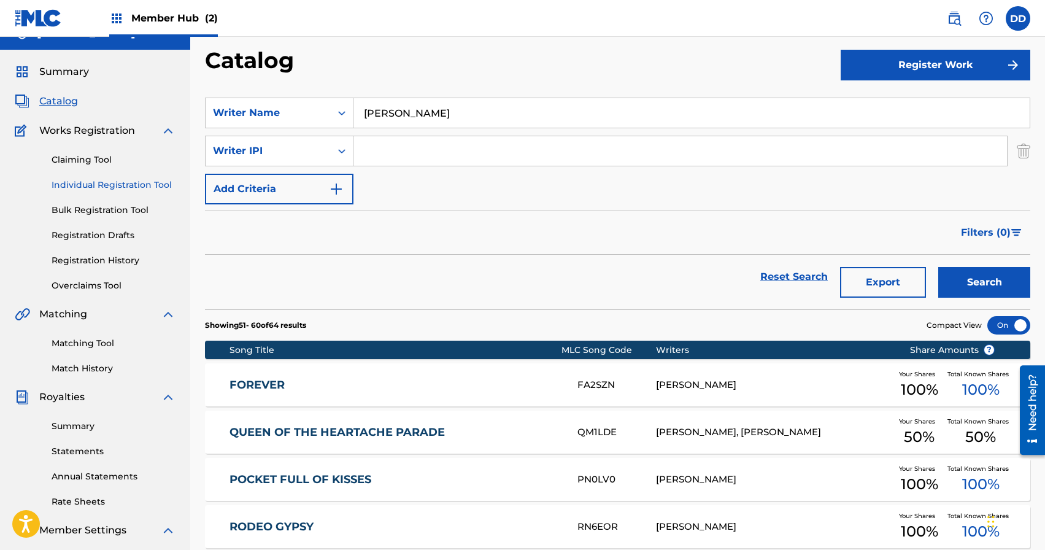
click at [91, 190] on link "Individual Registration Tool" at bounding box center [114, 185] width 124 height 13
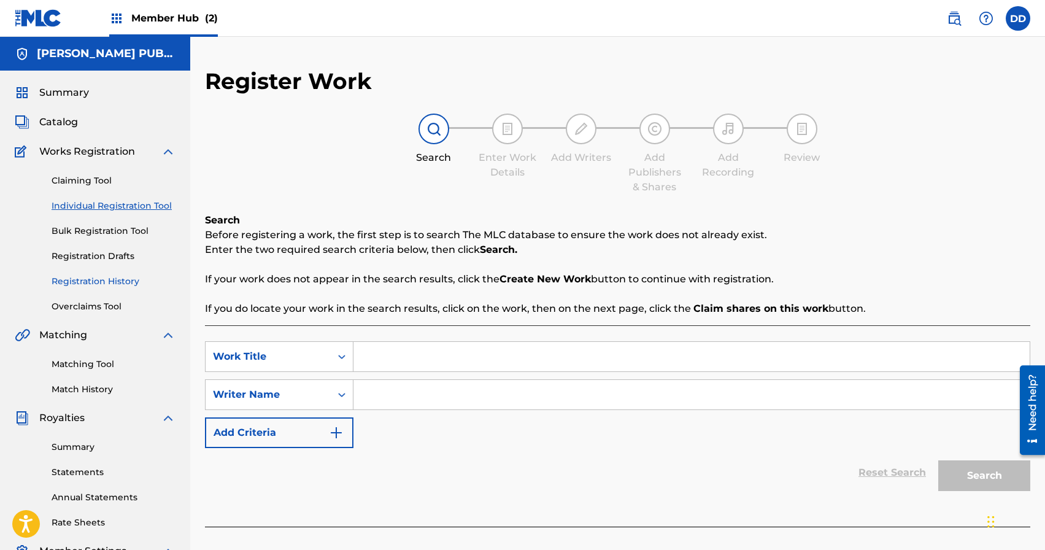
click at [77, 275] on link "Registration History" at bounding box center [114, 281] width 124 height 13
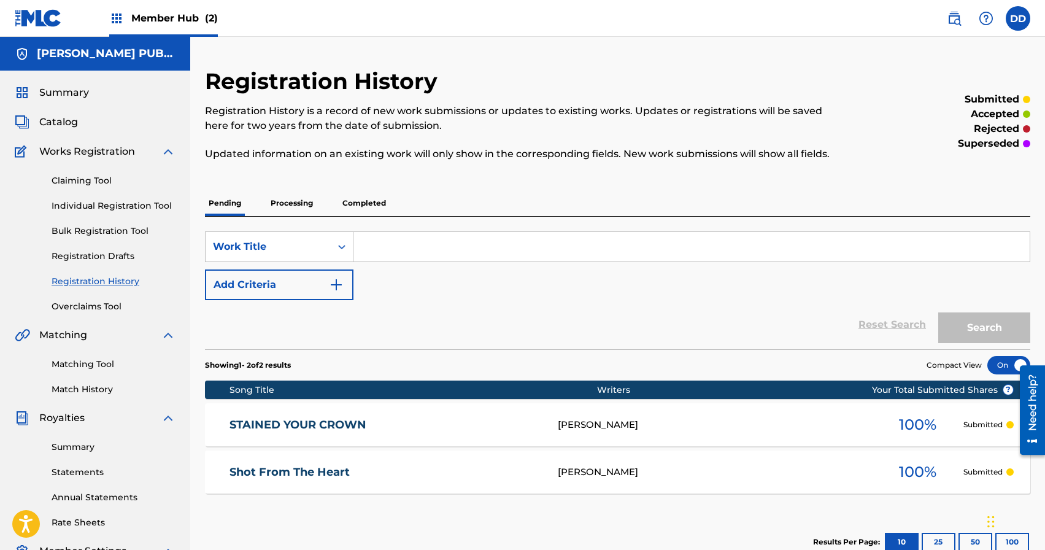
click at [177, 8] on div "Member Hub (2)" at bounding box center [163, 18] width 109 height 36
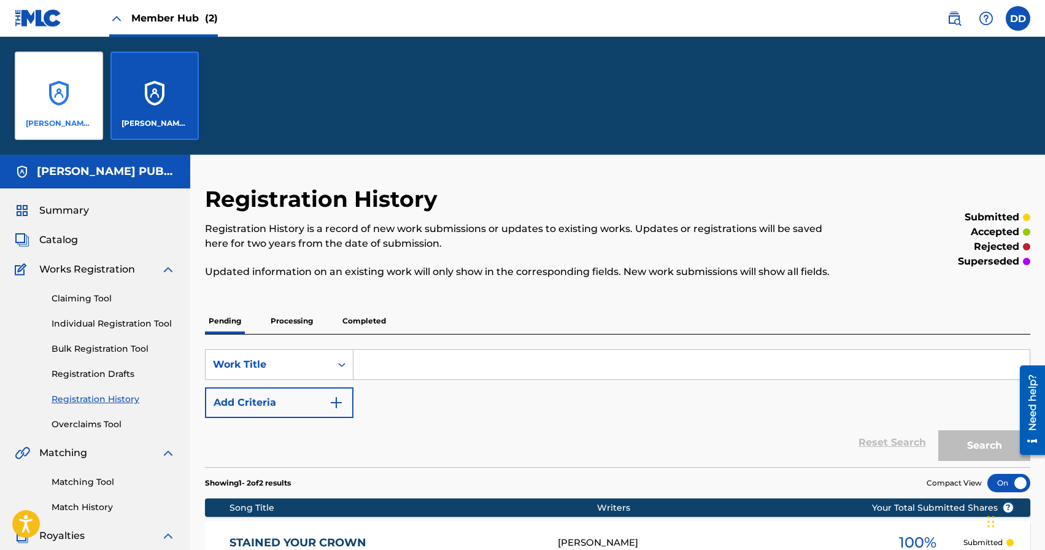
click at [71, 110] on div "RICK SMITH PUBLISHING" at bounding box center [59, 96] width 88 height 88
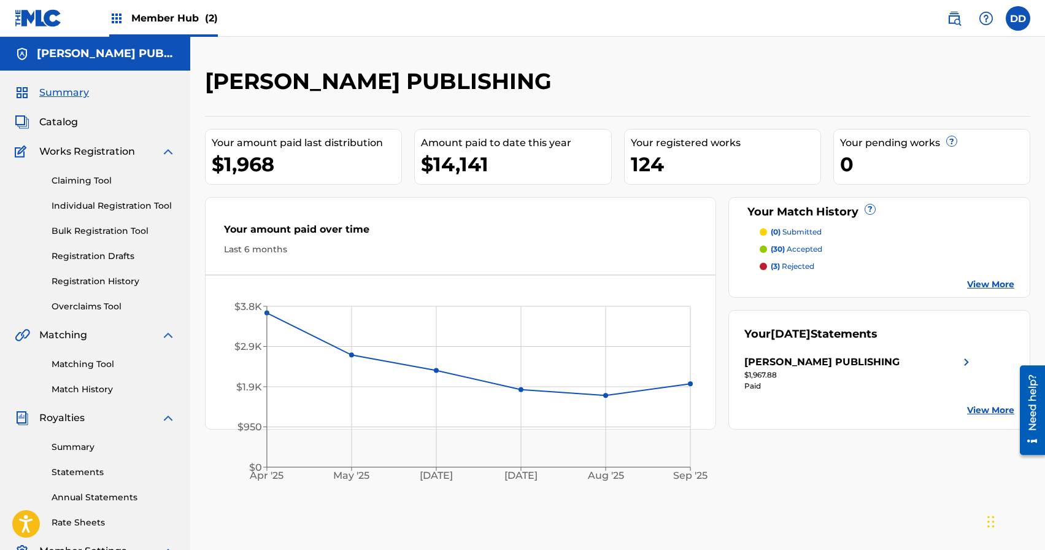
click at [800, 269] on p "(3) rejected" at bounding box center [793, 266] width 44 height 11
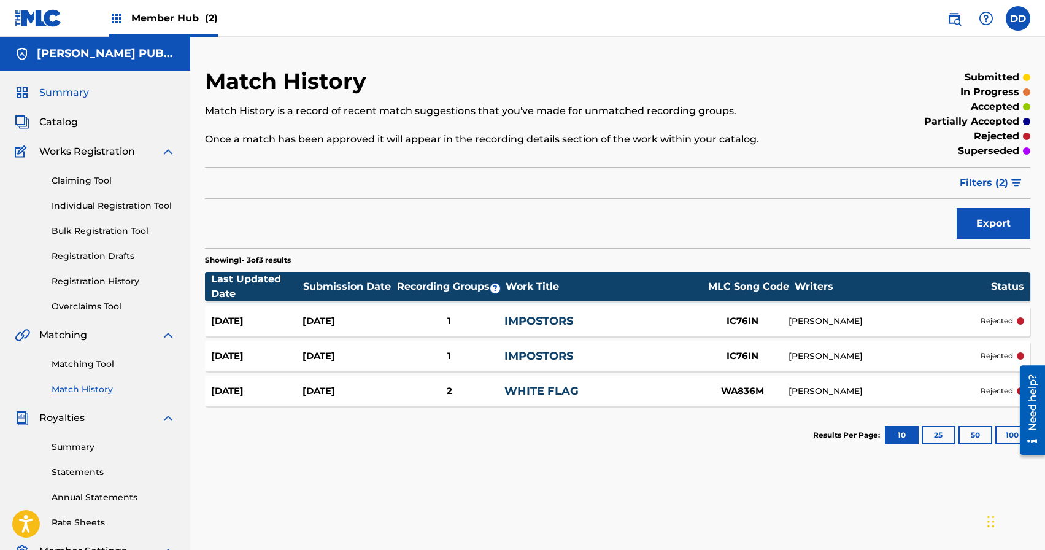
click at [71, 89] on span "Summary" at bounding box center [64, 92] width 50 height 15
